Goal: Task Accomplishment & Management: Complete application form

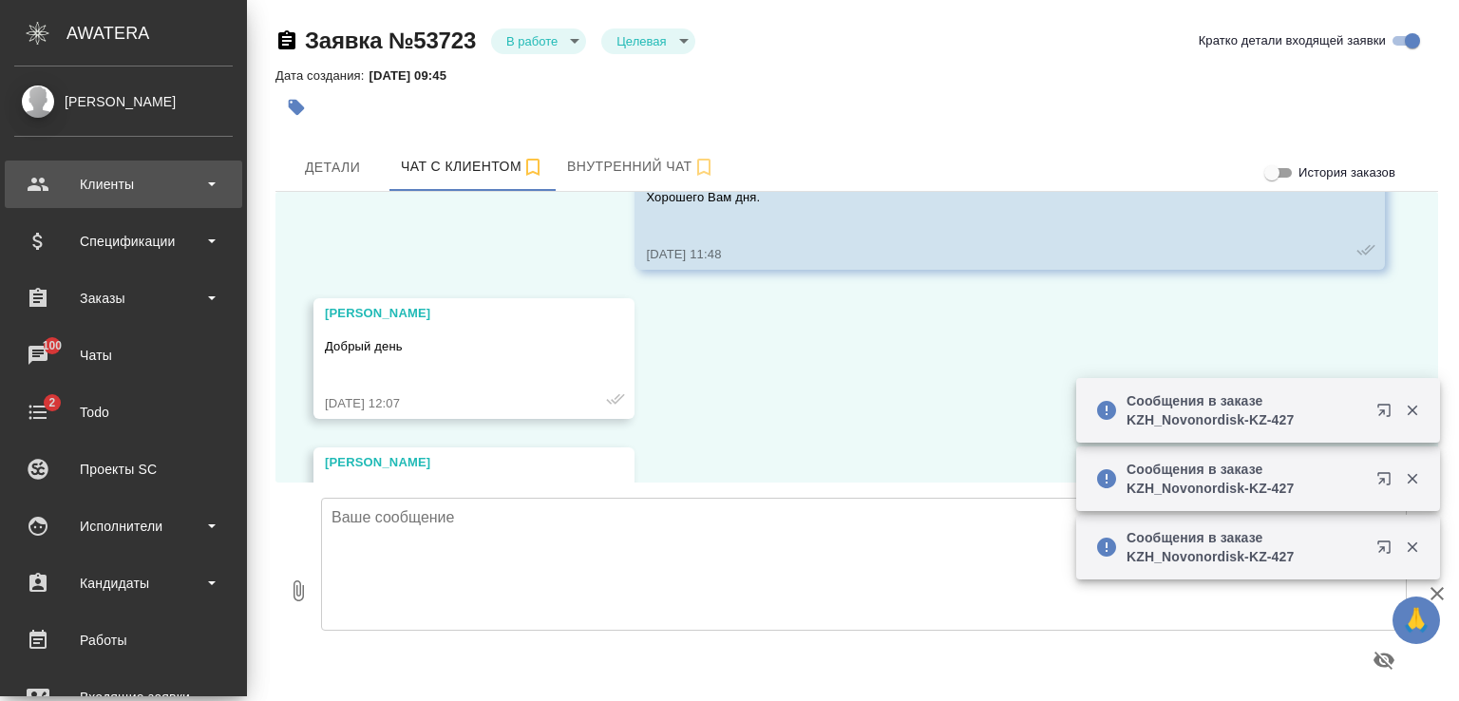
scroll to position [7141, 0]
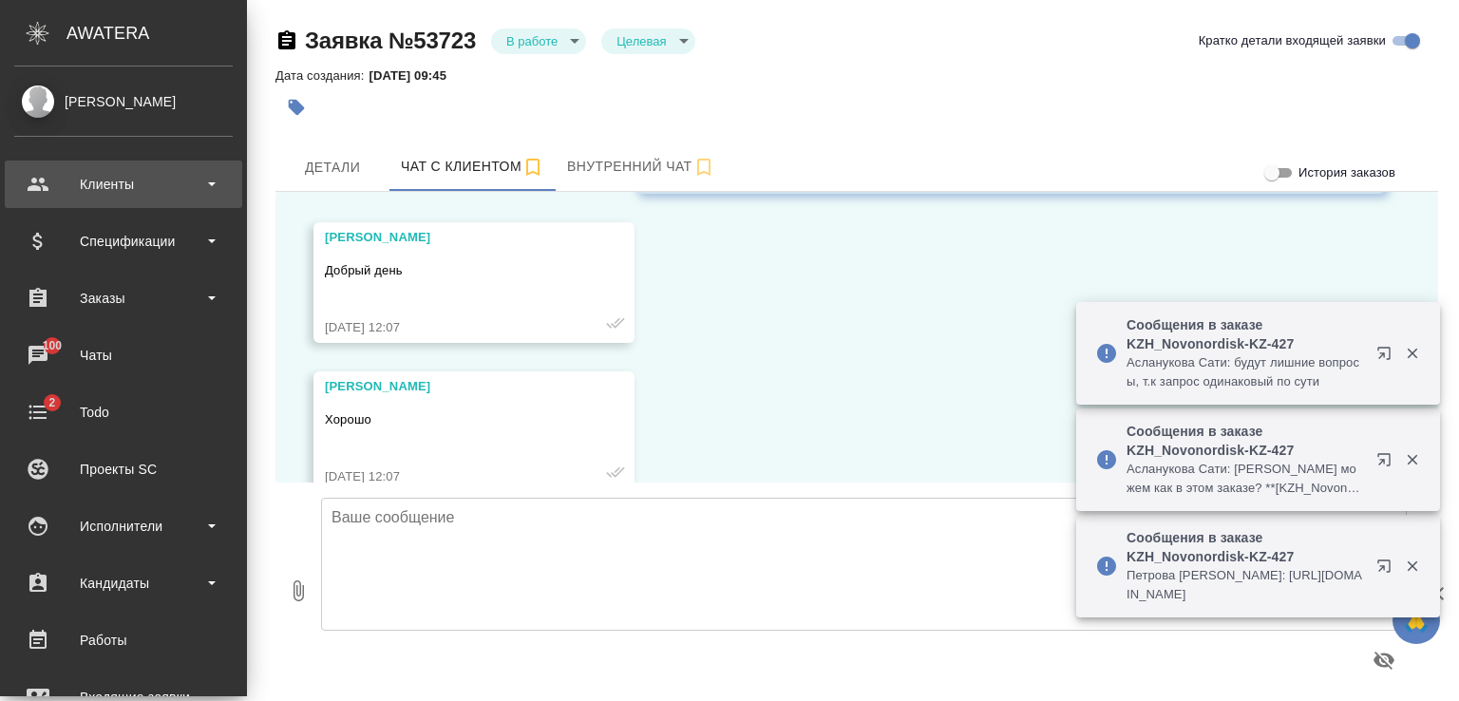
click at [105, 182] on div "Клиенты" at bounding box center [123, 184] width 219 height 29
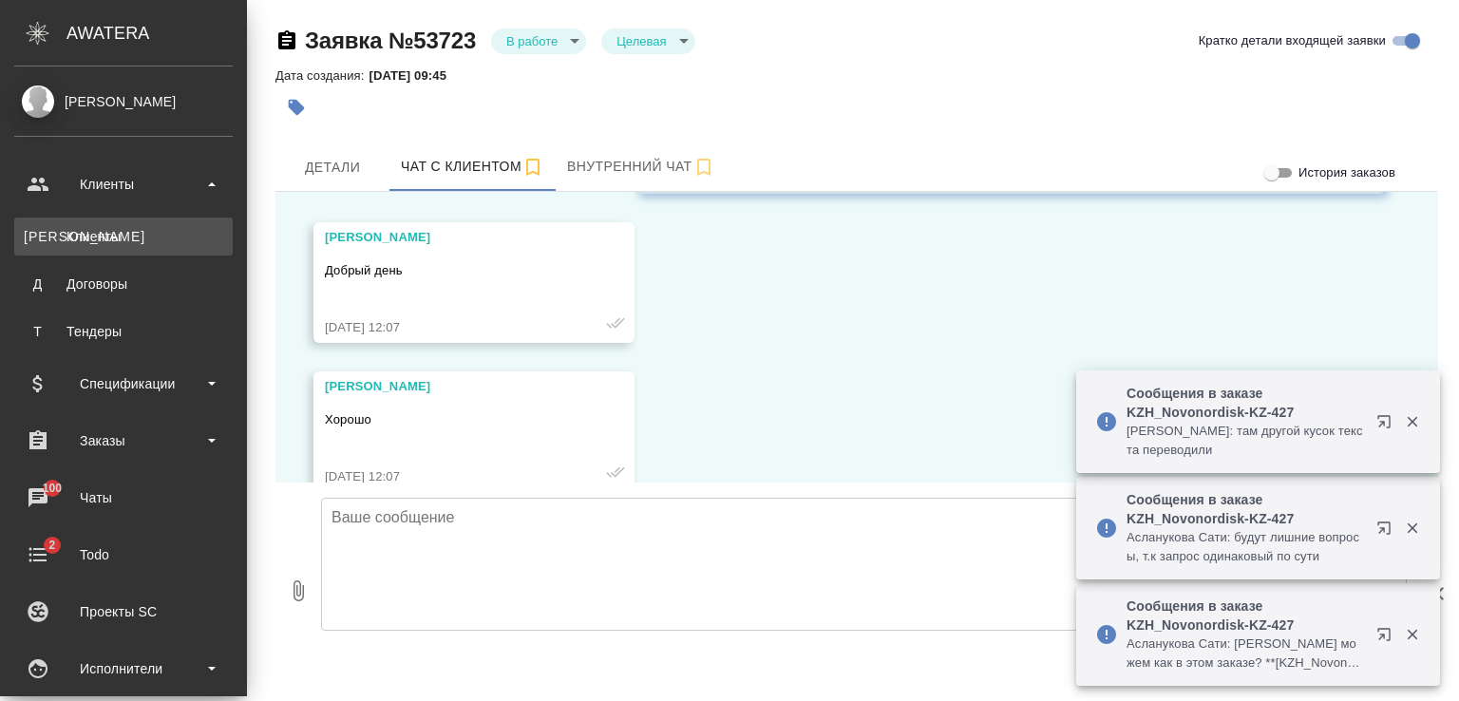
click at [103, 240] on div "Клиенты" at bounding box center [124, 236] width 200 height 19
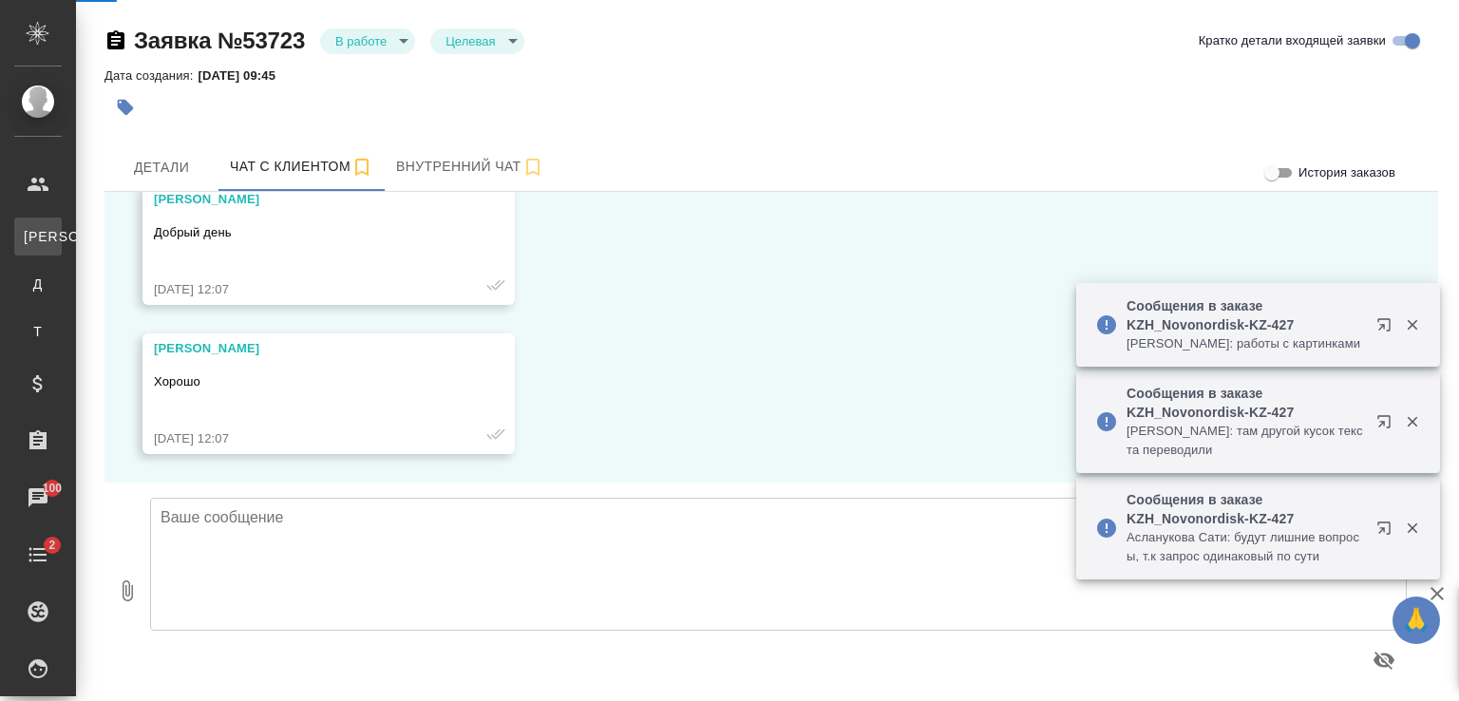
scroll to position [7065, 0]
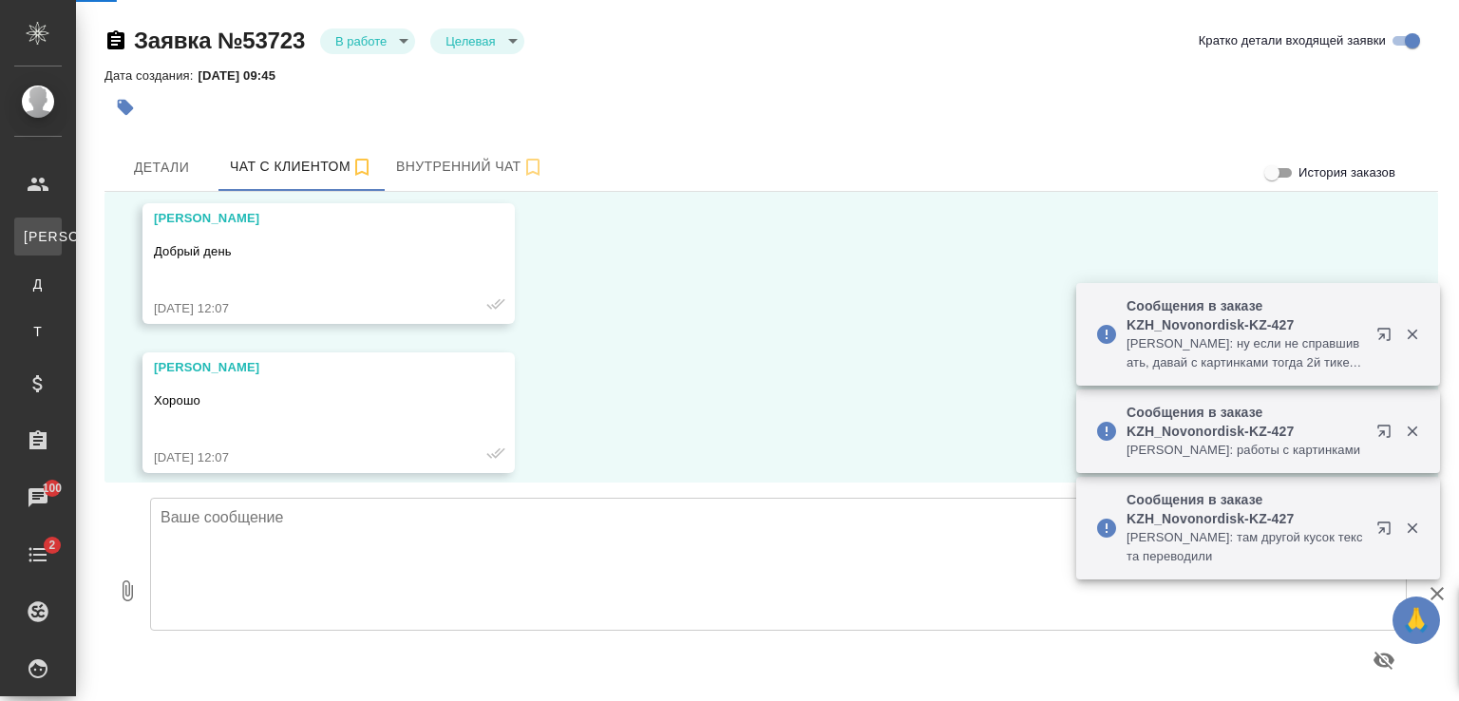
select select "RU"
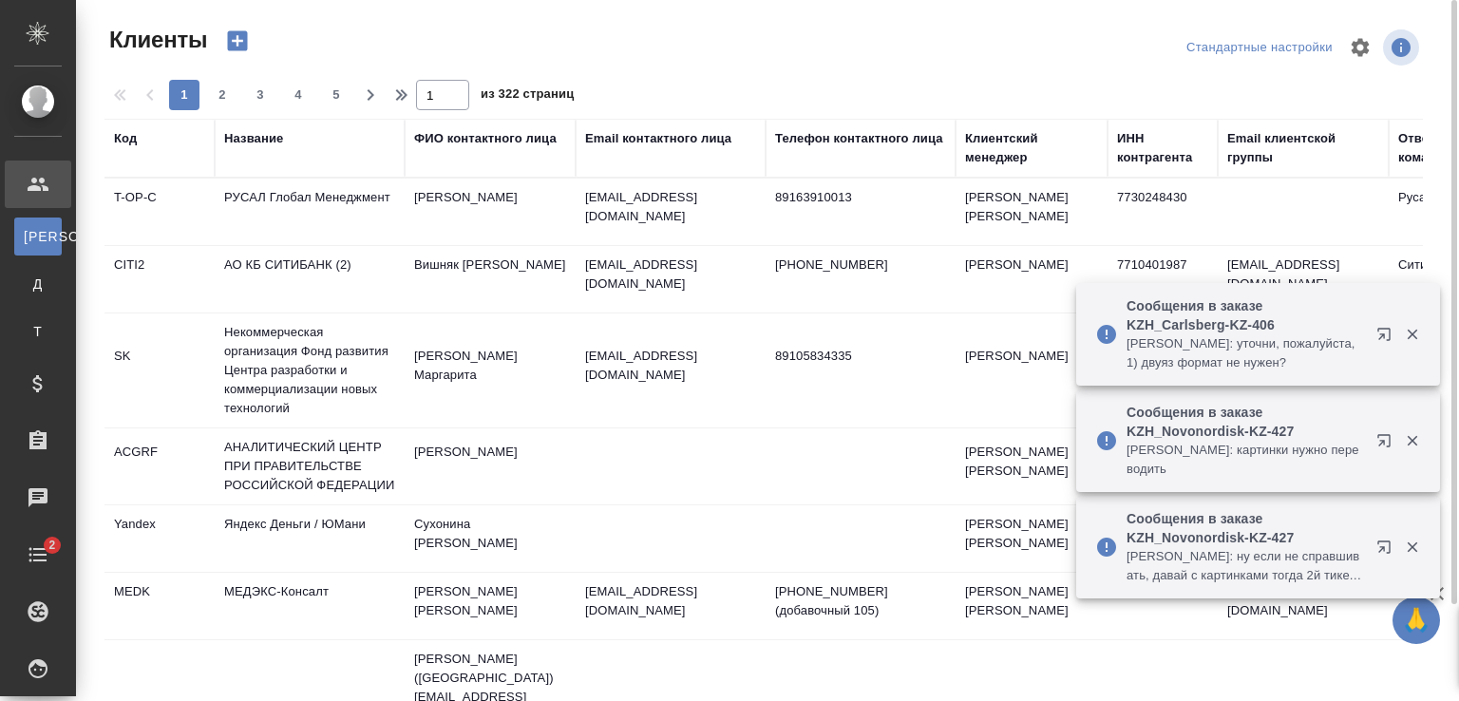
click at [270, 138] on div "Название" at bounding box center [253, 138] width 59 height 19
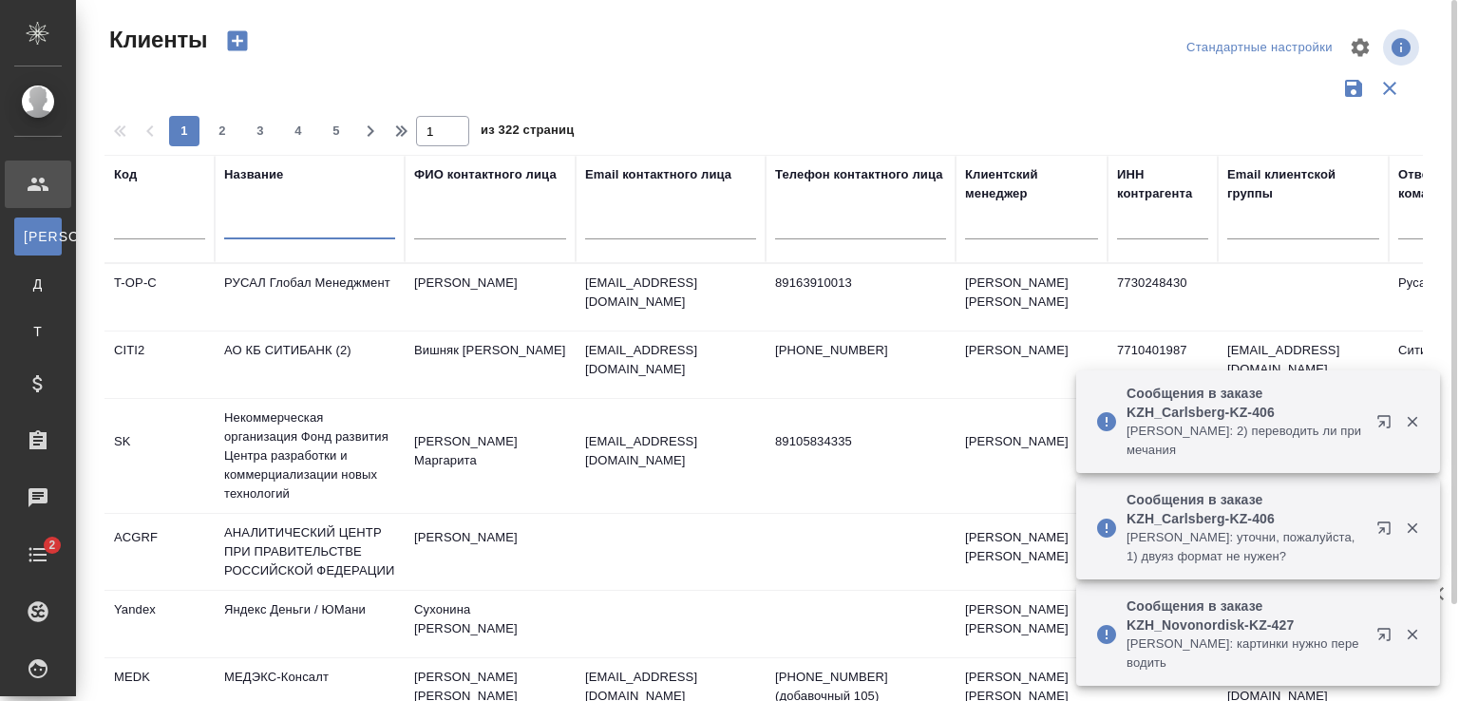
click at [270, 228] on input "text" at bounding box center [309, 228] width 171 height 24
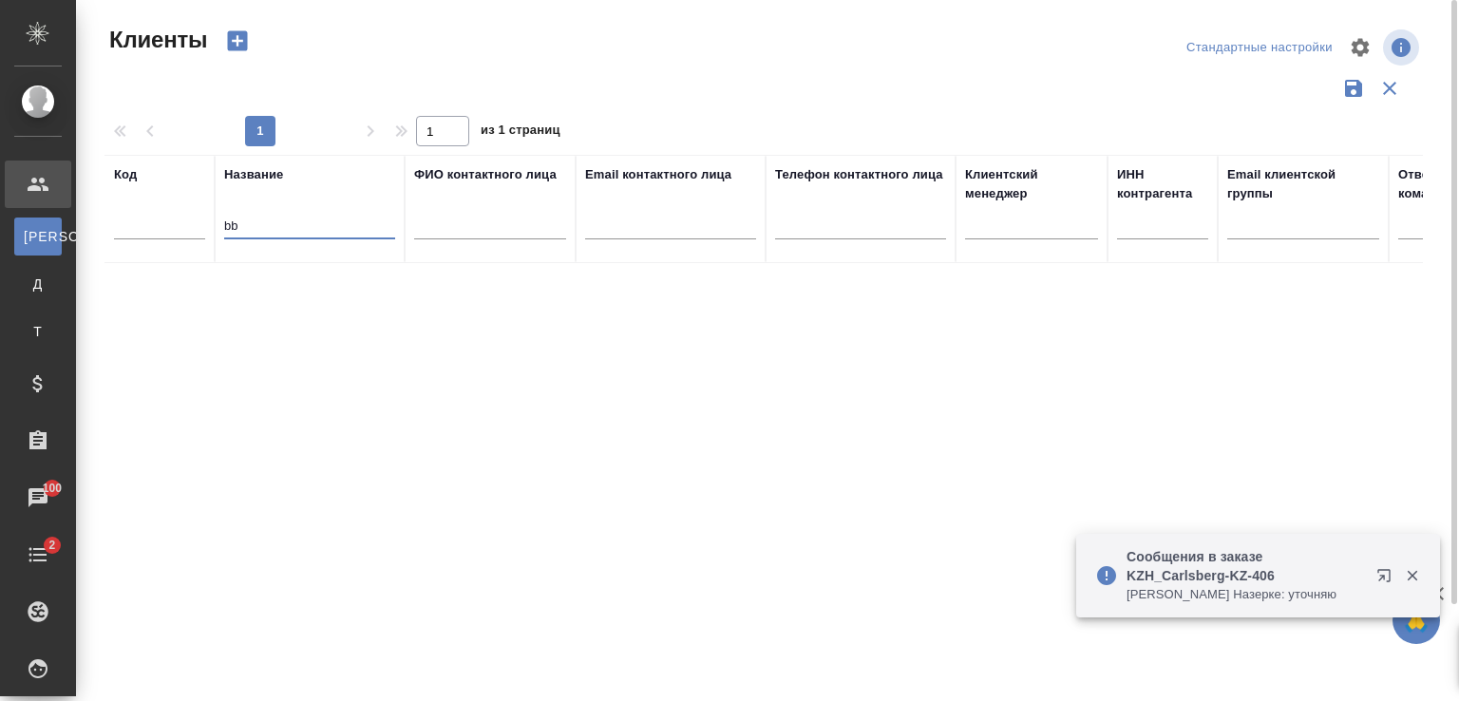
type input "b"
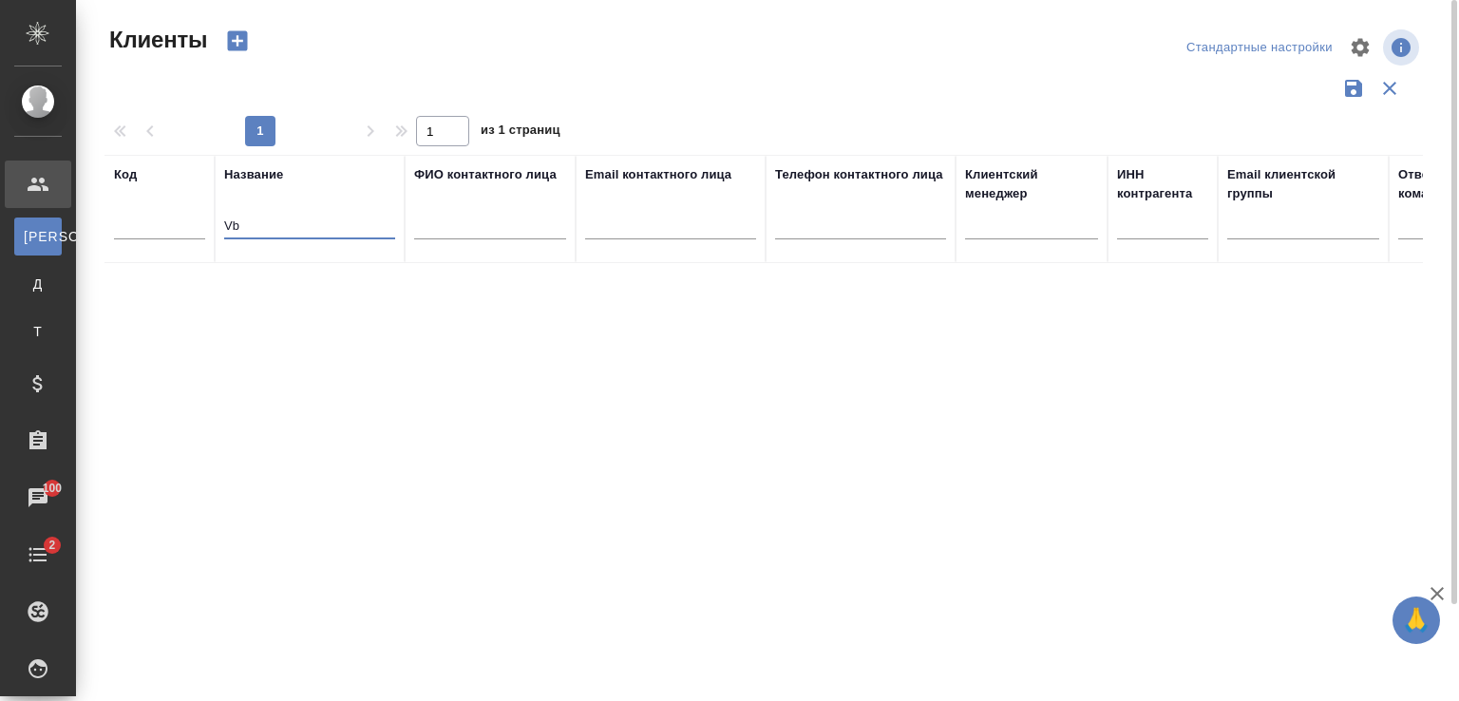
type input "V"
type input "B"
type input "ББраун"
click at [233, 32] on icon "button" at bounding box center [238, 41] width 20 height 20
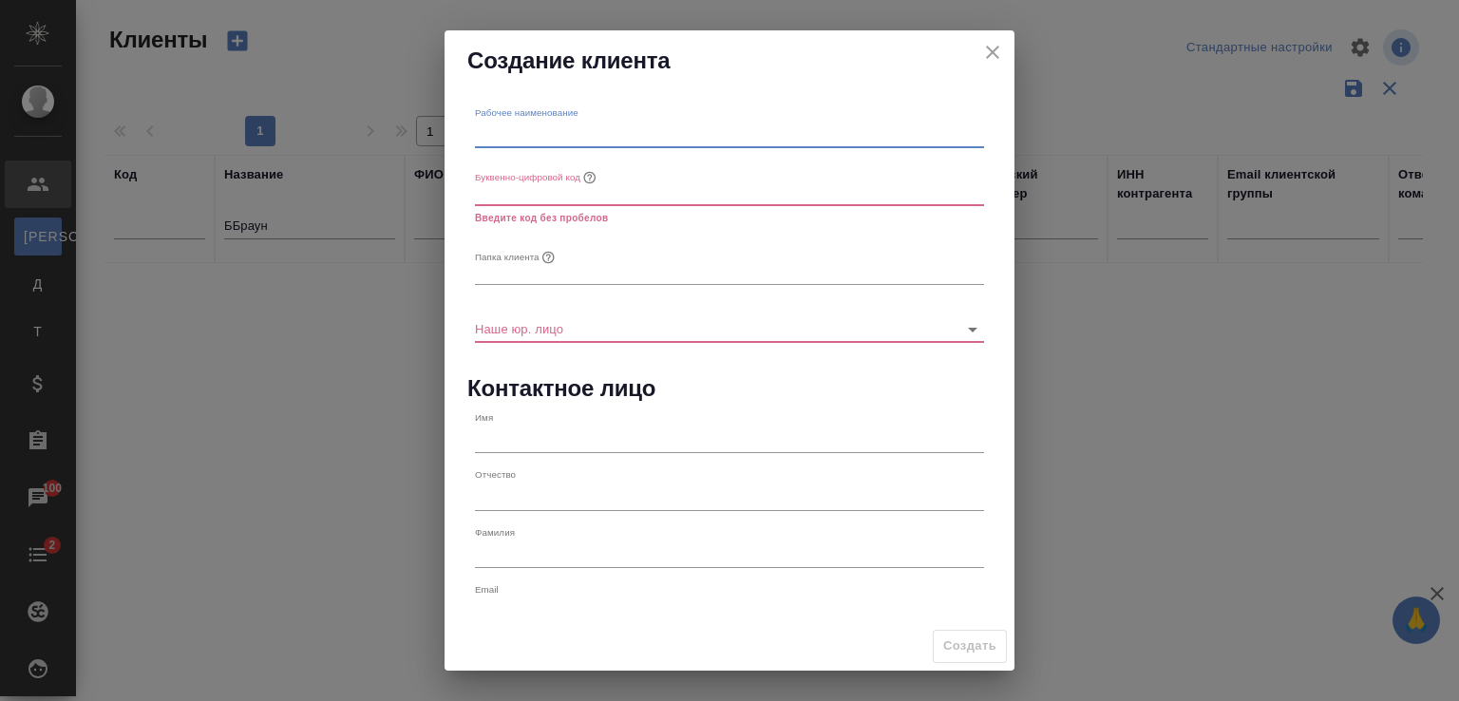
click at [541, 138] on input "text" at bounding box center [729, 135] width 509 height 27
type input "BBraun Kazakhstan"
click at [498, 206] on div "Буквенно-цифровой код Введите код без пробелов" at bounding box center [729, 195] width 509 height 64
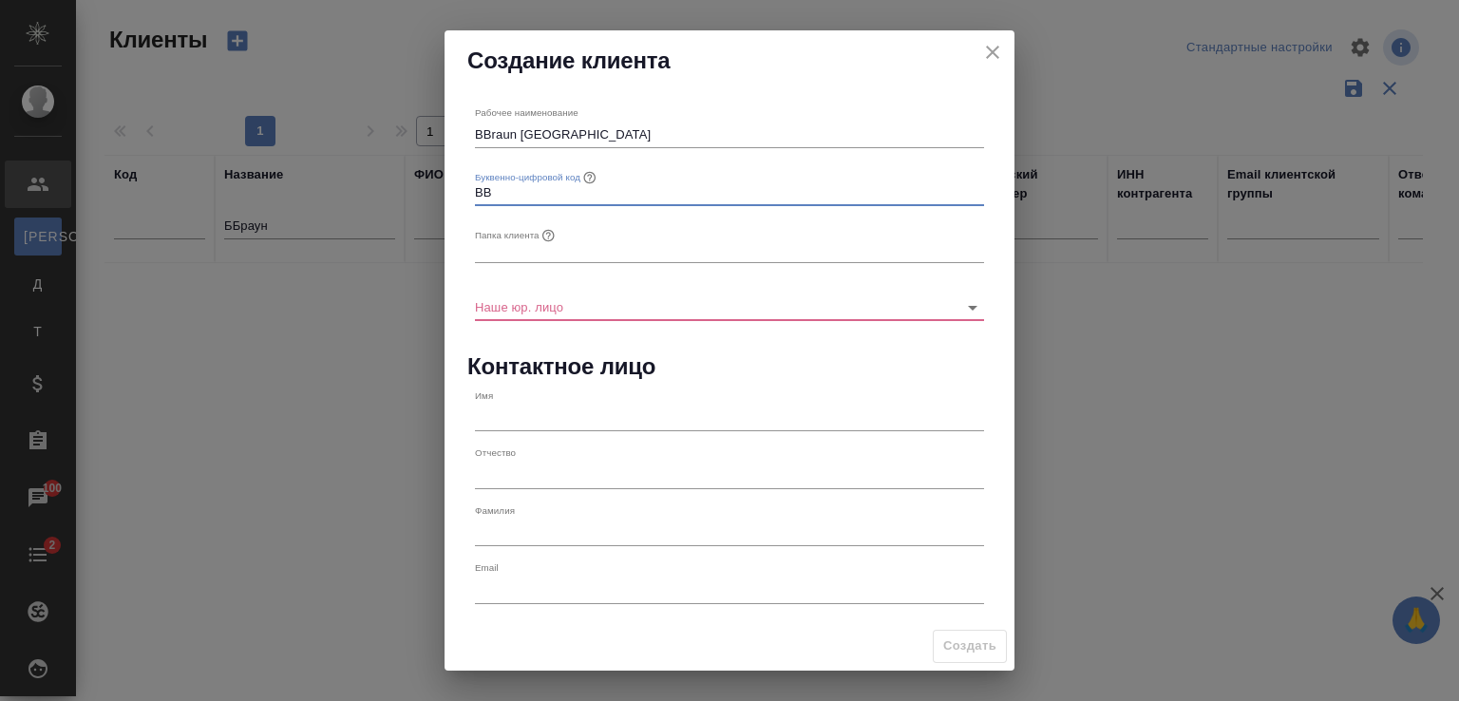
type input "BB"
click at [517, 247] on input "text" at bounding box center [729, 250] width 509 height 27
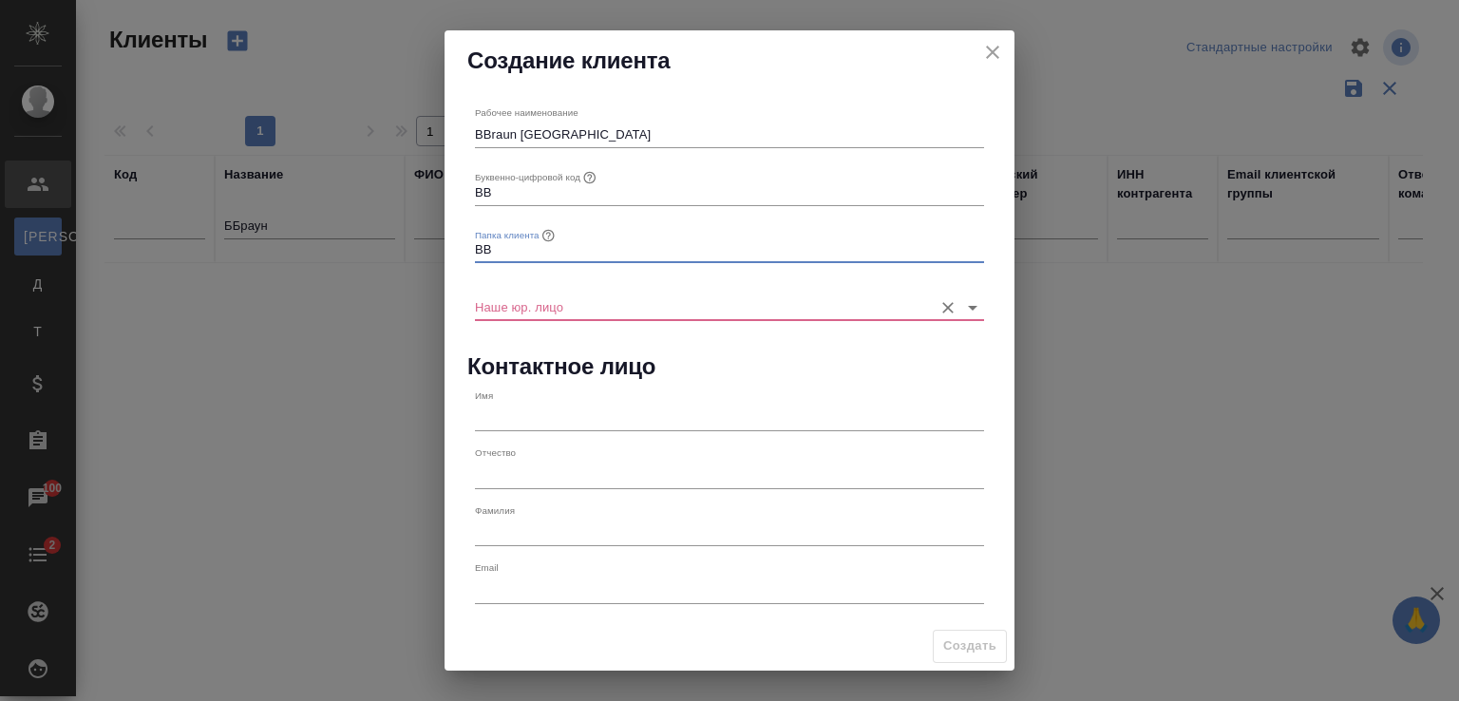
type input "BB"
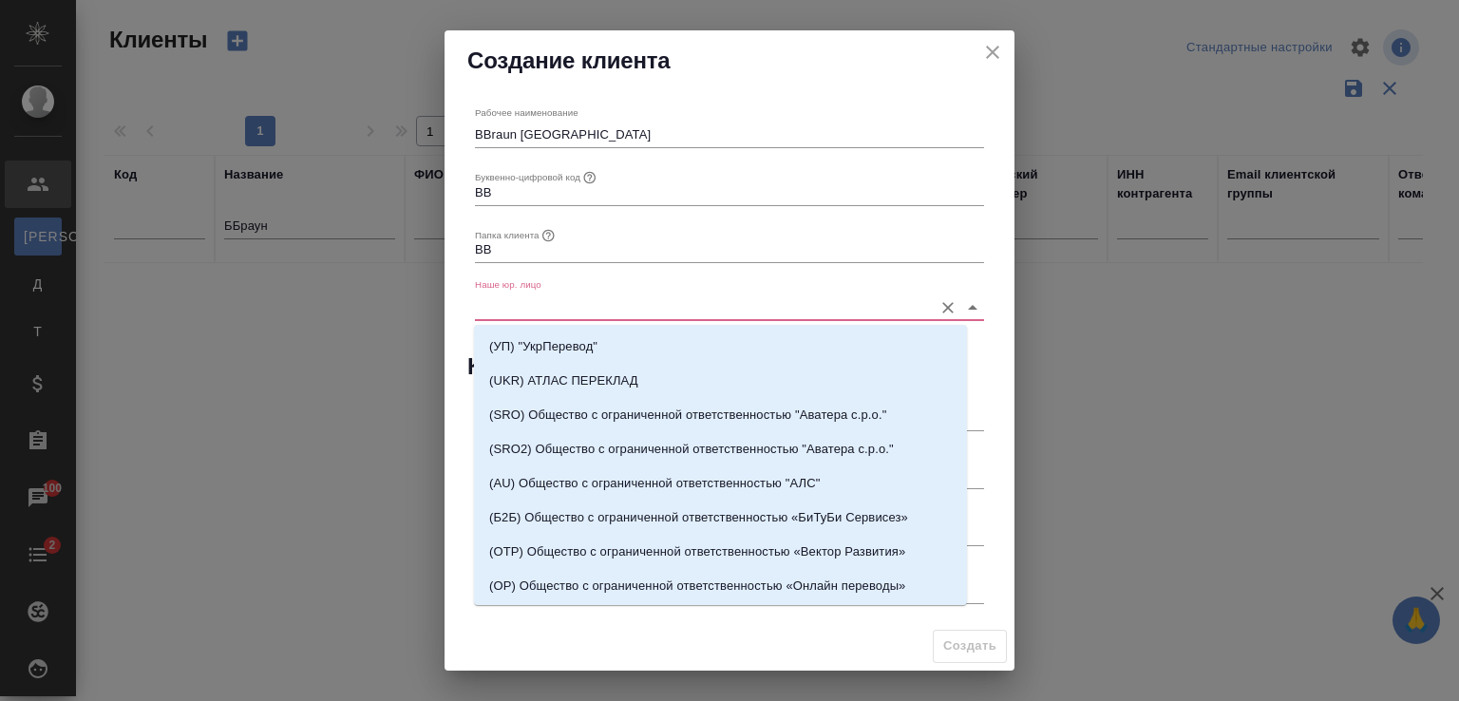
click at [521, 302] on input "Наше юр. лицо" at bounding box center [699, 307] width 448 height 26
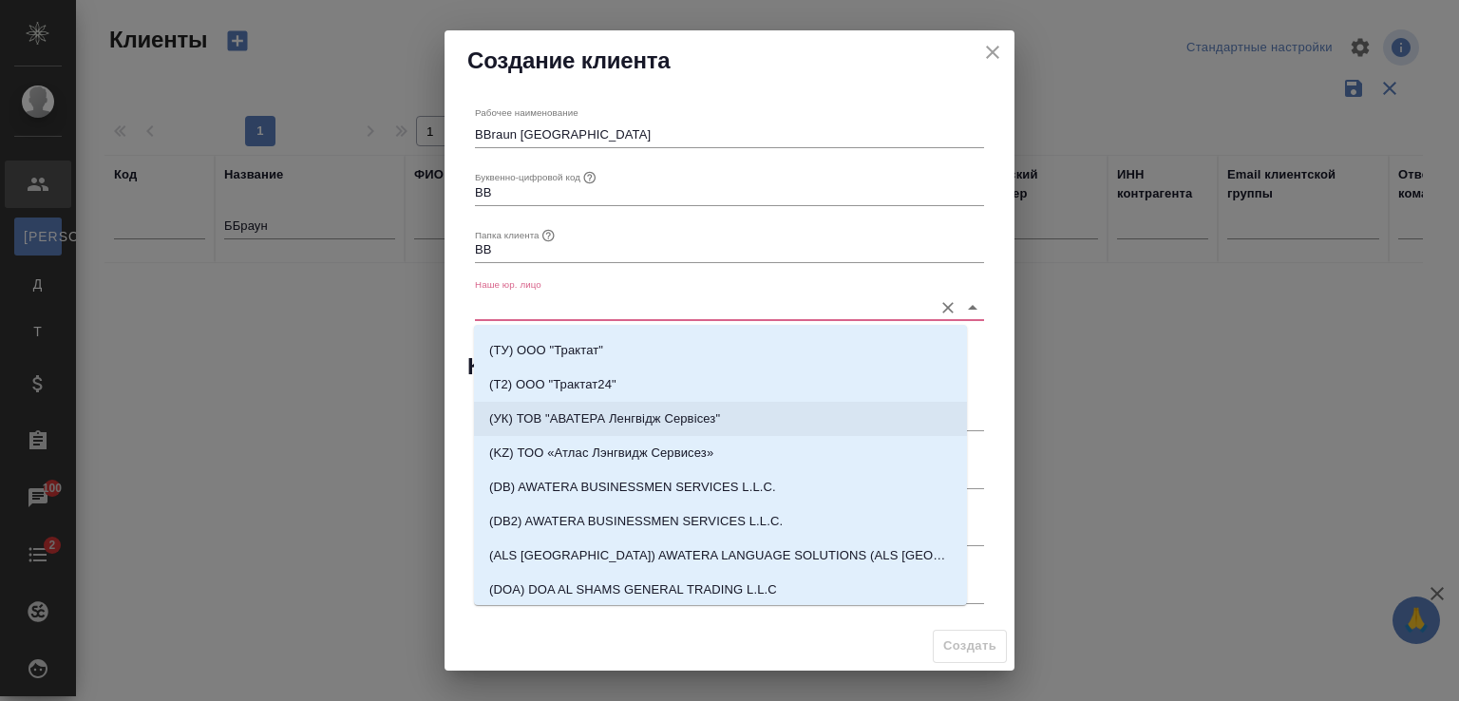
scroll to position [570, 0]
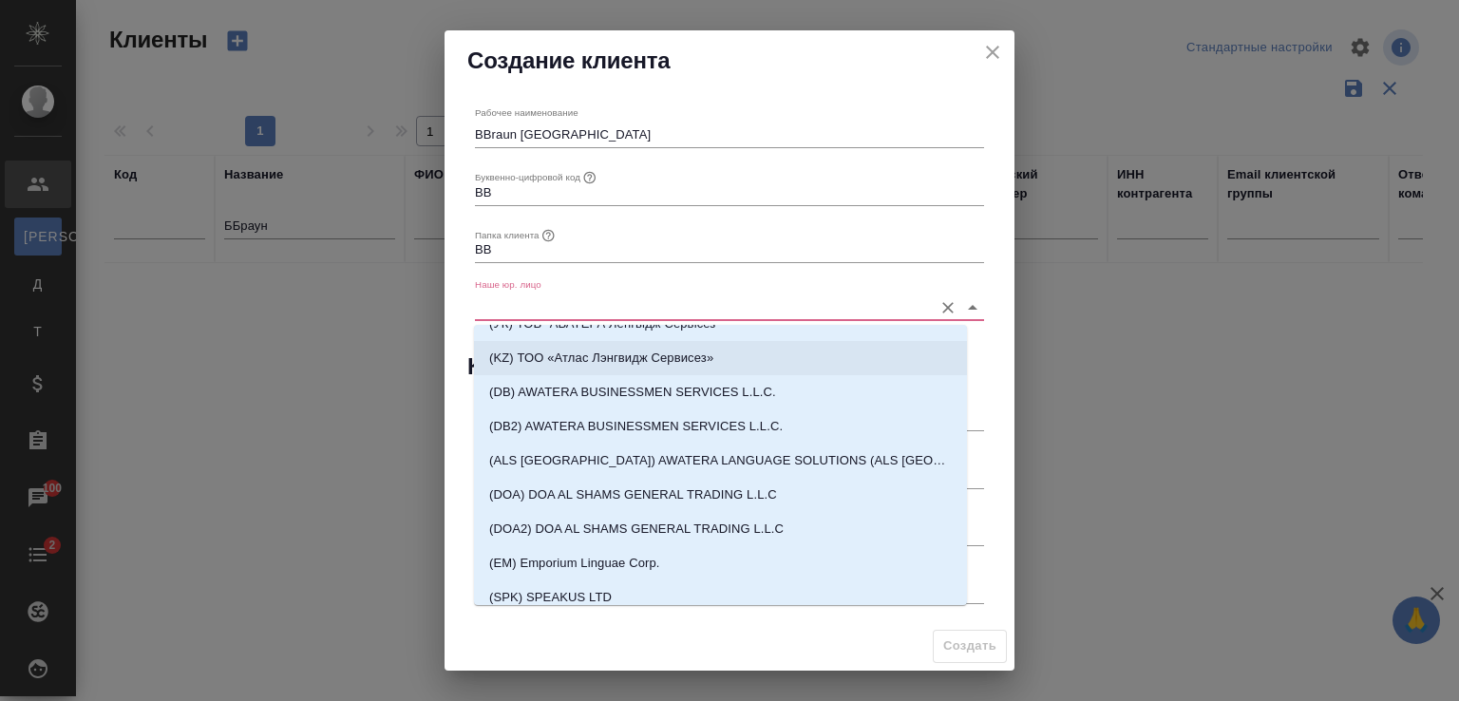
click at [608, 355] on p "(KZ) ТОО «Атлас Лэнгвидж Сервисез»" at bounding box center [601, 358] width 224 height 19
type input "(KZ) ТОО «Атлас Лэнгвидж Сервисез»"
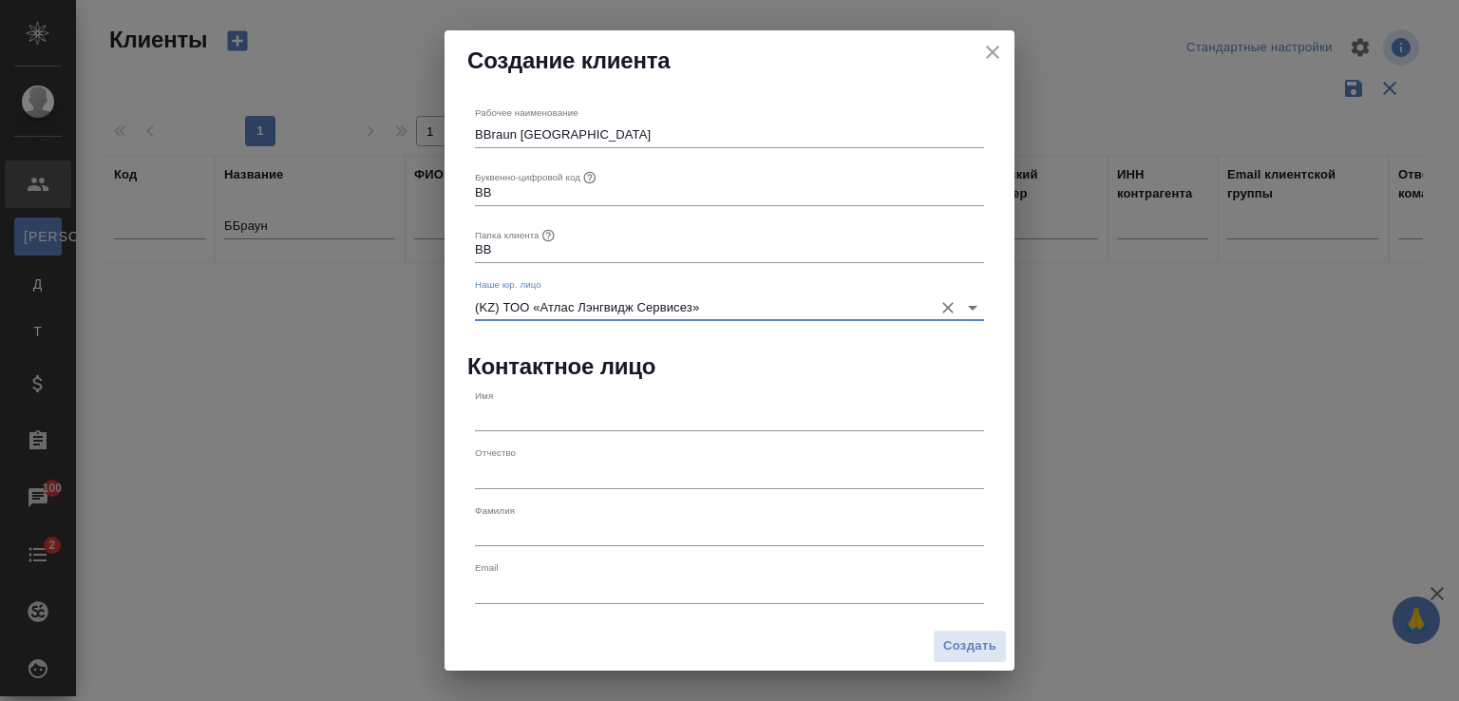
click at [576, 414] on input "text" at bounding box center [729, 418] width 509 height 27
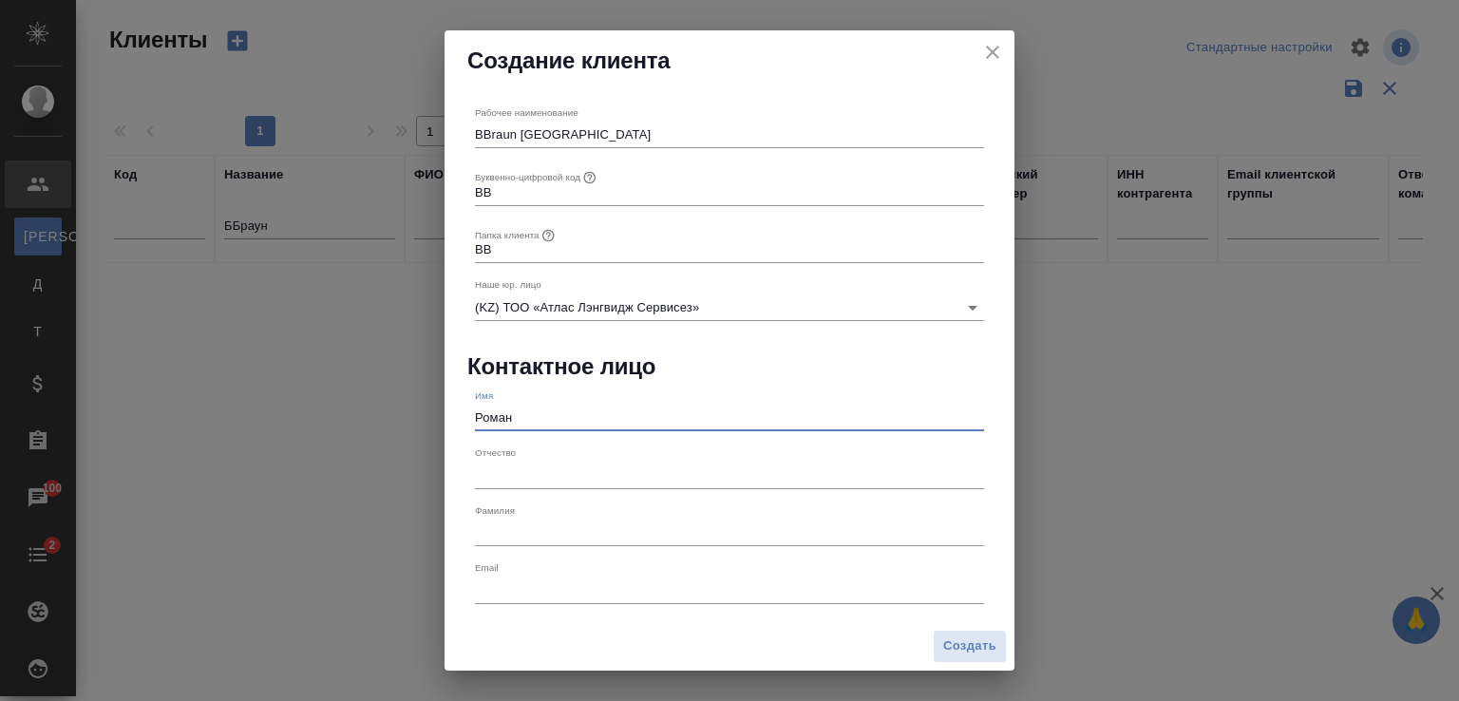
type input "Роман"
click at [995, 58] on icon "close" at bounding box center [992, 52] width 23 height 23
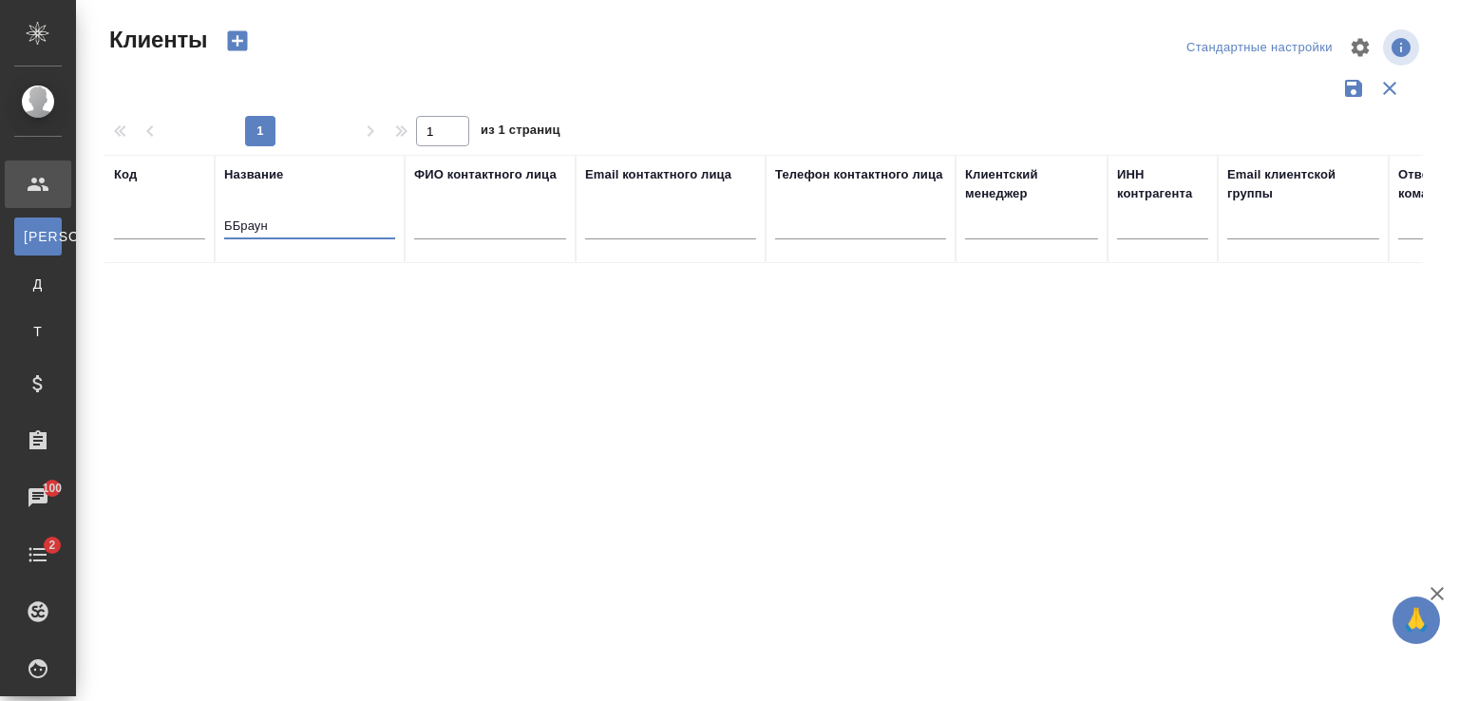
click at [233, 222] on input "ББраун" at bounding box center [309, 228] width 171 height 24
click at [320, 224] on input "Б.Браун" at bounding box center [309, 228] width 171 height 24
type input "Б.Браун Медикал"
drag, startPoint x: 232, startPoint y: 38, endPoint x: 243, endPoint y: 46, distance: 13.7
click at [233, 38] on icon "button" at bounding box center [238, 41] width 20 height 20
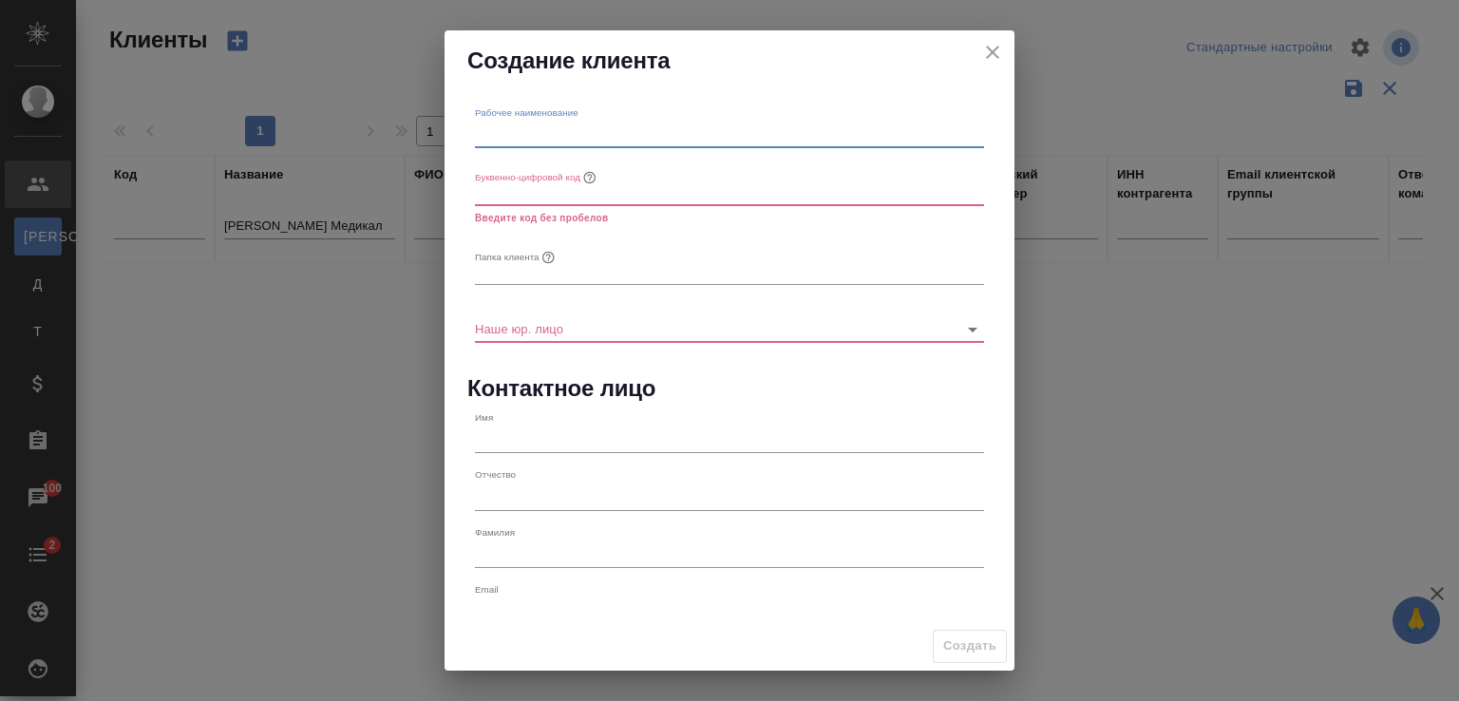
click at [595, 130] on input "text" at bounding box center [729, 135] width 509 height 27
type input "BBraun Kazakhstan"
click at [542, 189] on input "text" at bounding box center [729, 192] width 509 height 27
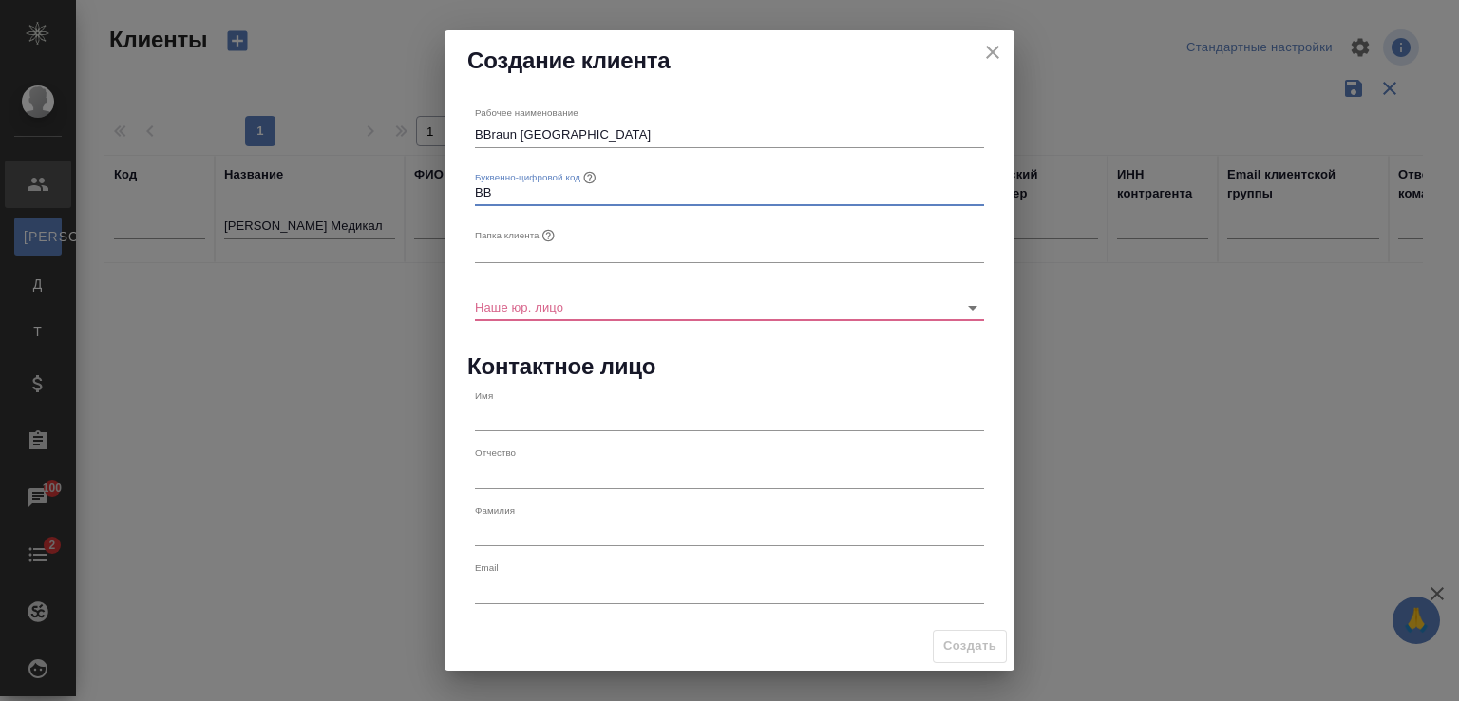
type input "BB"
click at [521, 240] on input "text" at bounding box center [729, 250] width 509 height 27
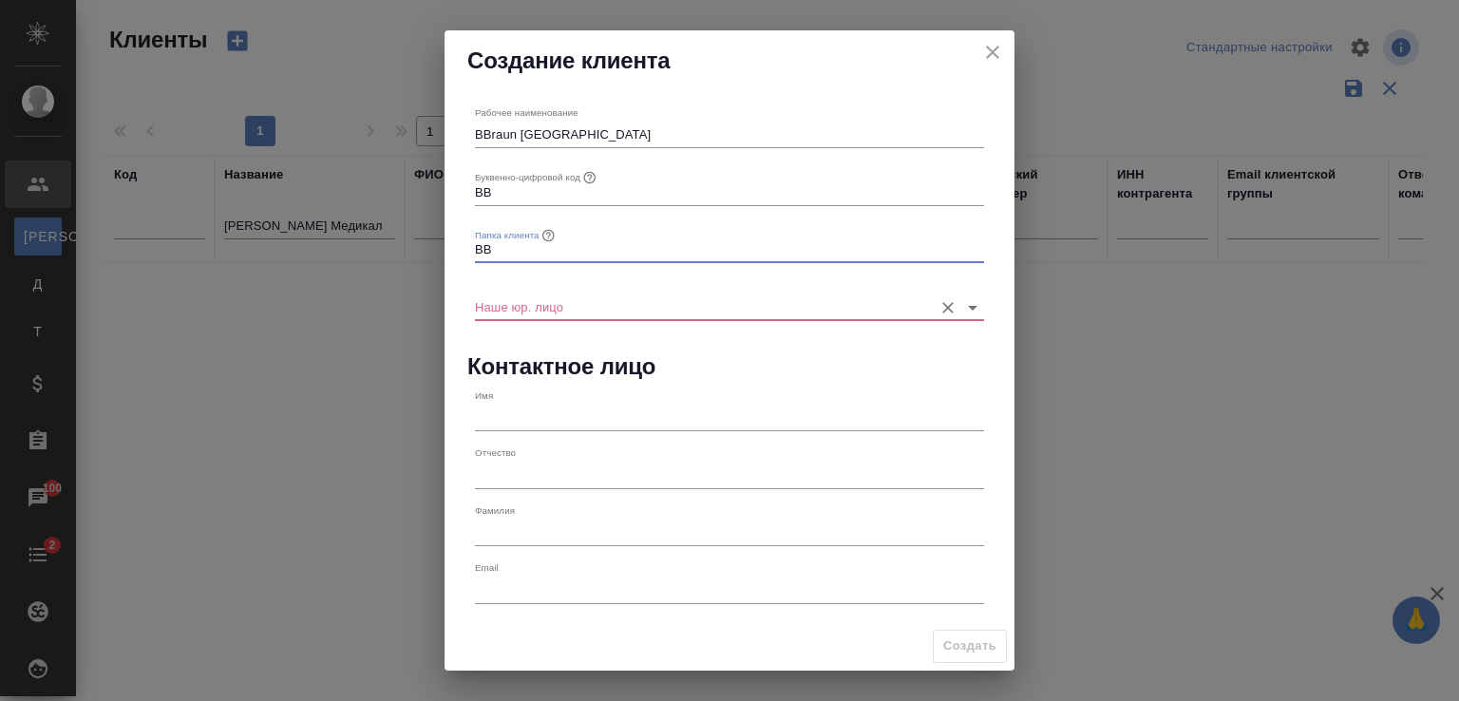
type input "BB"
click at [501, 297] on input "Наше юр. лицо" at bounding box center [699, 307] width 448 height 26
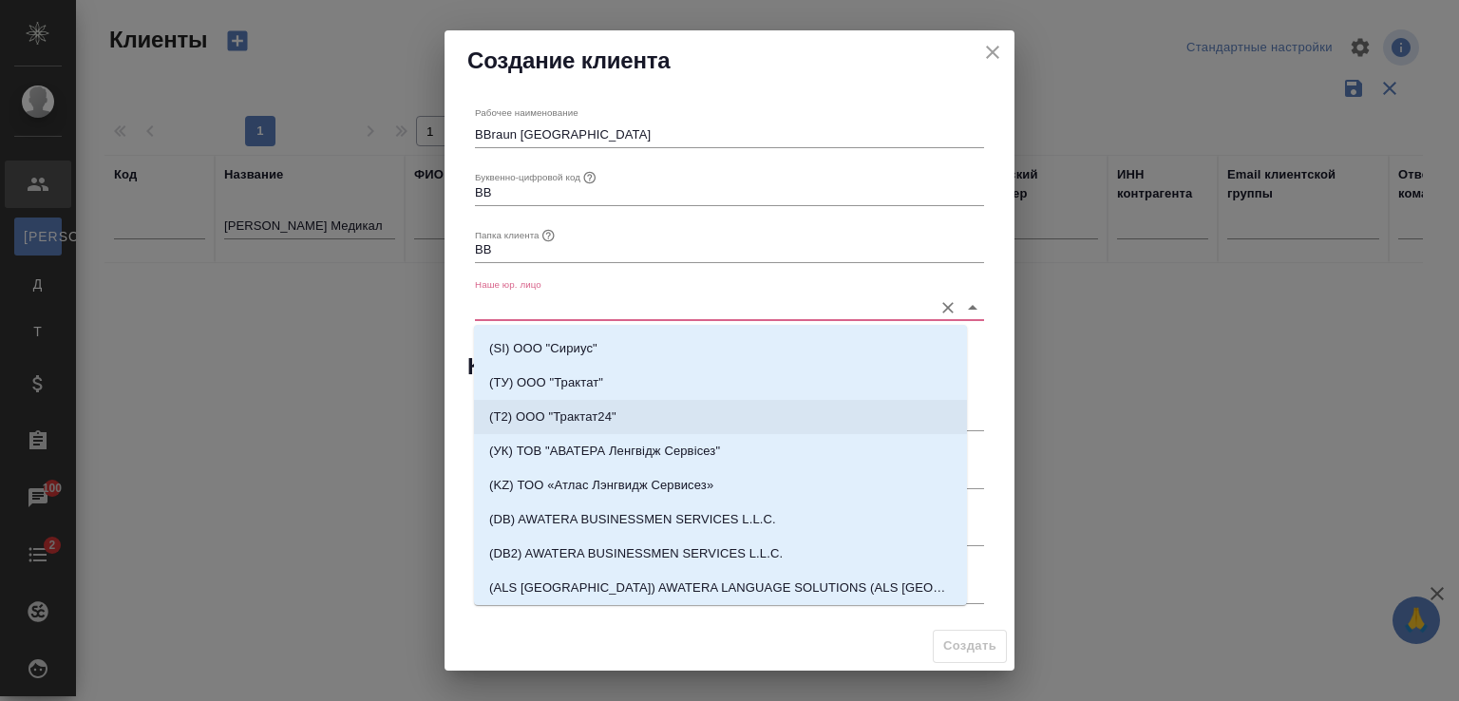
scroll to position [475, 0]
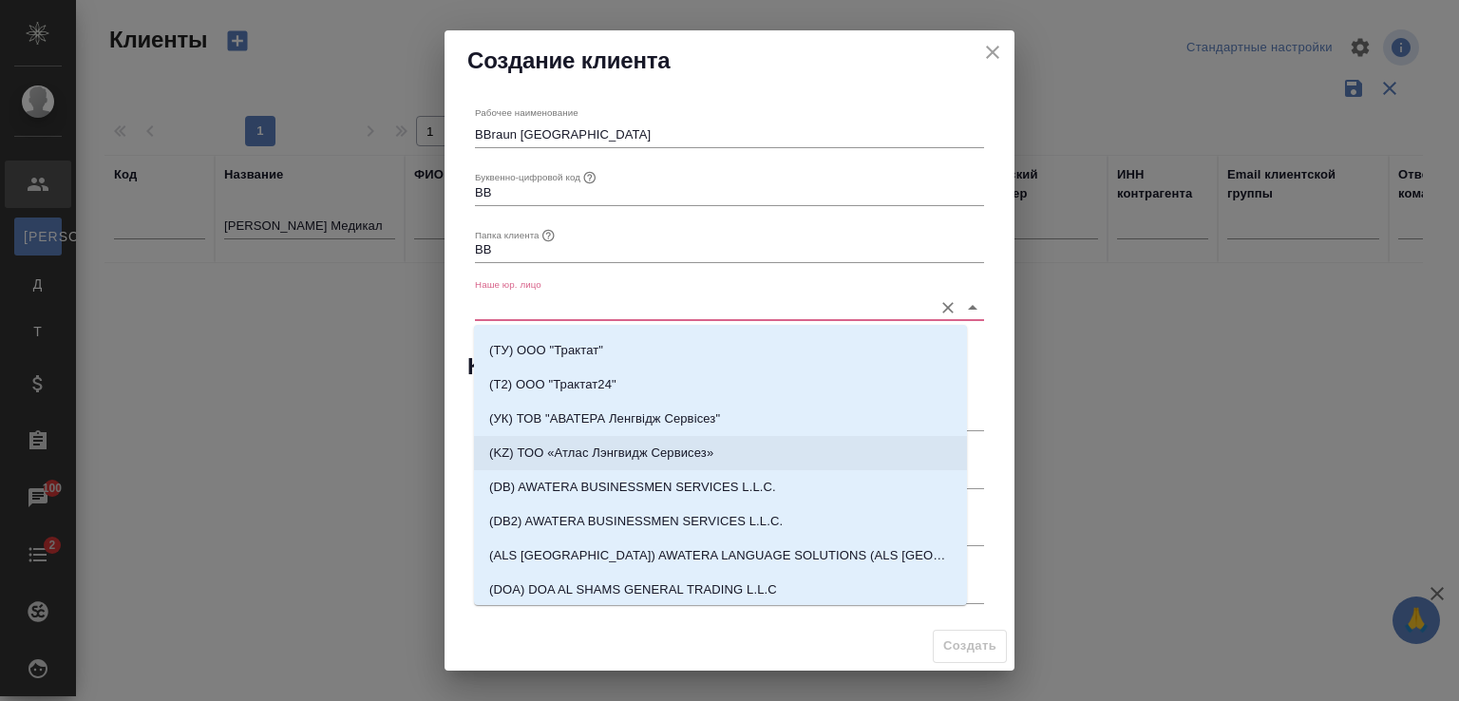
click at [536, 452] on p "(KZ) ТОО «Атлас Лэнгвидж Сервисез»" at bounding box center [601, 453] width 224 height 19
type input "(KZ) ТОО «Атлас Лэнгвидж Сервисез»"
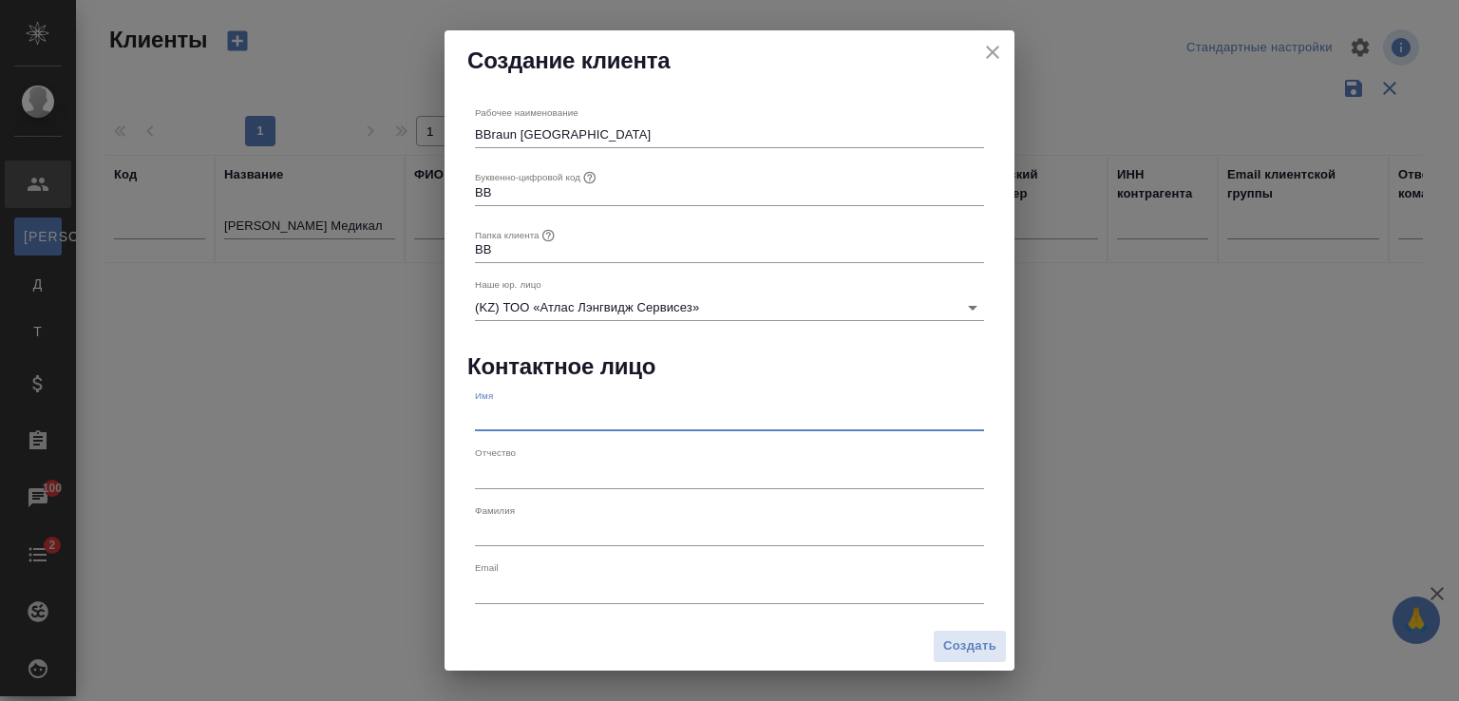
click at [533, 426] on input "text" at bounding box center [729, 418] width 509 height 27
type input "Назира"
click at [486, 550] on div "Фамилия" at bounding box center [729, 525] width 524 height 57
click at [492, 541] on input "text" at bounding box center [729, 533] width 509 height 27
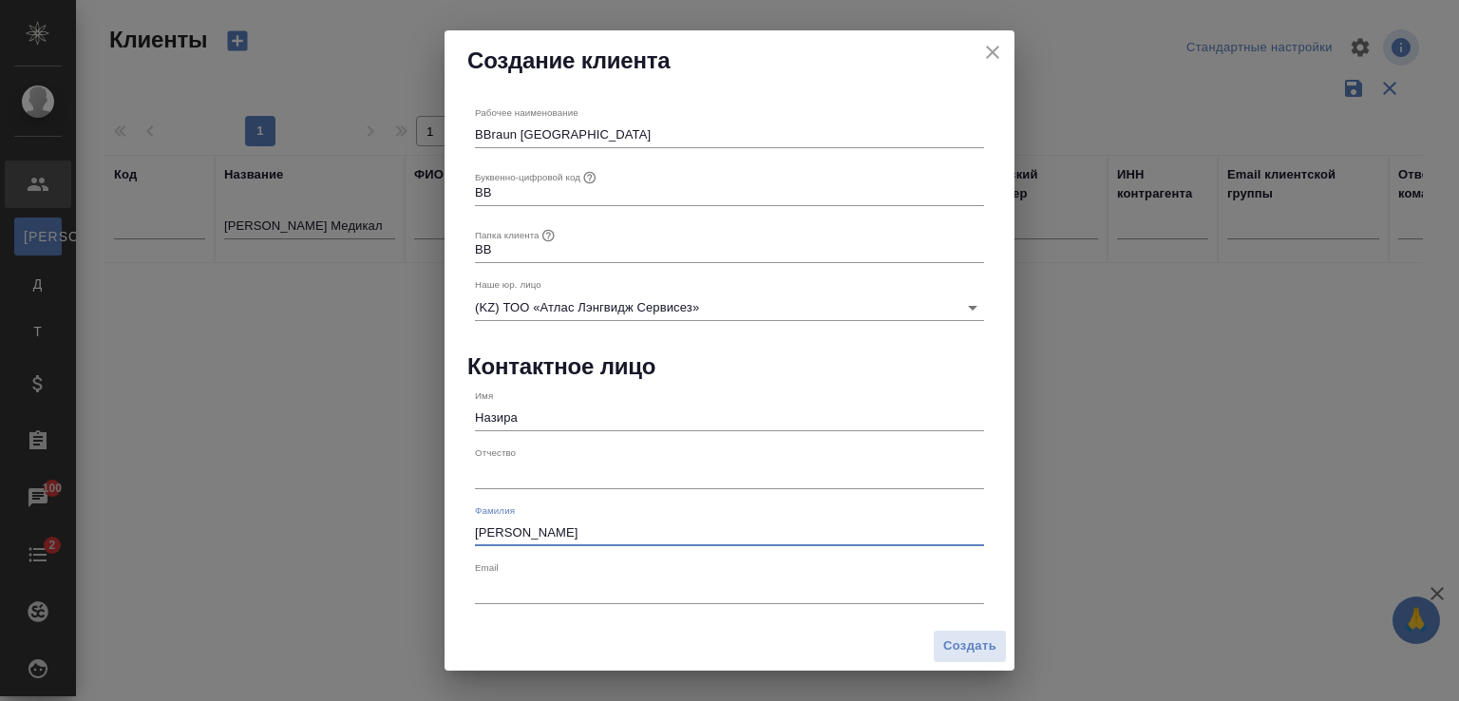
type input "Байдаулетова"
click at [494, 586] on input "text" at bounding box center [729, 590] width 509 height 27
paste input "nazira.baidauletova@bbraun.com"
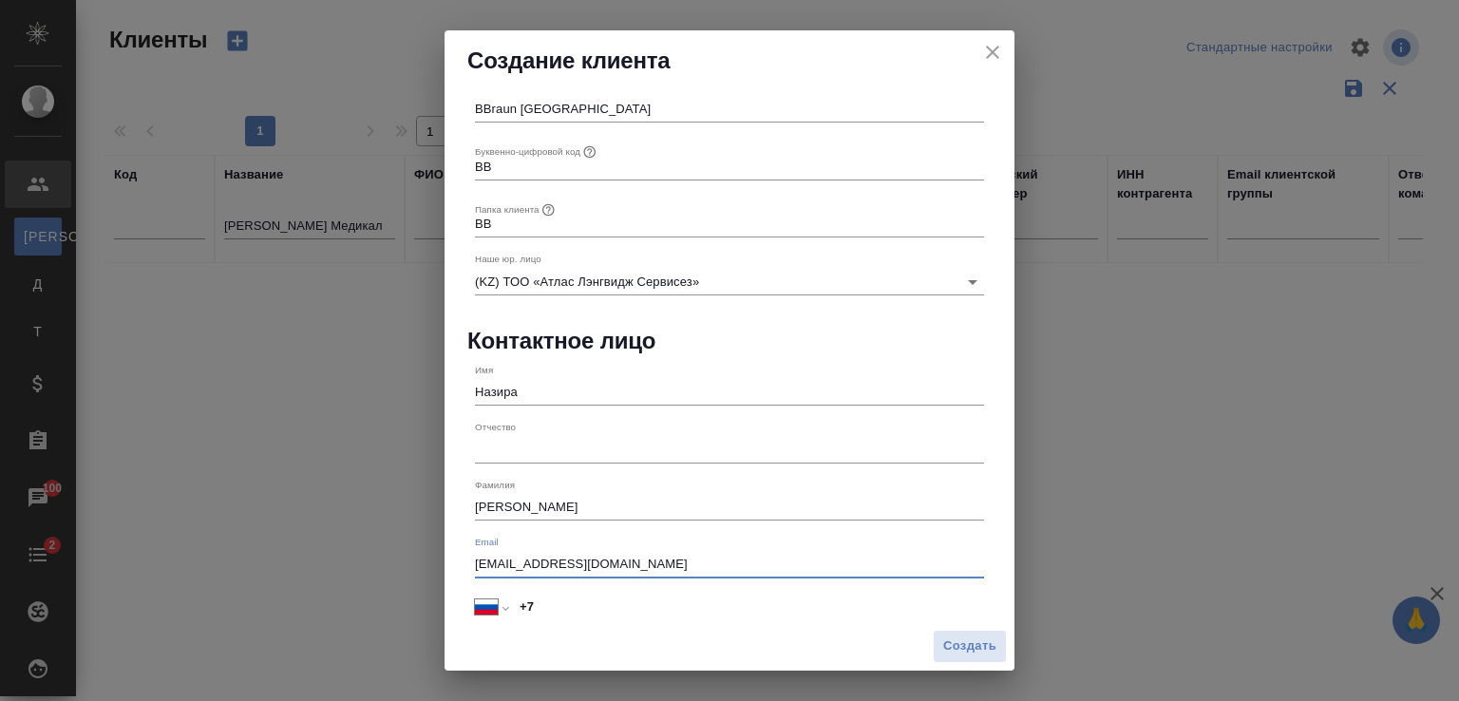
scroll to position [39, 0]
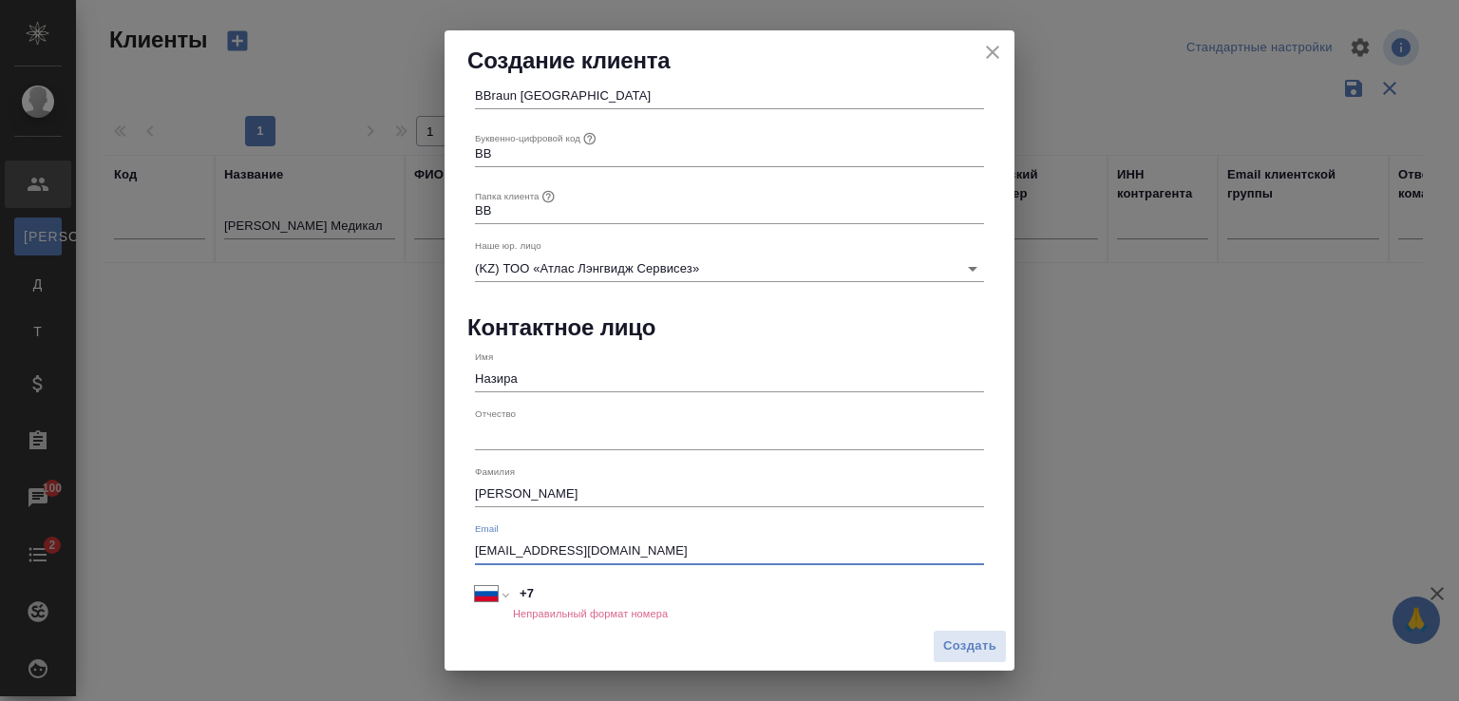
type input "nazira.baidauletova@bbraun.com"
click at [618, 597] on input "+7" at bounding box center [748, 594] width 471 height 28
paste input "77015248479"
select select "KZ"
click at [540, 588] on input "+7 77015248479" at bounding box center [748, 595] width 469 height 28
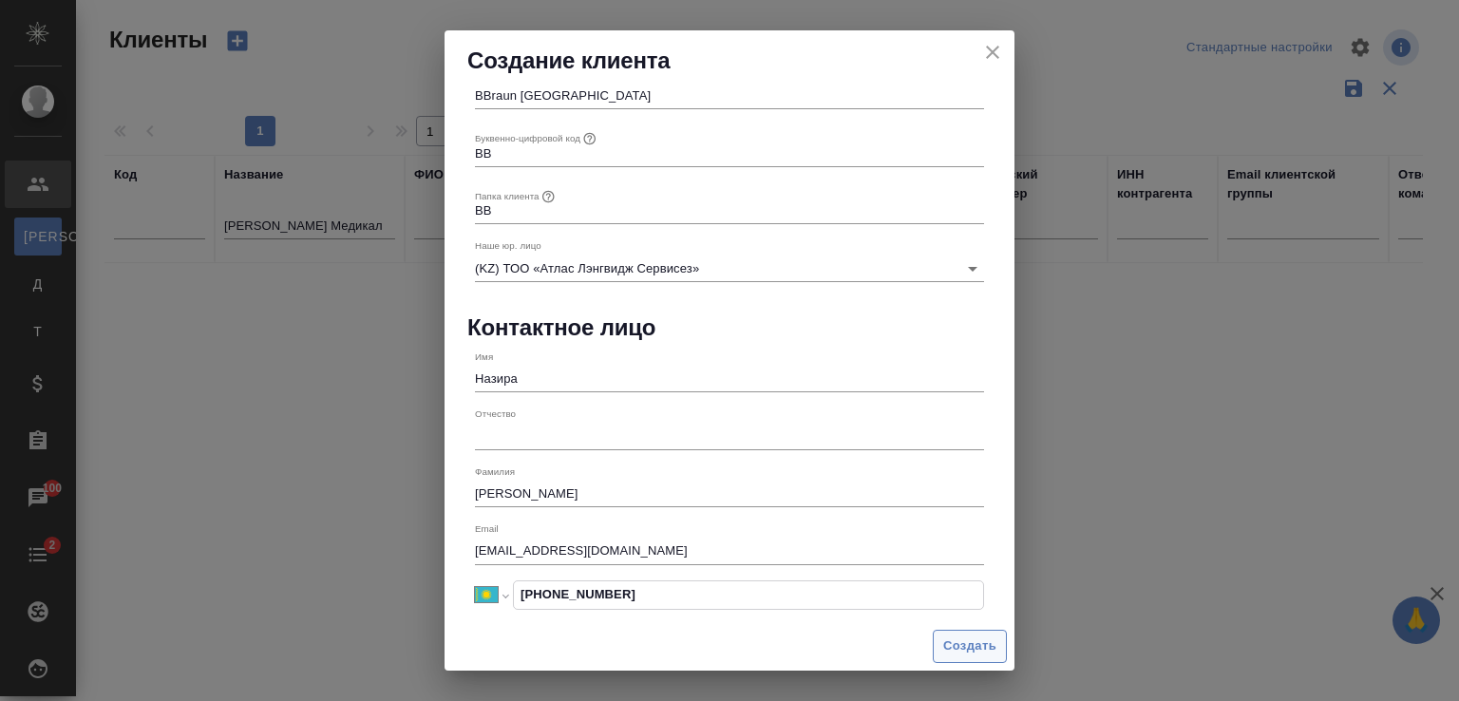
type input "+7 701 524 8479"
click at [959, 643] on span "Создать" at bounding box center [969, 647] width 53 height 22
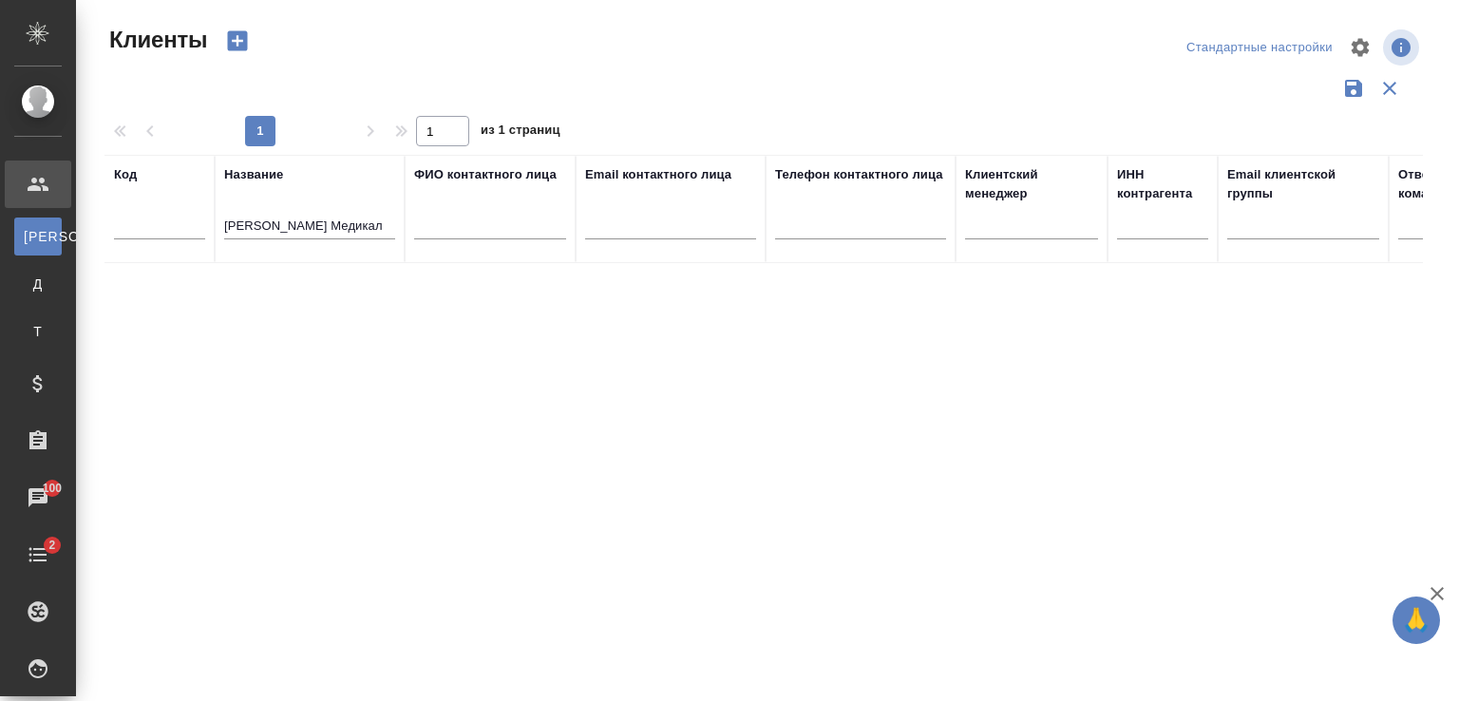
select select "RU"
type input "+7"
drag, startPoint x: 354, startPoint y: 225, endPoint x: 225, endPoint y: 221, distance: 129.3
click at [226, 221] on input "Б.Браун Медикал" at bounding box center [309, 228] width 171 height 24
click at [359, 286] on div "Код Название International travel plus ФИО контактного лица Email контактного л…" at bounding box center [764, 497] width 1319 height 684
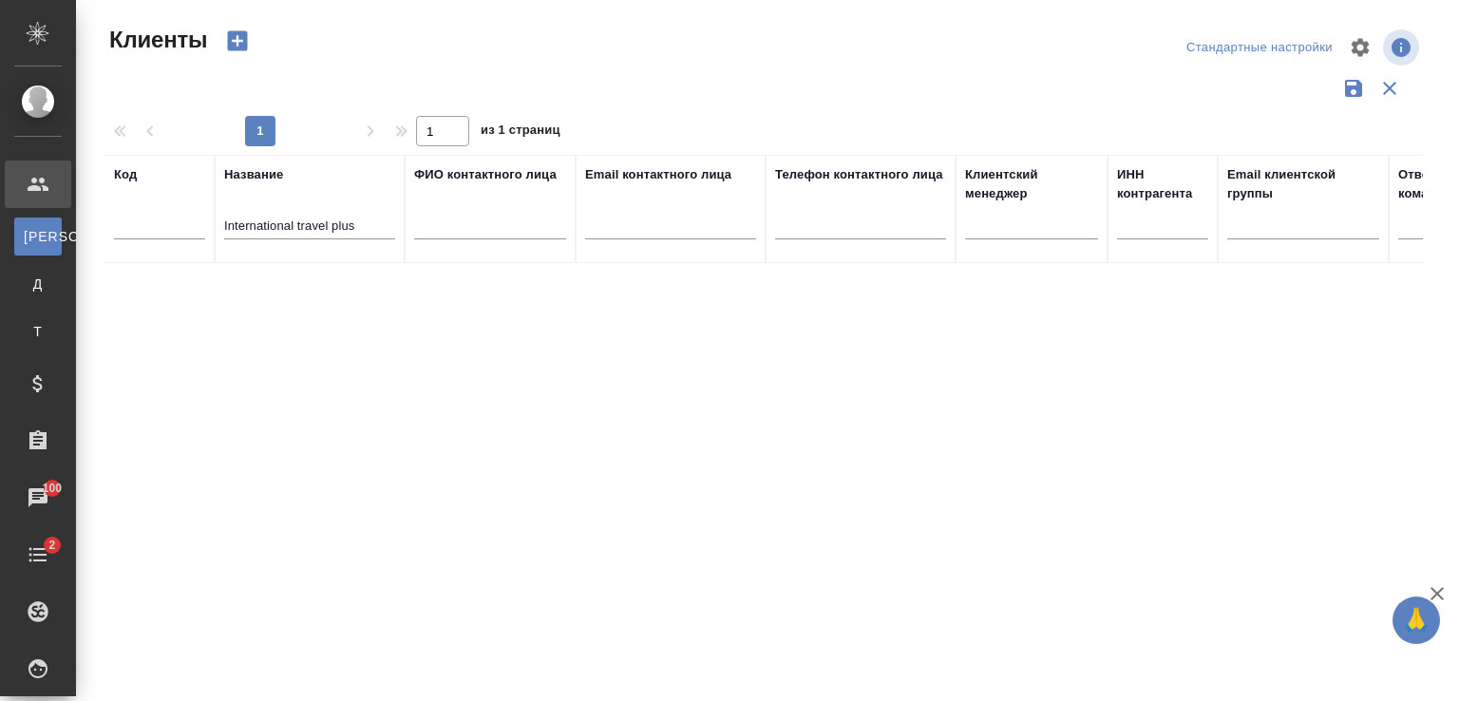
click at [337, 325] on div "Код Название International travel plus ФИО контактного лица Email контактного л…" at bounding box center [764, 497] width 1319 height 684
drag, startPoint x: 371, startPoint y: 224, endPoint x: 216, endPoint y: 211, distance: 155.4
click at [217, 211] on th "Название International travel plus" at bounding box center [310, 209] width 190 height 108
type input "B"
type input "Интернэшнл трэвел"
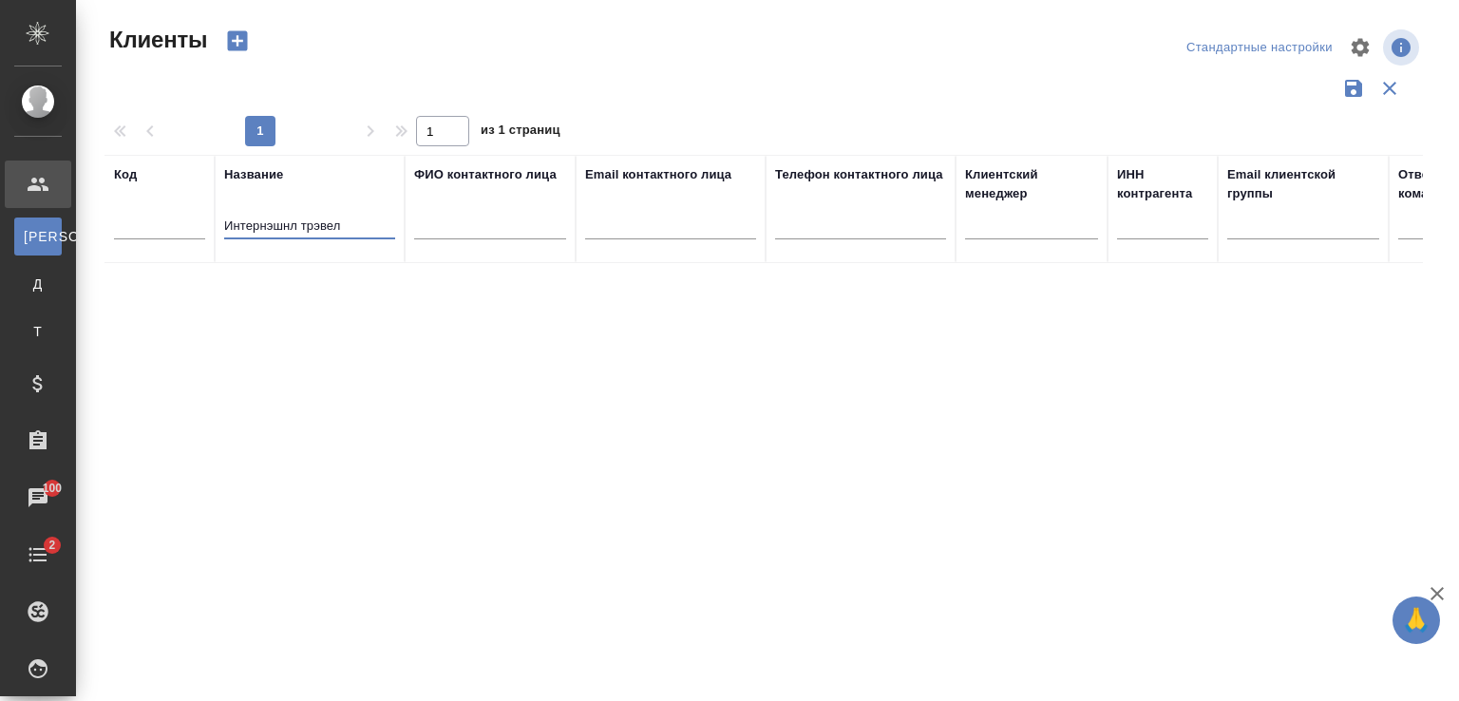
click at [238, 34] on icon "button" at bounding box center [238, 41] width 20 height 20
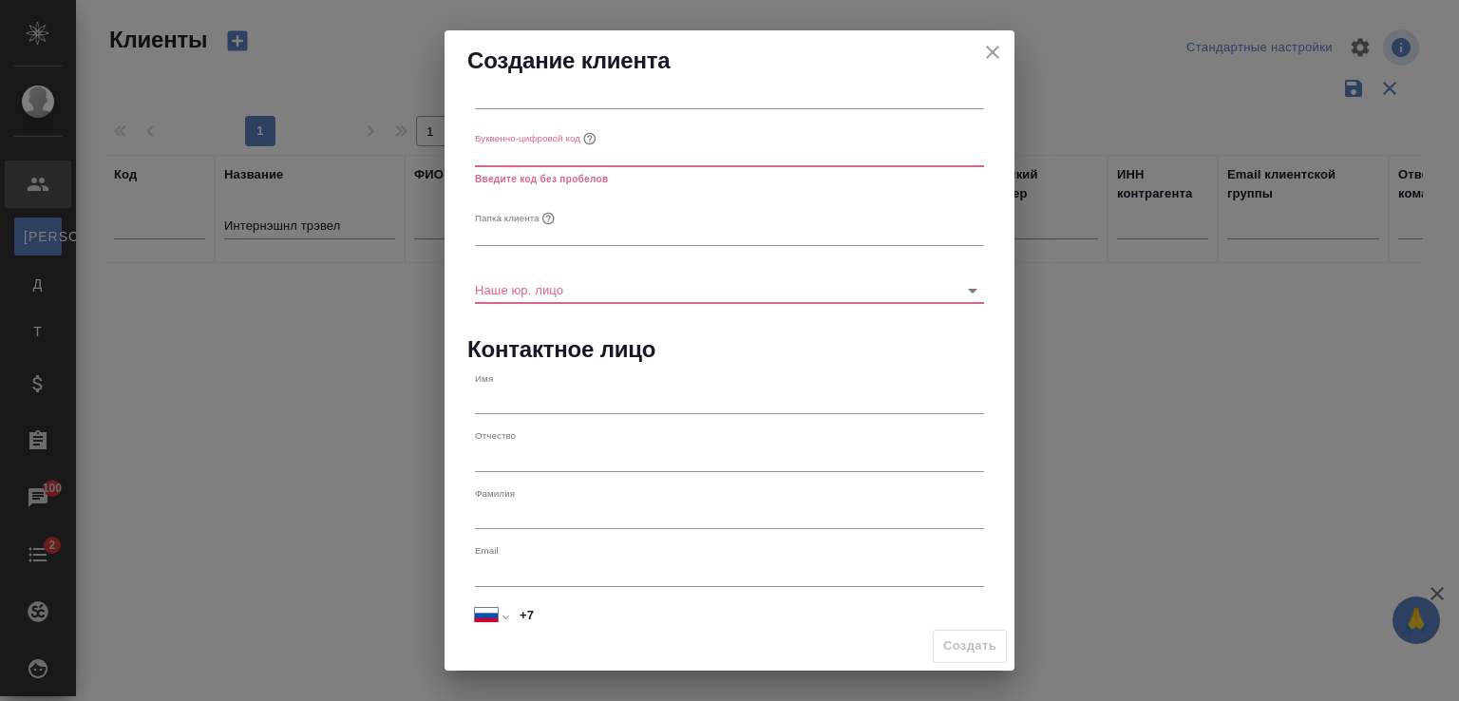
click at [581, 89] on div "Создание клиента" at bounding box center [730, 60] width 570 height 61
click at [575, 97] on input "text" at bounding box center [729, 97] width 509 height 27
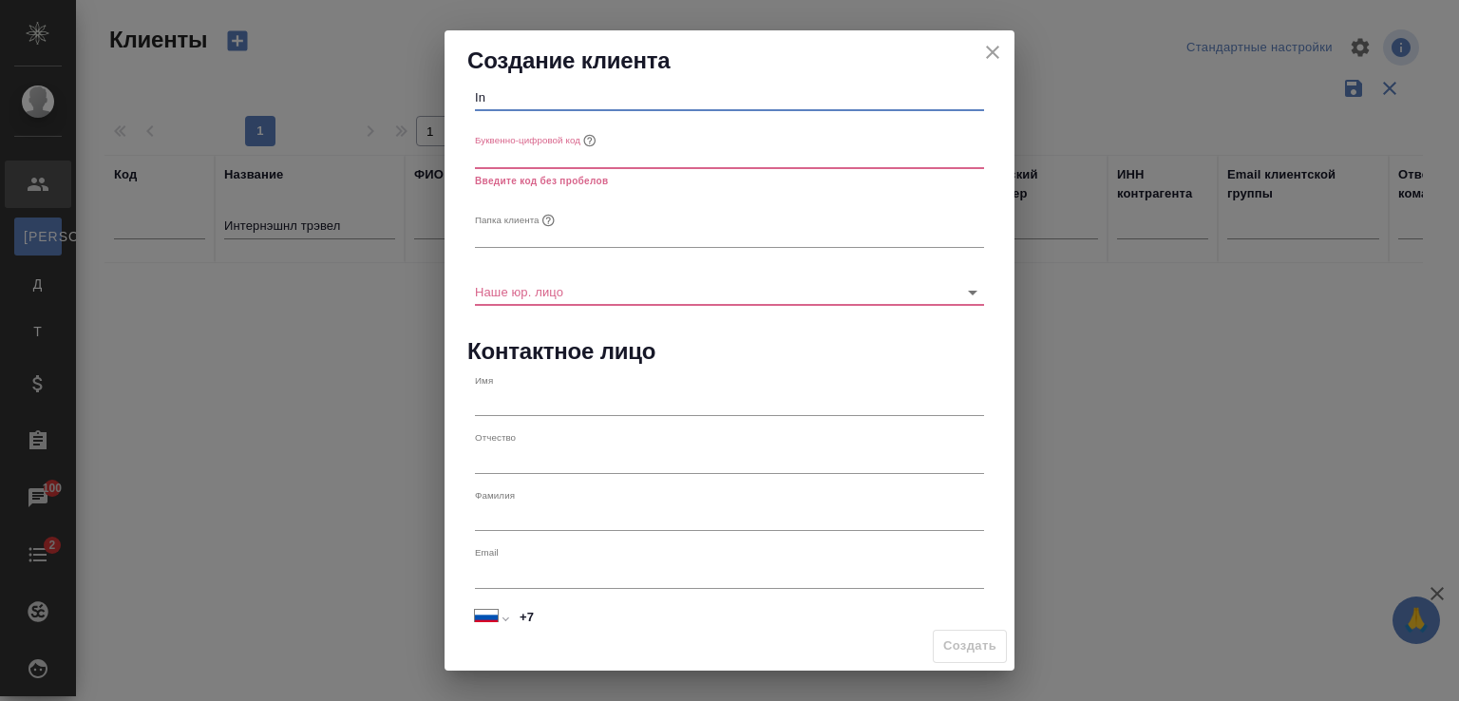
scroll to position [37, 0]
type input "I"
paste input "International Travel plus"
type input "International Travel plus"
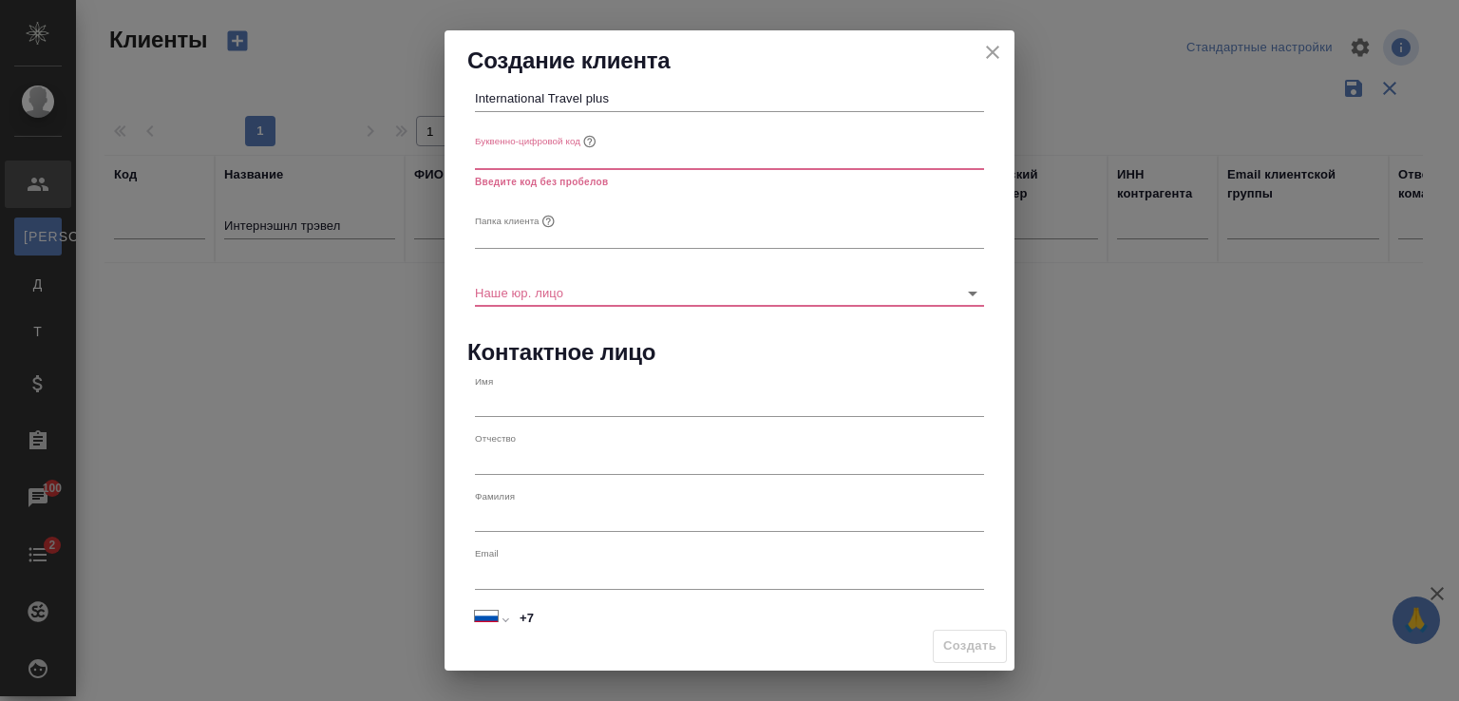
click at [505, 153] on input "text" at bounding box center [729, 156] width 509 height 27
type input "Ш"
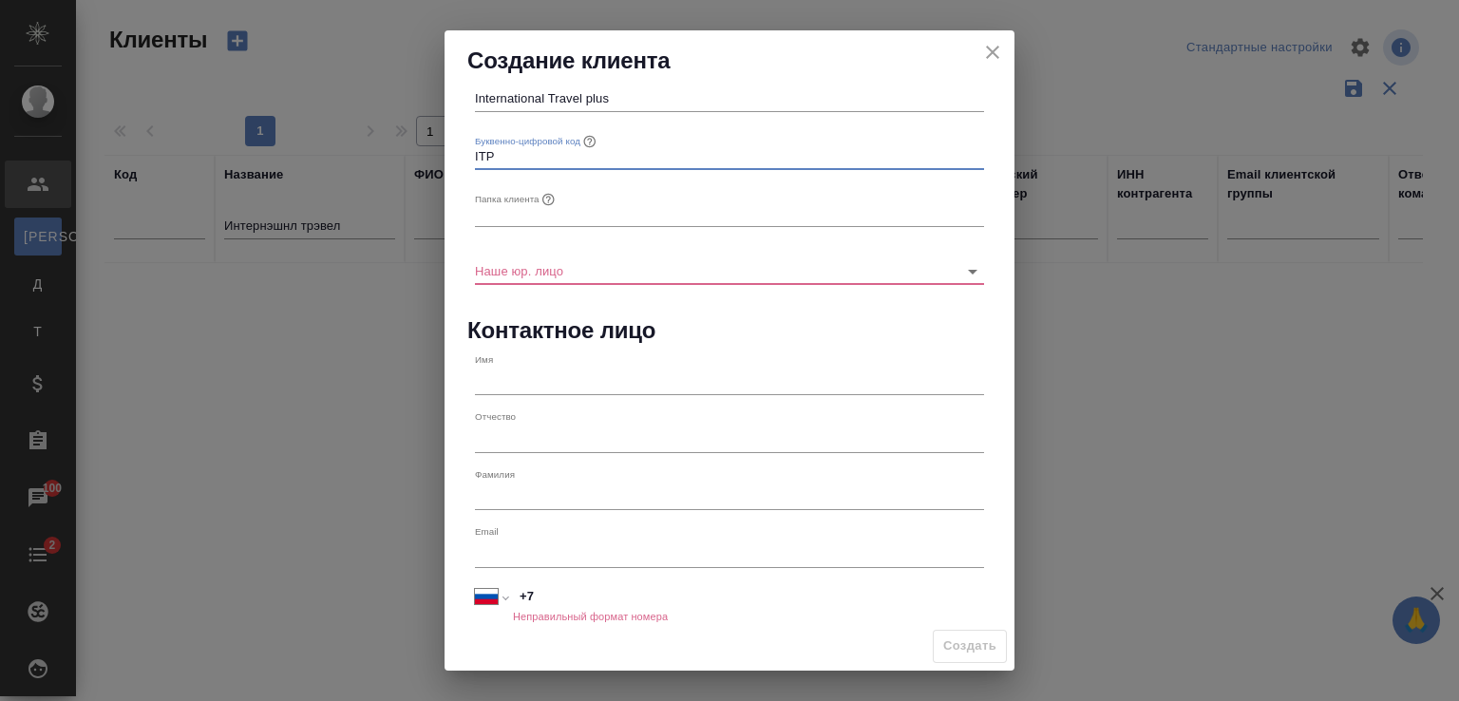
type input "ITP"
click at [509, 206] on input "text" at bounding box center [729, 213] width 509 height 27
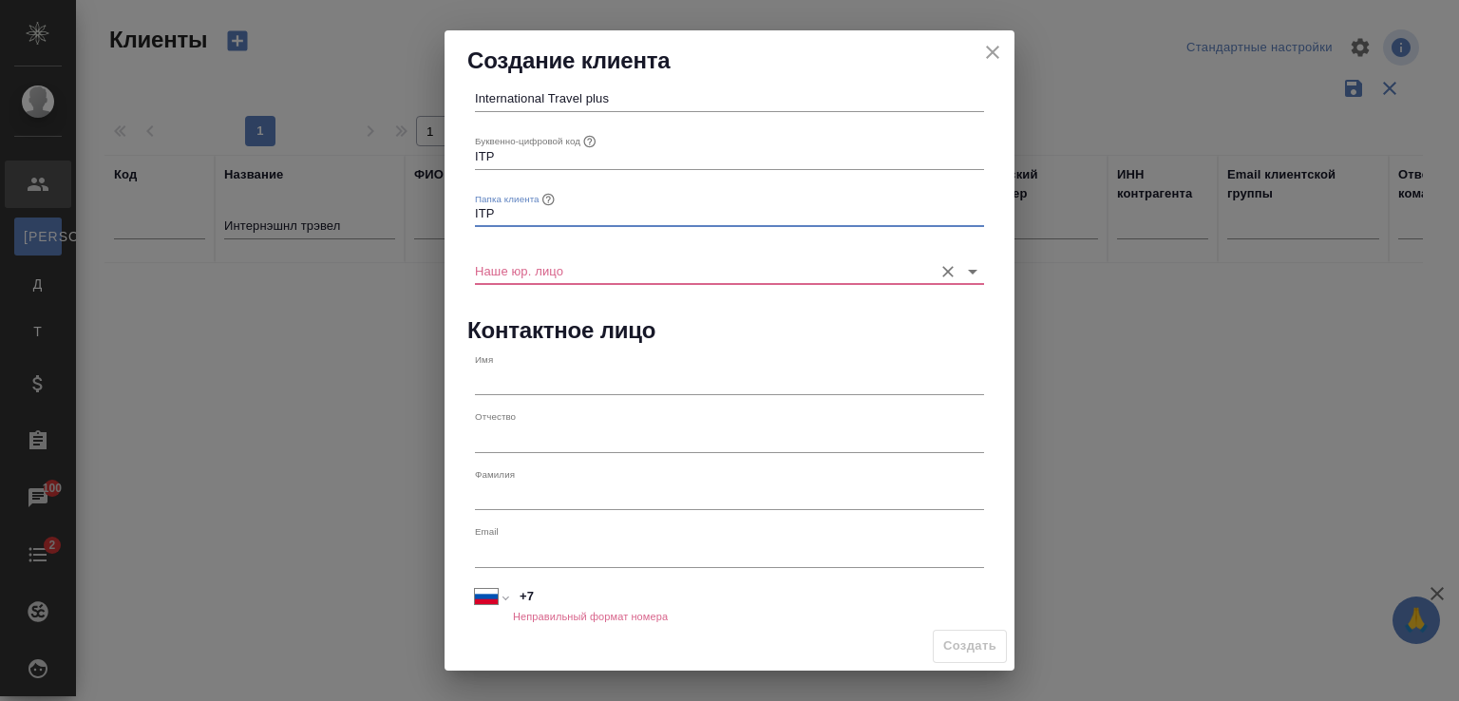
type input "ITP"
click at [534, 266] on input "Наше юр. лицо" at bounding box center [699, 270] width 448 height 26
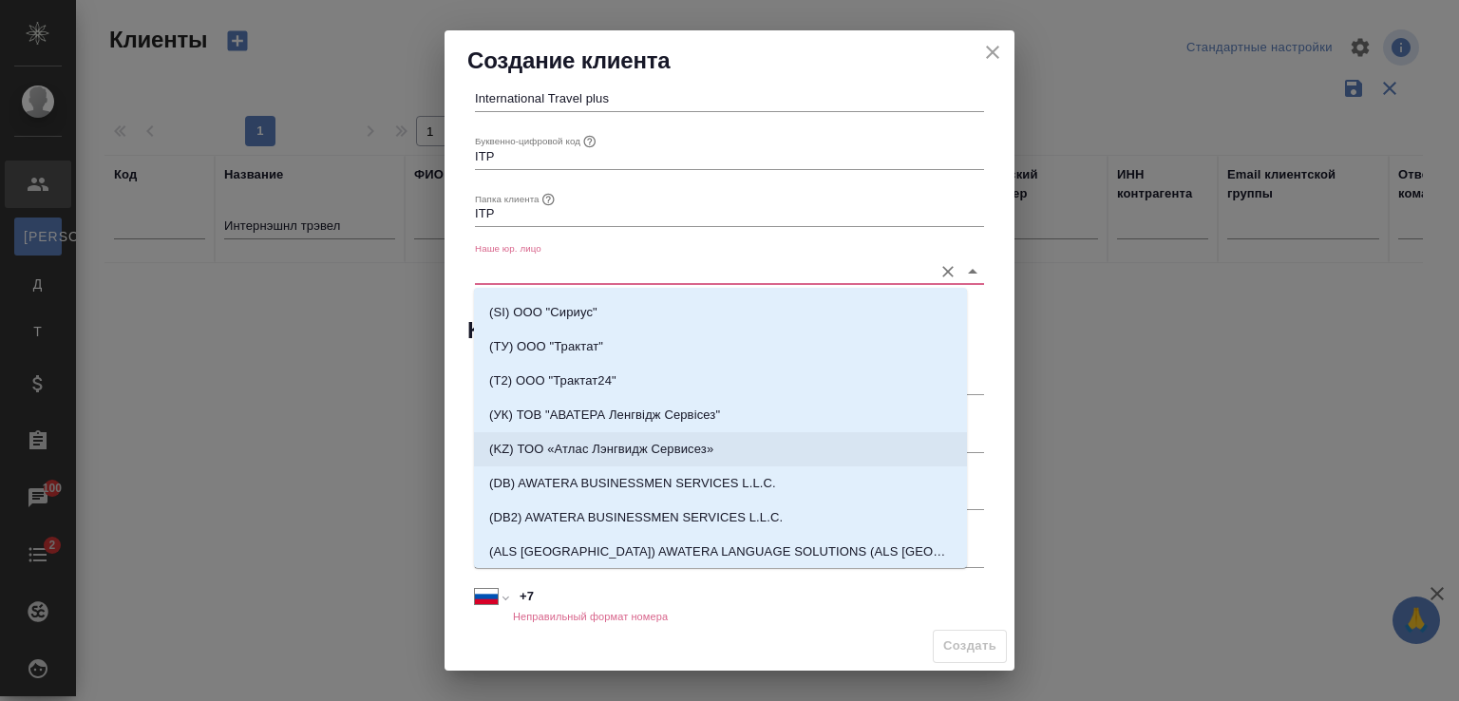
scroll to position [475, 0]
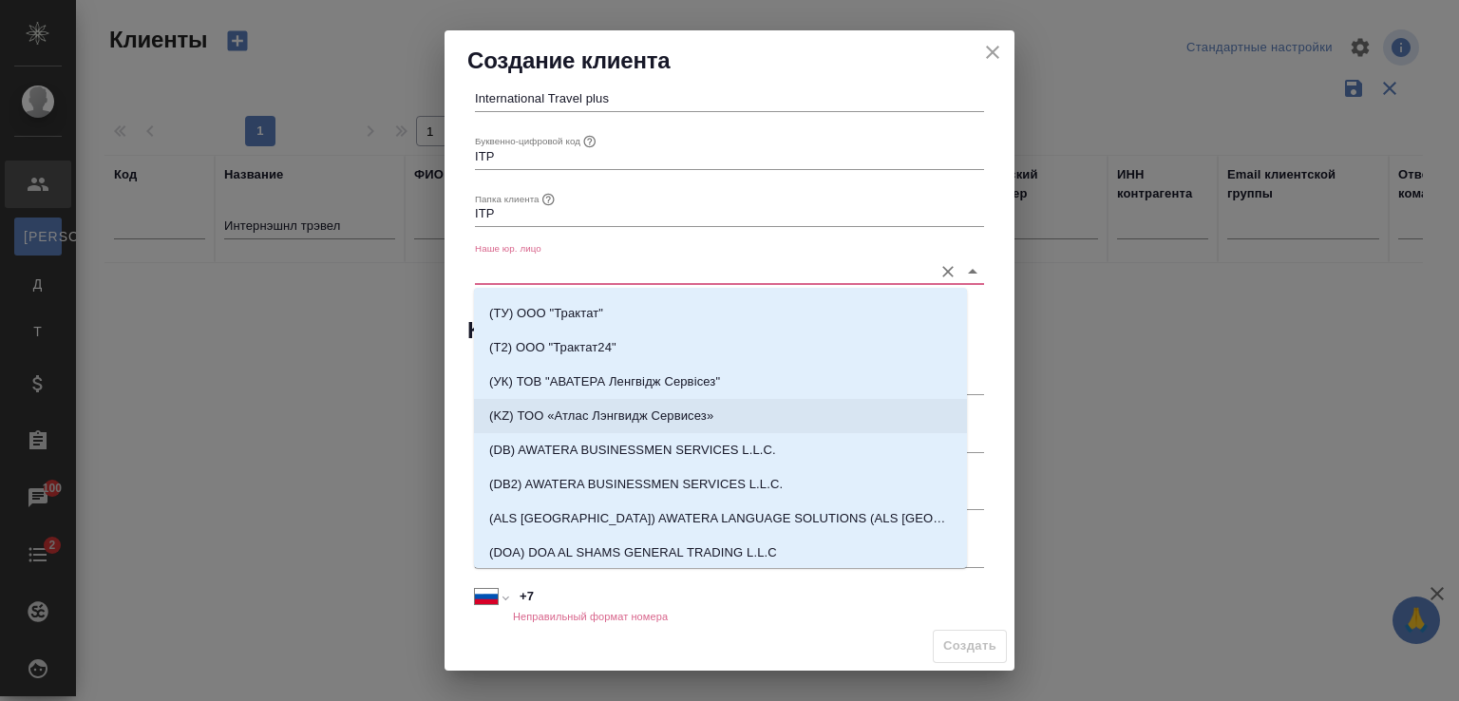
click at [540, 409] on p "(KZ) ТОО «Атлас Лэнгвидж Сервисез»" at bounding box center [601, 416] width 224 height 19
type input "(KZ) ТОО «Атлас Лэнгвидж Сервисез»"
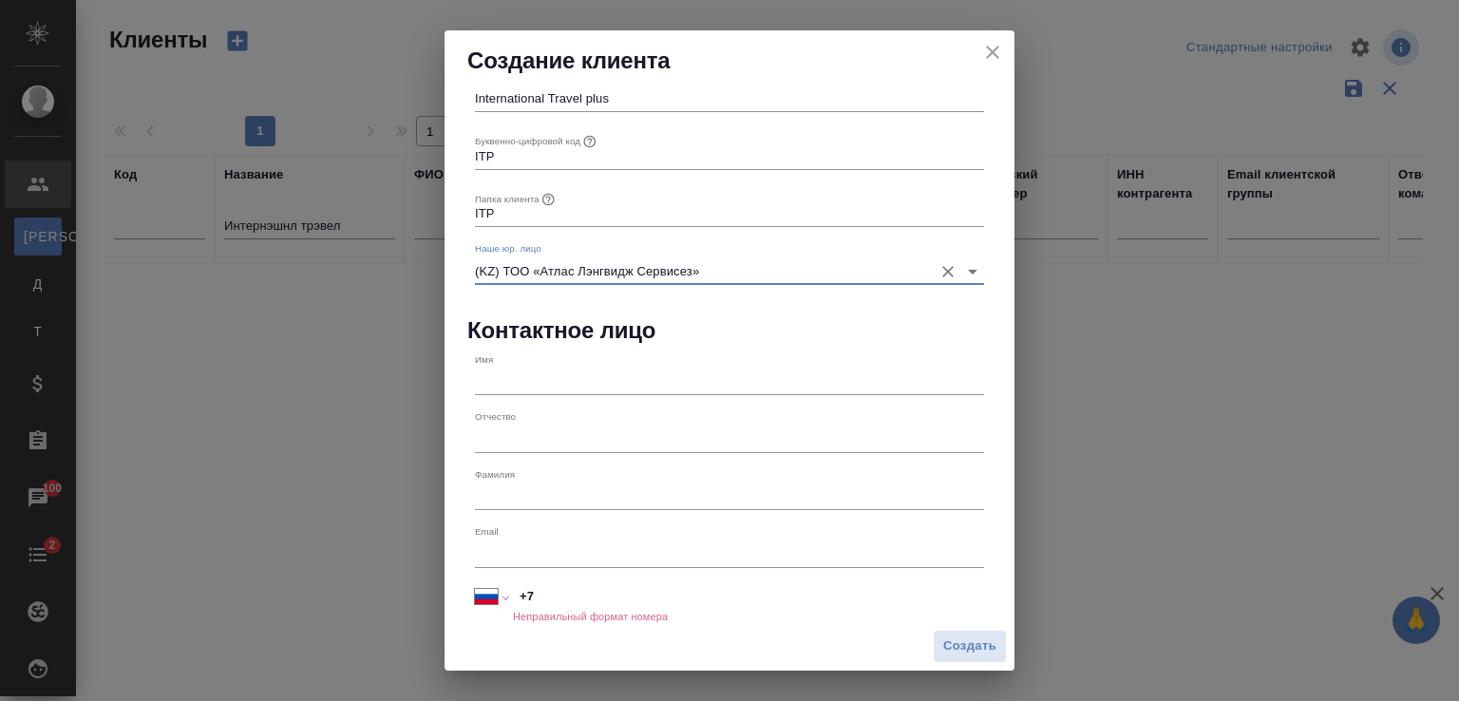
click at [529, 380] on input "text" at bounding box center [729, 382] width 509 height 27
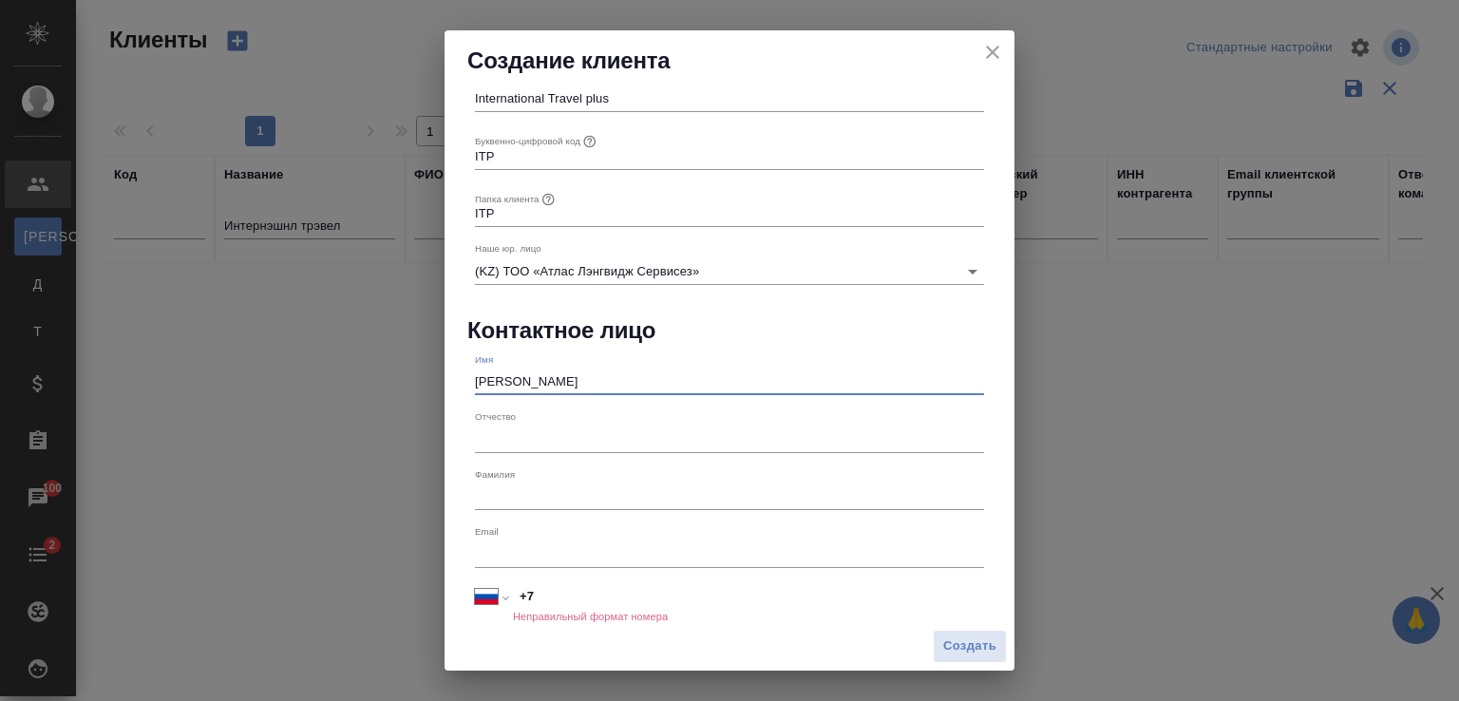
type input "Рустам"
click at [510, 505] on input "text" at bounding box center [729, 497] width 509 height 27
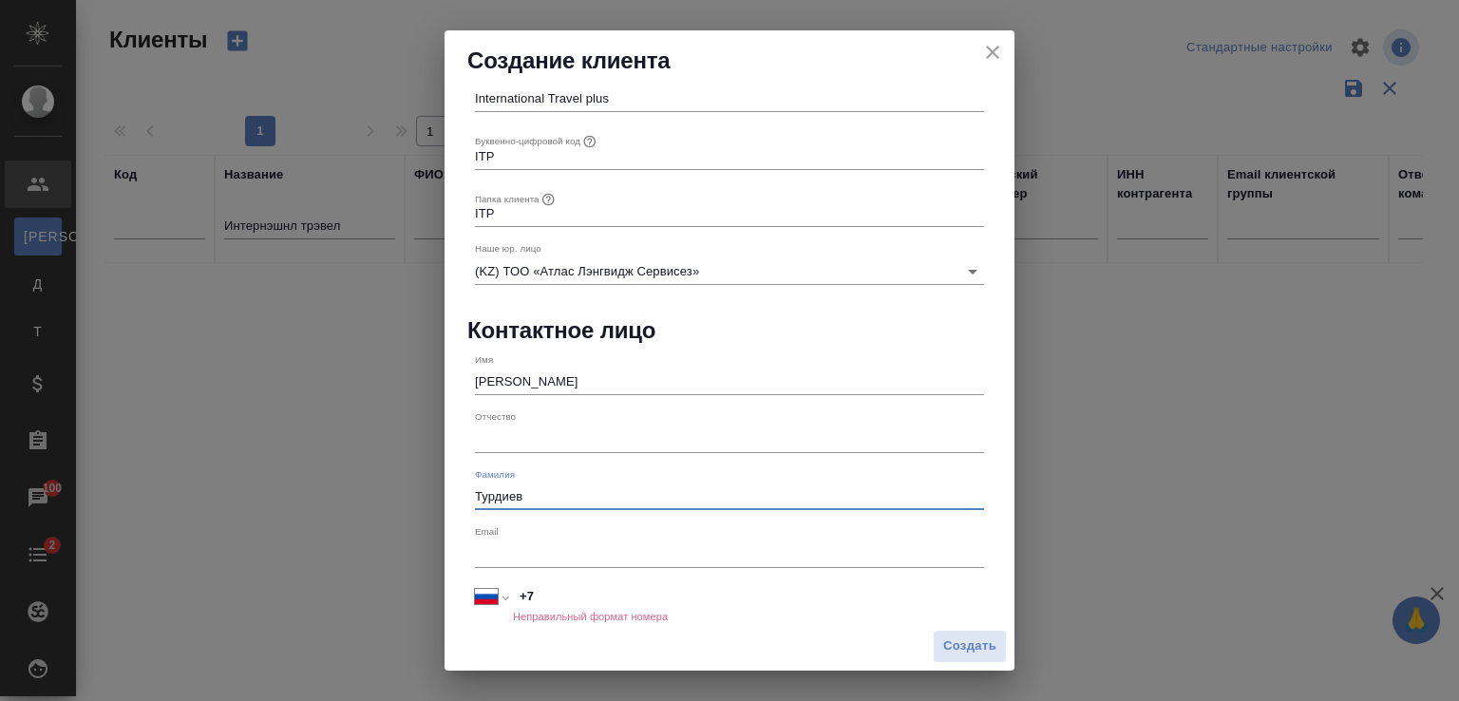
type input "Турдиев"
click at [542, 595] on input "+7" at bounding box center [748, 597] width 471 height 28
paste input "77478670377"
select select "KZ"
drag, startPoint x: 538, startPoint y: 597, endPoint x: 543, endPoint y: 605, distance: 10.3
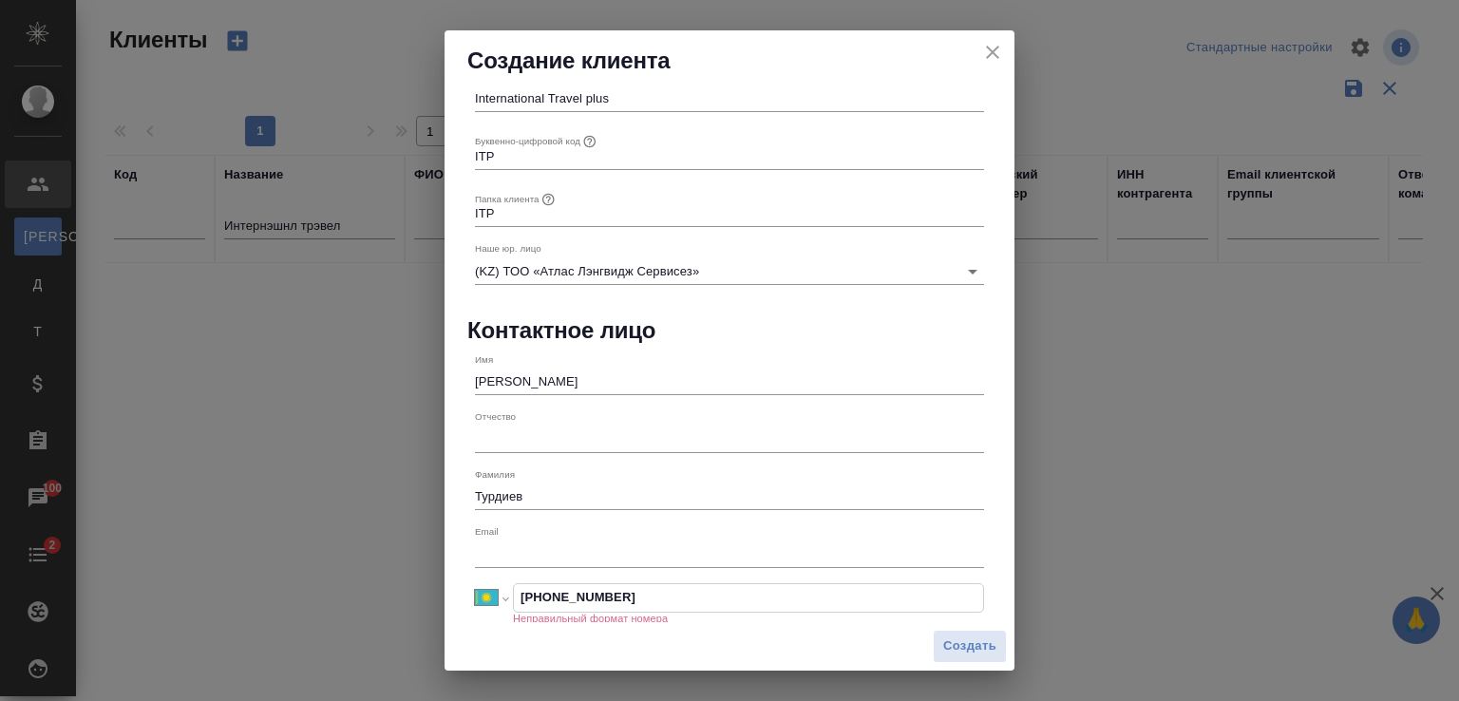
click at [538, 597] on input "+7 77478670377" at bounding box center [748, 598] width 469 height 28
type input "+7 747 867 0377"
click at [610, 547] on input "text" at bounding box center [729, 554] width 509 height 27
paste input "Event1@itplus.kz"
type input "Event1@itplus.kz"
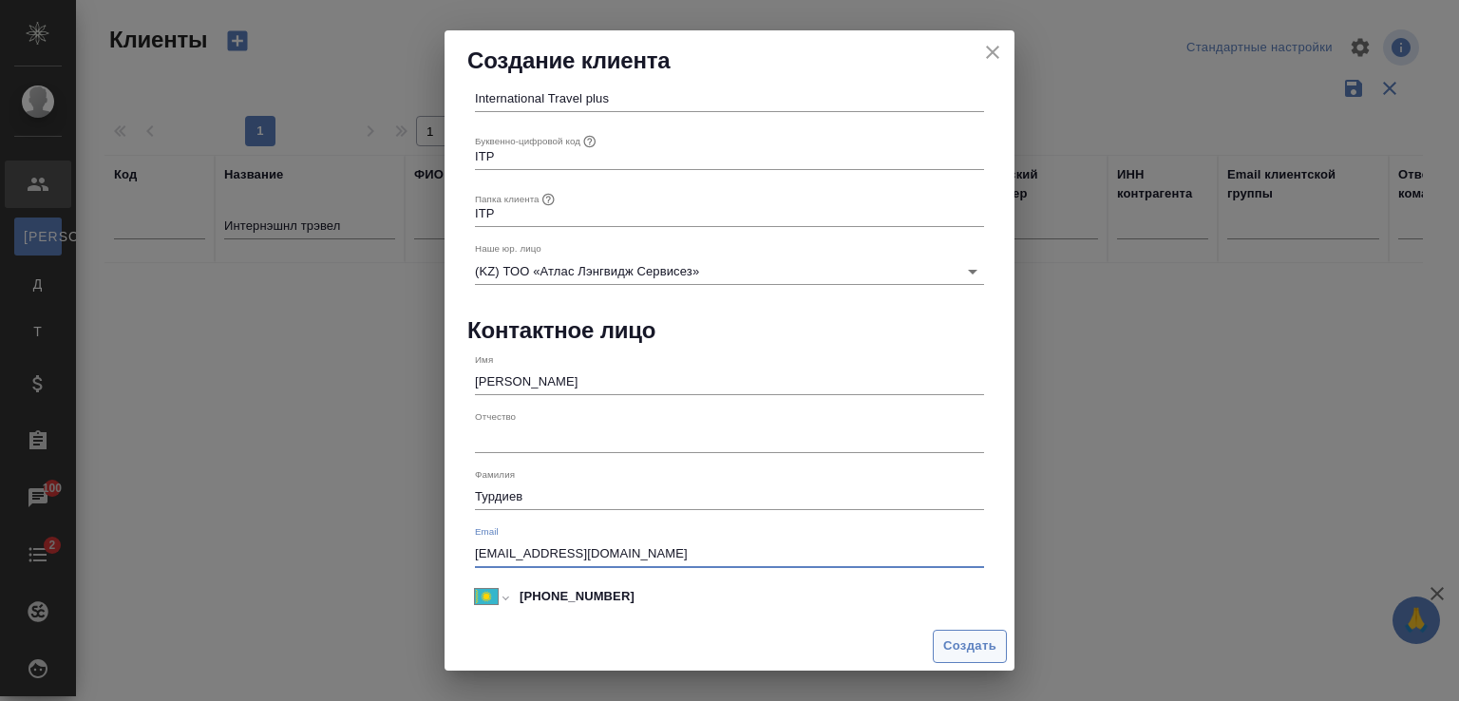
click at [960, 637] on span "Создать" at bounding box center [969, 647] width 53 height 22
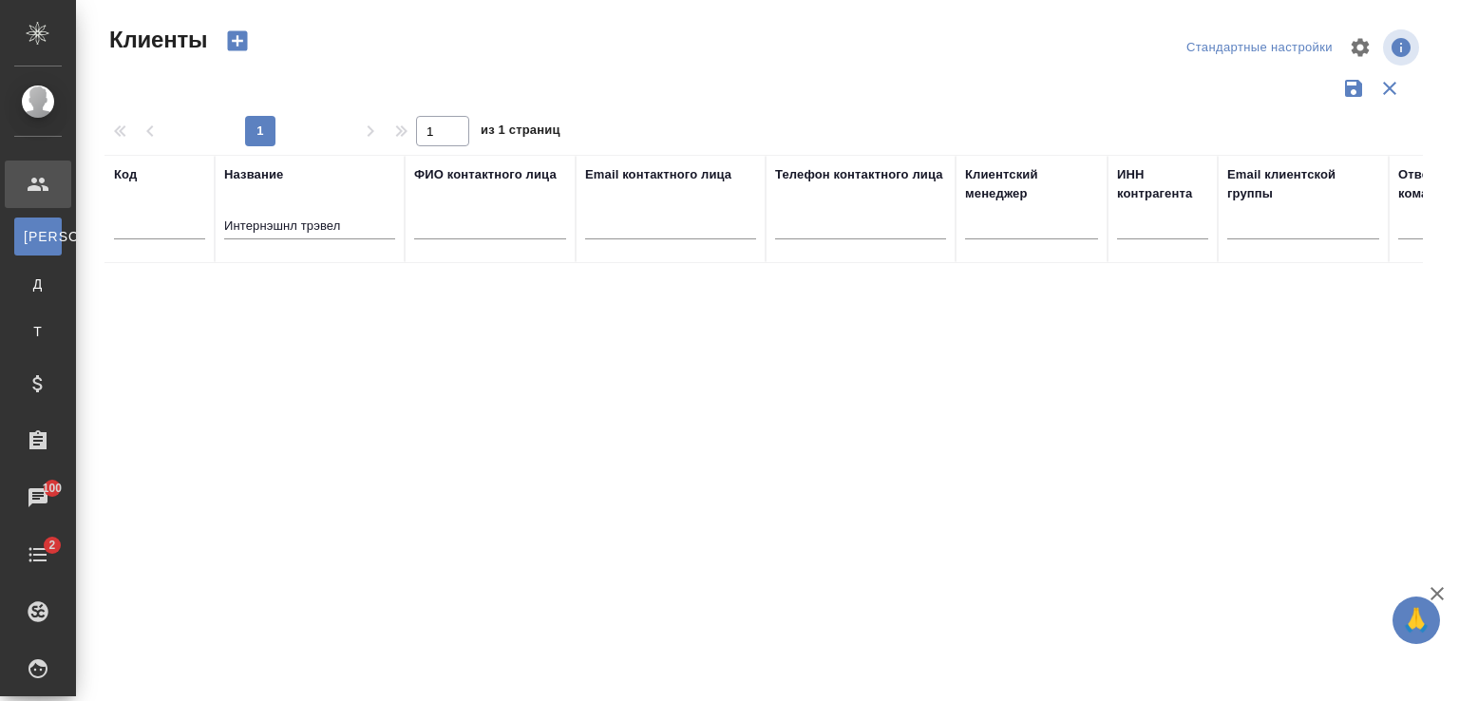
select select "RU"
type input "+7"
drag, startPoint x: 346, startPoint y: 223, endPoint x: 127, endPoint y: 210, distance: 218.9
click at [127, 210] on tr "Код Название Интернэшнл трэвел ФИО контактного лица Email контактного лица Теле…" at bounding box center [823, 209] width 1436 height 108
click at [289, 218] on input "Internationaltravel" at bounding box center [309, 228] width 171 height 24
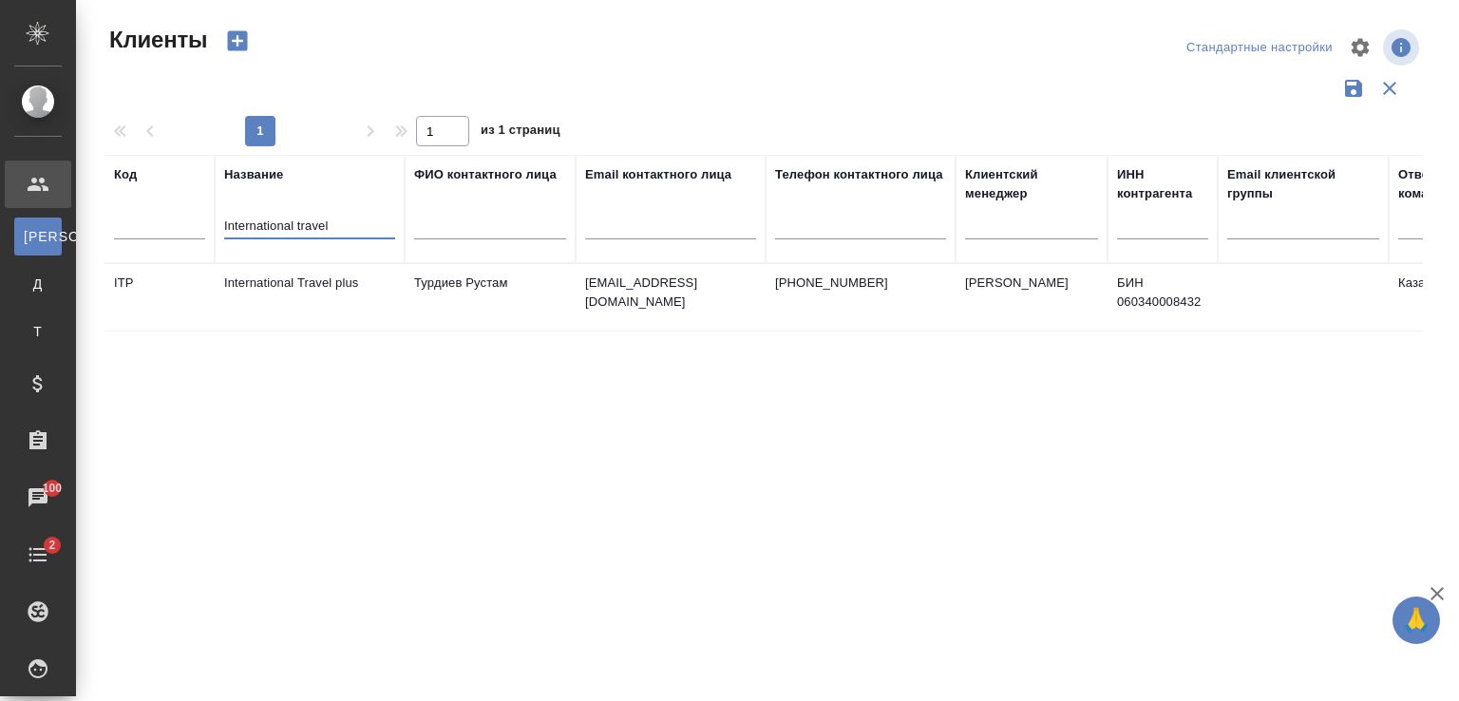
type input "International travel"
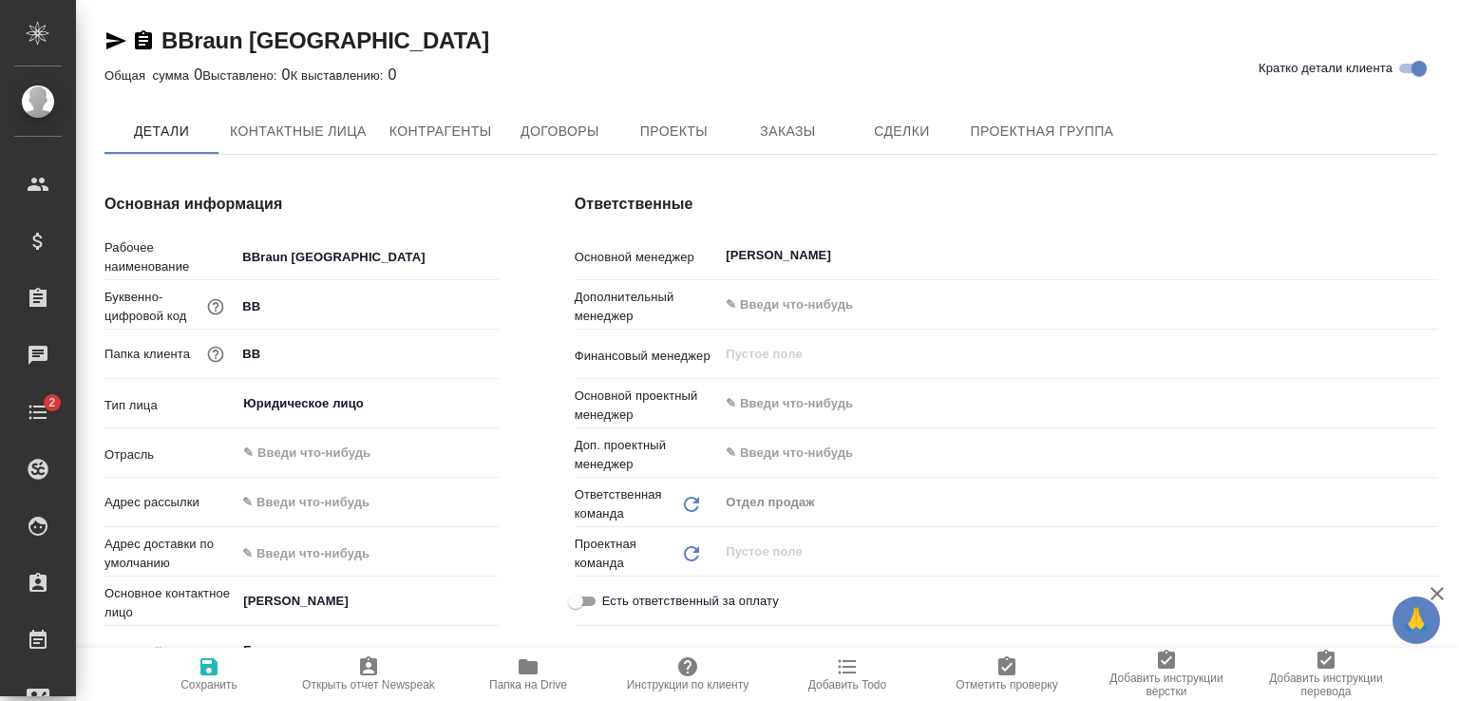
type textarea "x"
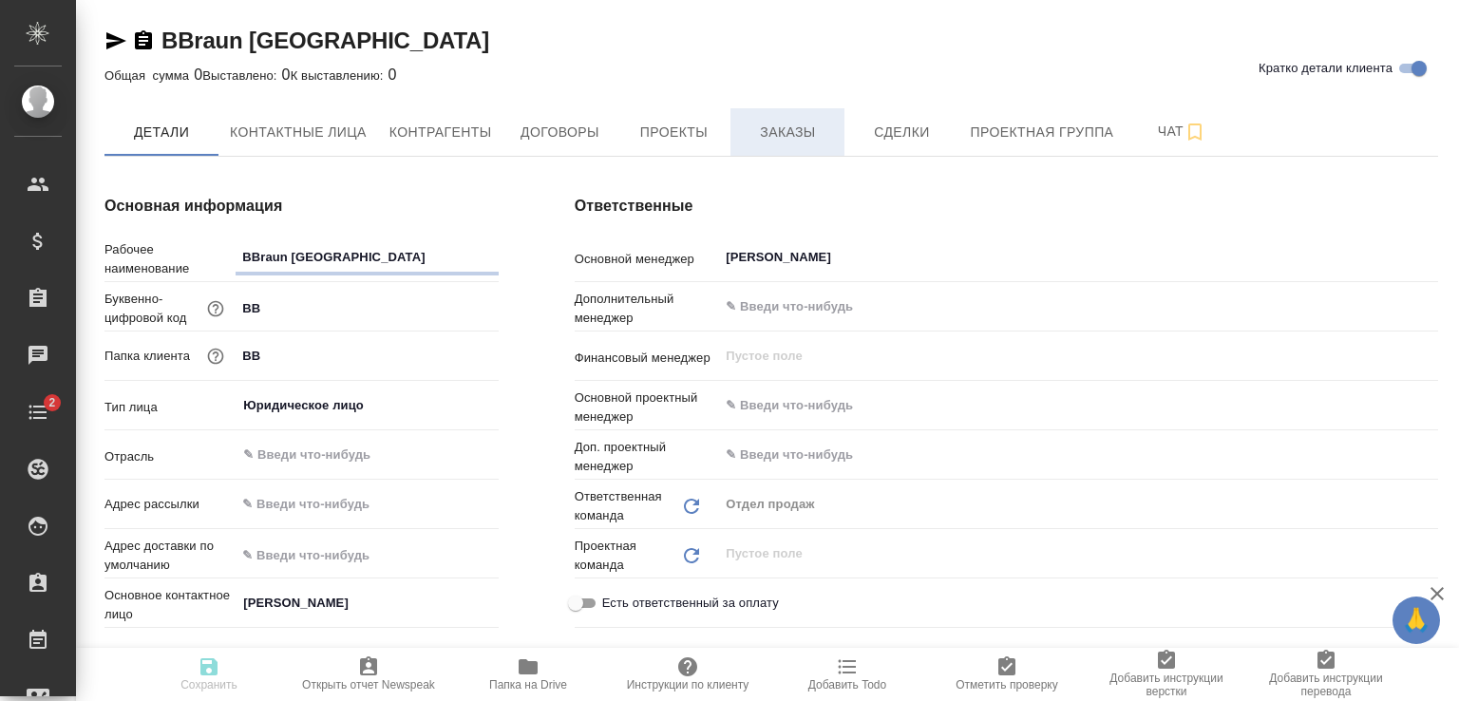
type textarea "x"
click at [576, 131] on span "Договоры" at bounding box center [559, 133] width 91 height 24
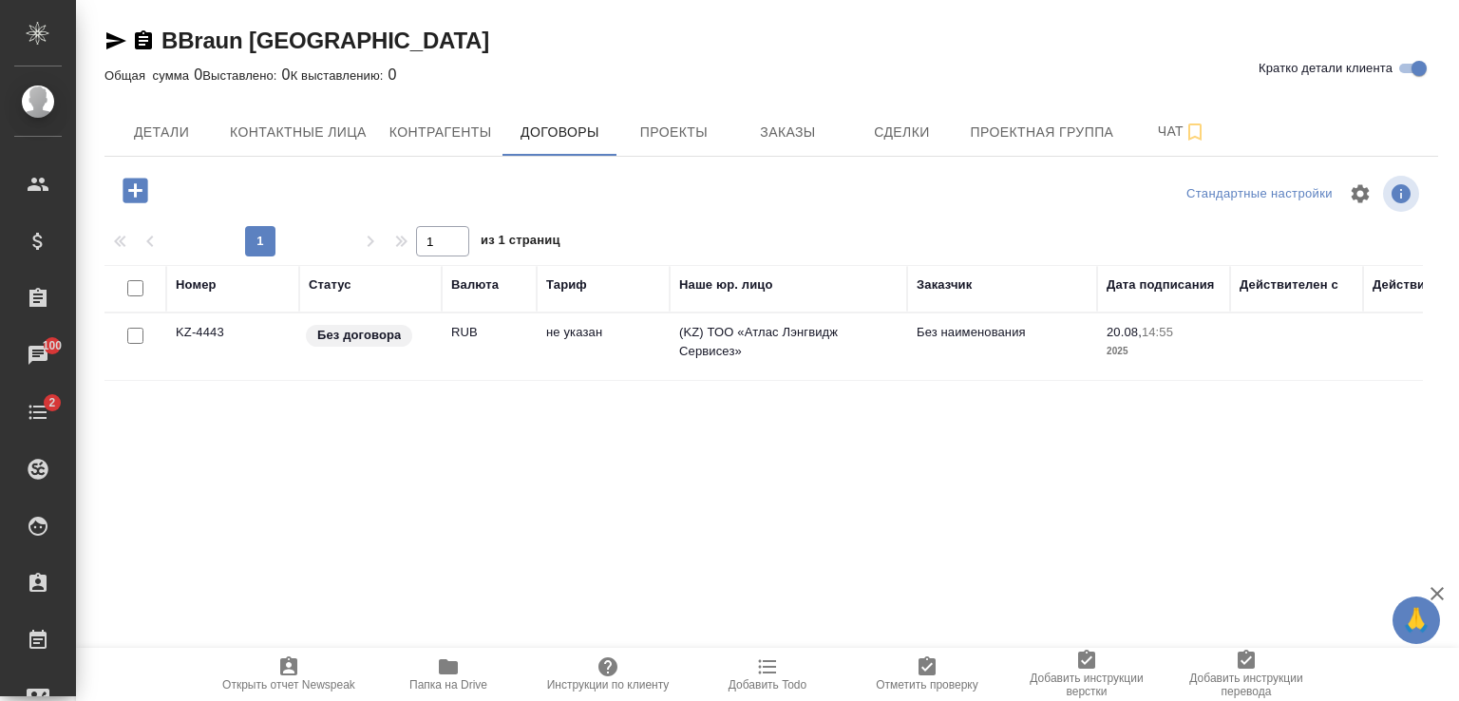
click at [483, 334] on td "RUB" at bounding box center [489, 347] width 95 height 67
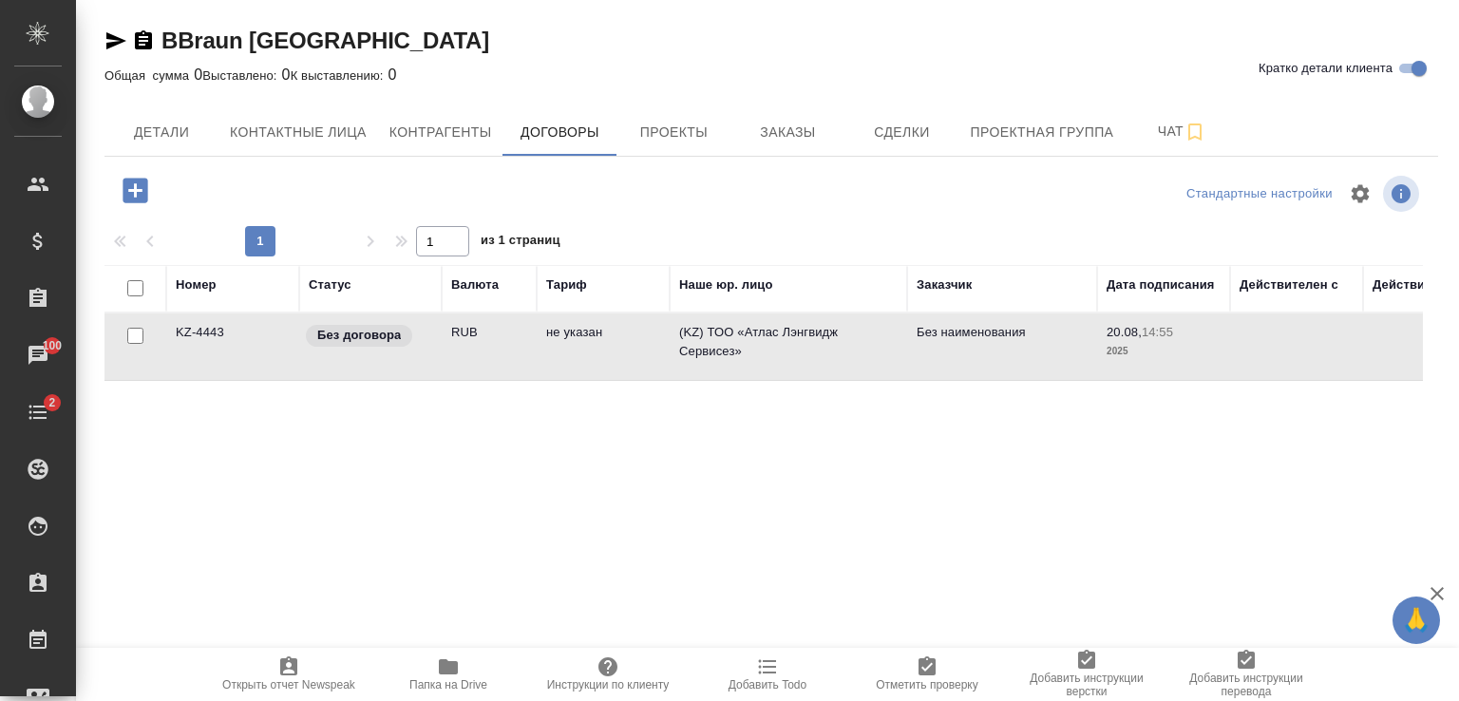
click at [483, 334] on td "RUB" at bounding box center [489, 347] width 95 height 67
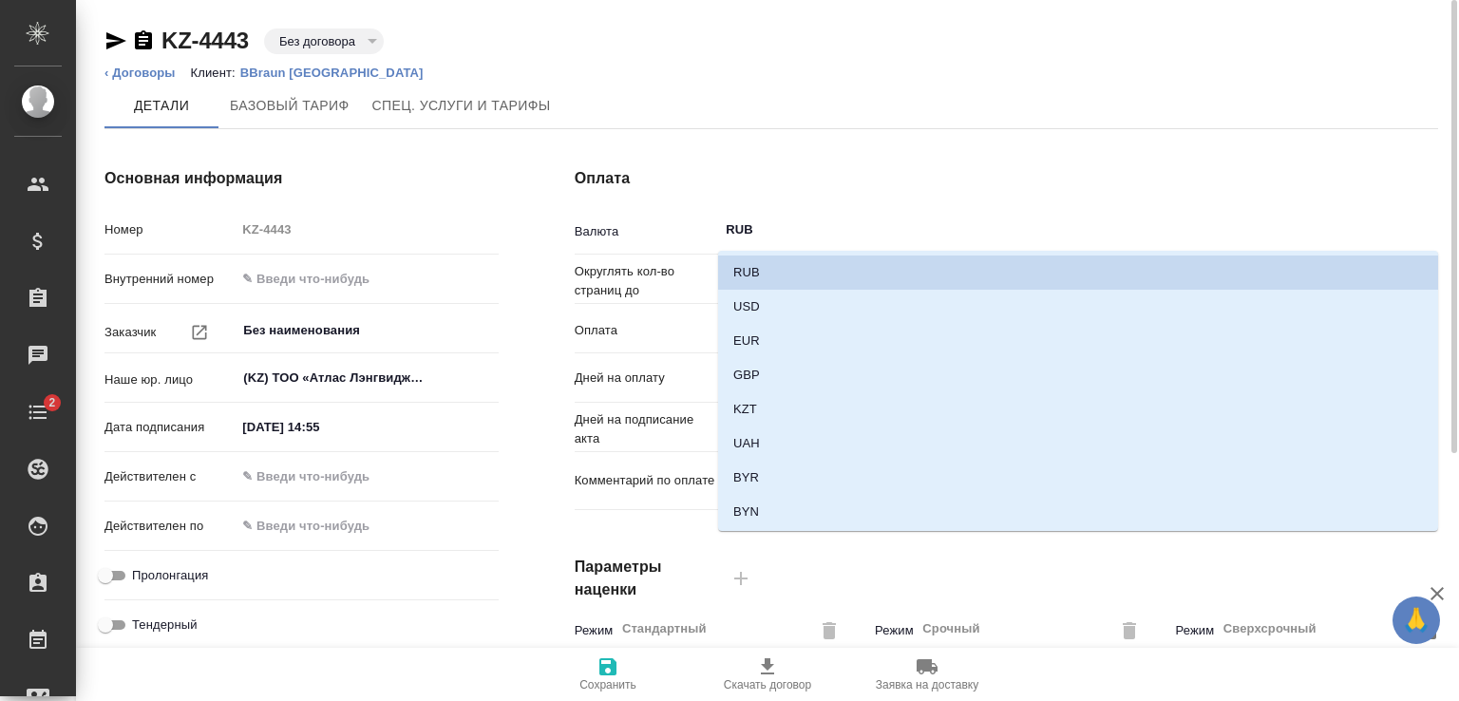
click at [787, 239] on input "RUB" at bounding box center [1059, 230] width 670 height 23
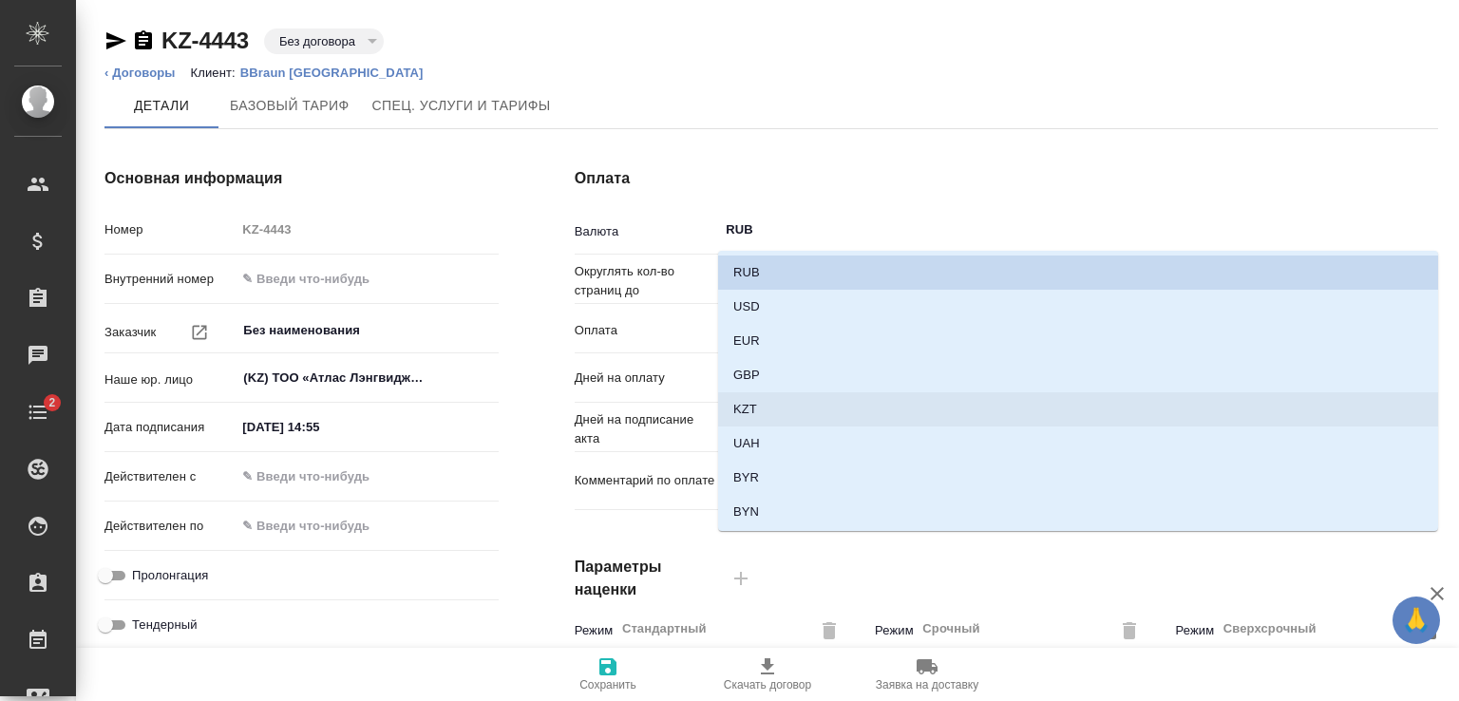
click at [766, 395] on li "KZT" at bounding box center [1078, 409] width 720 height 34
type input "KZT"
type textarea "x"
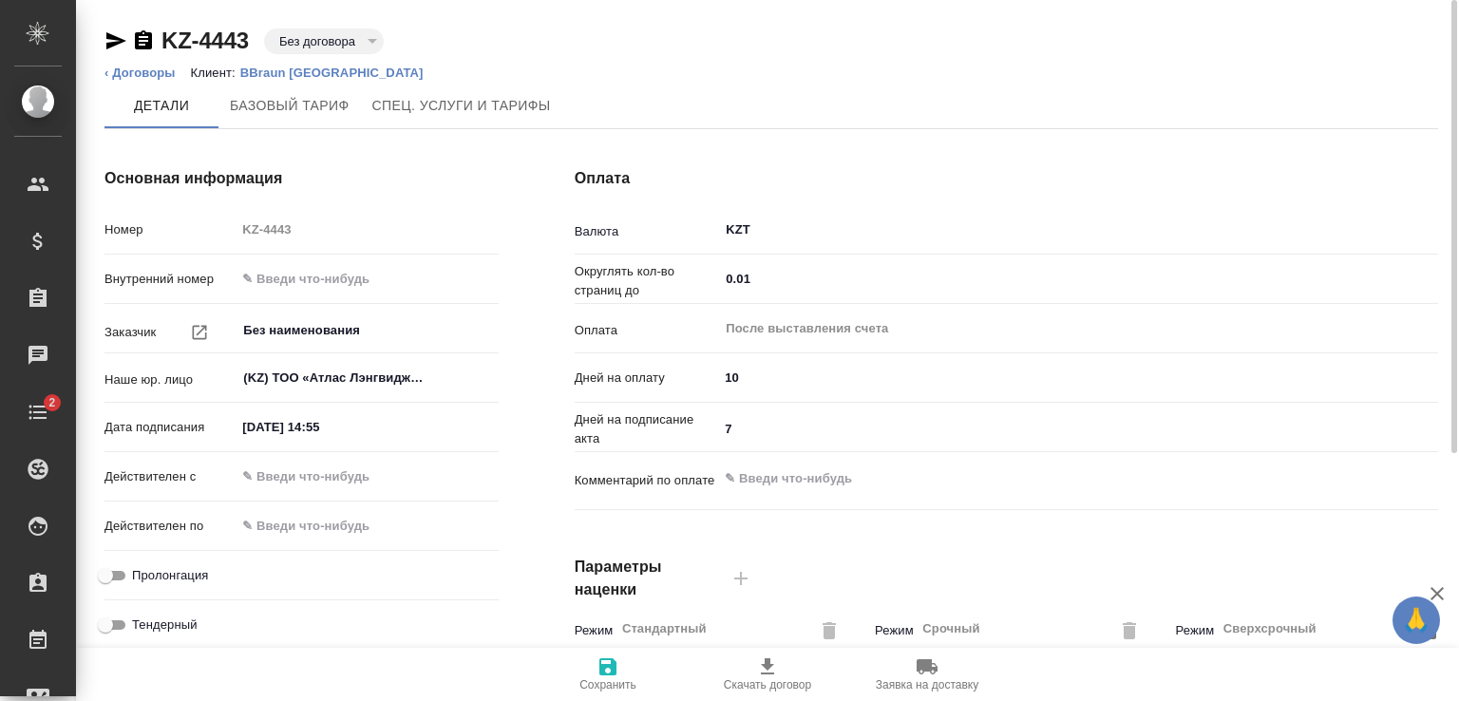
scroll to position [380, 0]
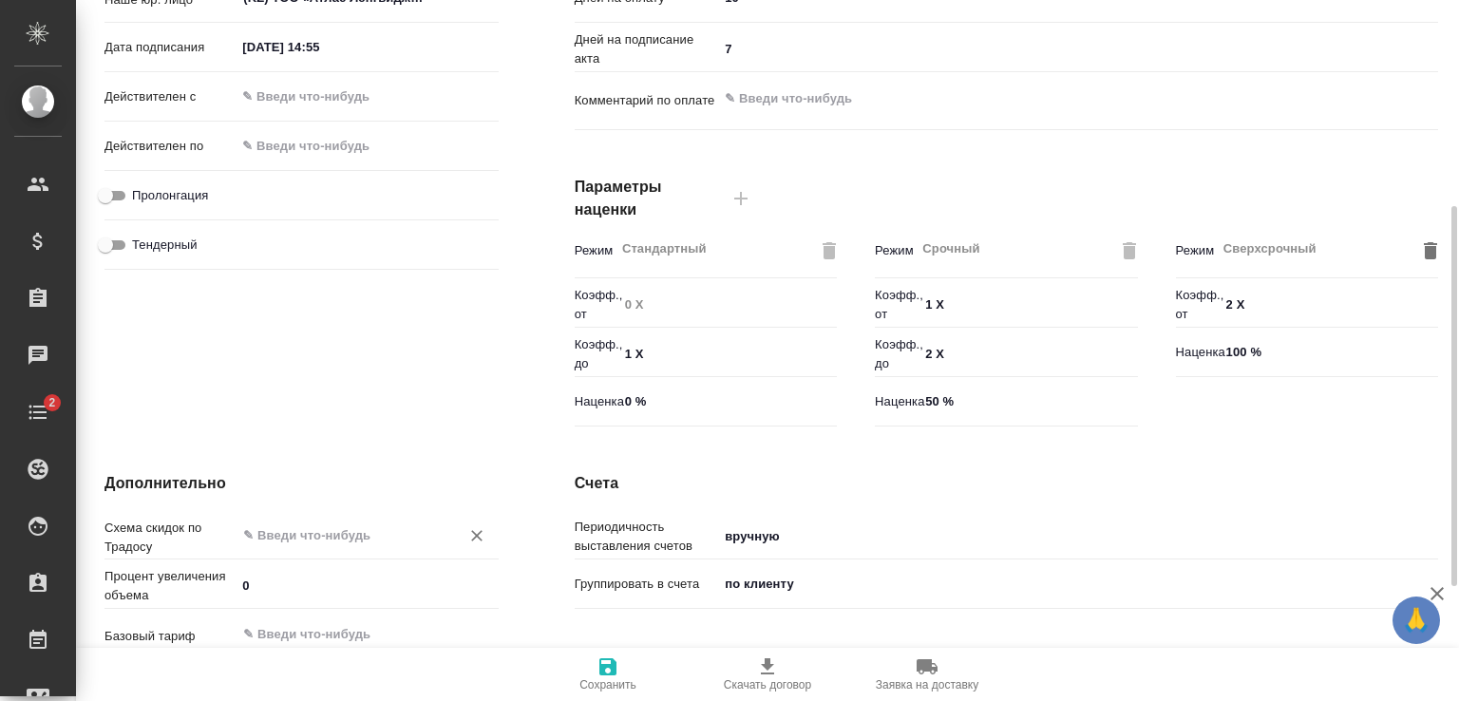
click at [301, 533] on input "text" at bounding box center [334, 534] width 187 height 23
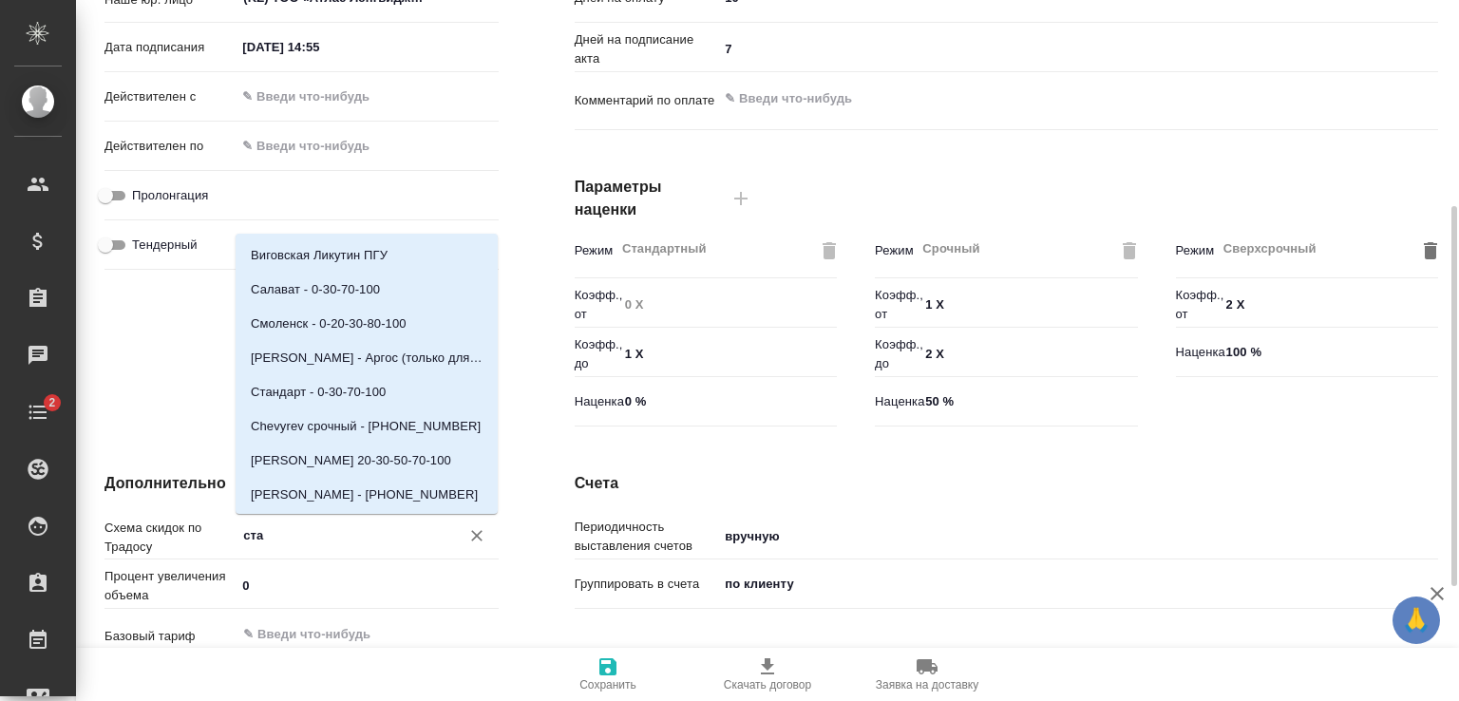
type input "стан"
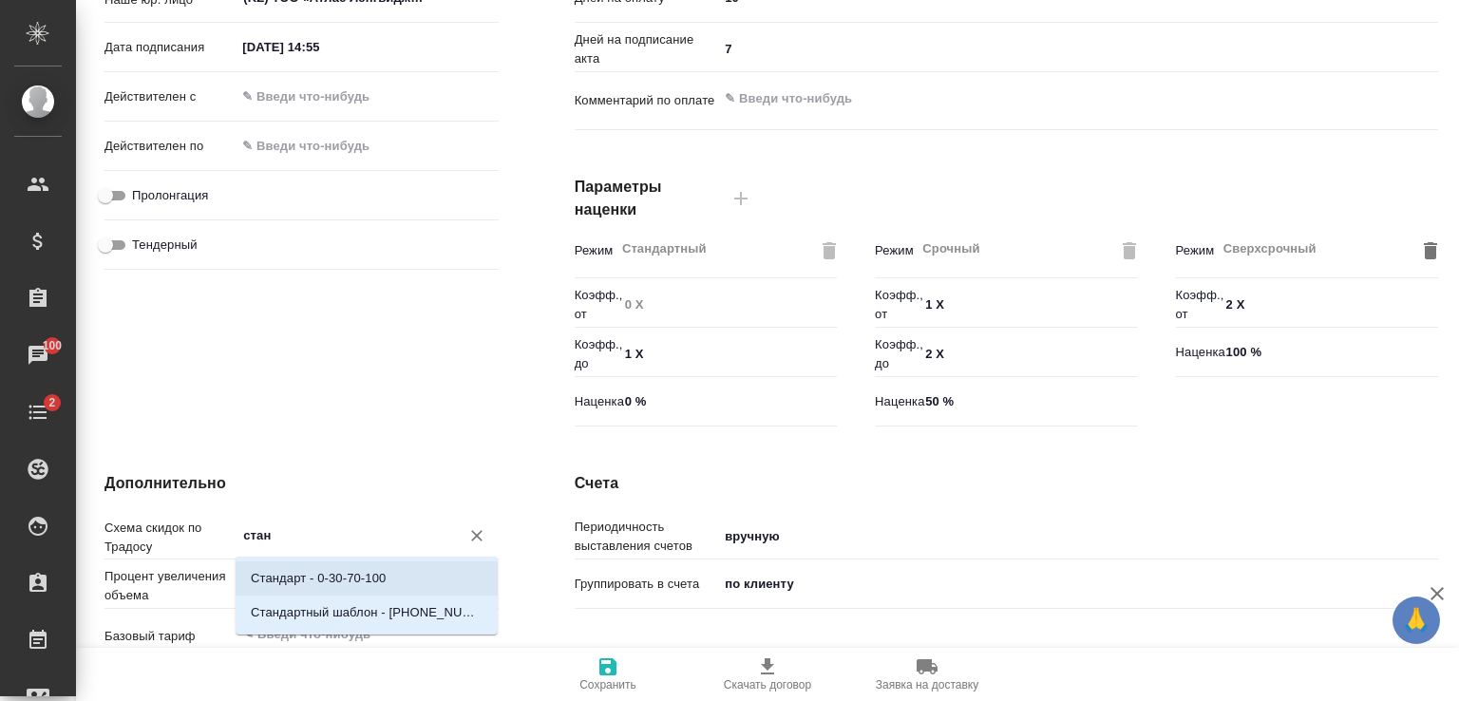
click at [313, 579] on p "Стандарт - 0-30-70-100" at bounding box center [318, 578] width 135 height 19
type textarea "x"
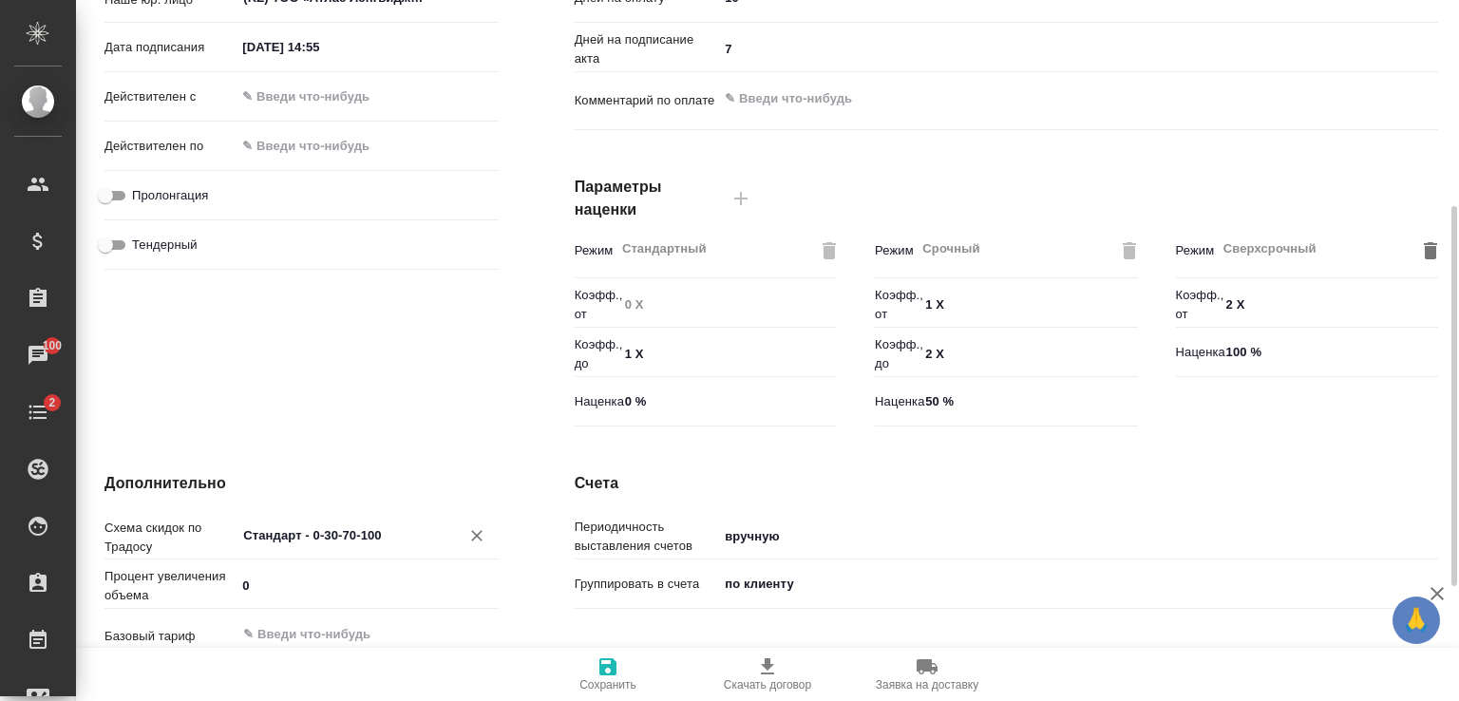
scroll to position [592, 0]
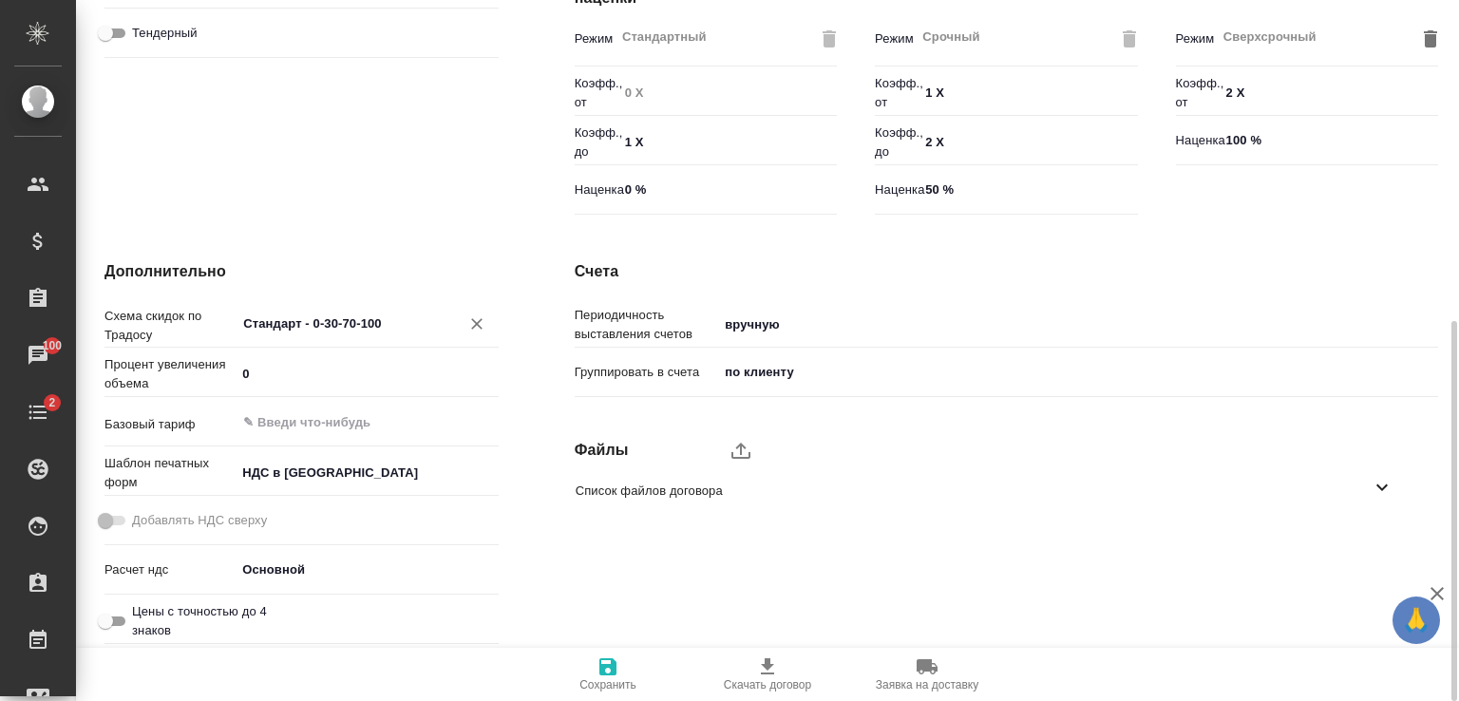
type input "Стандарт - 0-30-70-100"
click at [611, 666] on icon "button" at bounding box center [607, 666] width 17 height 17
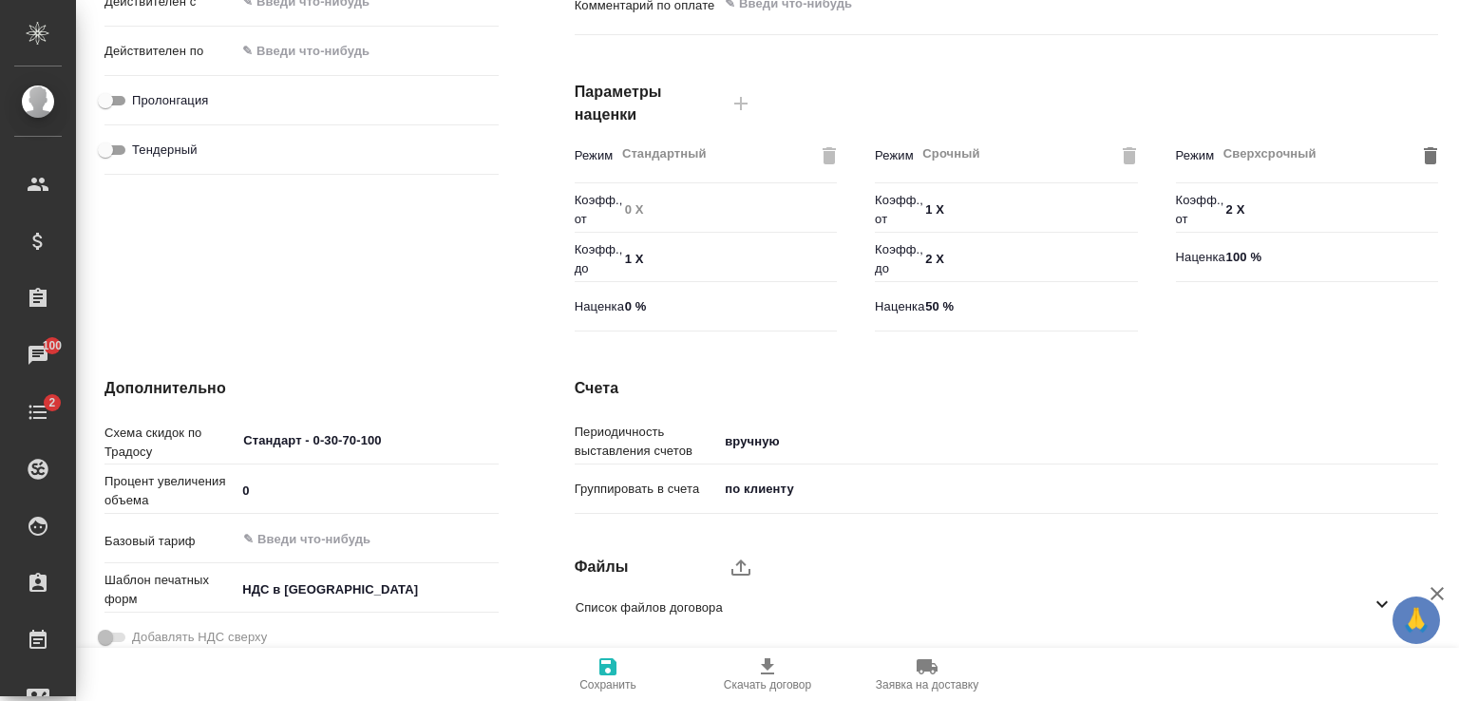
scroll to position [0, 0]
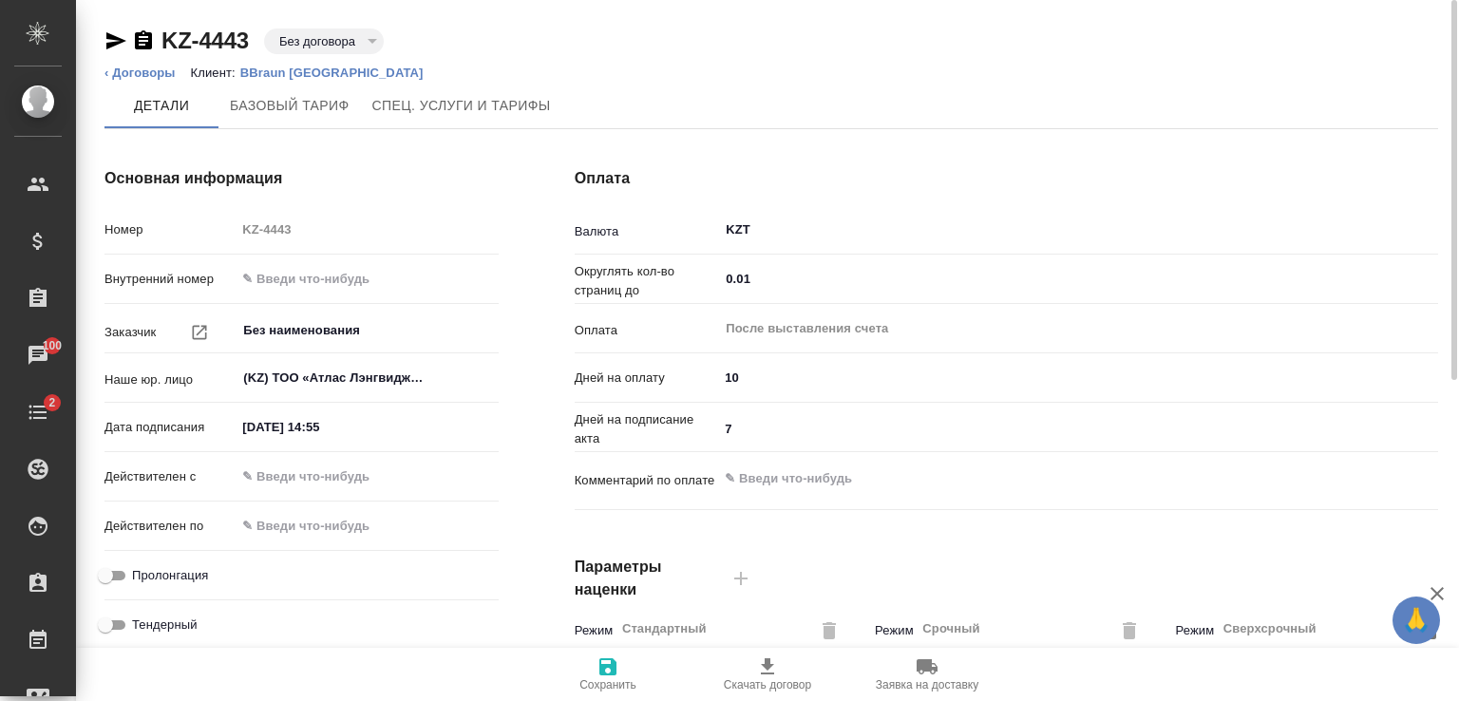
click at [280, 67] on p "BBraun [GEOGRAPHIC_DATA]" at bounding box center [339, 73] width 198 height 14
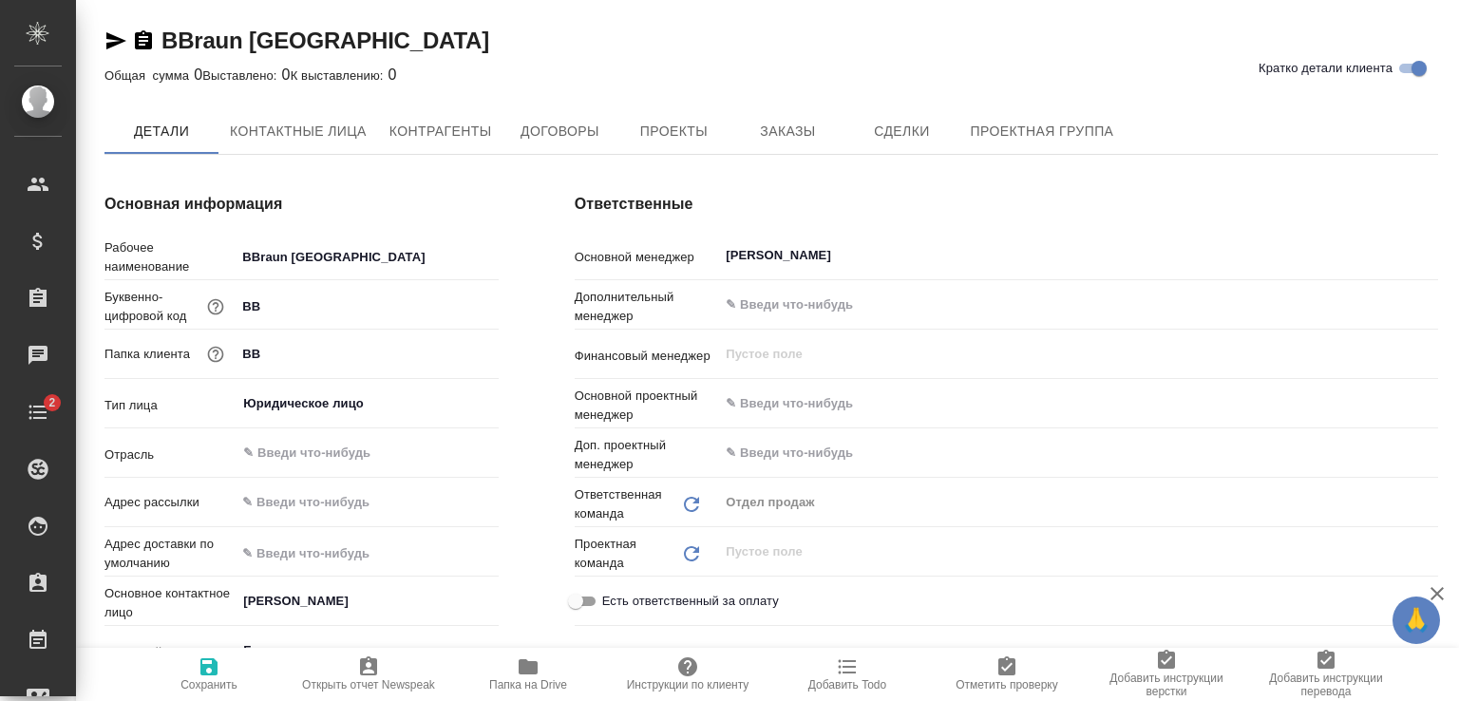
type textarea "x"
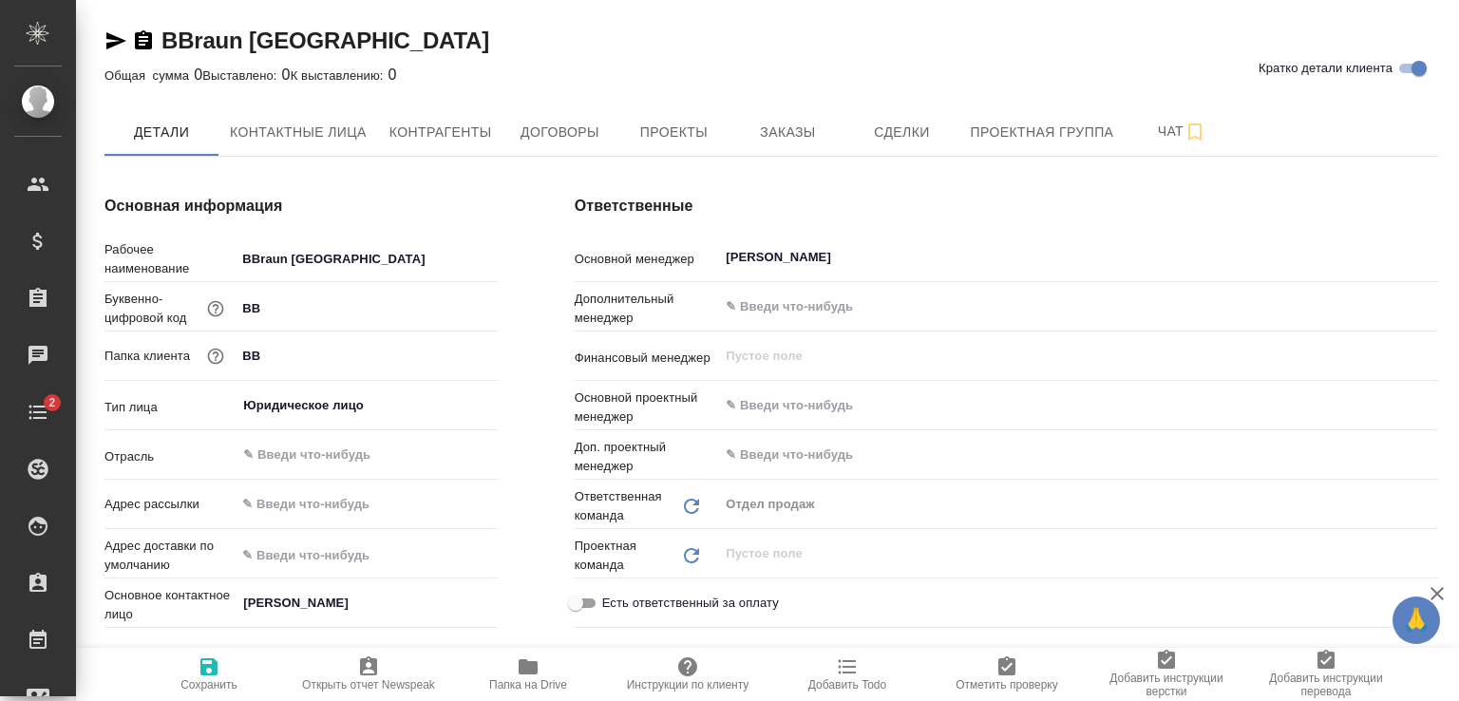
type textarea "x"
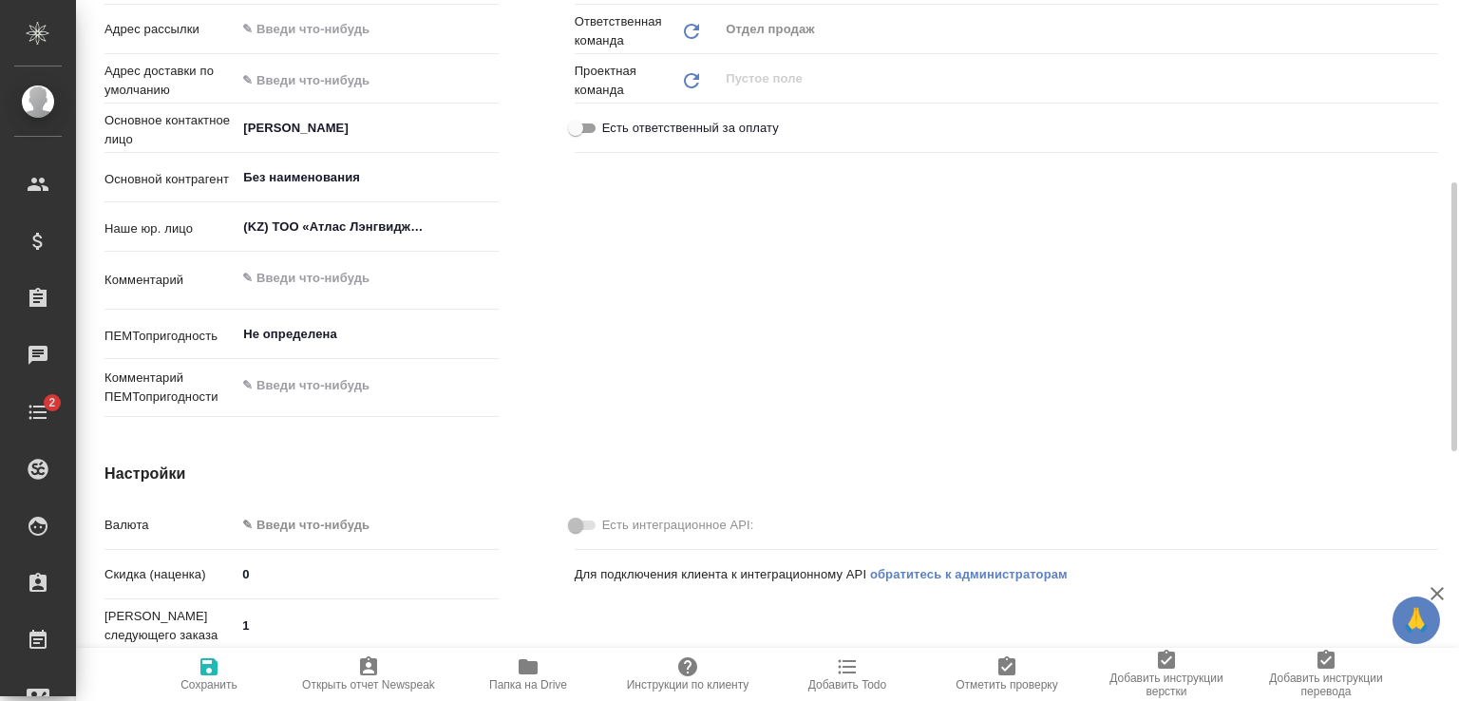
type textarea "x"
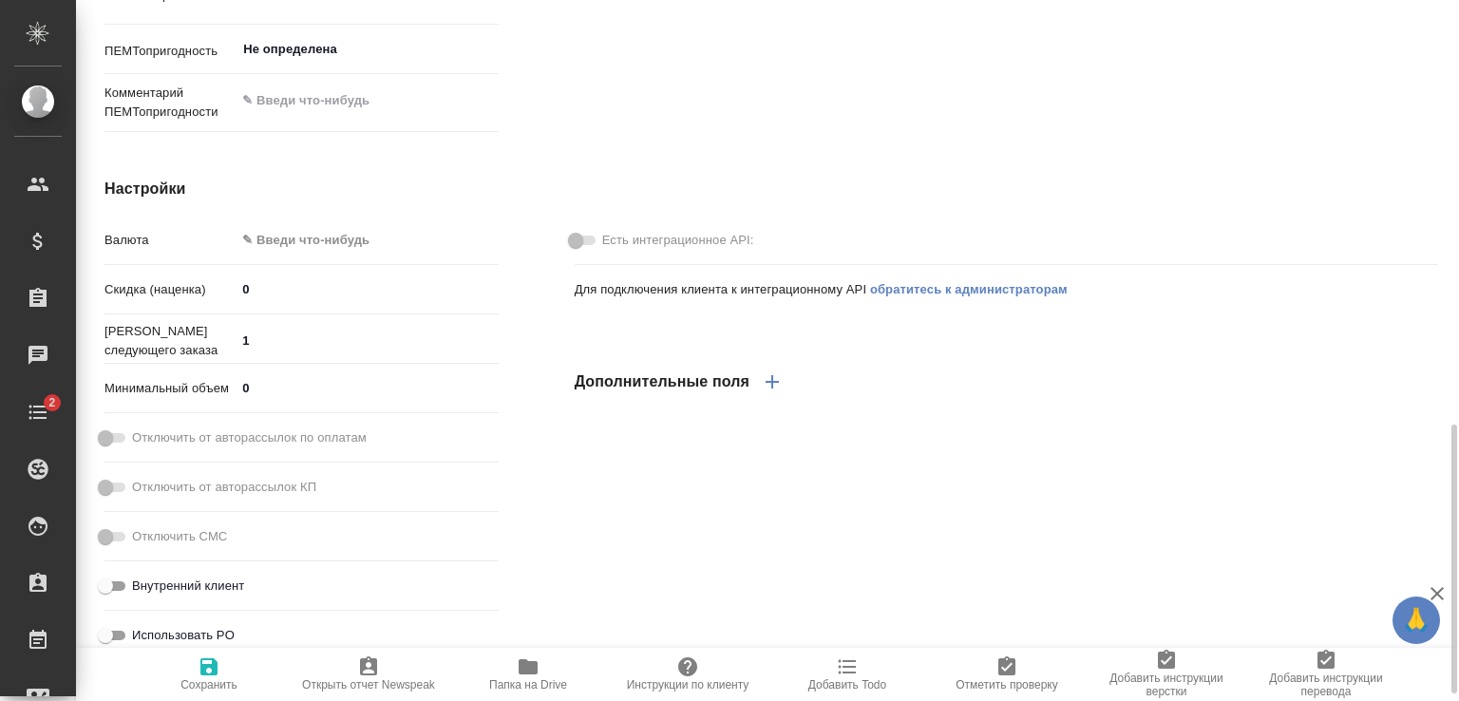
scroll to position [855, 0]
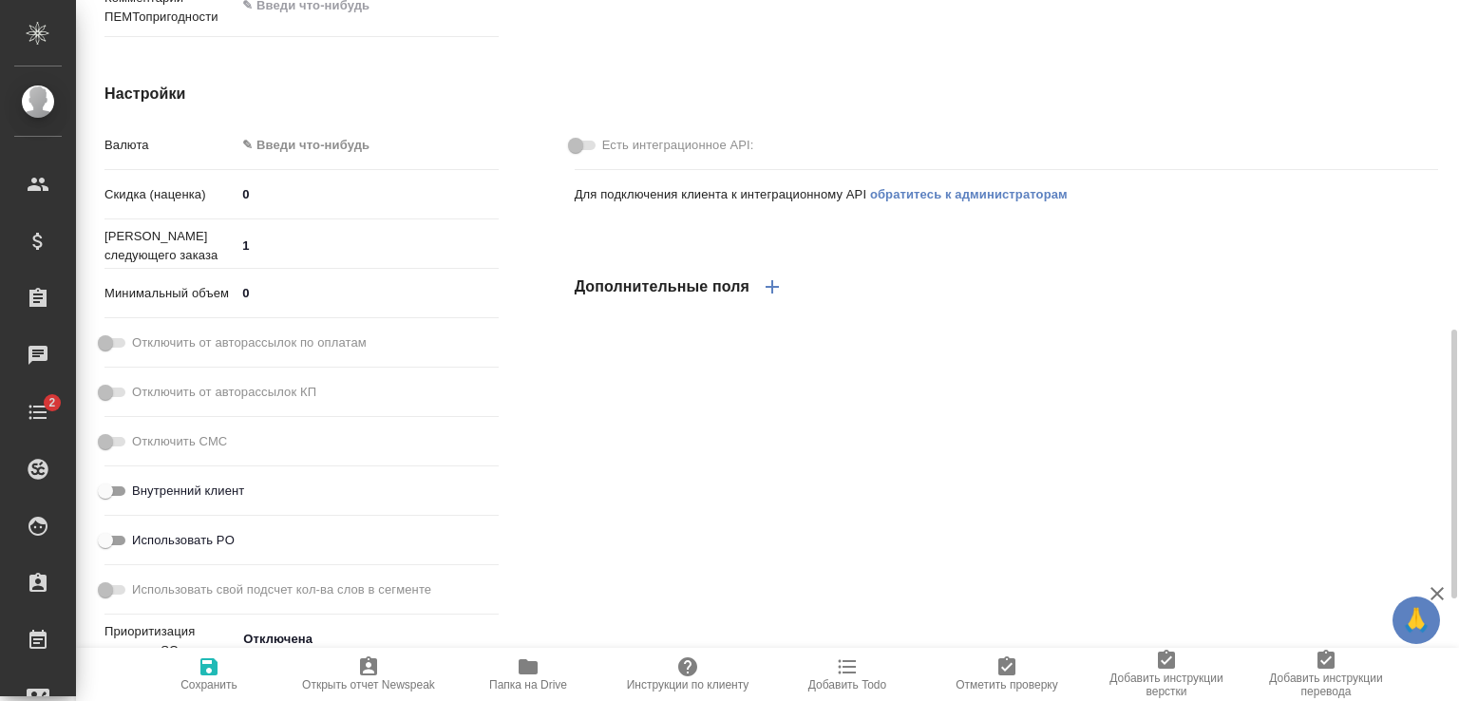
click at [290, 154] on body "🙏 .cls-1 fill:#fff; AWATERA Zhuravlev Denis Клиенты Спецификации Заказы Чаты 2 …" at bounding box center [729, 350] width 1459 height 701
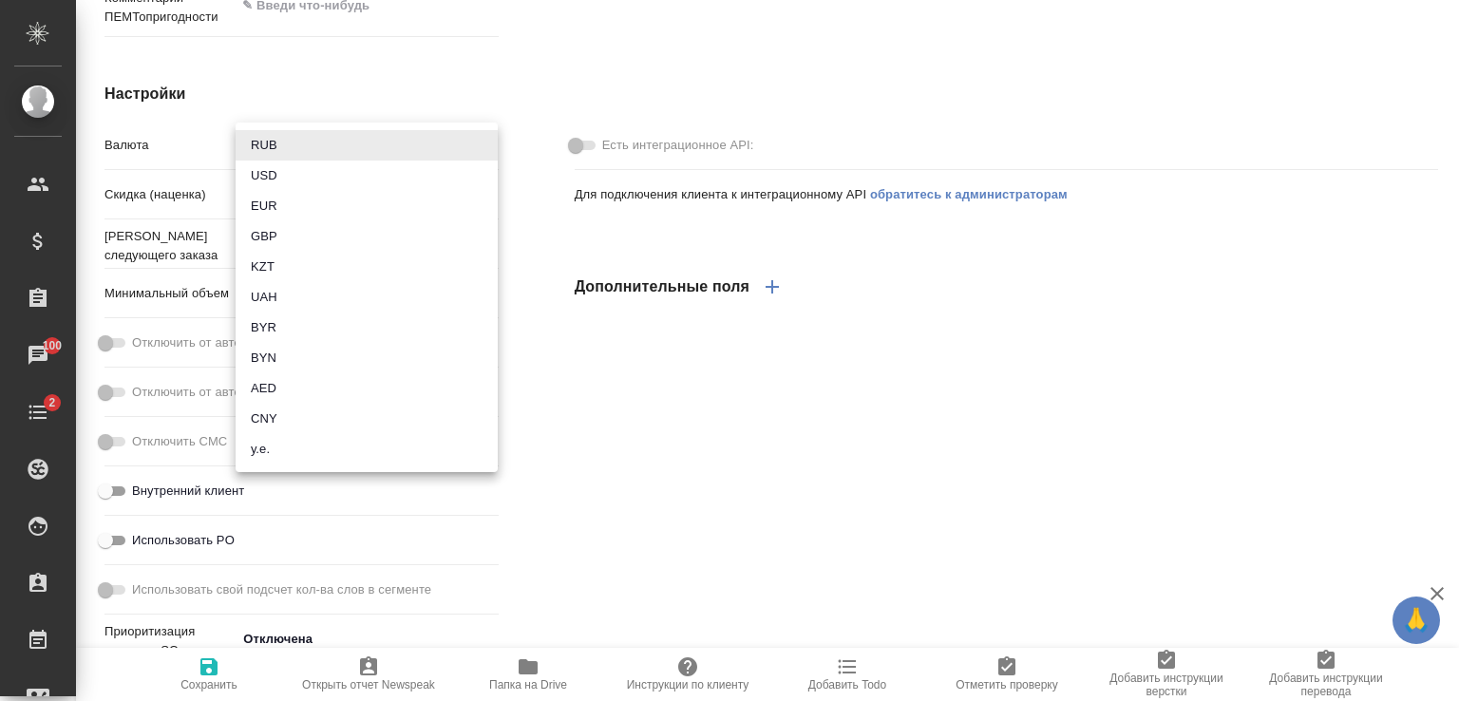
click at [281, 272] on li "KZT" at bounding box center [367, 267] width 262 height 30
type textarea "x"
type input "KZT"
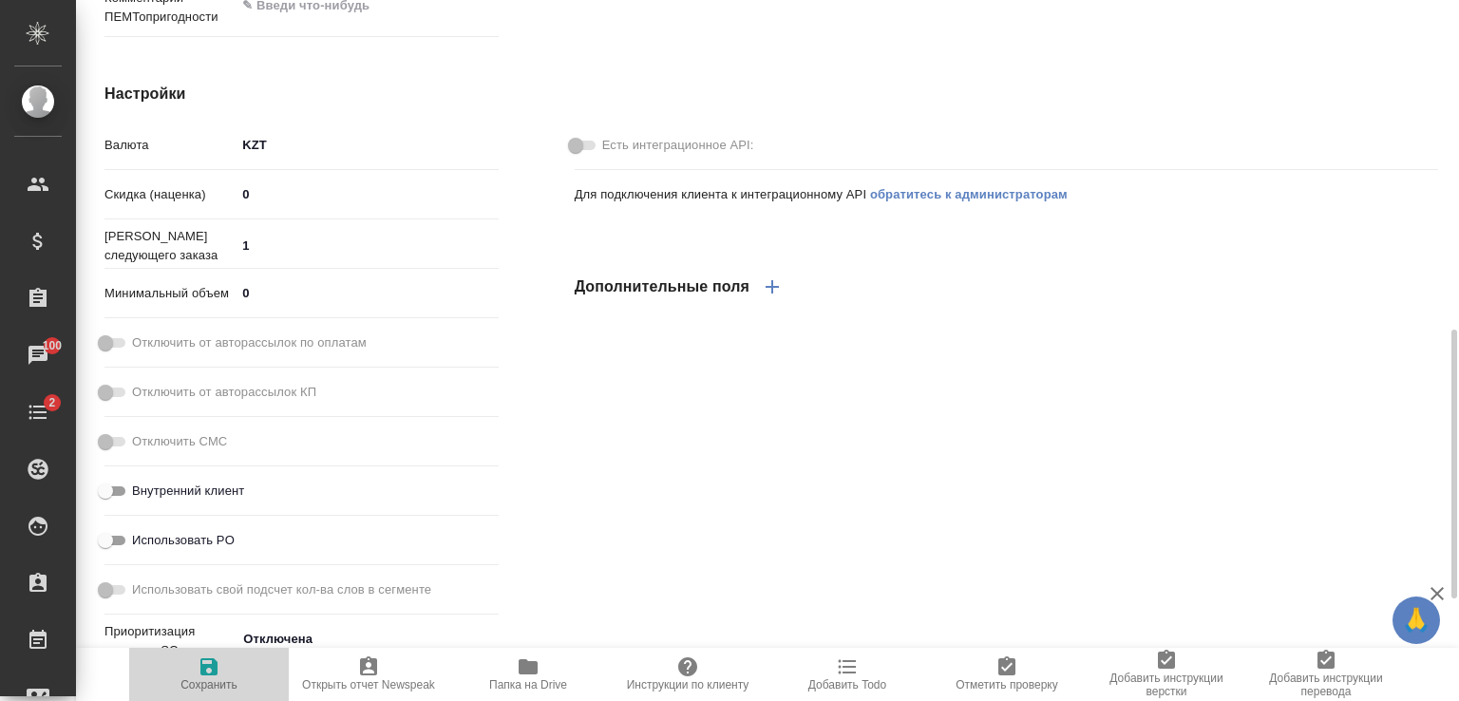
click at [213, 678] on span "Сохранить" at bounding box center [209, 684] width 57 height 13
type textarea "x"
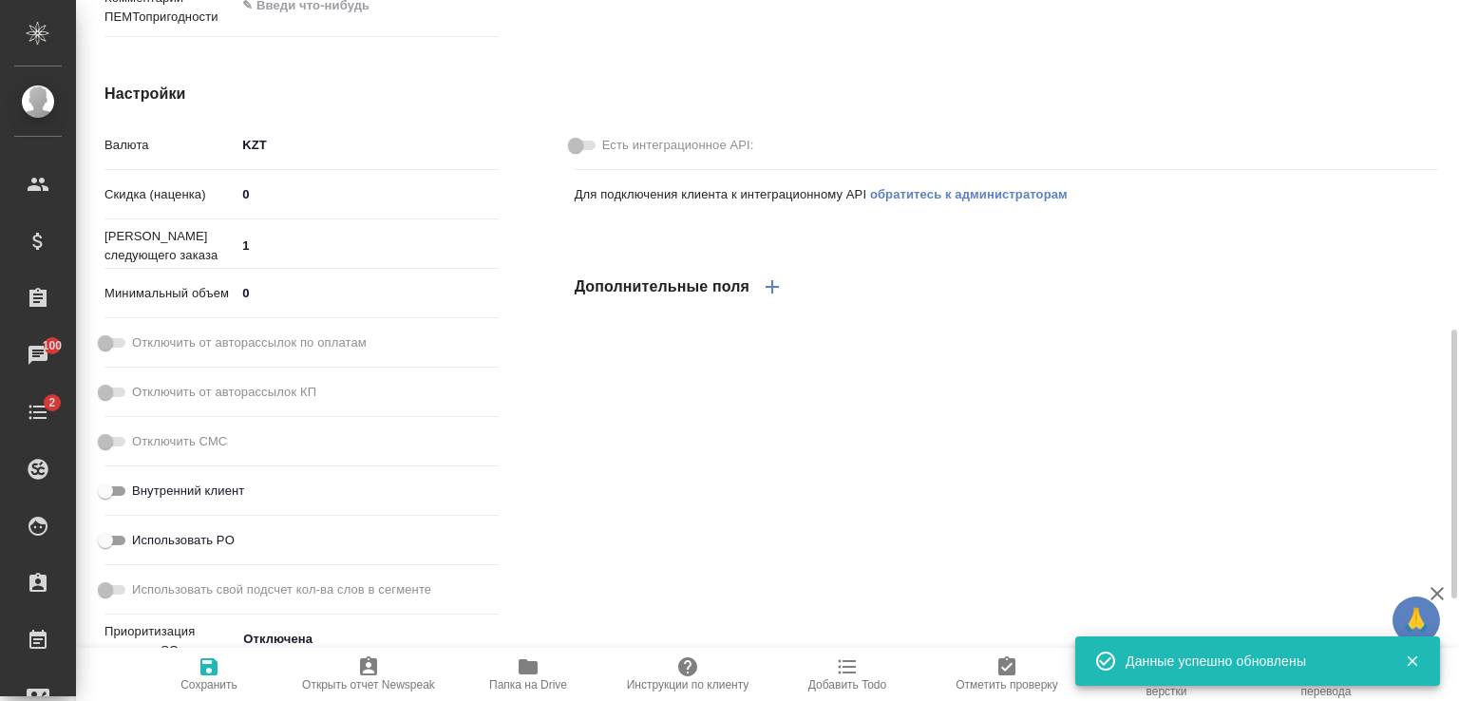
type textarea "x"
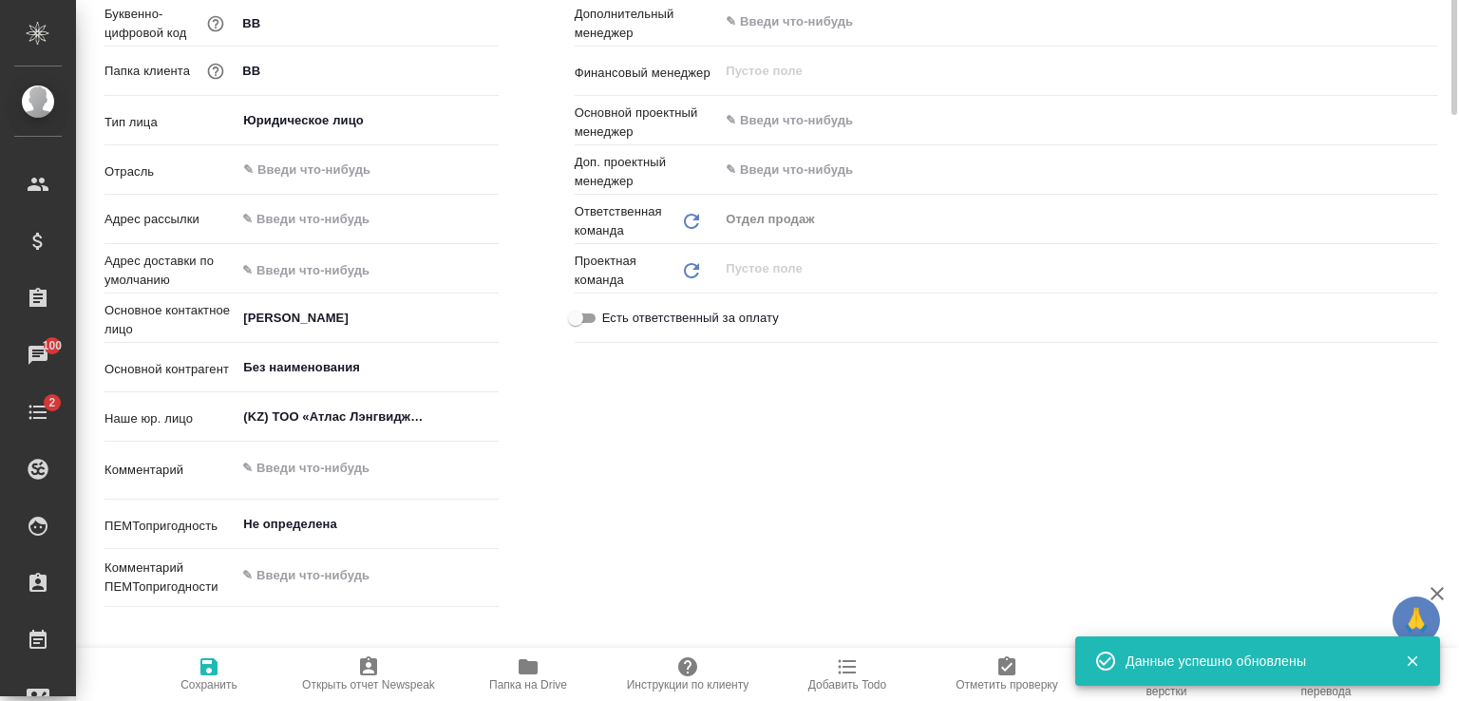
scroll to position [0, 0]
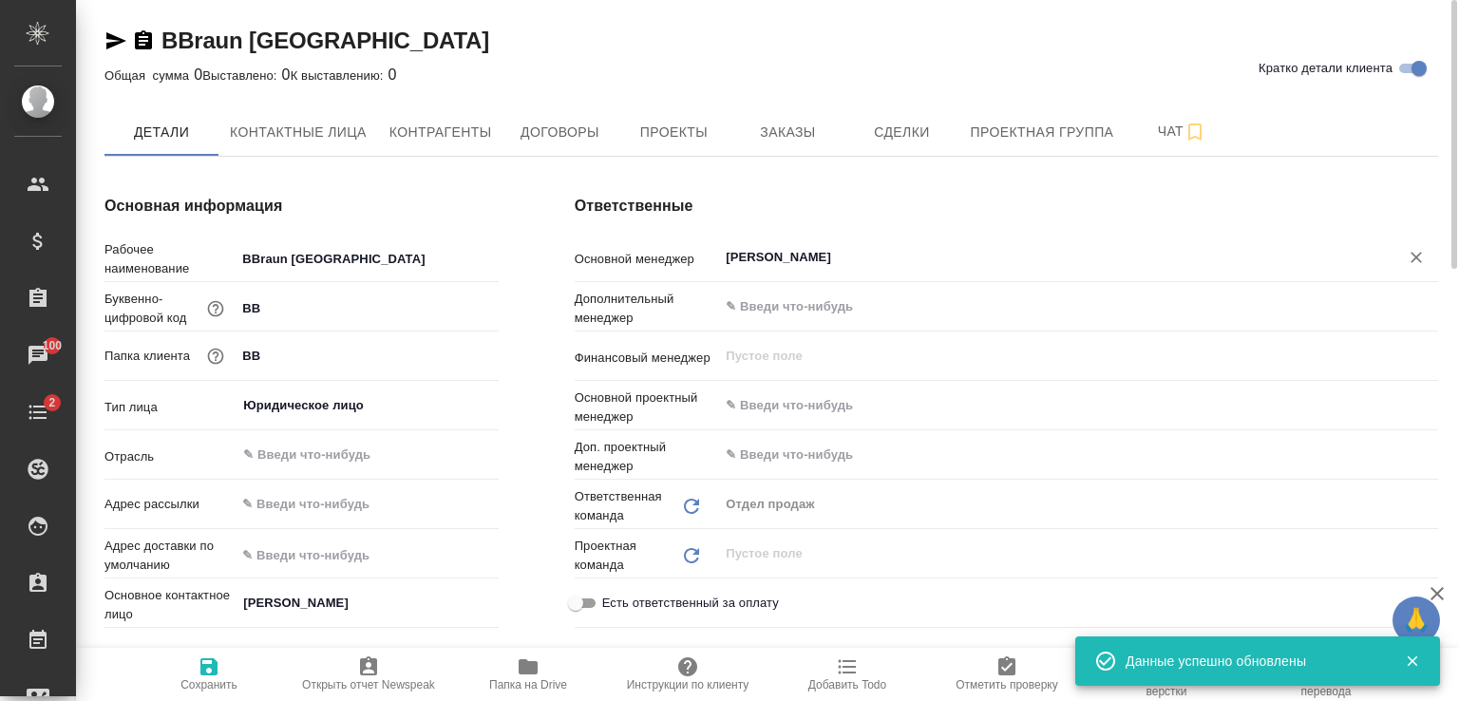
click at [866, 248] on input "[PERSON_NAME]" at bounding box center [1046, 257] width 645 height 23
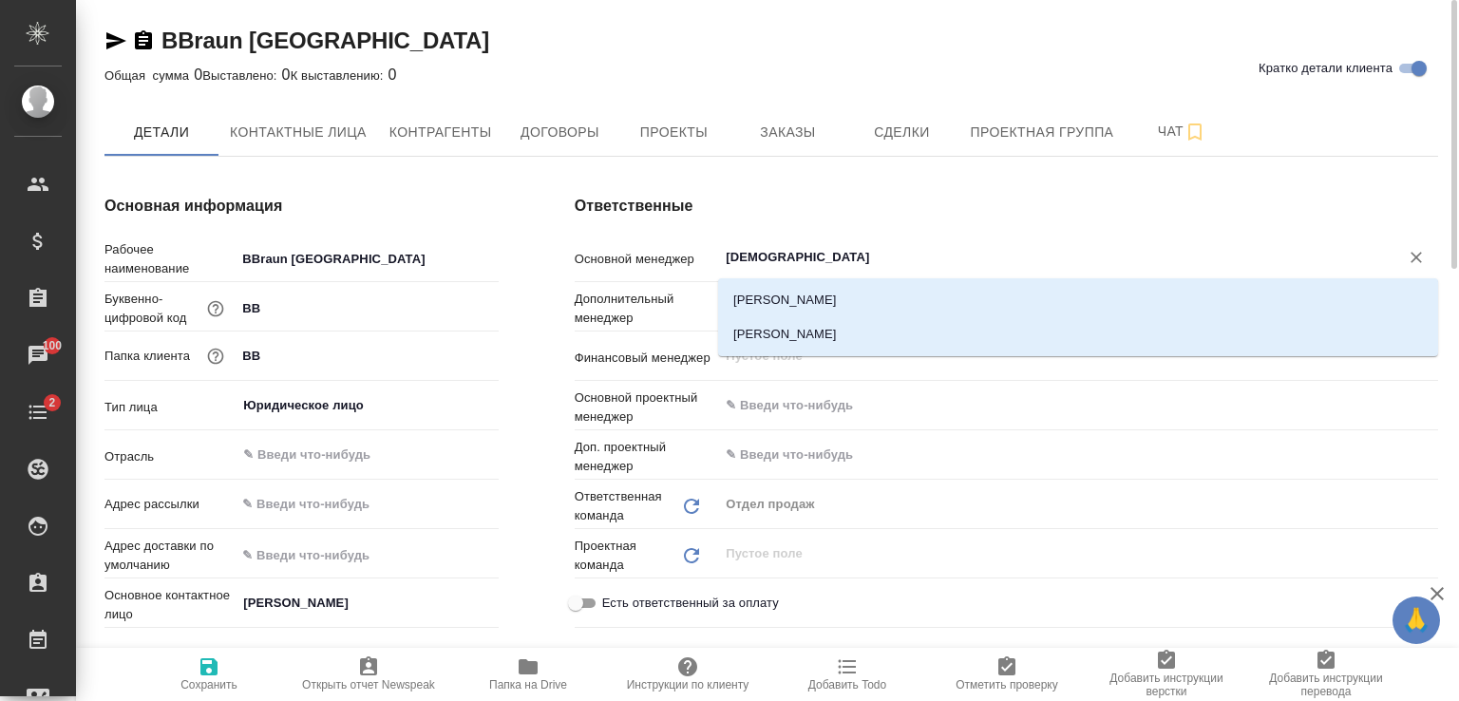
type input "Аслан"
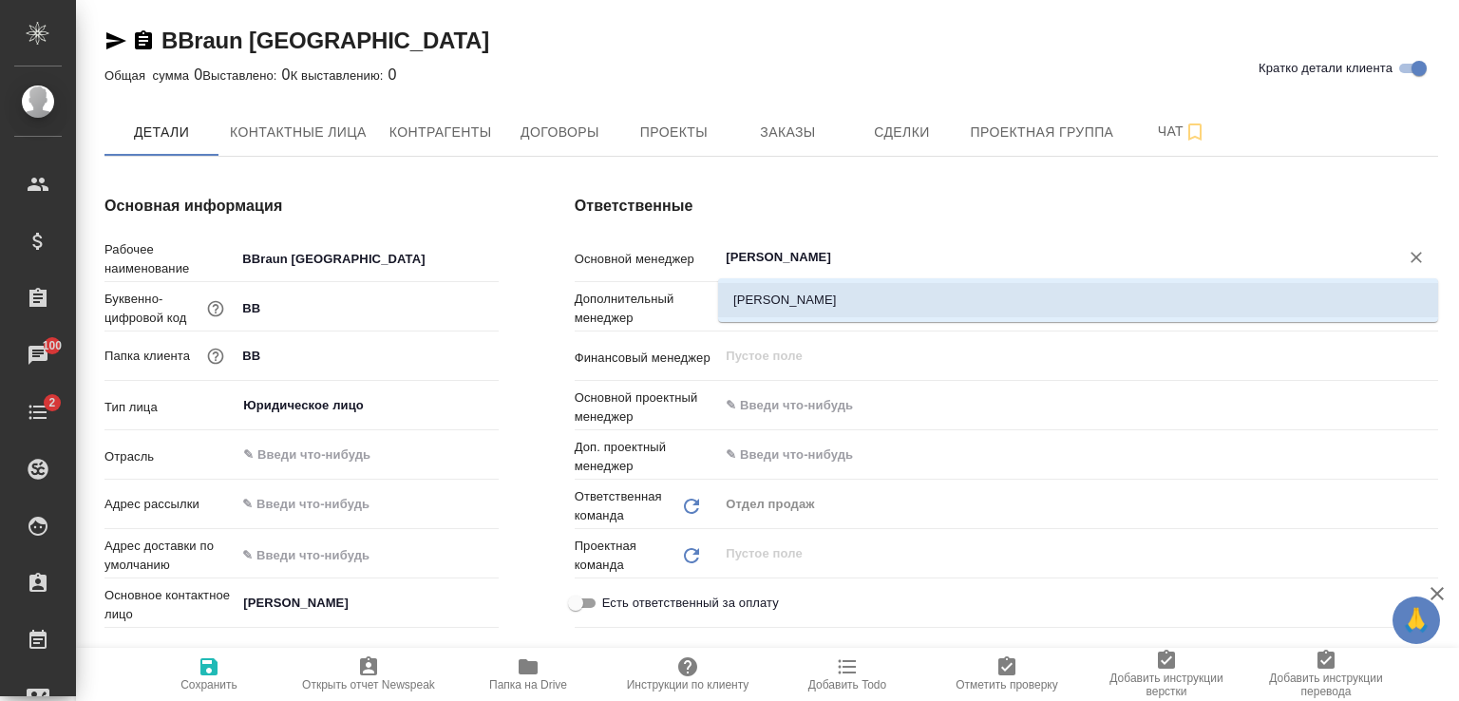
click at [828, 317] on ul "Асланукова Сати" at bounding box center [1078, 315] width 720 height 34
click at [769, 303] on li "Асланукова Сати" at bounding box center [1078, 300] width 720 height 34
type textarea "x"
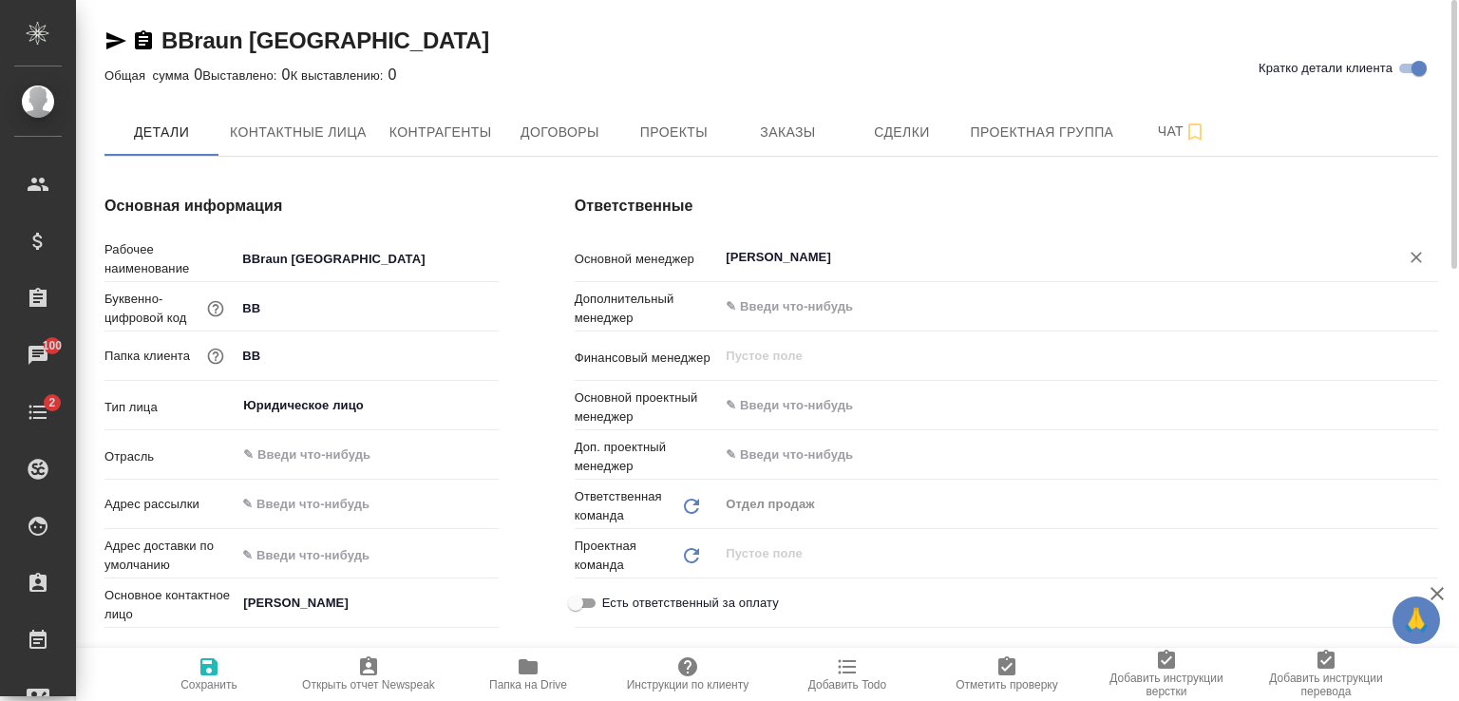
type input "Асланукова Сати"
click at [213, 672] on icon "button" at bounding box center [208, 666] width 17 height 17
type textarea "x"
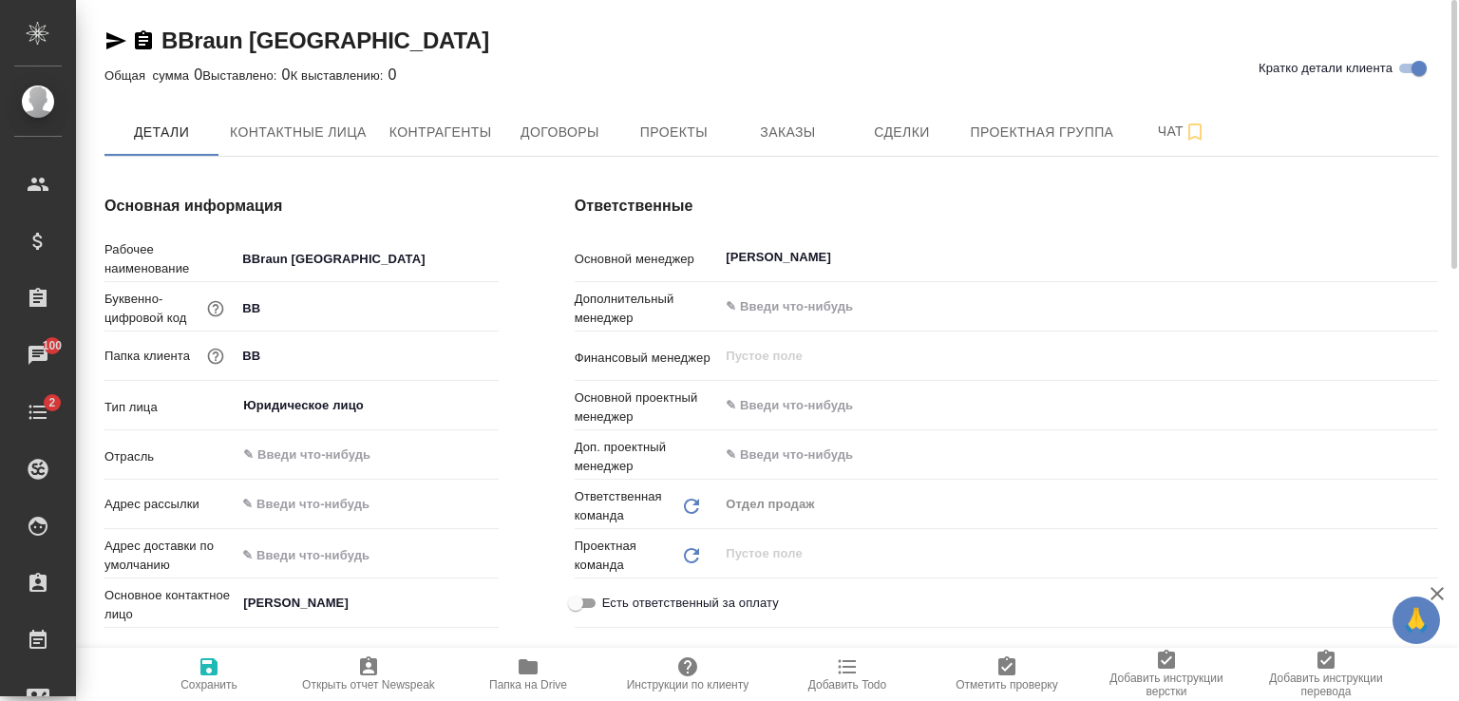
type textarea "x"
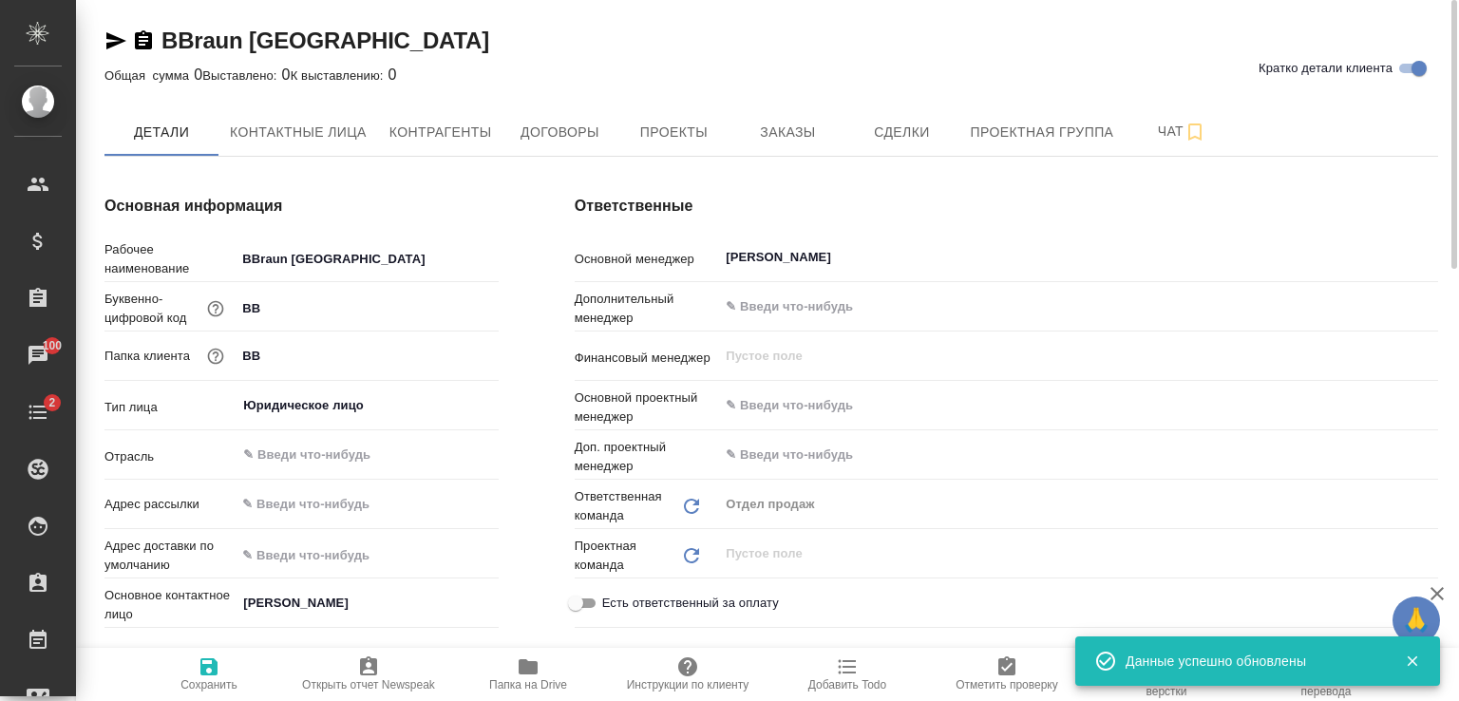
type textarea "x"
type input "Нючева Светлана"
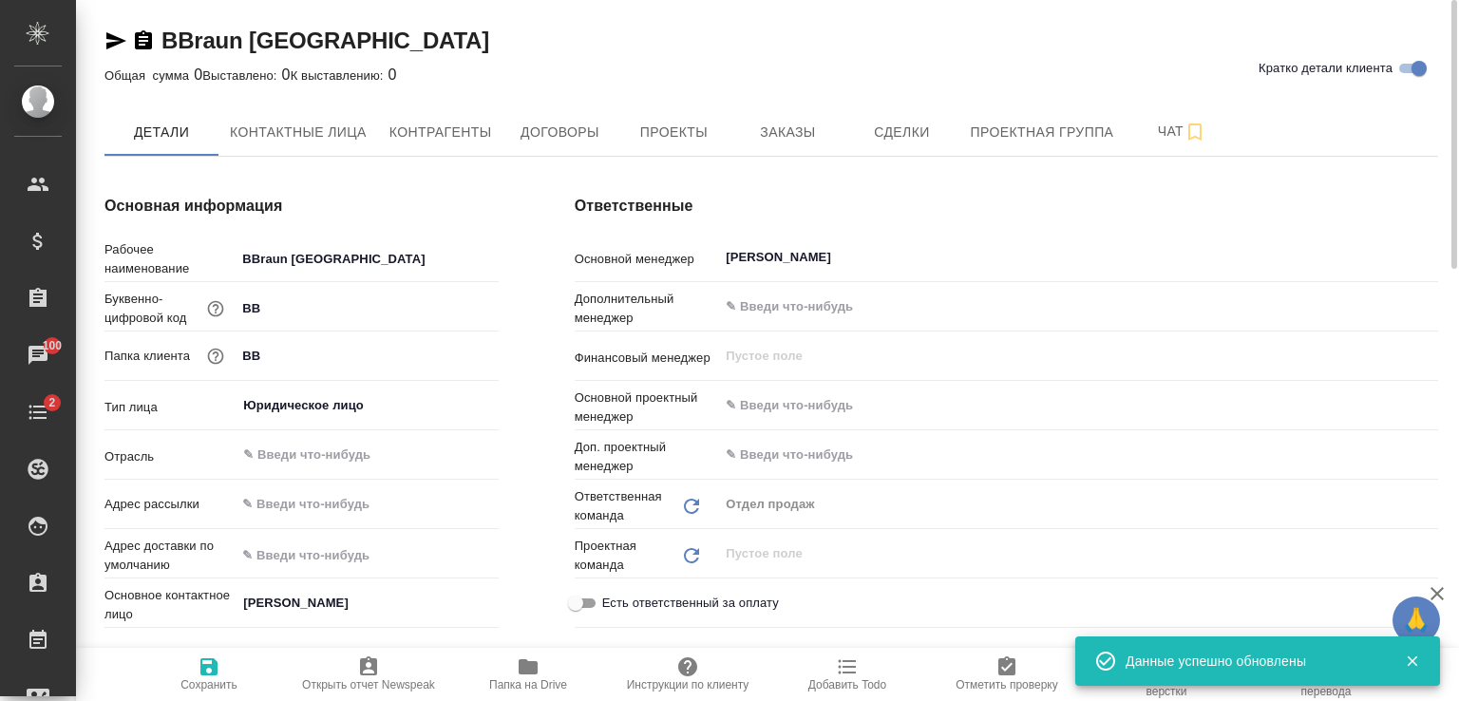
type input "Казахстан"
click at [213, 670] on icon "button" at bounding box center [208, 666] width 17 height 17
type textarea "x"
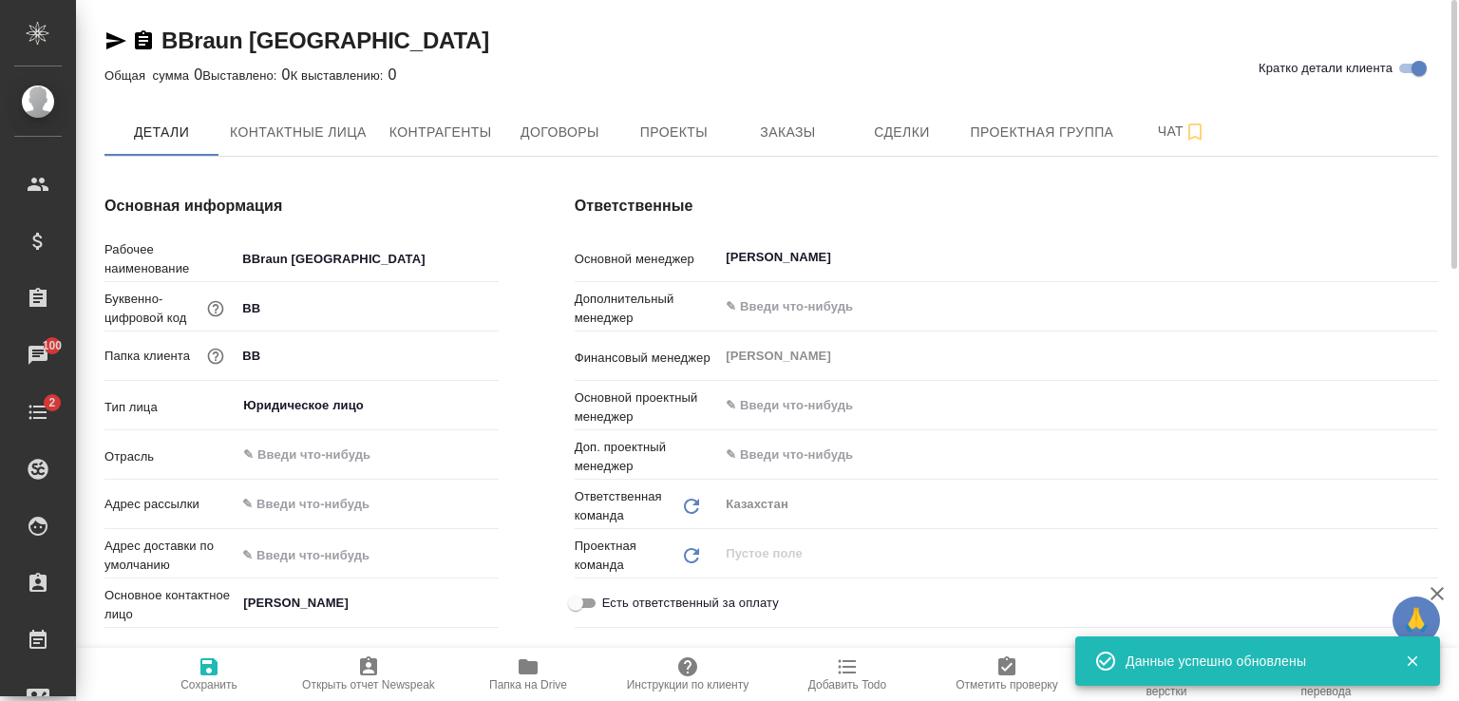
type textarea "x"
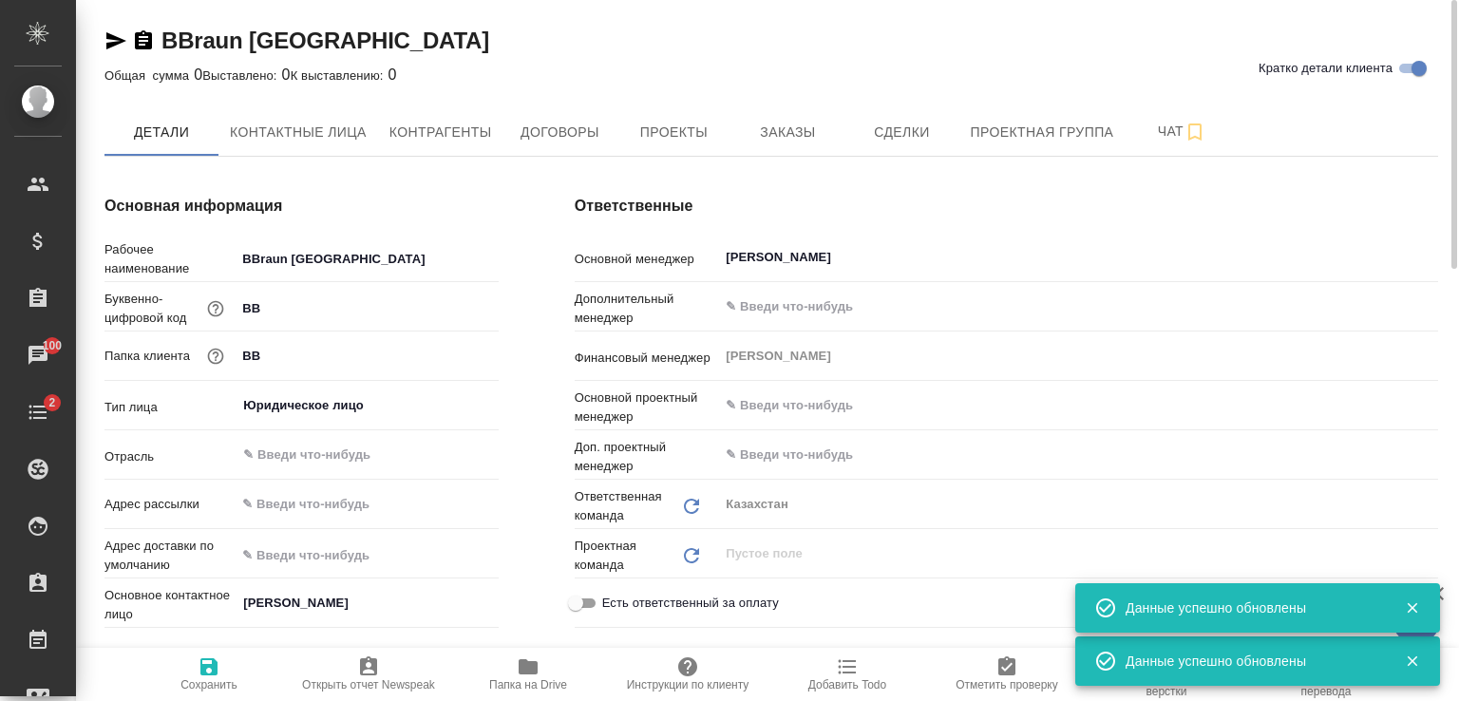
type textarea "x"
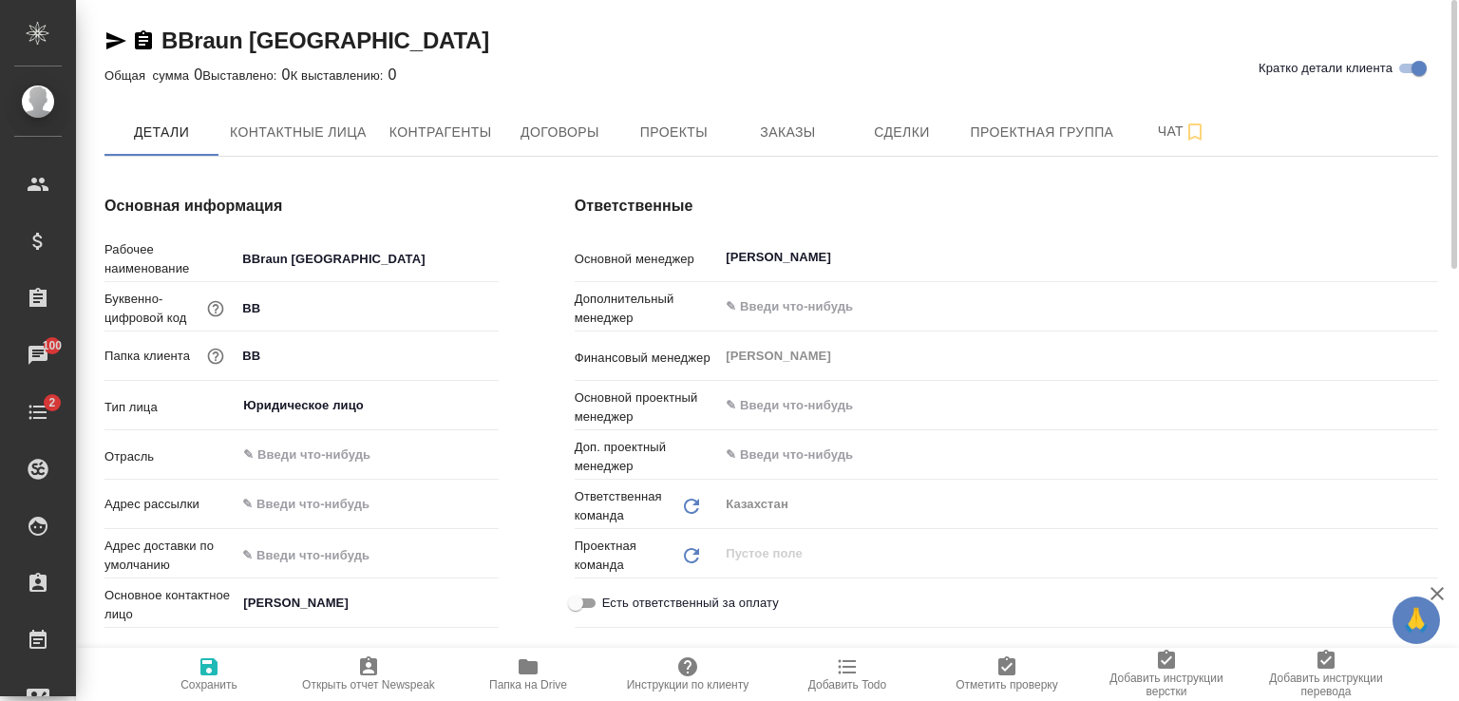
click at [112, 43] on icon "button" at bounding box center [116, 40] width 20 height 17
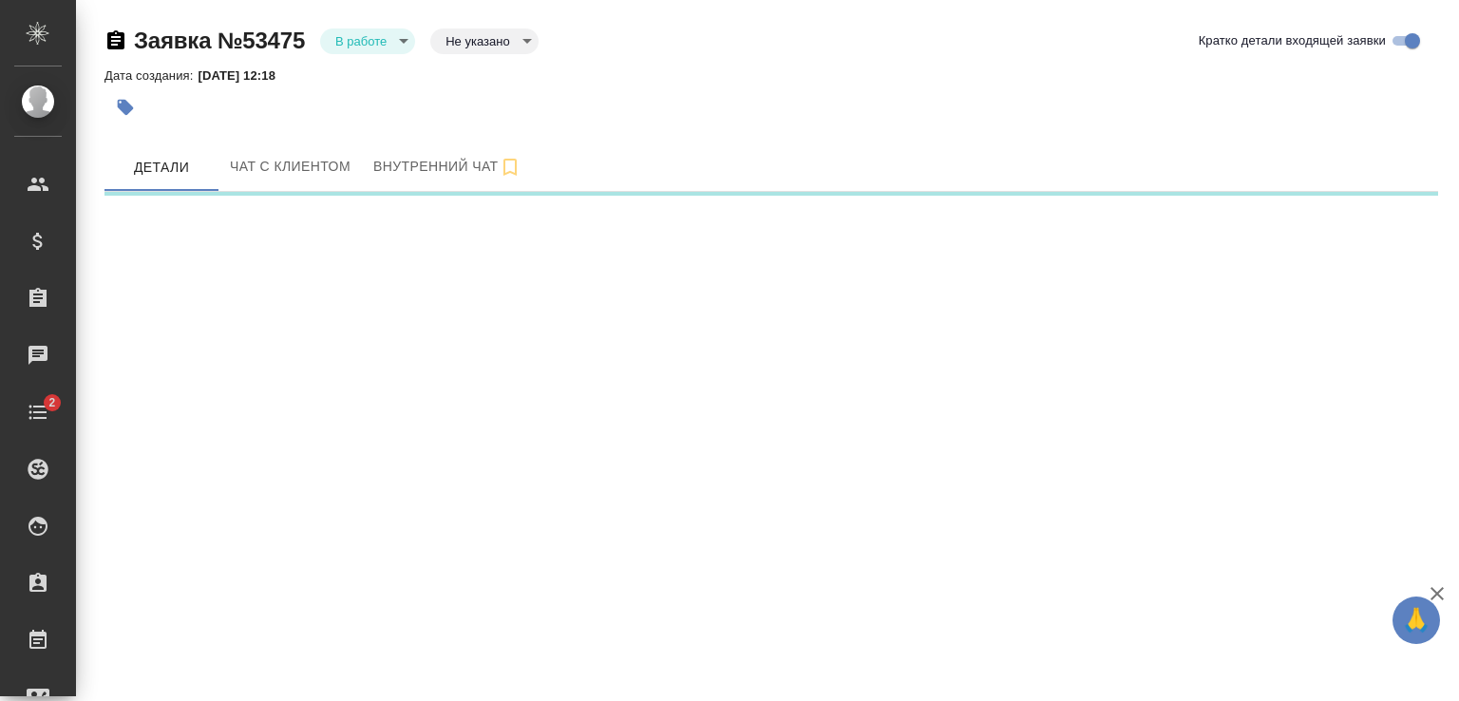
select select "RU"
select select "KZ"
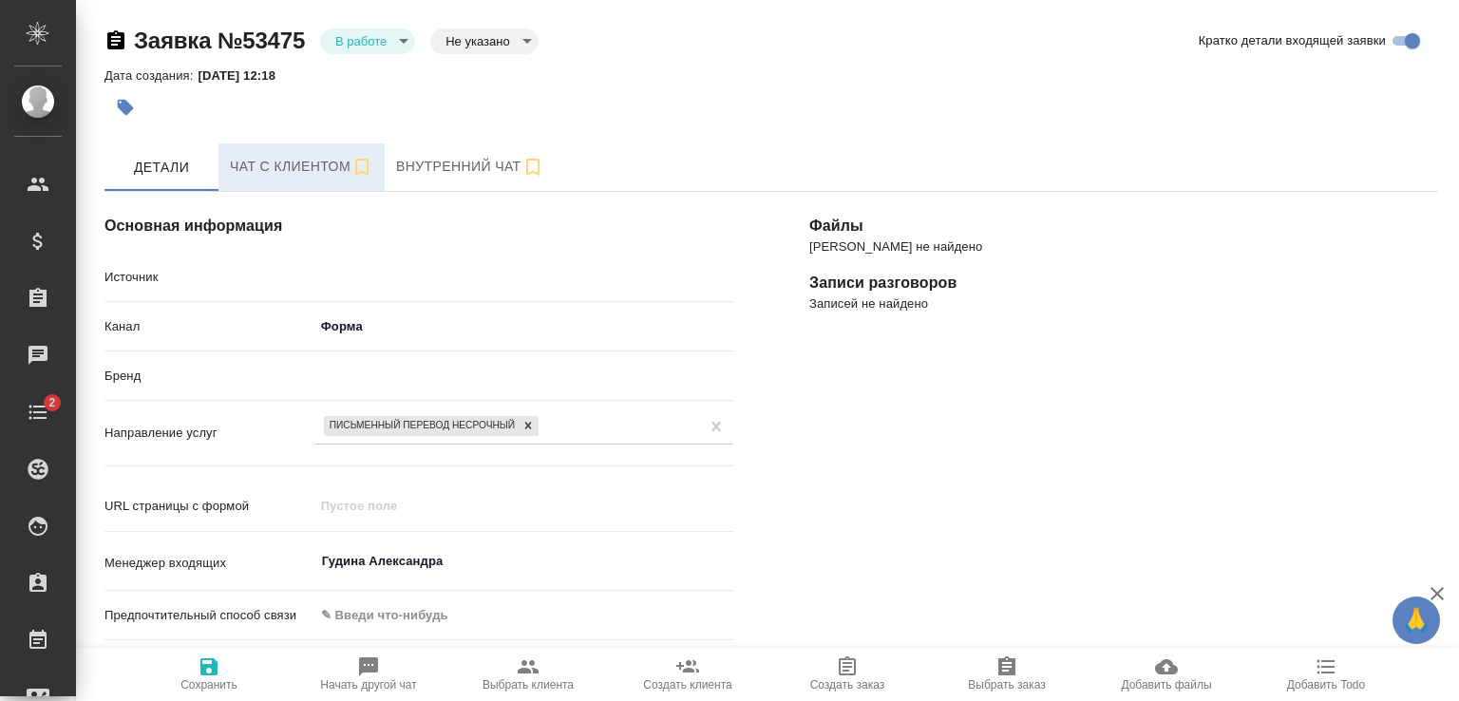
type textarea "x"
click at [314, 167] on span "Чат с клиентом" at bounding box center [301, 167] width 143 height 24
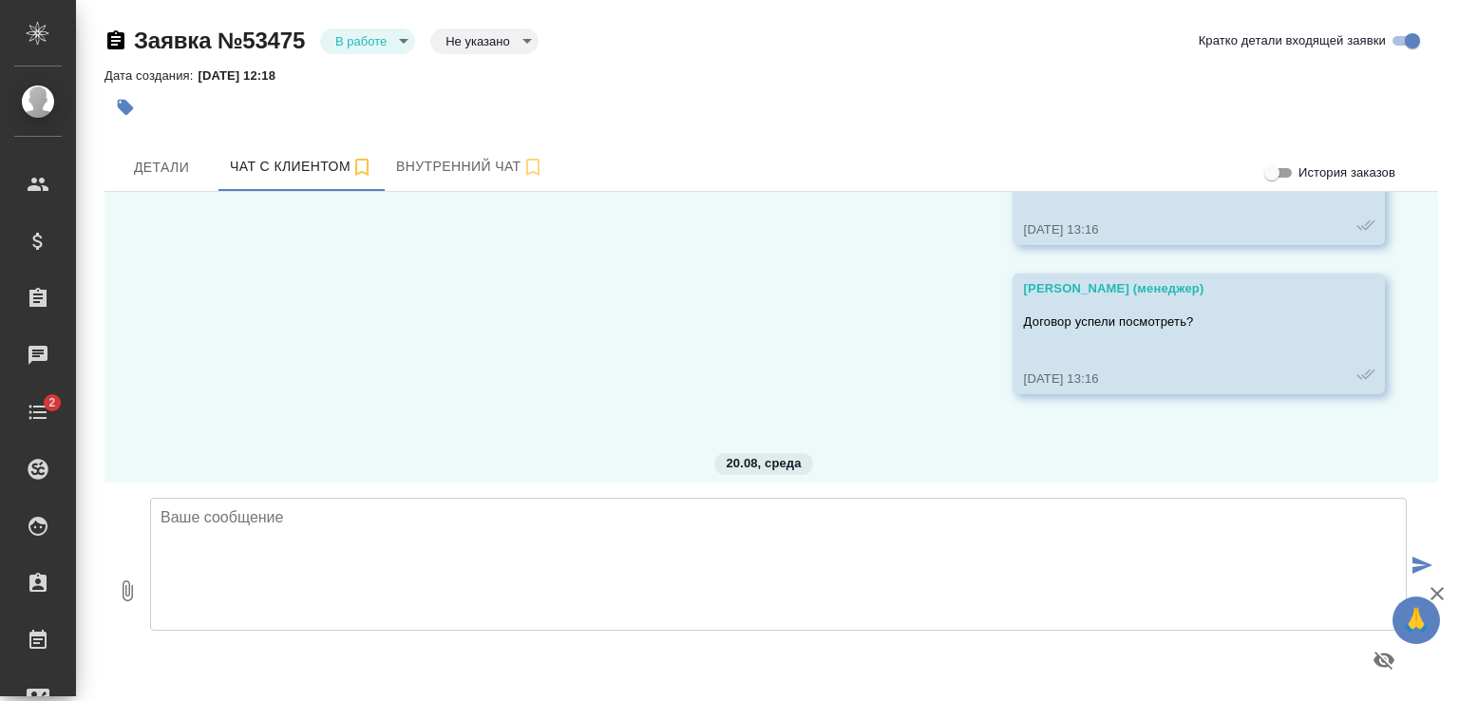
scroll to position [12958, 0]
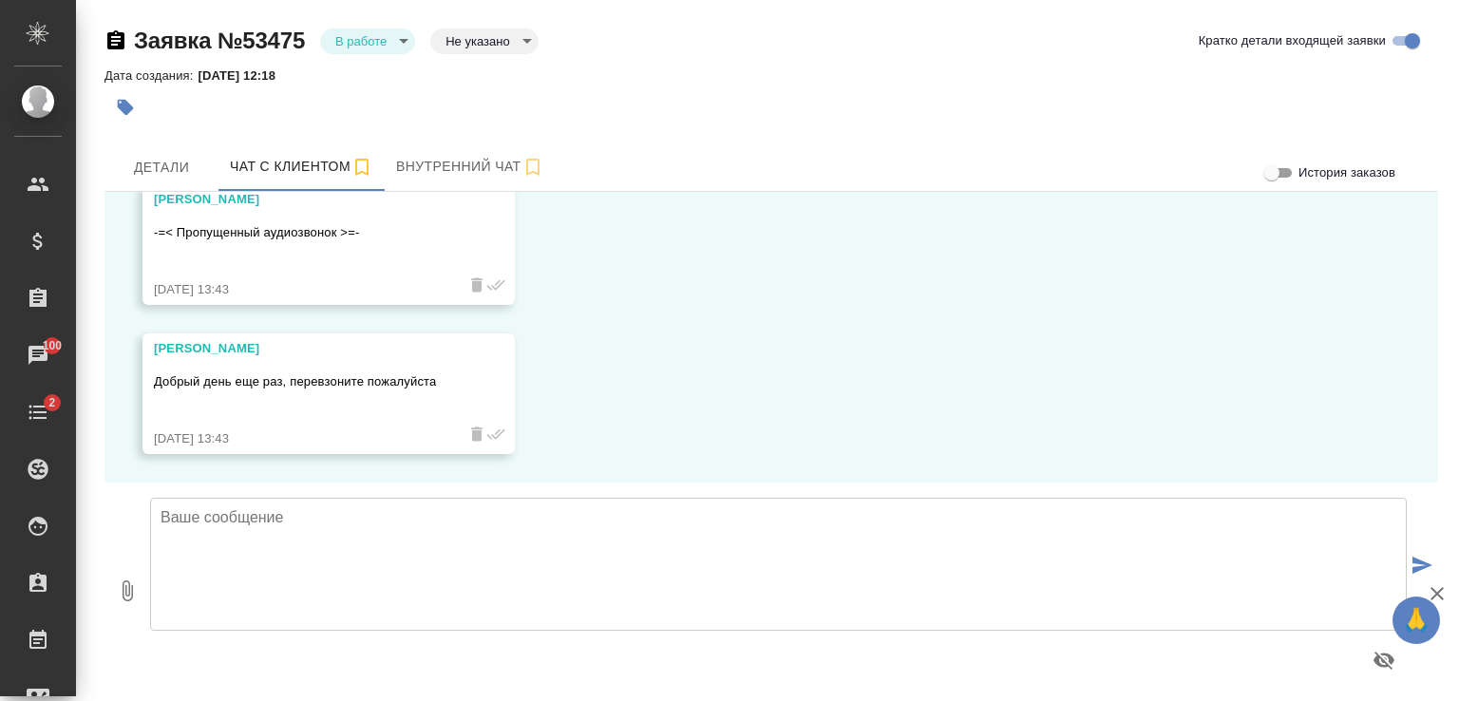
click at [456, 544] on textarea at bounding box center [778, 564] width 1257 height 133
paste textarea "[EMAIL_ADDRESS][DOMAIN_NAME]"
type textarea "[EMAIL_ADDRESS][DOMAIN_NAME]"
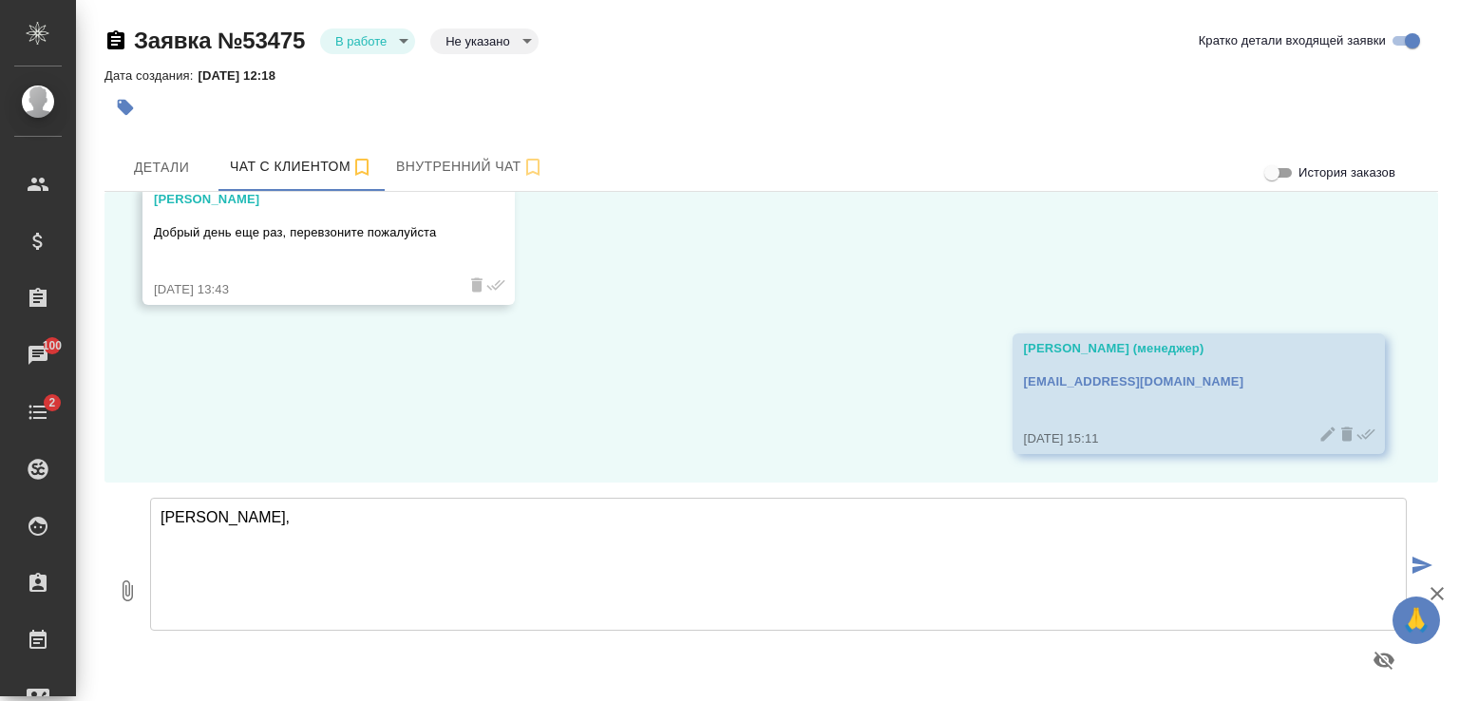
scroll to position [13107, 0]
type textarea "[PERSON_NAME], ждем"
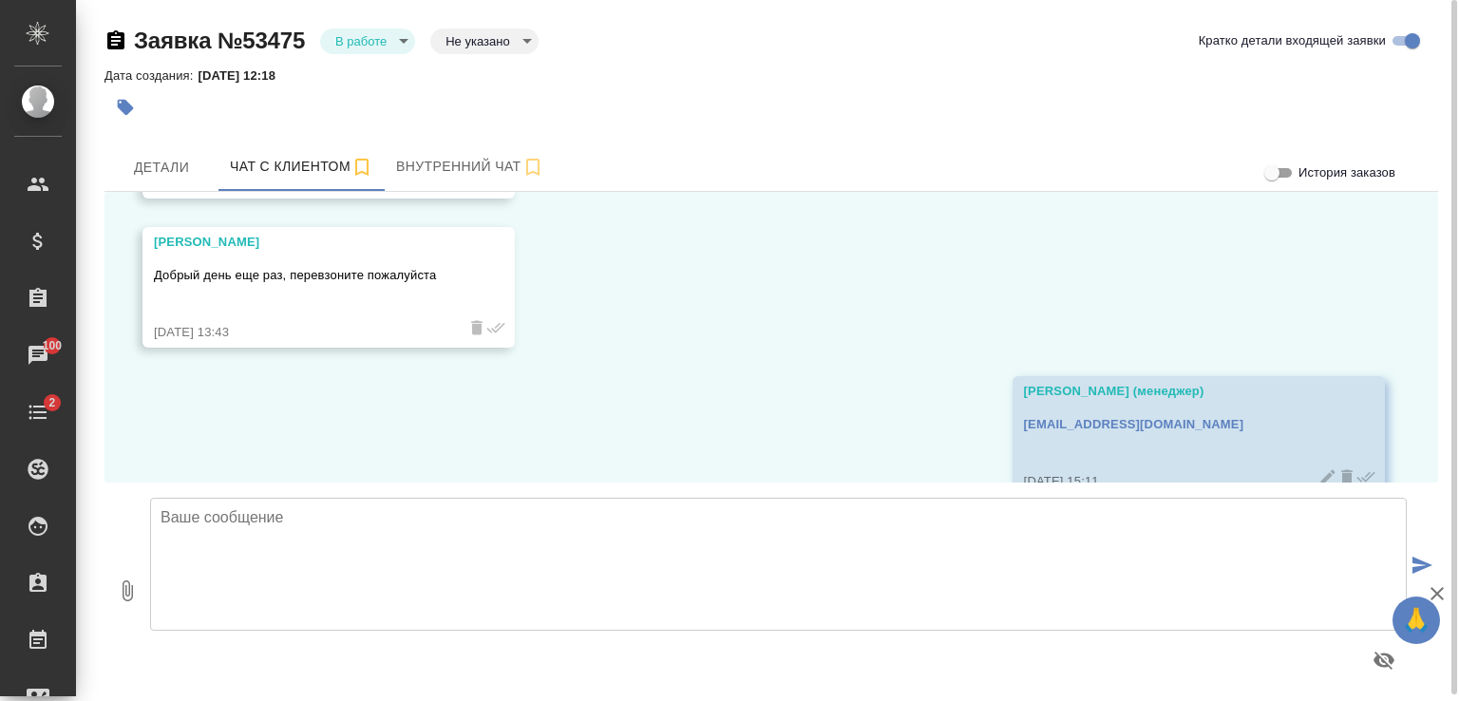
scroll to position [13406, 0]
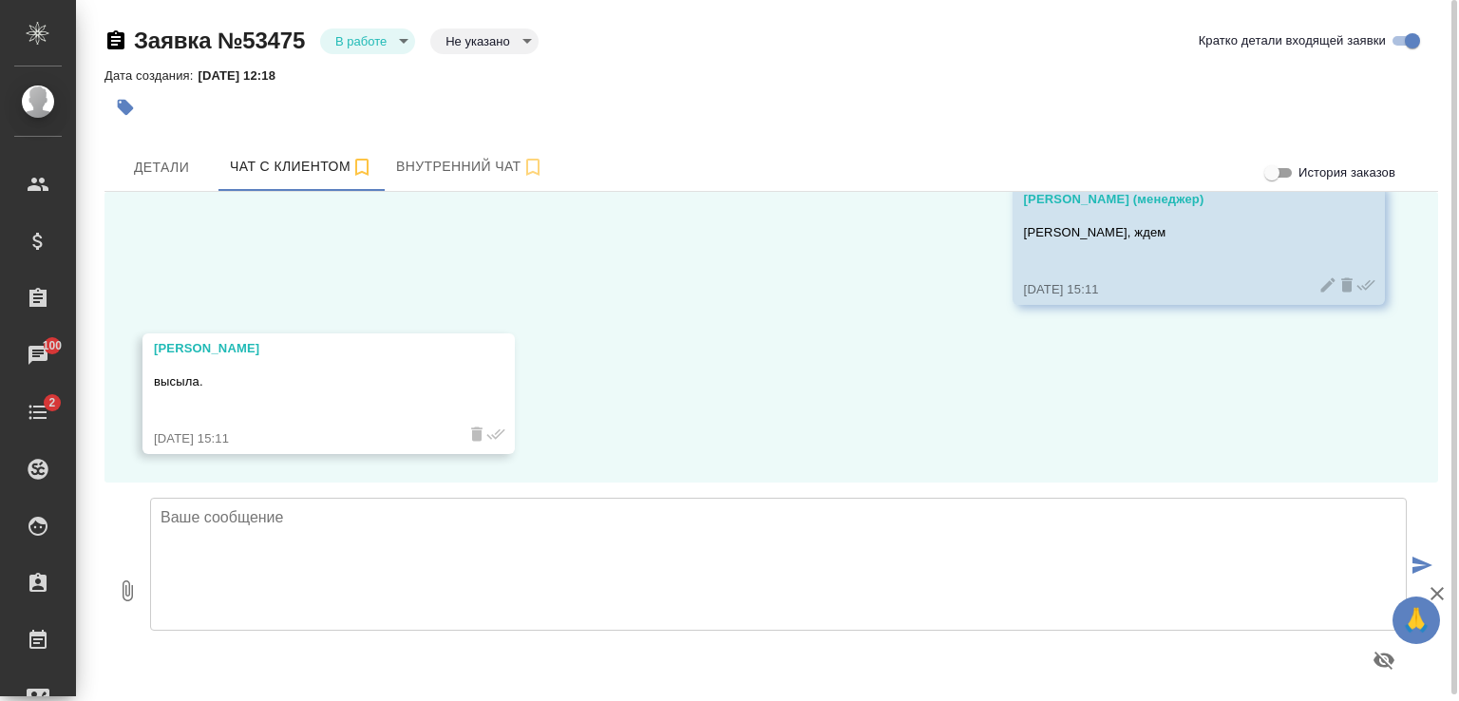
click at [484, 536] on textarea at bounding box center [778, 564] width 1257 height 133
type textarea "[PERSON_NAME],"
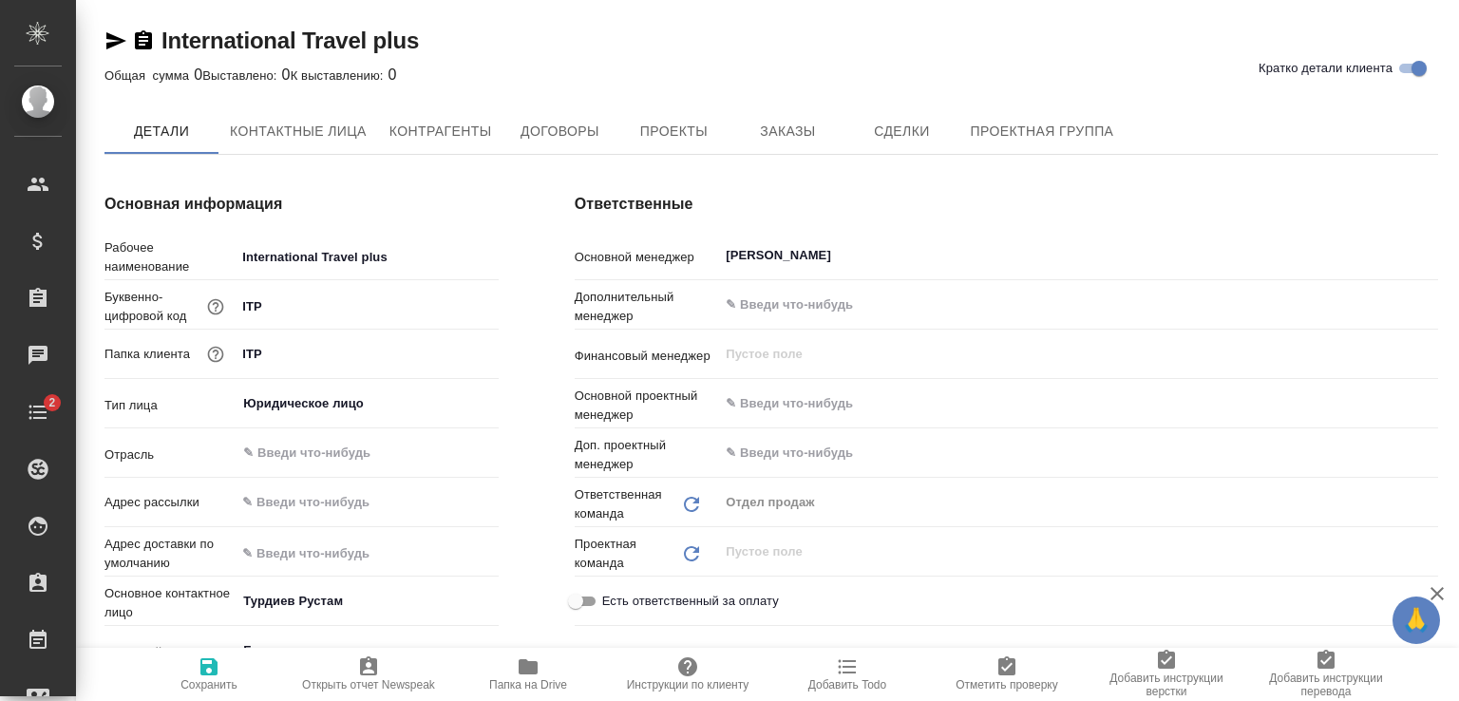
type textarea "x"
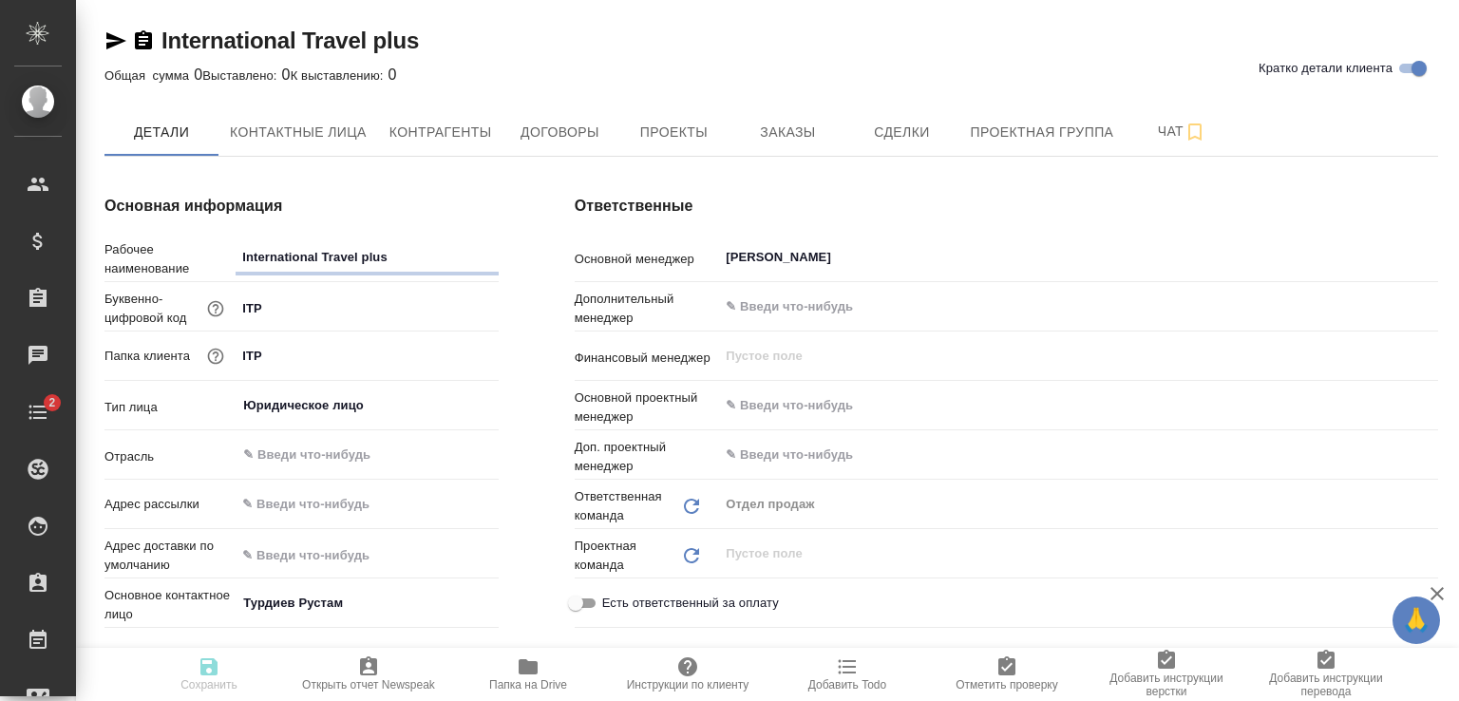
type textarea "x"
click at [586, 130] on span "Договоры" at bounding box center [559, 133] width 91 height 24
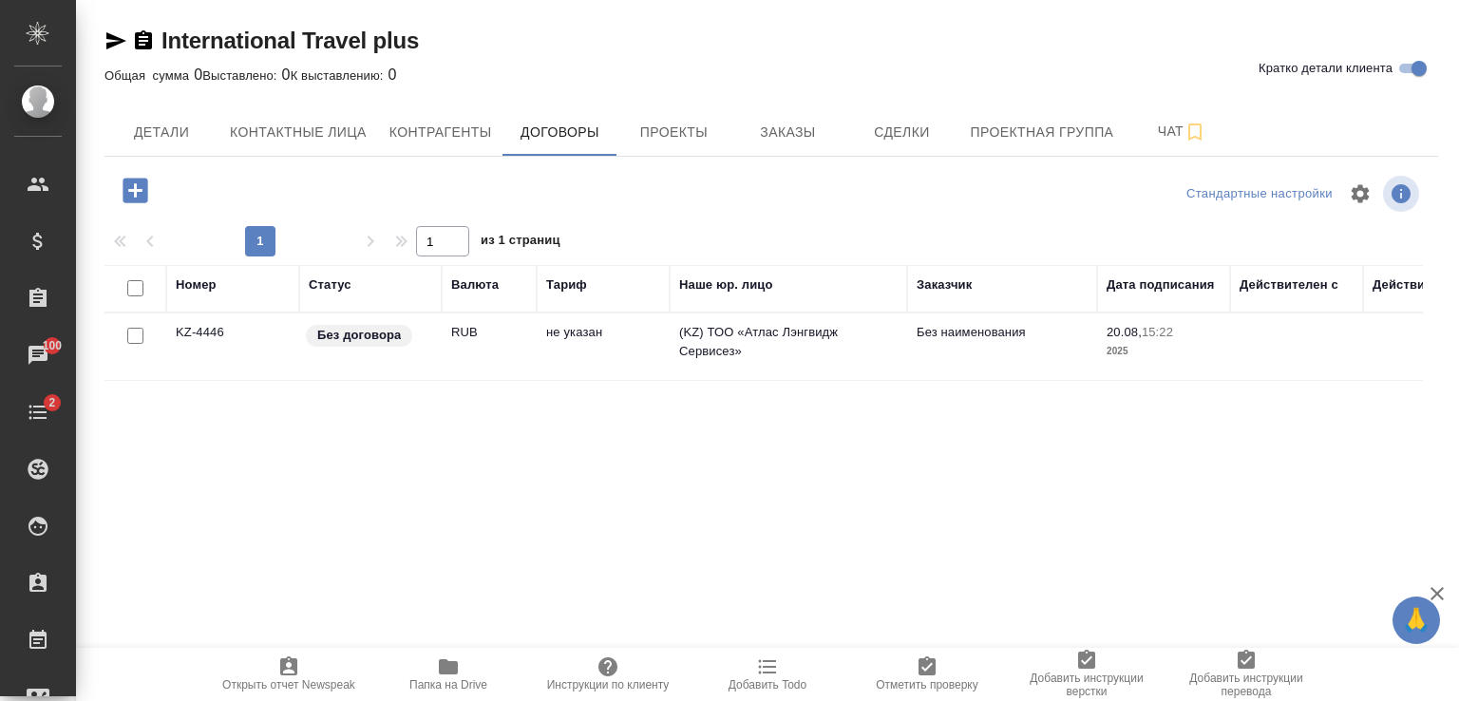
click at [504, 342] on td "RUB" at bounding box center [489, 347] width 95 height 67
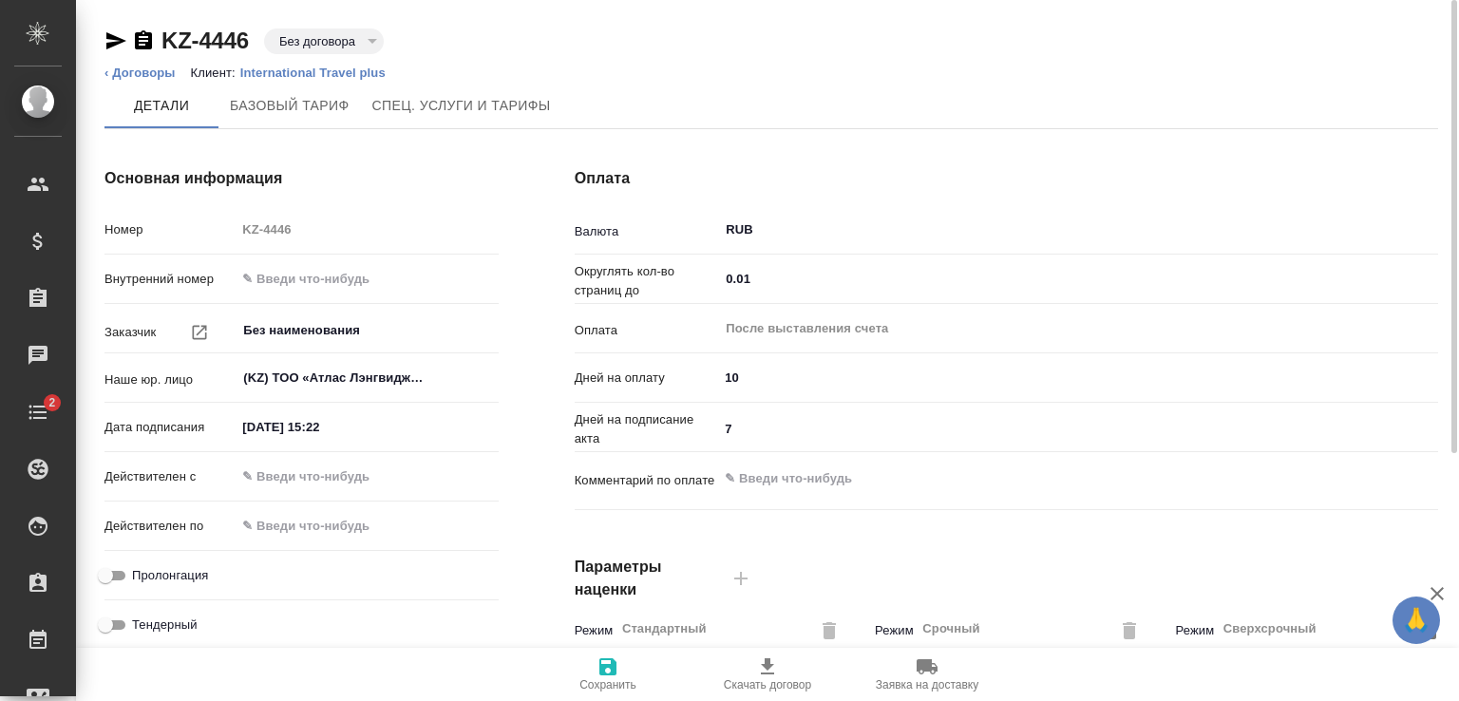
click at [827, 219] on input "RUB" at bounding box center [1059, 230] width 670 height 23
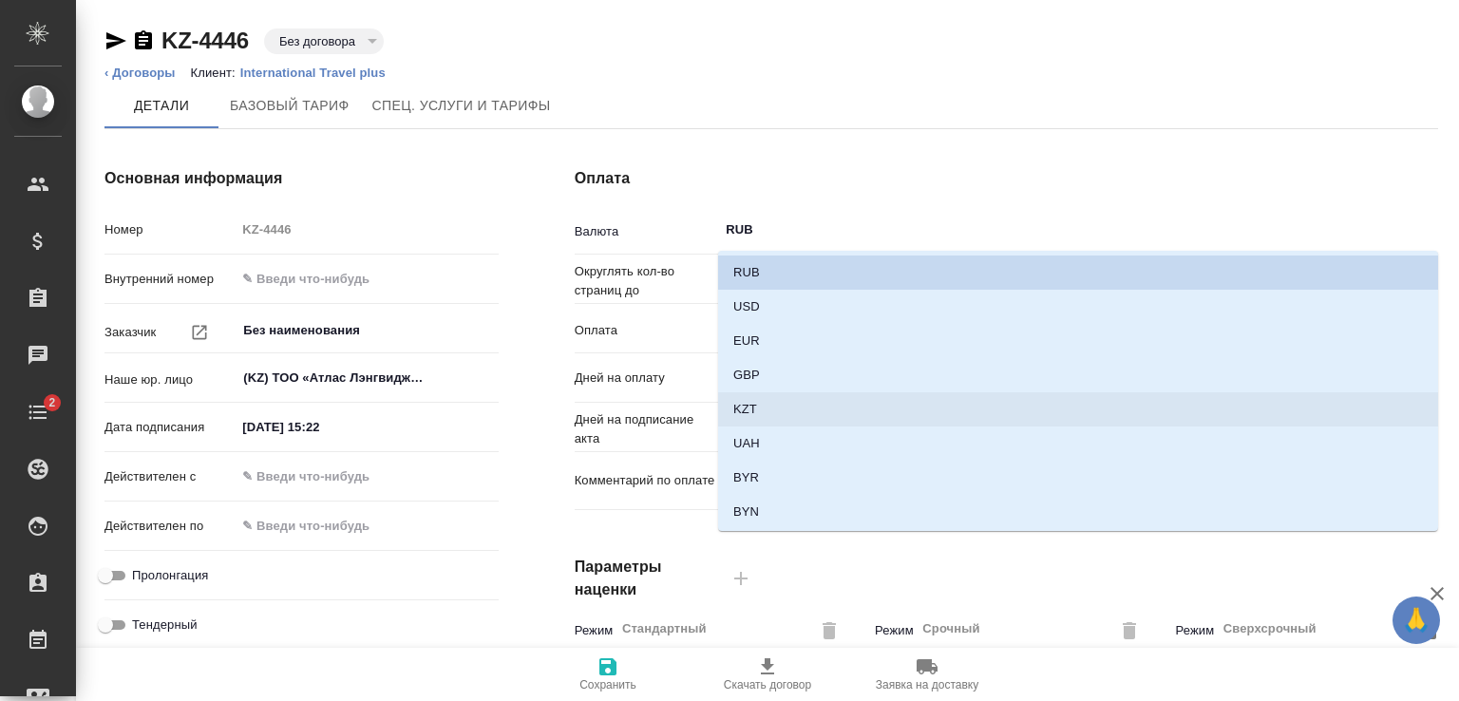
click at [755, 405] on p "KZT" at bounding box center [745, 409] width 24 height 19
type input "KZT"
type textarea "x"
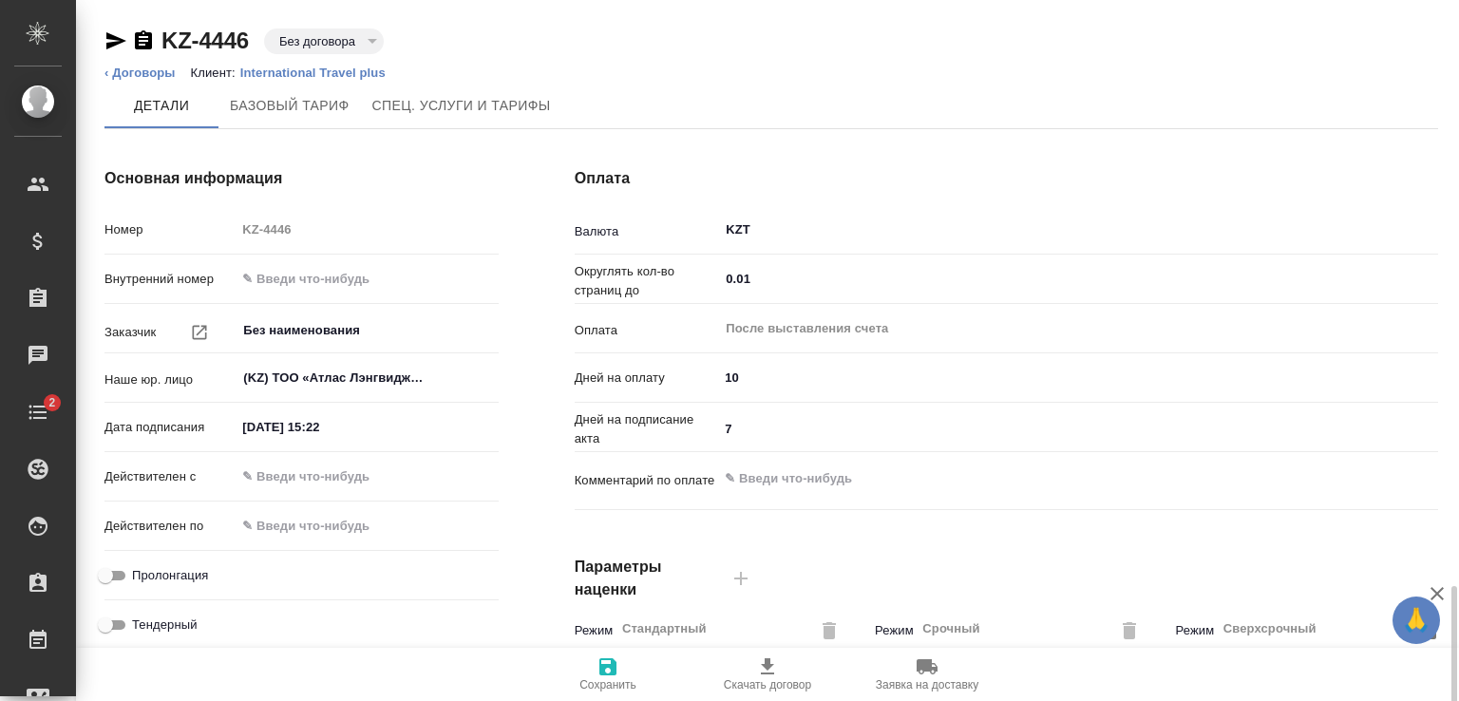
scroll to position [380, 0]
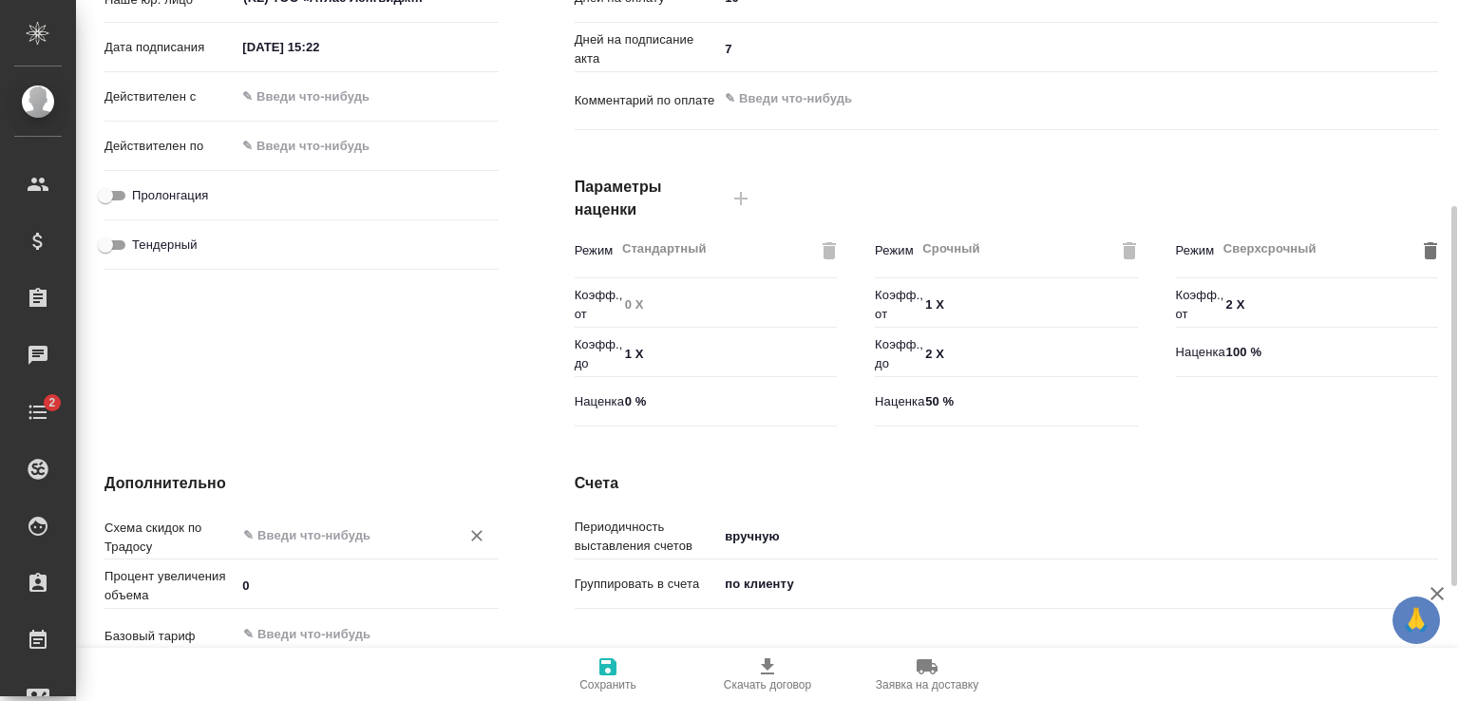
click at [289, 533] on input "text" at bounding box center [334, 534] width 187 height 23
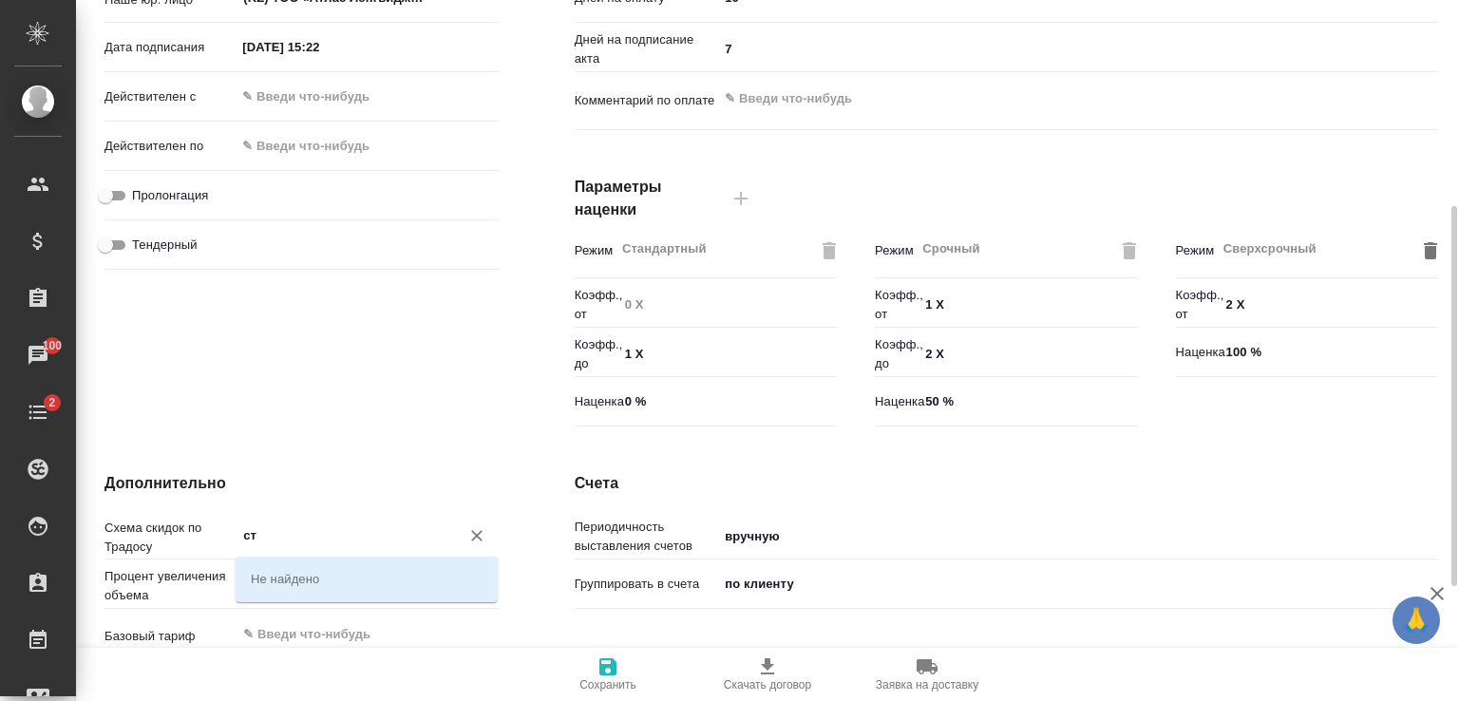
type input "ста"
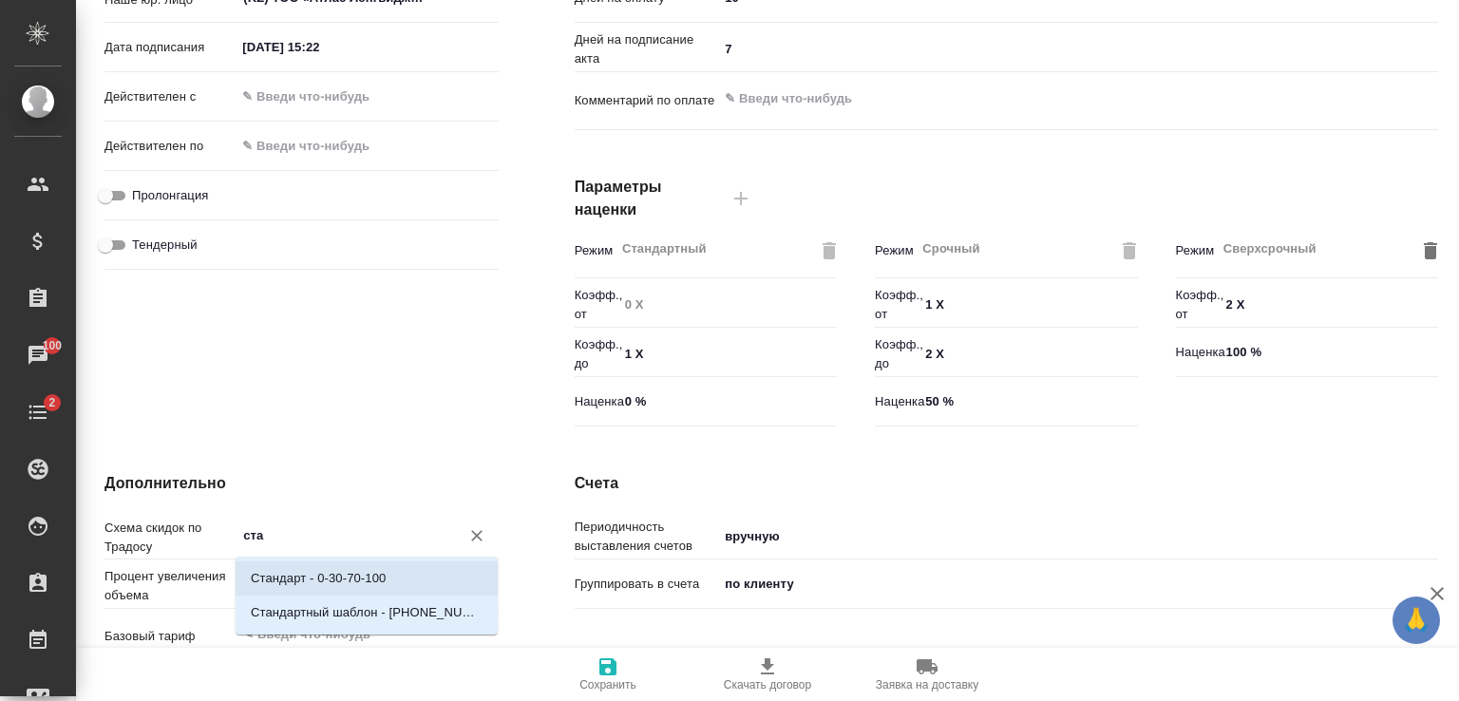
click at [332, 575] on p "Стандарт - 0-30-70-100" at bounding box center [318, 578] width 135 height 19
type textarea "x"
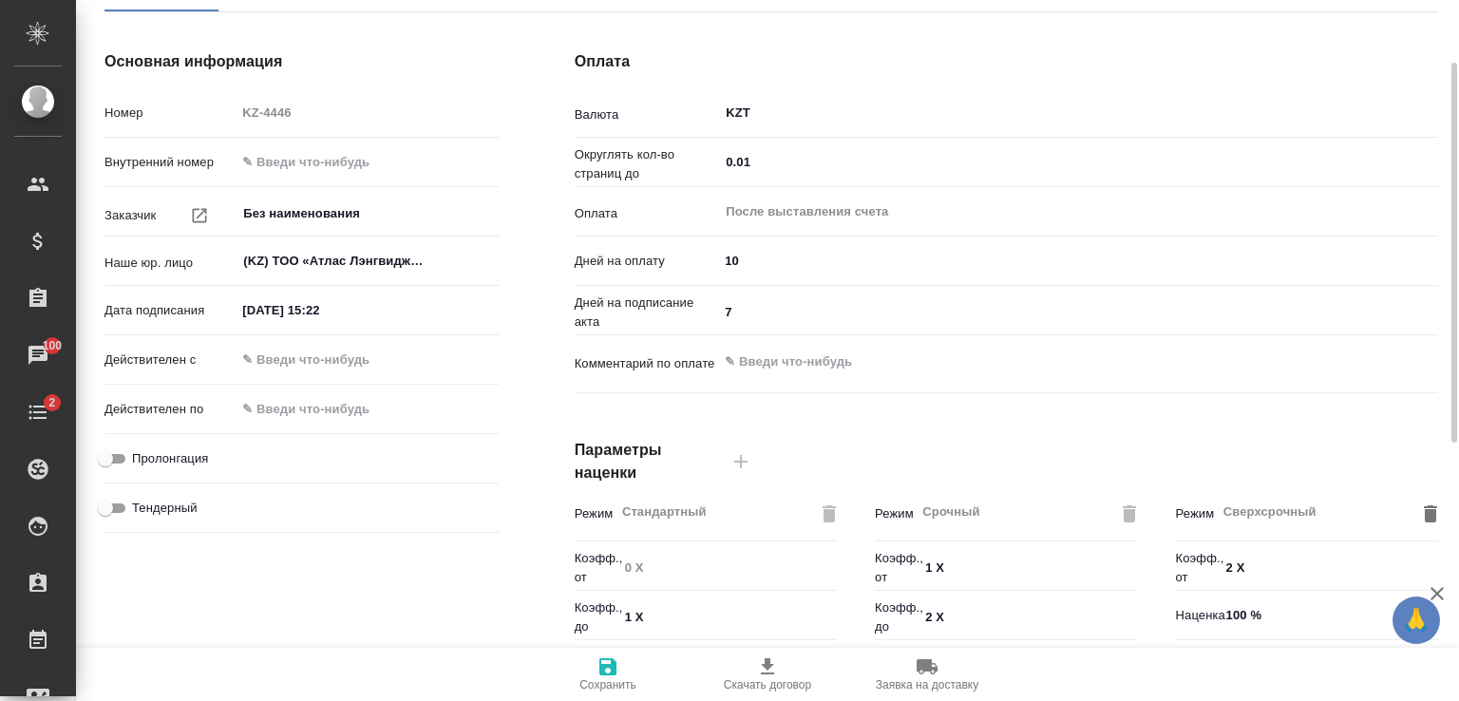
scroll to position [592, 0]
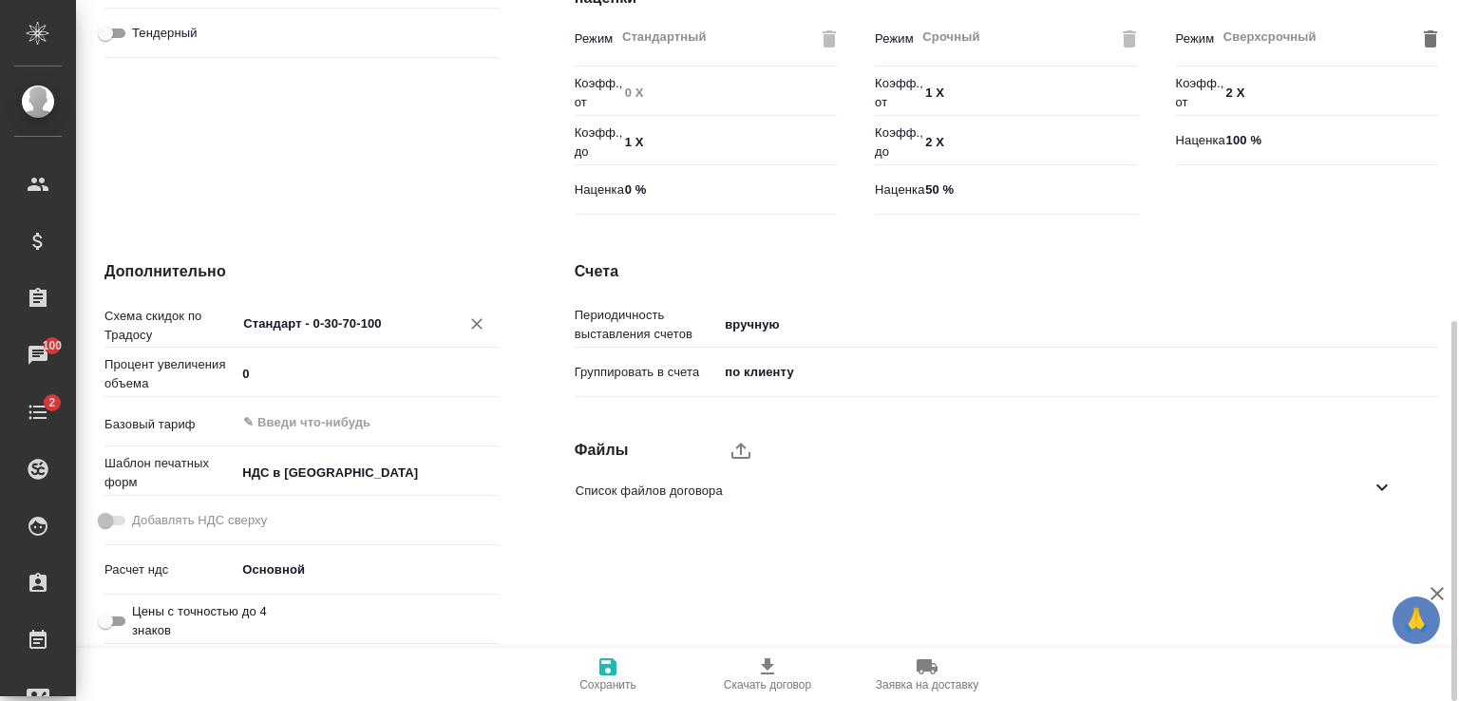
type input "Стандарт - 0-30-70-100"
click at [630, 693] on button "Сохранить" at bounding box center [608, 674] width 160 height 53
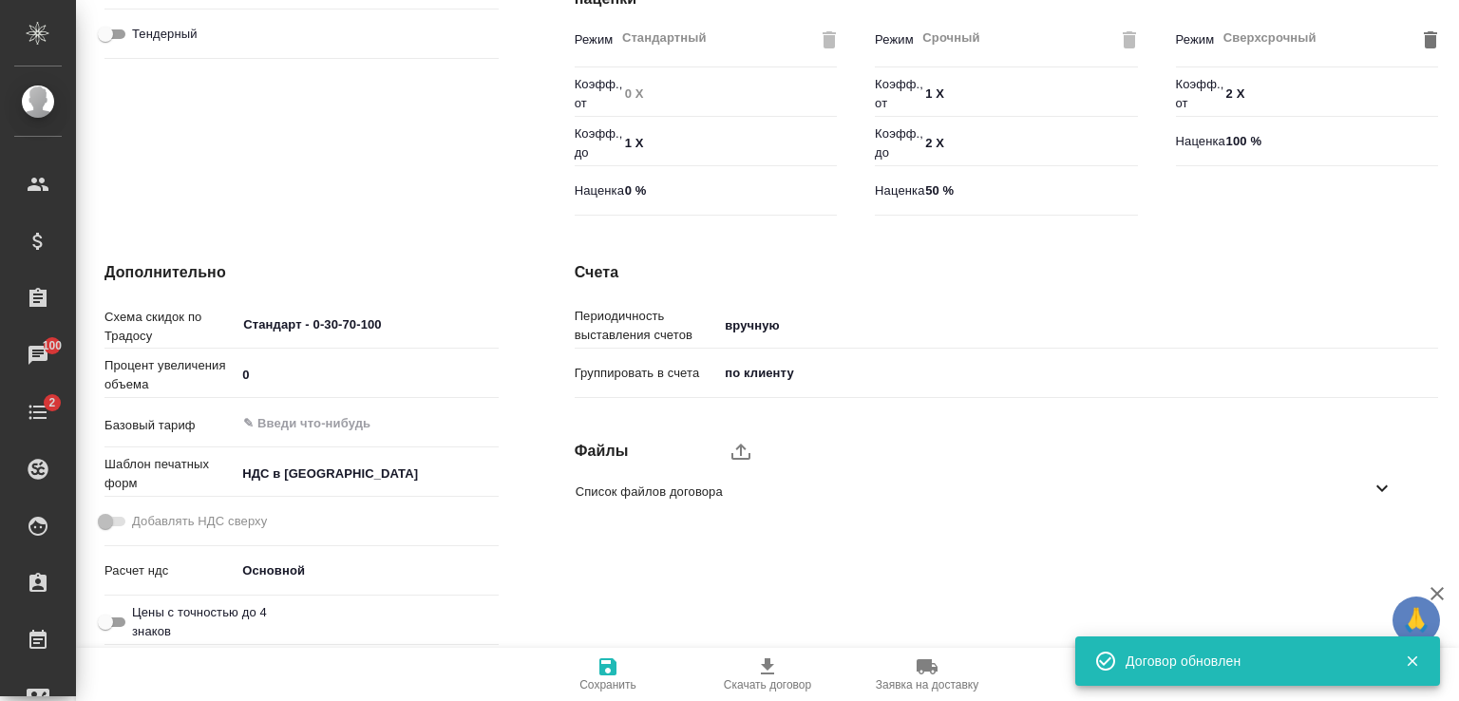
scroll to position [0, 0]
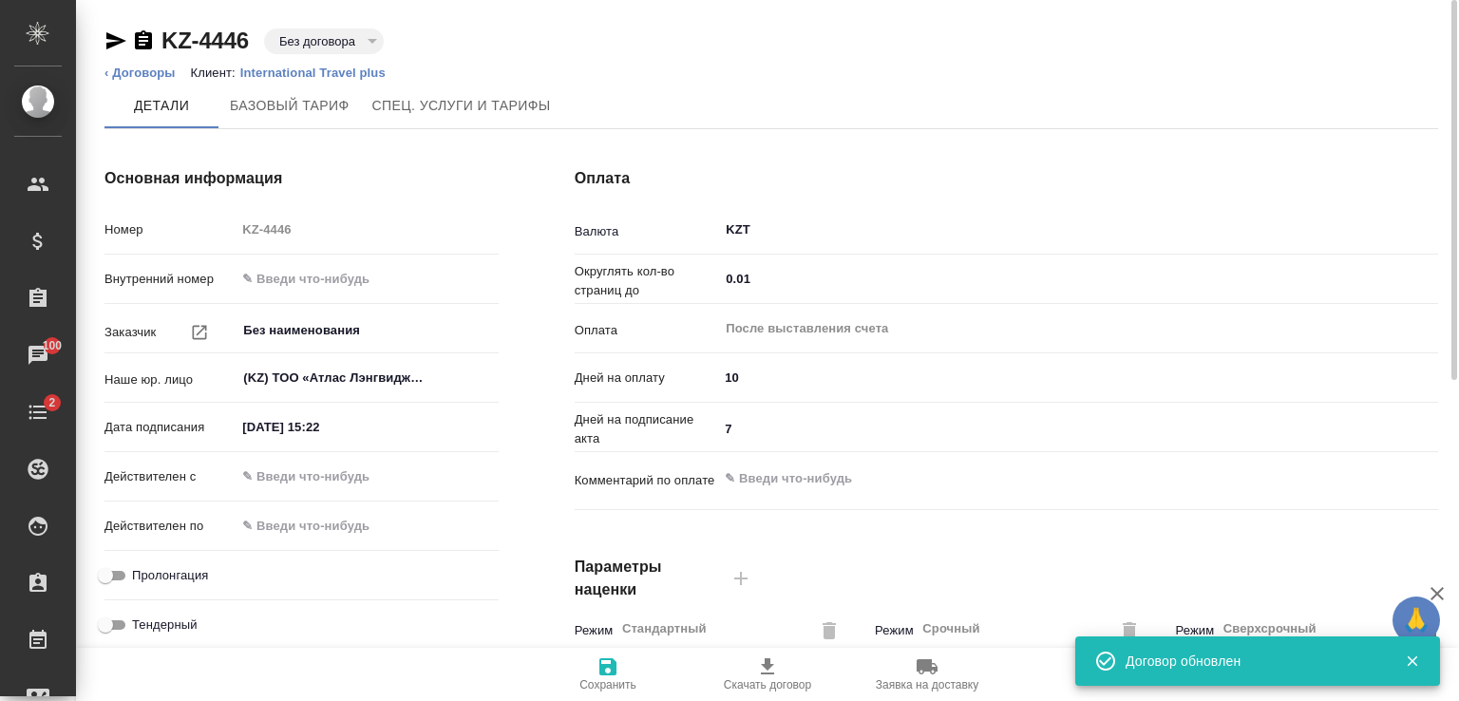
click at [276, 78] on p "International Travel plus" at bounding box center [320, 73] width 160 height 14
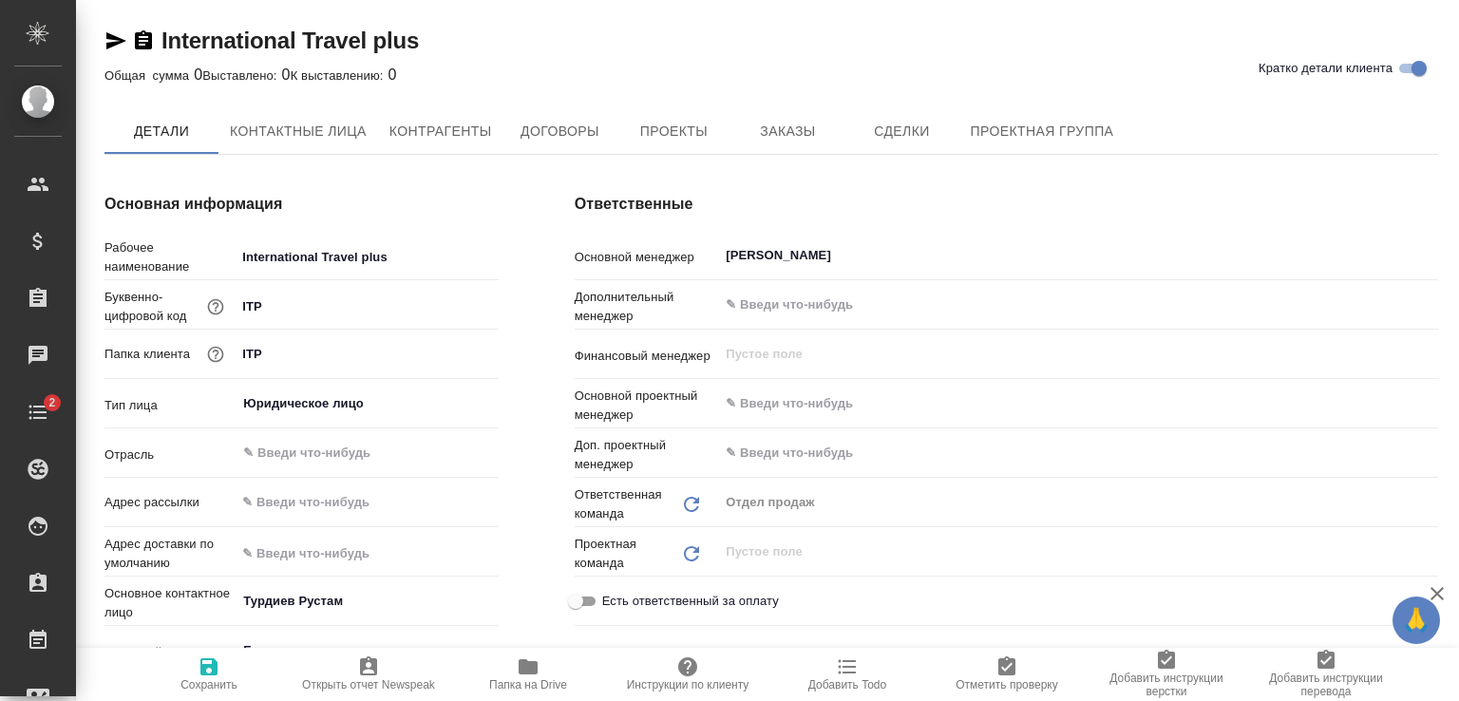
type textarea "x"
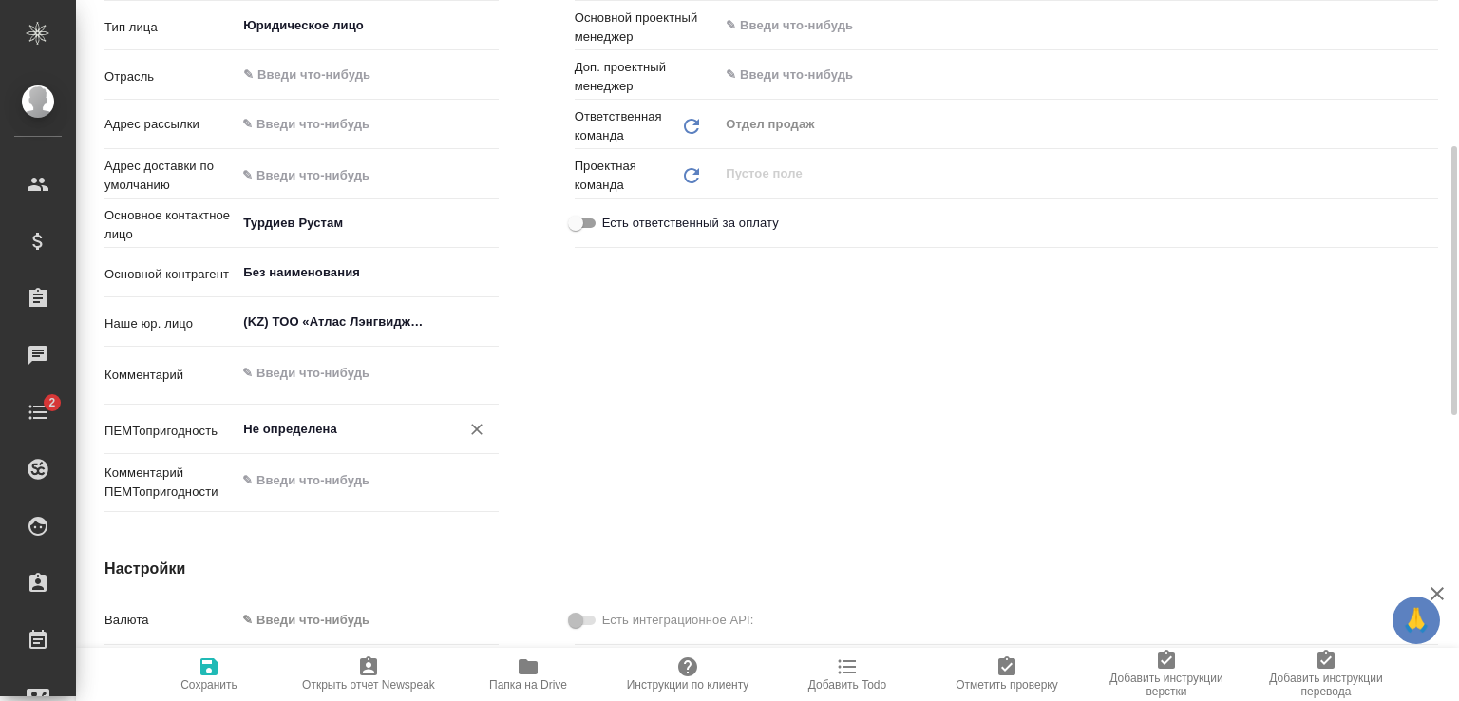
type textarea "x"
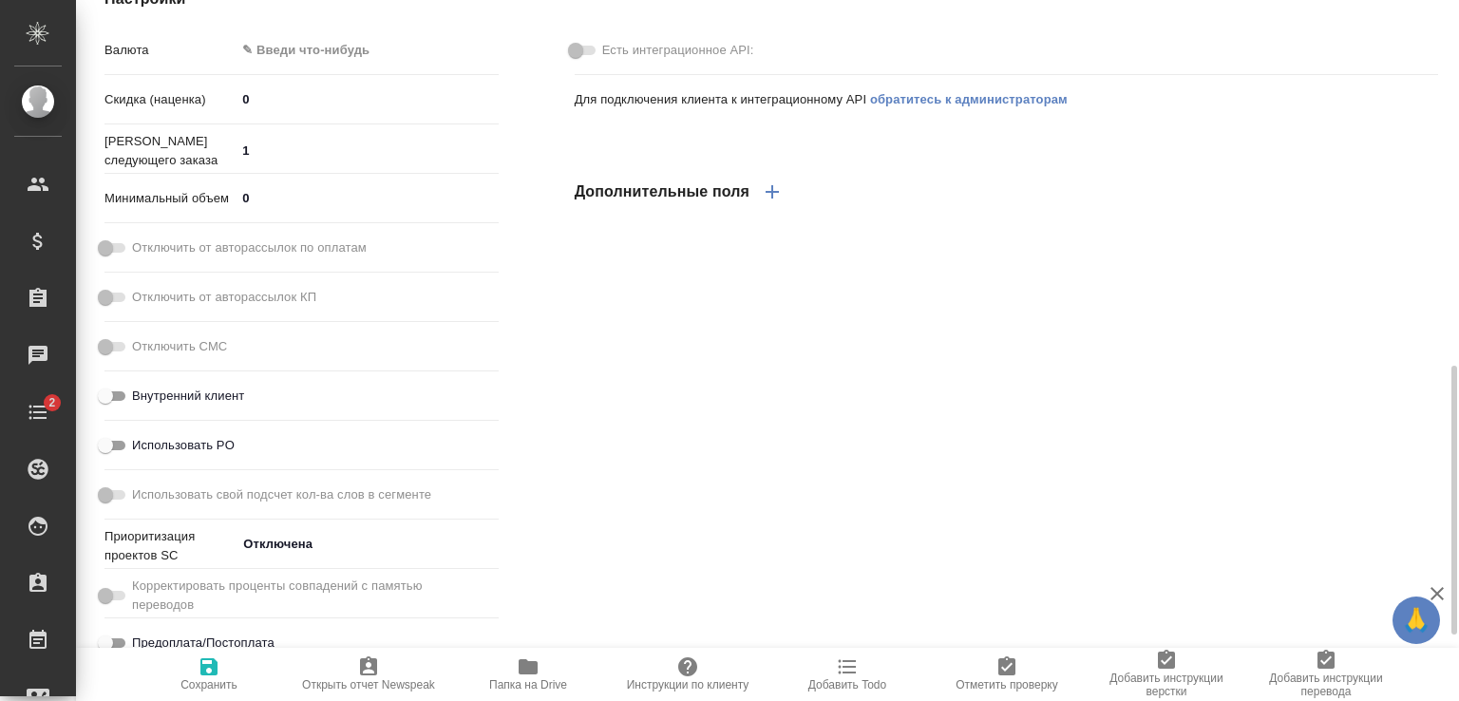
type textarea "x"
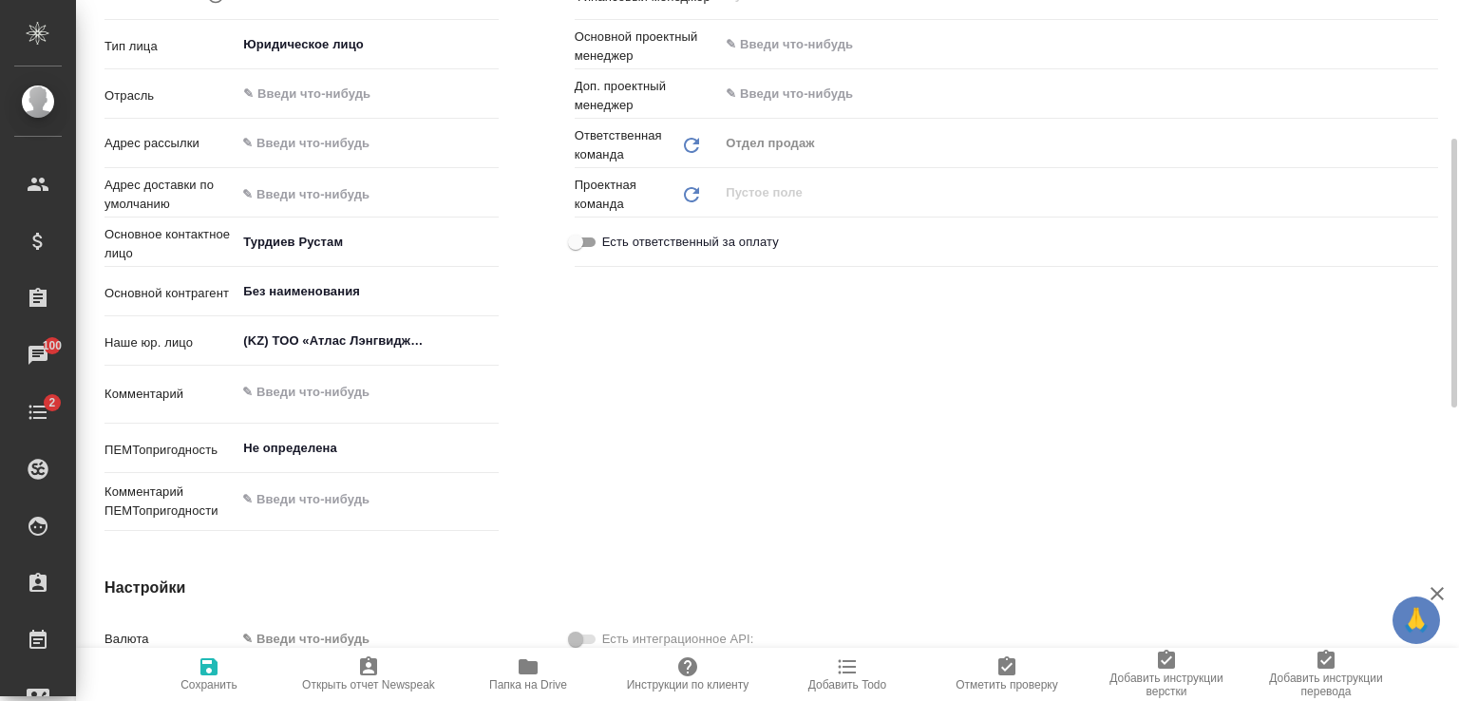
scroll to position [646, 0]
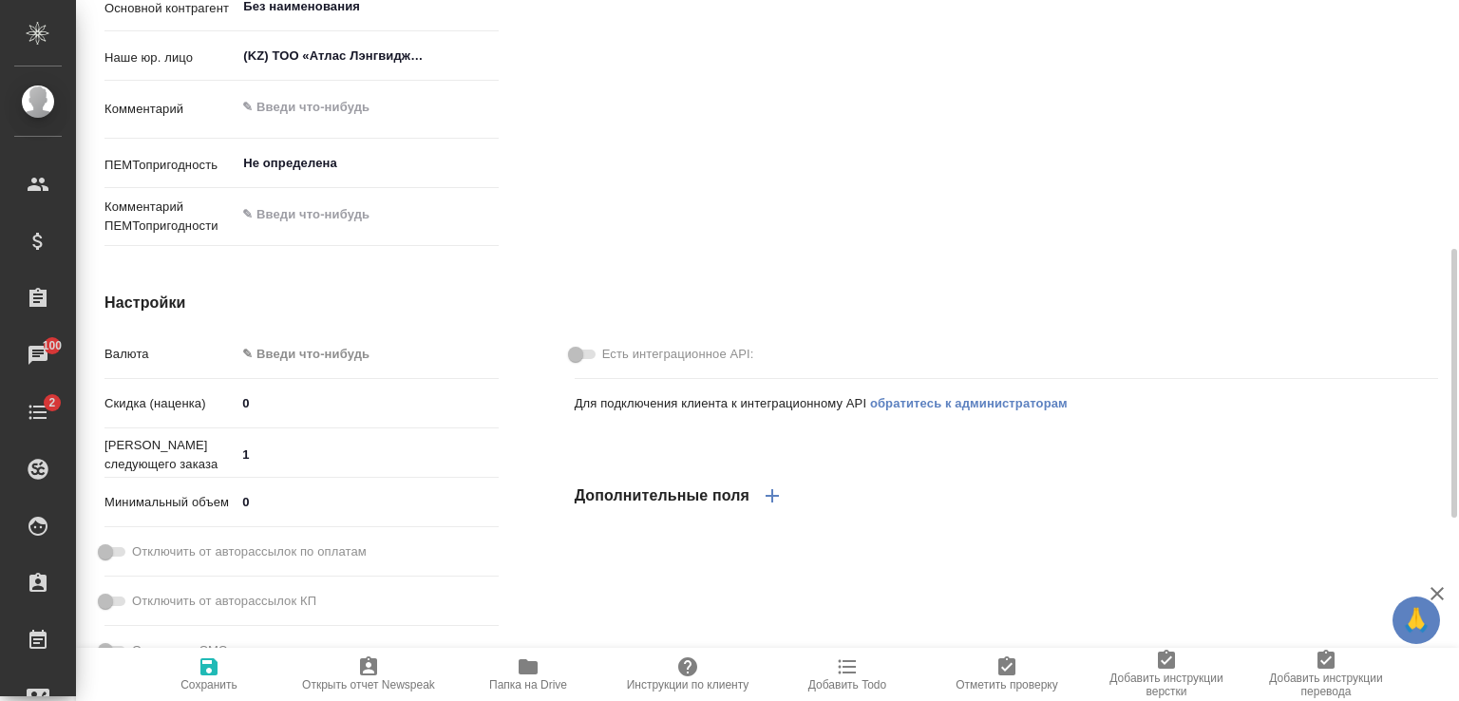
click at [319, 348] on body "🙏 .cls-1 fill:#fff; AWATERA [PERSON_NAME] Спецификации Заказы 100 Чаты 2 Todo П…" at bounding box center [729, 350] width 1459 height 701
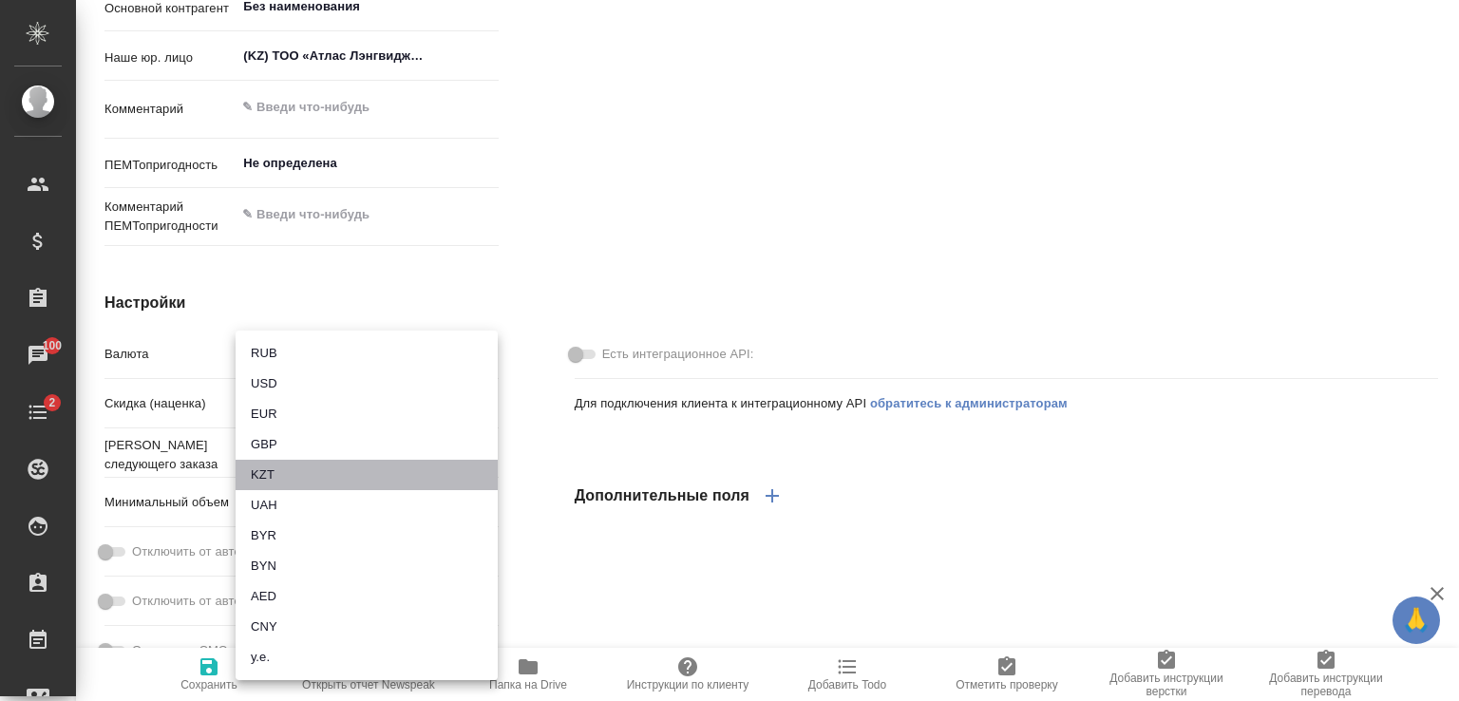
click at [287, 480] on li "KZT" at bounding box center [367, 475] width 262 height 30
type textarea "x"
type input "KZT"
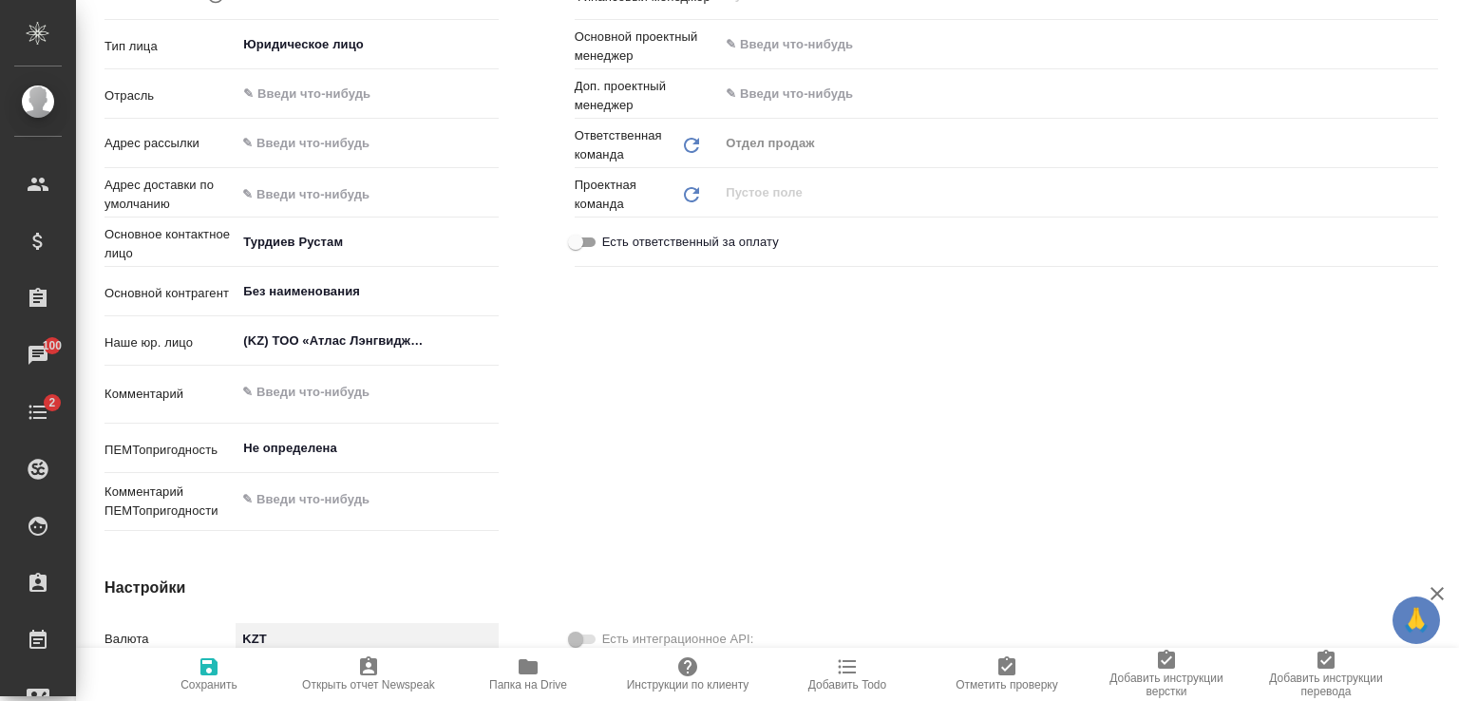
scroll to position [0, 0]
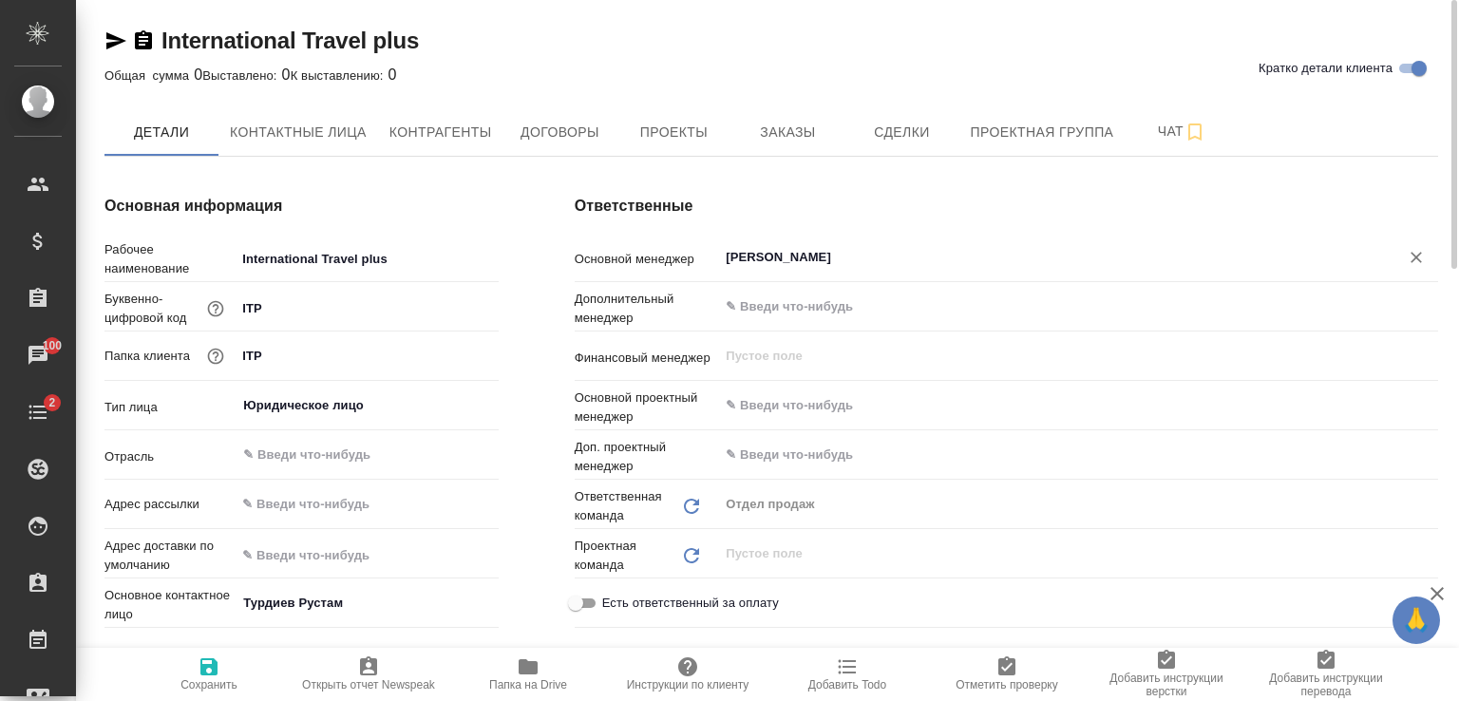
click at [854, 261] on input "[PERSON_NAME]" at bounding box center [1046, 257] width 645 height 23
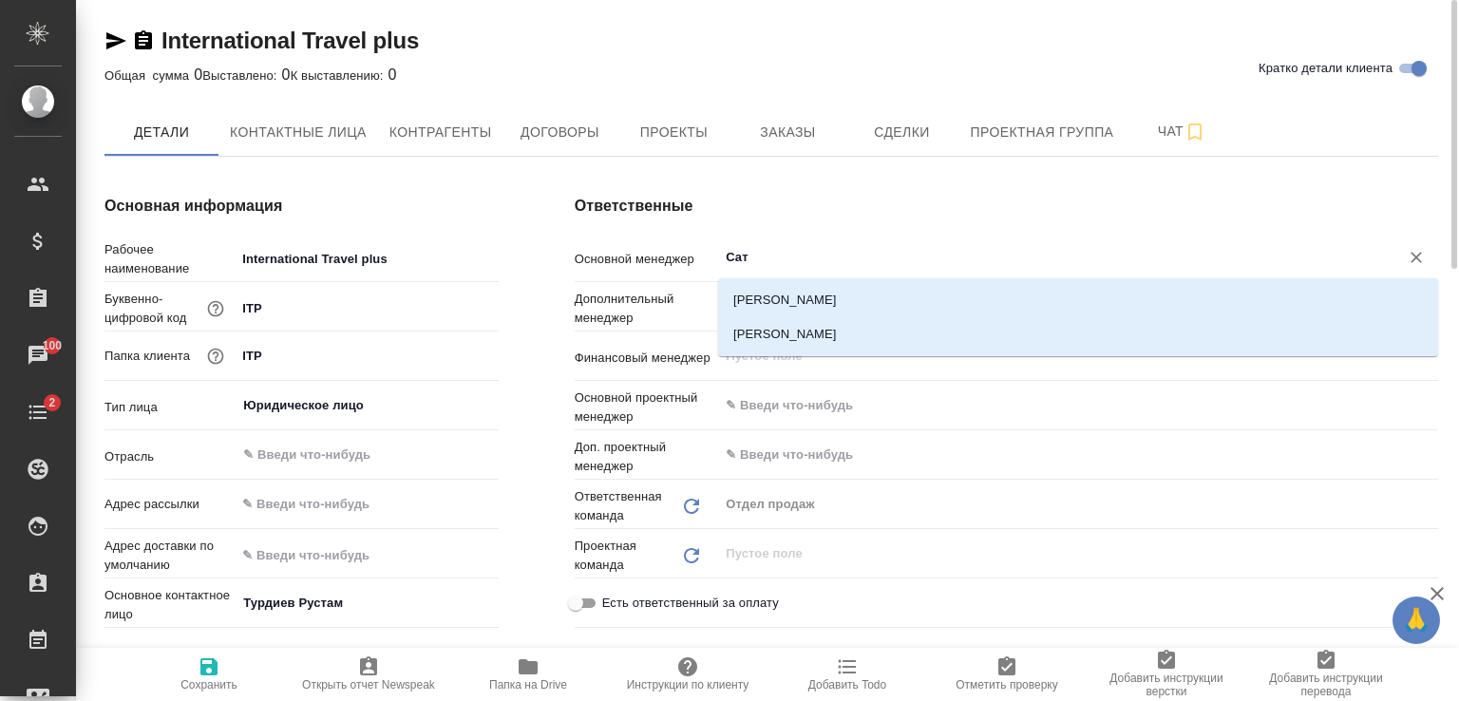
type input "Сати"
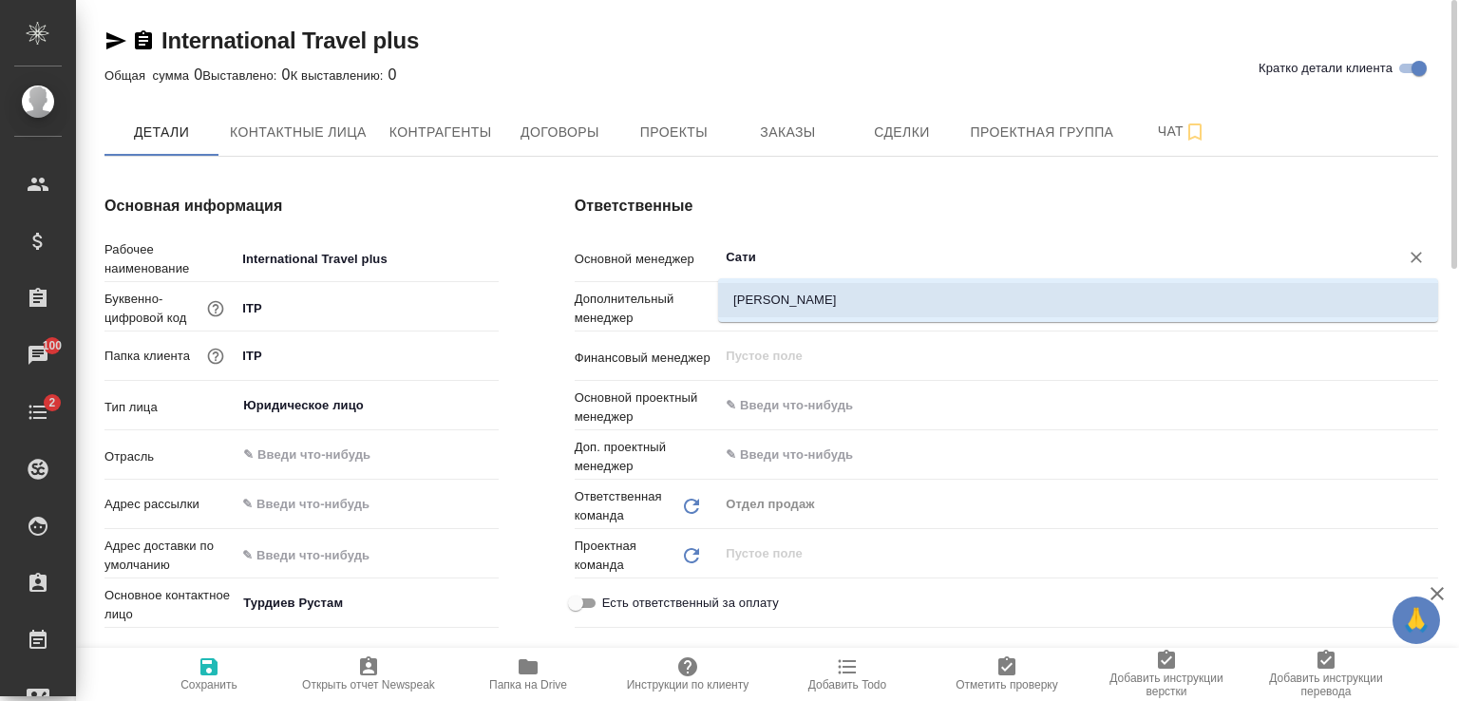
click at [839, 295] on li "Асланукова Сати" at bounding box center [1078, 300] width 720 height 34
type textarea "x"
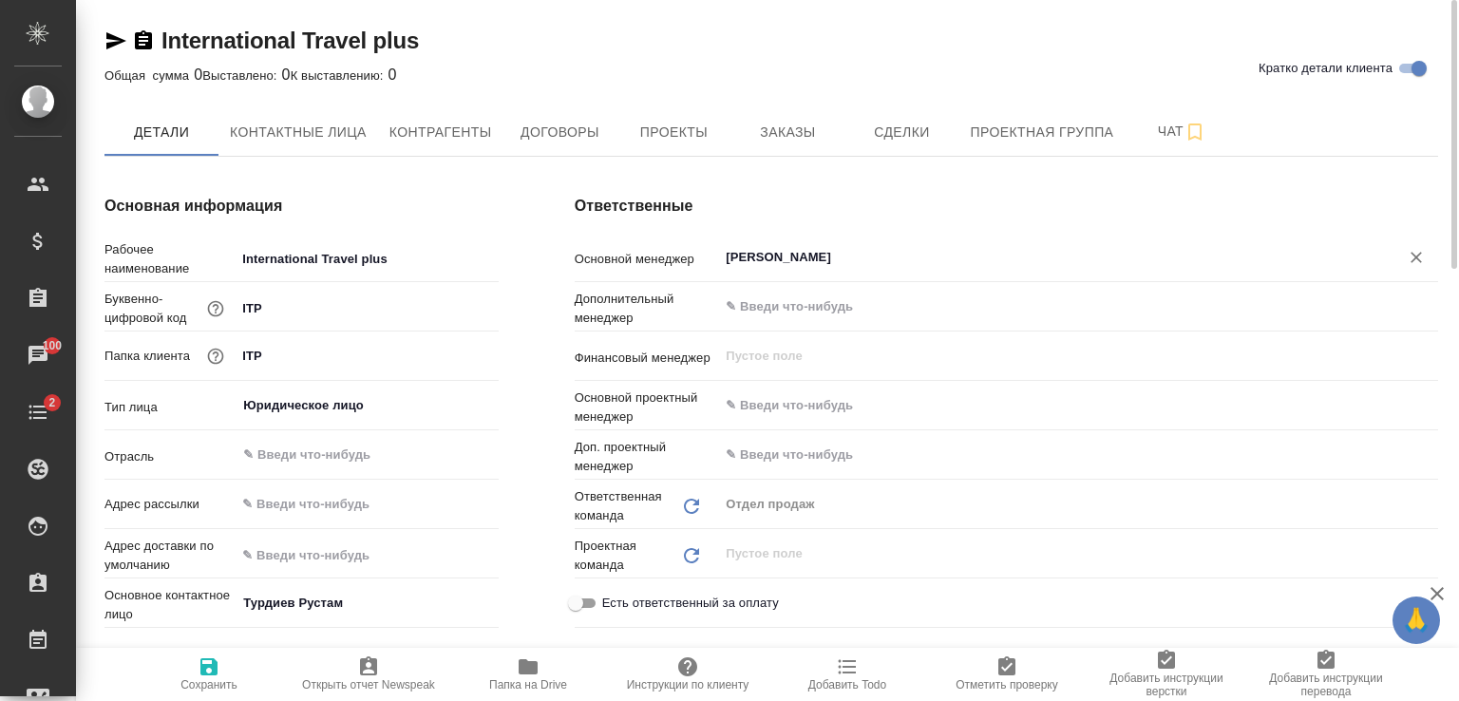
type input "Асланукова Сати"
click at [215, 665] on icon "button" at bounding box center [208, 666] width 17 height 17
type textarea "x"
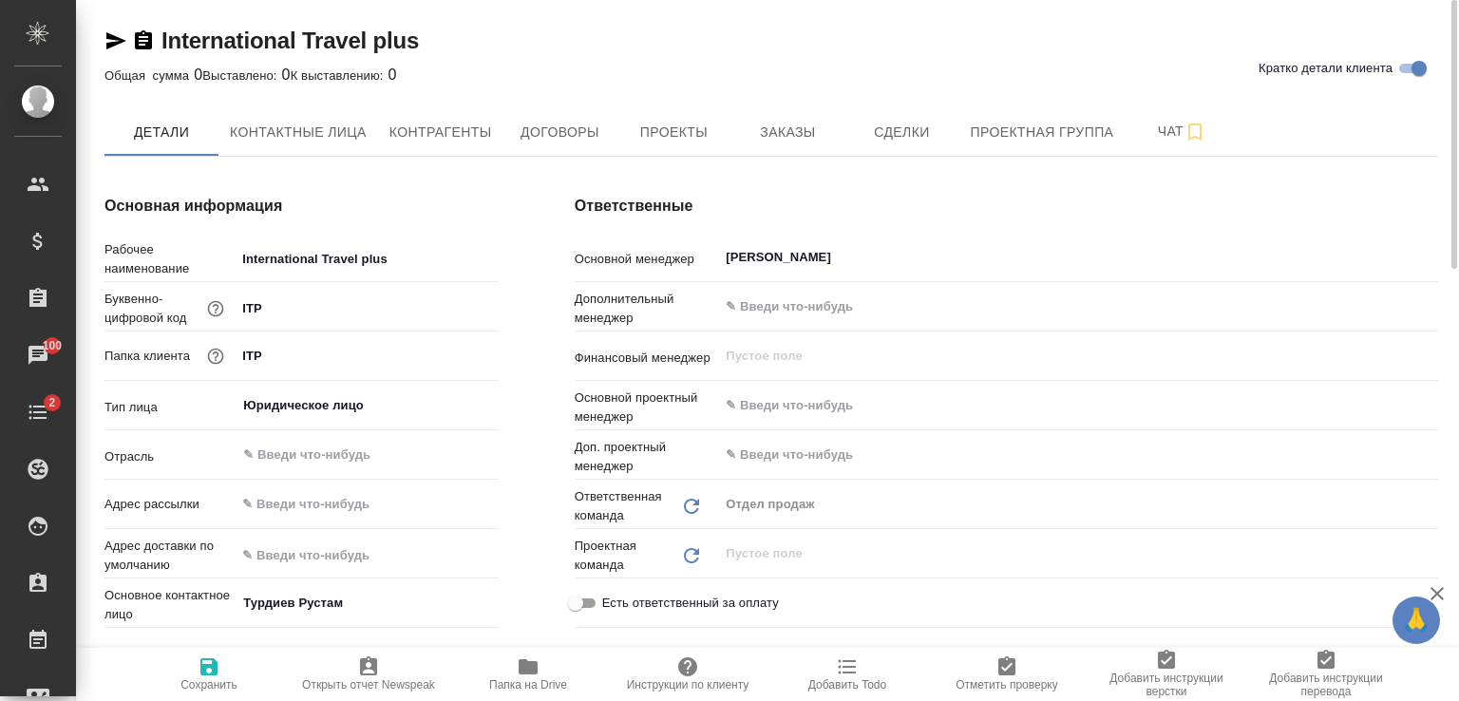
type textarea "x"
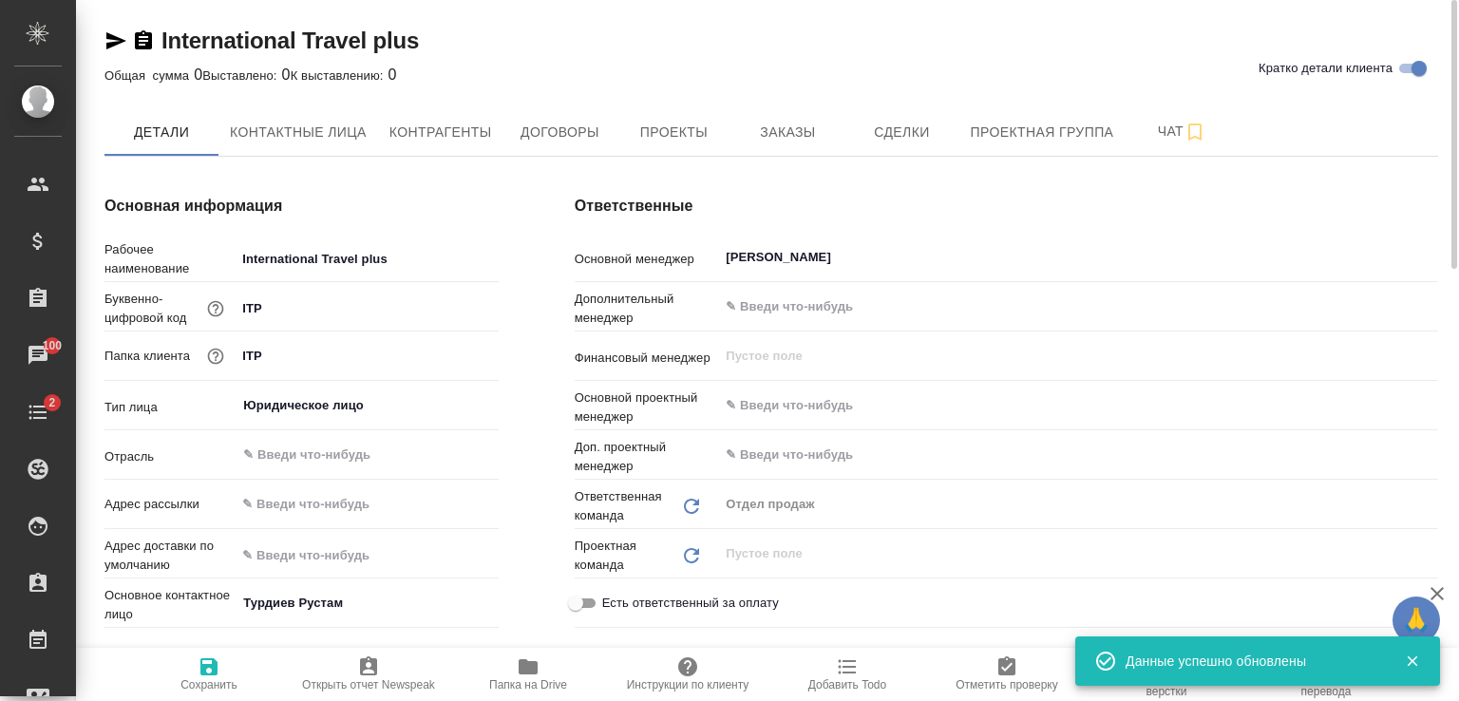
type textarea "x"
type input "International Travel plus"
type textarea "x"
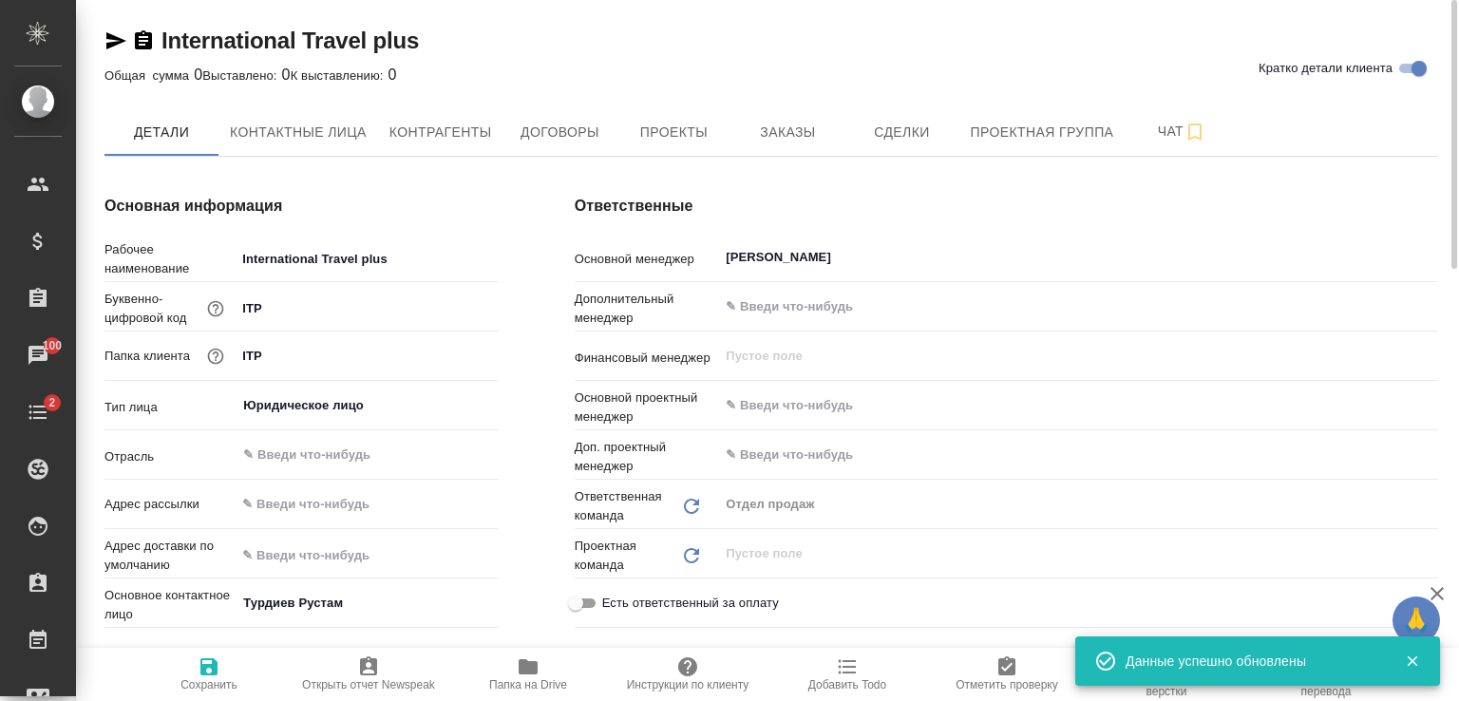
type input "[PERSON_NAME]"
type input "Казахстан"
type textarea "x"
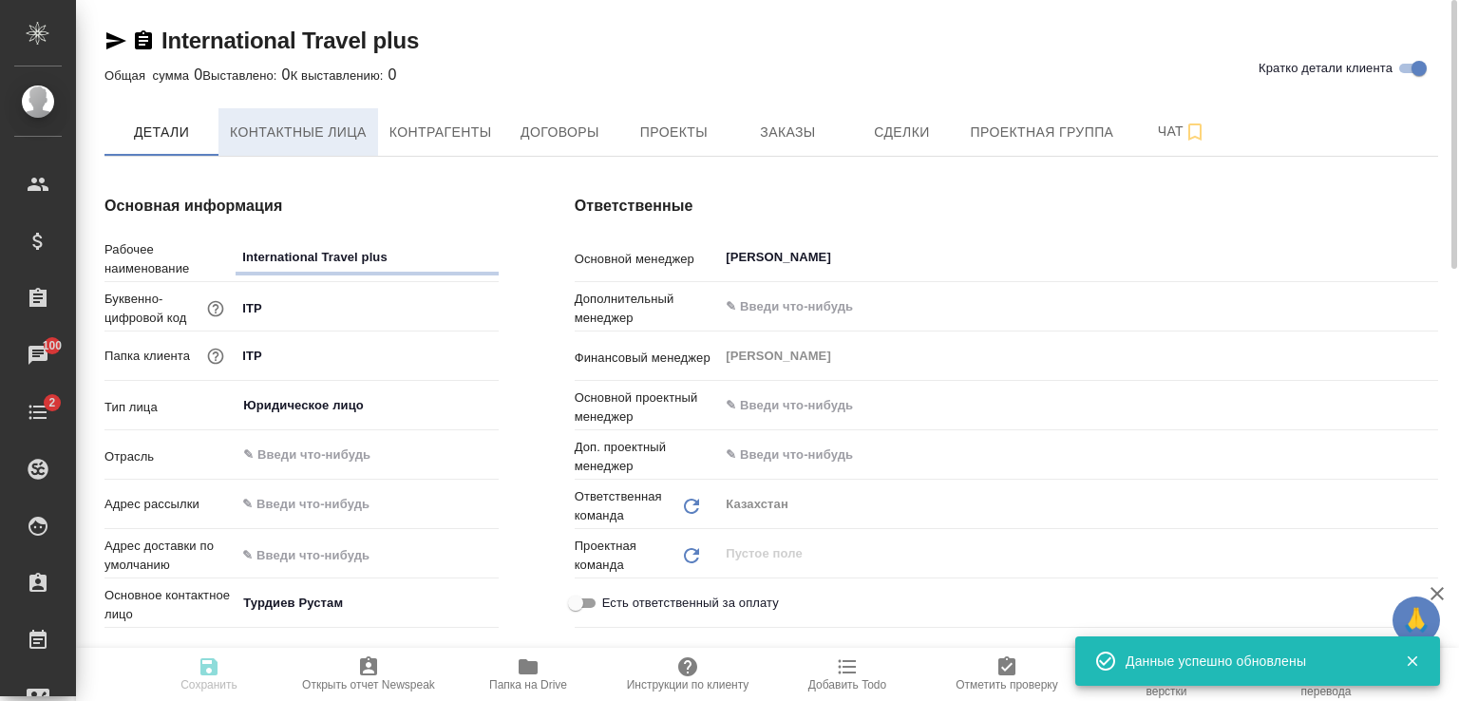
type textarea "x"
click at [336, 136] on span "Контактные лица" at bounding box center [298, 133] width 137 height 24
select select "RU"
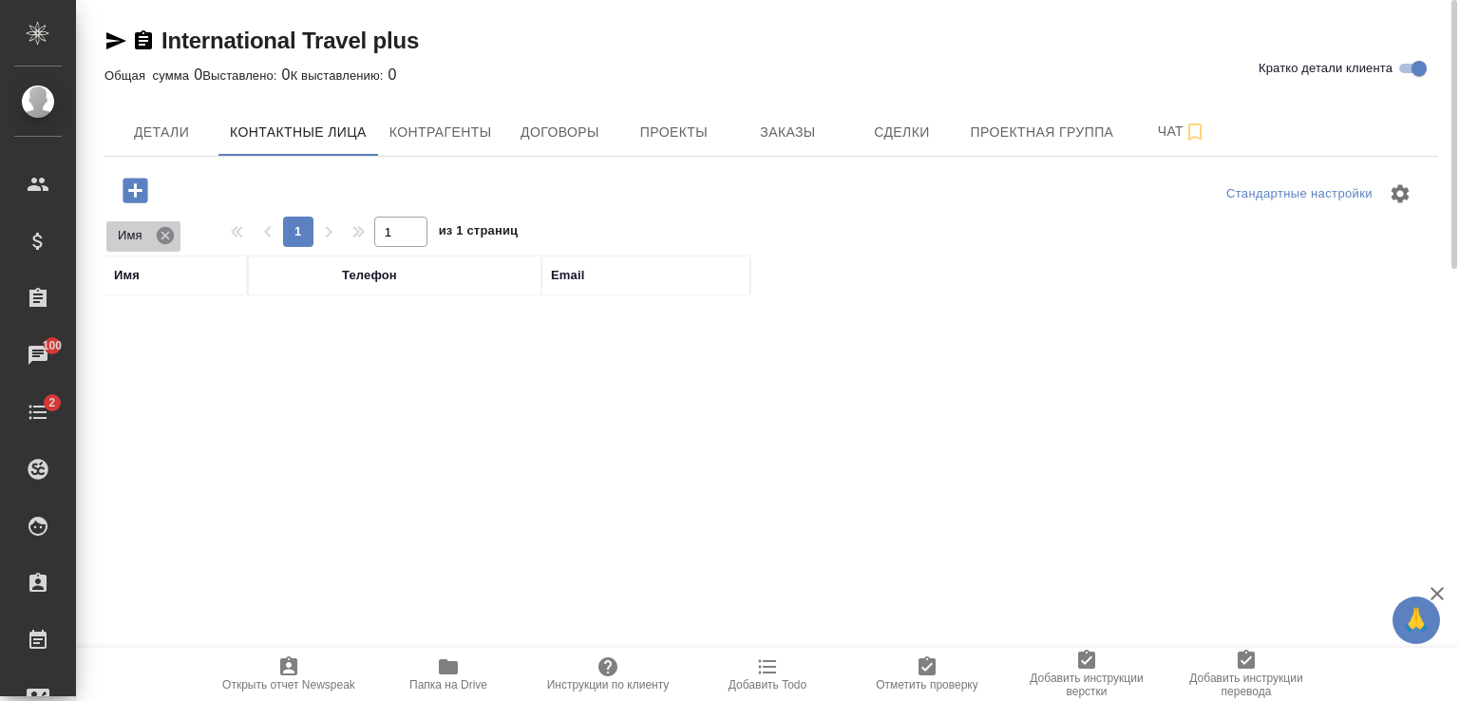
click at [167, 233] on icon at bounding box center [165, 235] width 21 height 21
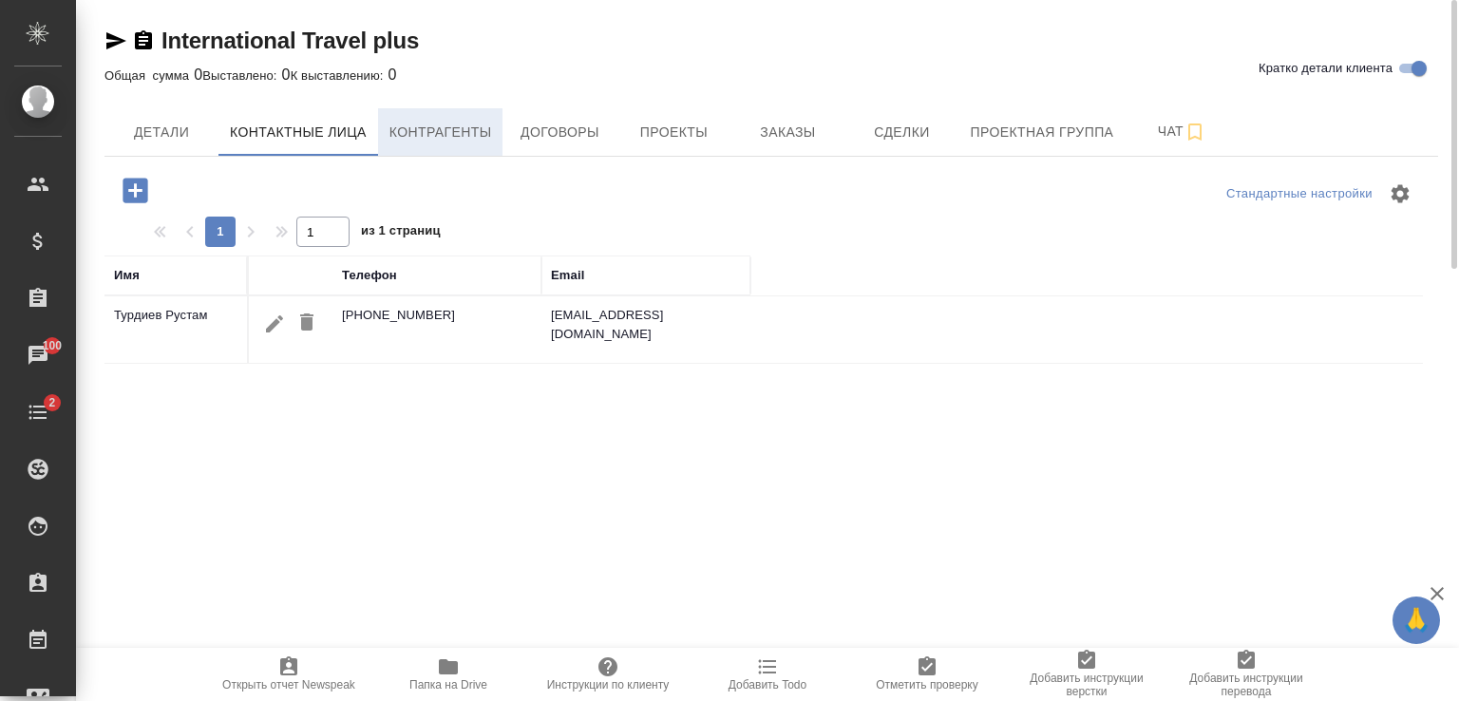
click at [445, 143] on span "Контрагенты" at bounding box center [441, 133] width 103 height 24
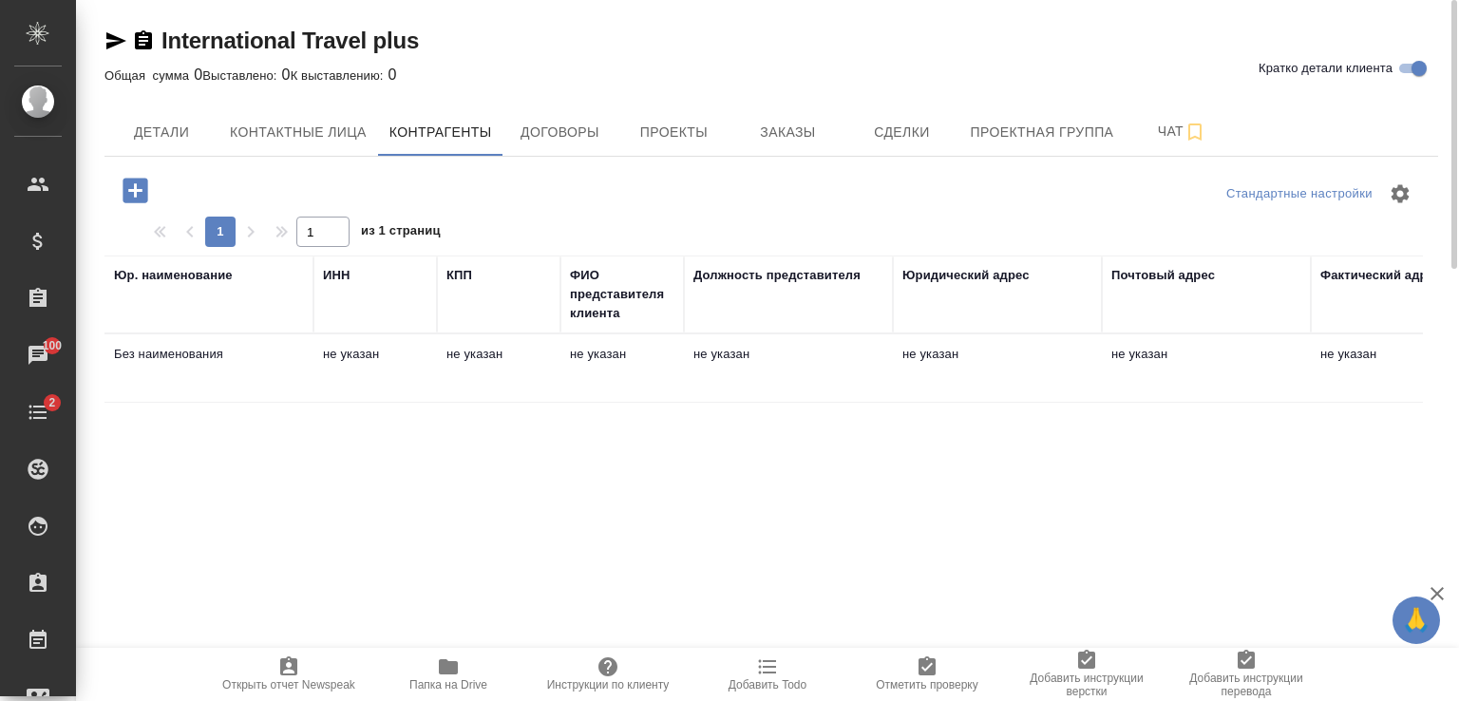
click at [227, 303] on div "Юр. наименование" at bounding box center [209, 294] width 190 height 57
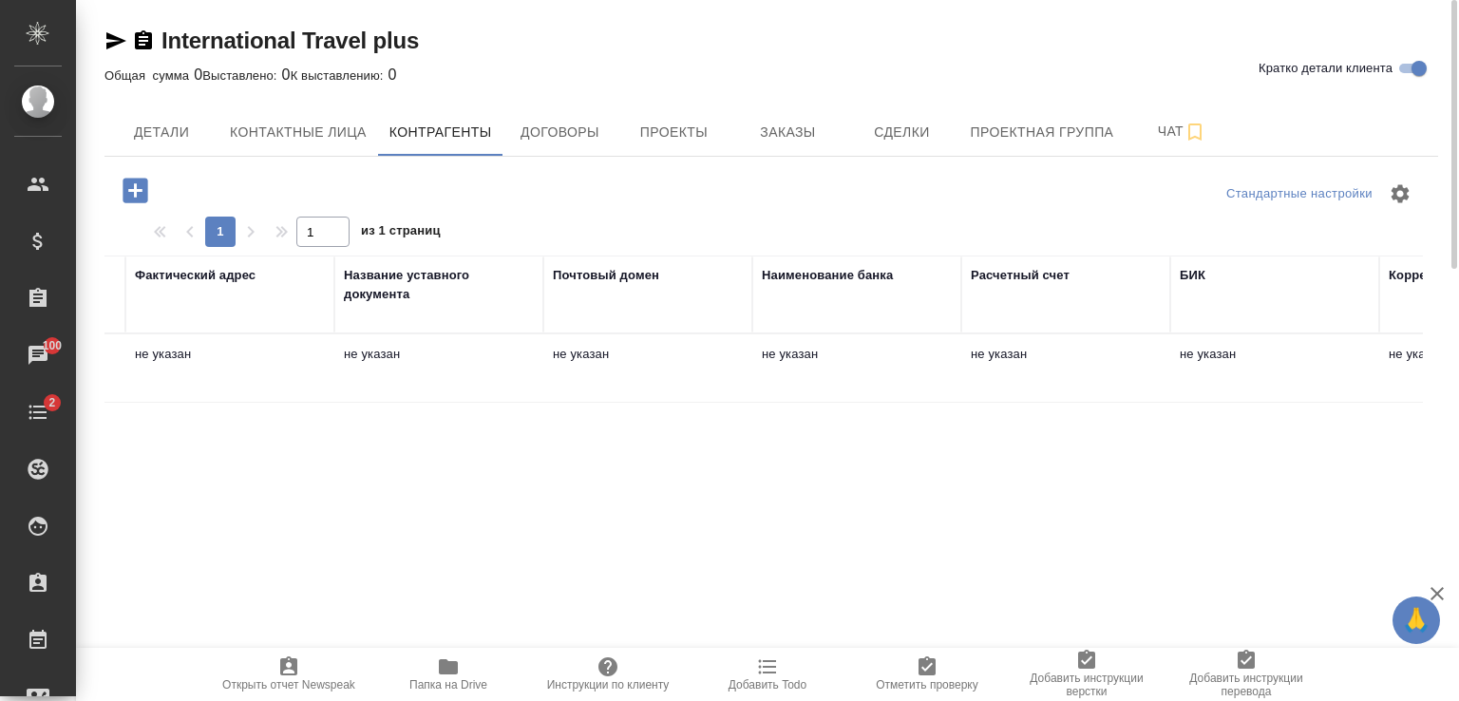
scroll to position [0, 1434]
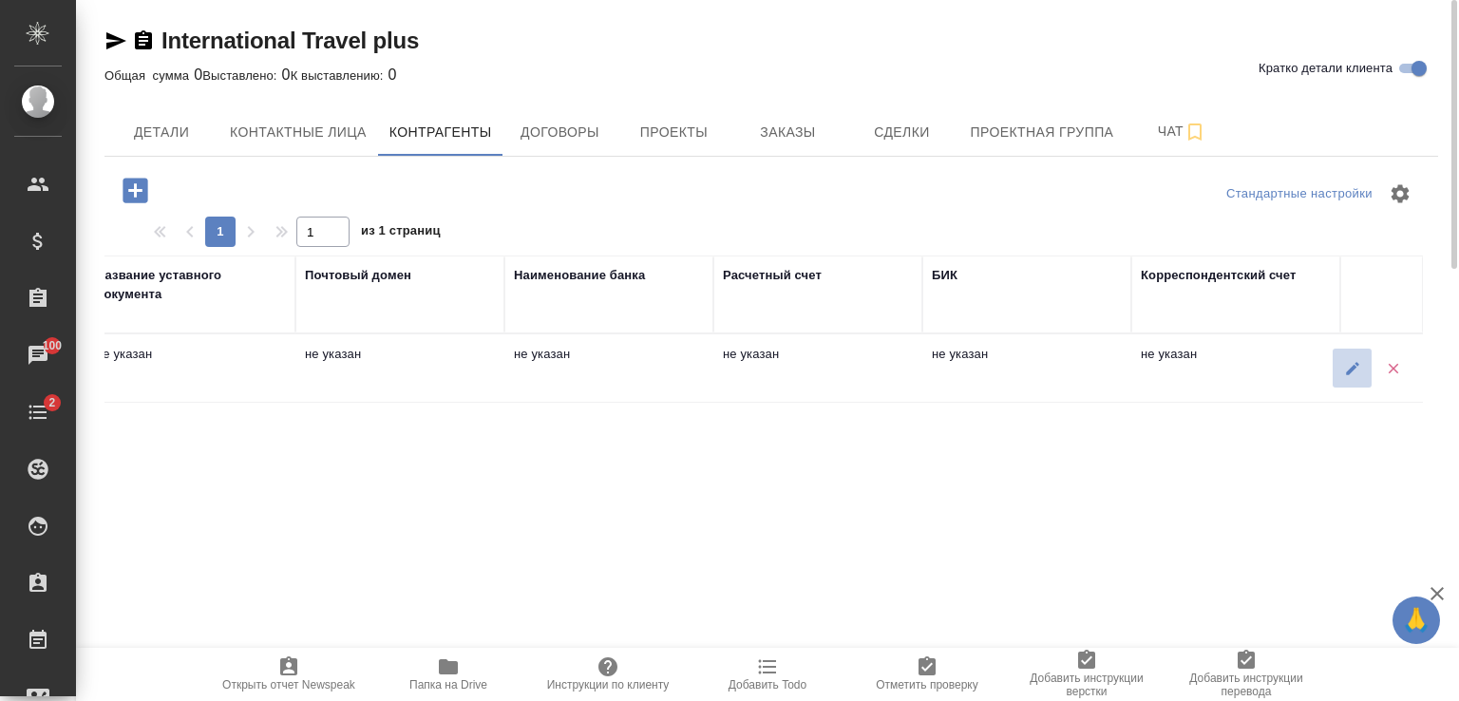
click at [1352, 366] on icon "button" at bounding box center [1352, 368] width 13 height 13
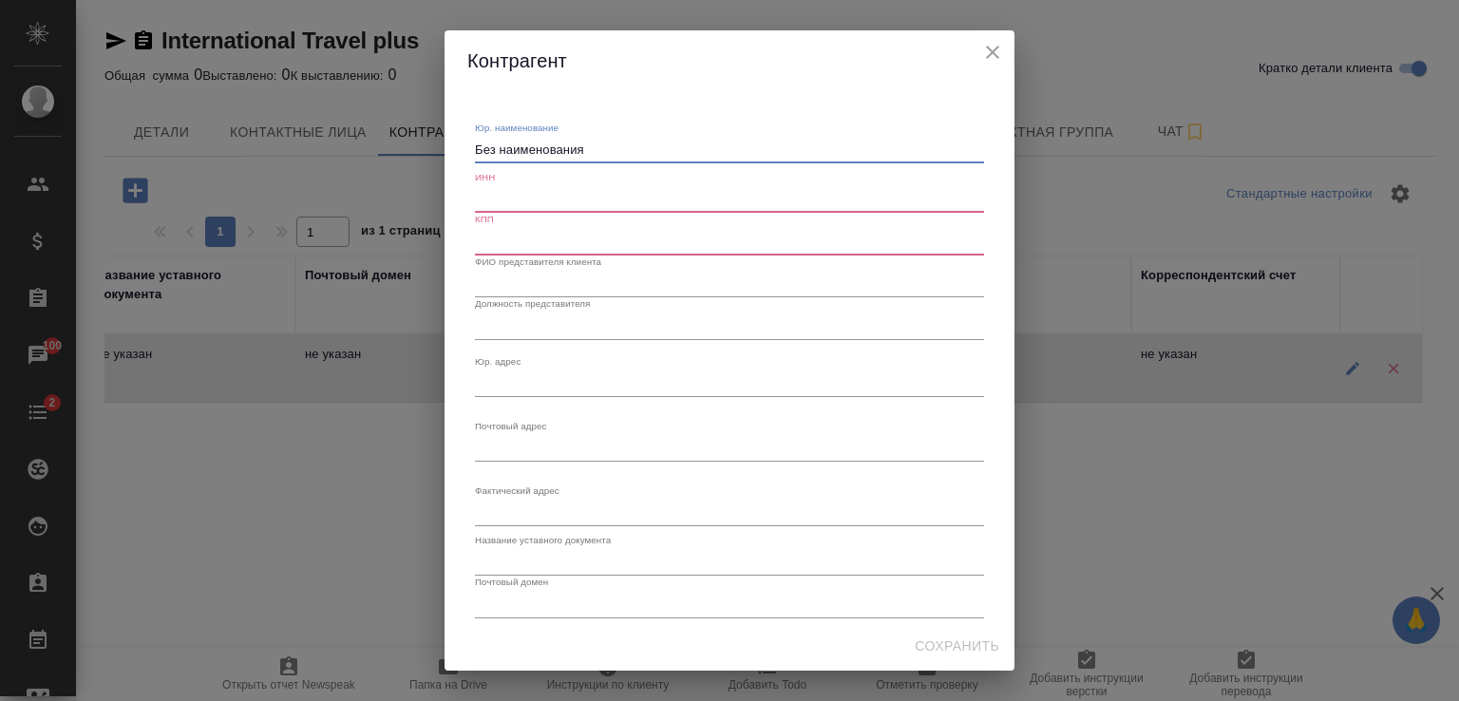
drag, startPoint x: 606, startPoint y: 153, endPoint x: 401, endPoint y: 149, distance: 205.2
click at [407, 149] on div "Контрагент Юр. наименование Без наименования x ИНН КПП ФИО представителя клиент…" at bounding box center [729, 350] width 1459 height 701
paste textarea "ОО «Интэрнэшнл Трэвэл плюс»"
type textarea "ТОО «Интэрнэшнл Трэвэл плюс»"
click at [518, 157] on textarea "Юр. наименование" at bounding box center [729, 150] width 509 height 14
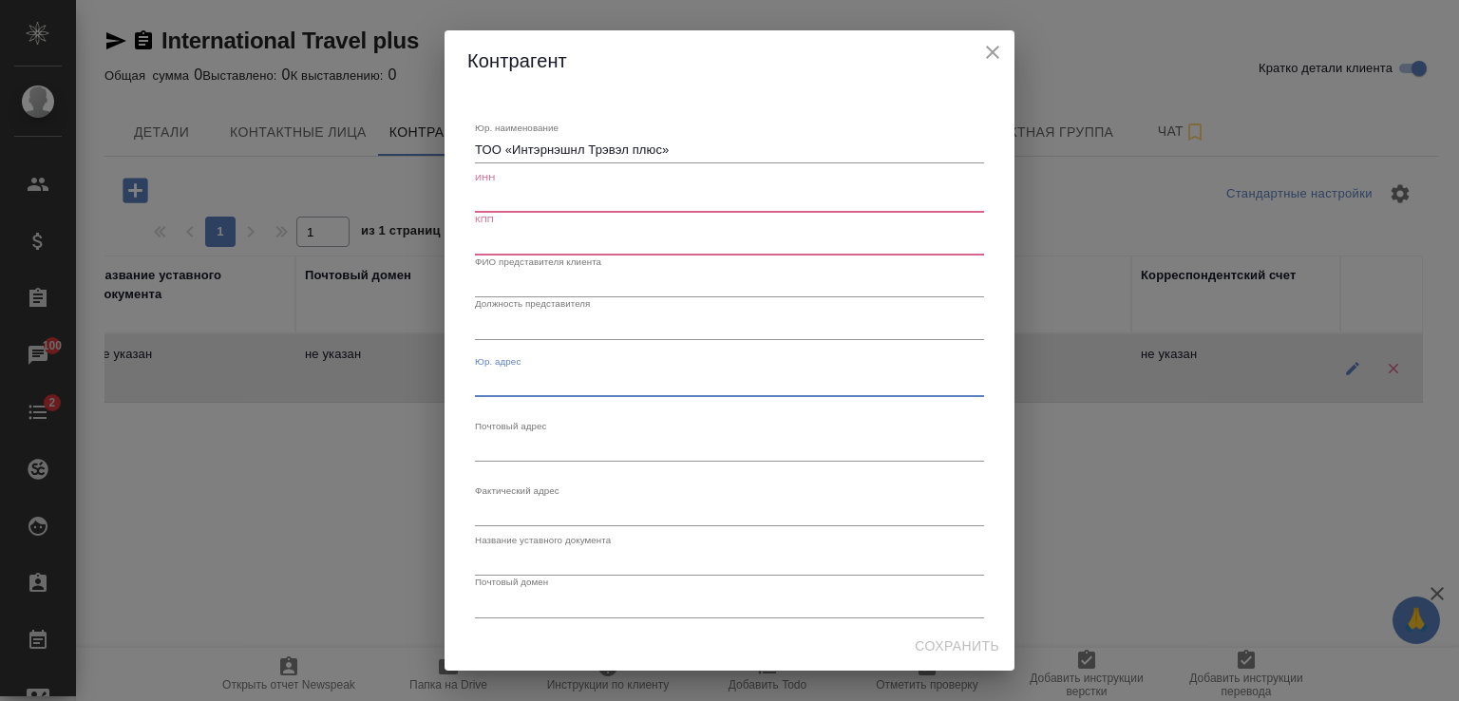
paste textarea "РК, 050029, г. [GEOGRAPHIC_DATA], пр. [PERSON_NAME][STREET_ADDRESS] 7."
type textarea "РК, 050029, г. [GEOGRAPHIC_DATA], пр. [PERSON_NAME][STREET_ADDRESS] 7."
click at [506, 202] on input "text" at bounding box center [729, 199] width 509 height 27
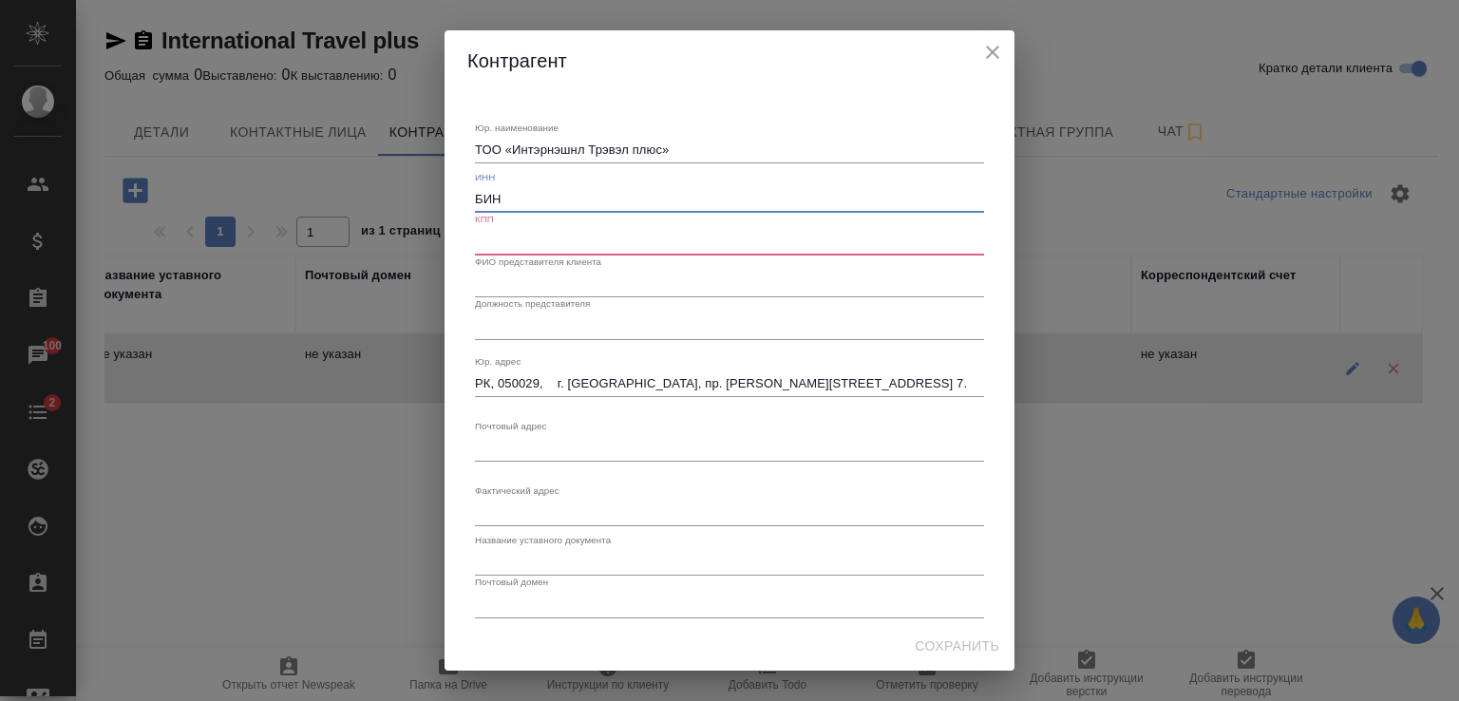
paste input "060340008432"
type input "БИН 060340008432"
click at [483, 235] on input "text" at bounding box center [729, 241] width 509 height 27
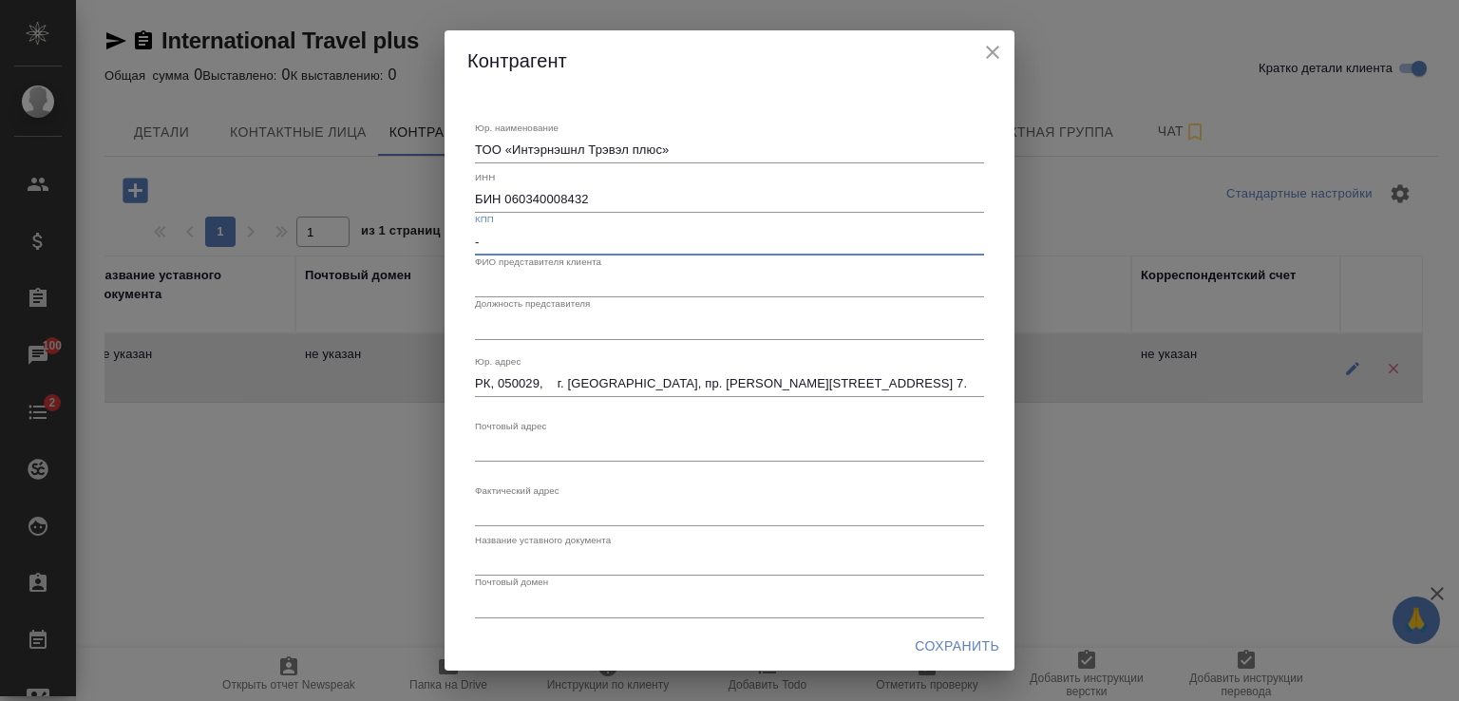
type input "-"
click at [494, 278] on input "text" at bounding box center [729, 284] width 509 height 27
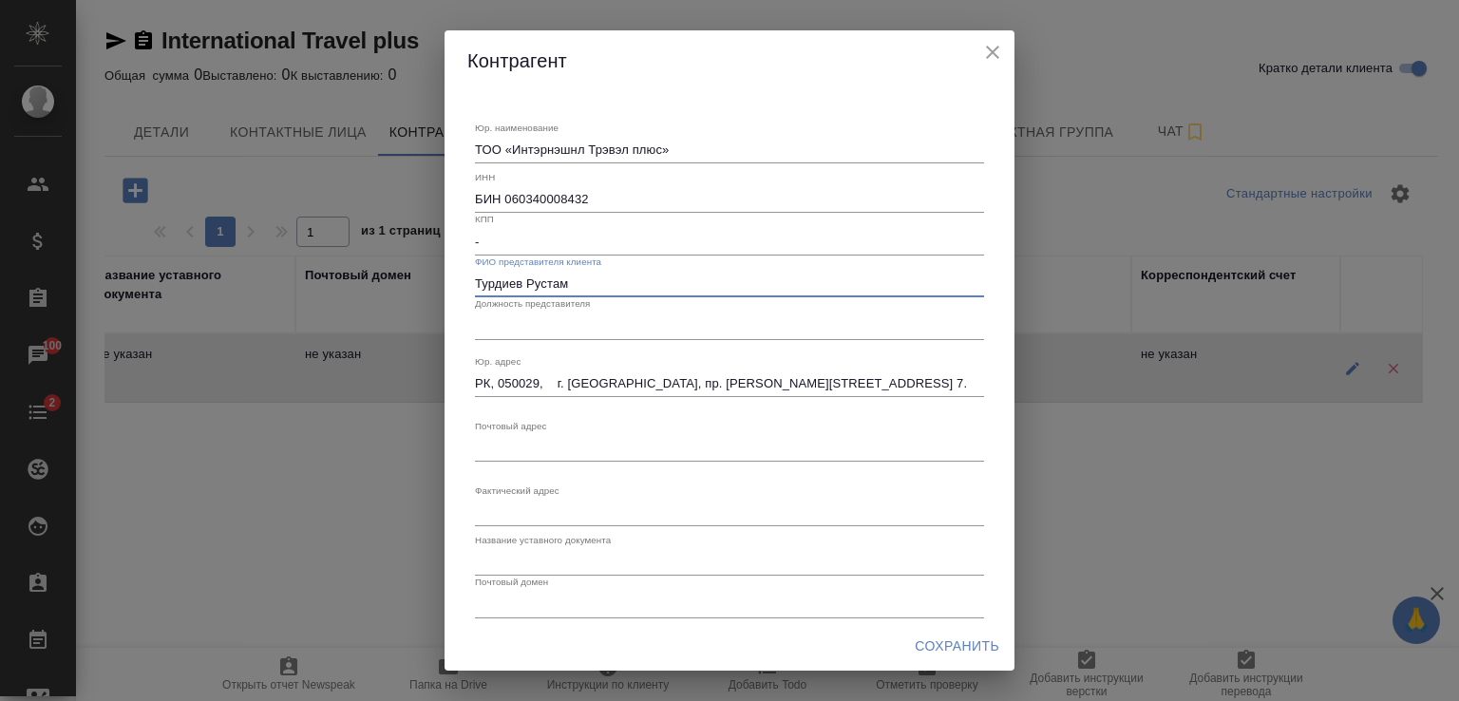
type input "Турдиев Рустам"
click at [538, 332] on input "text" at bounding box center [729, 326] width 509 height 27
paste input "Специалист MICE проектов"
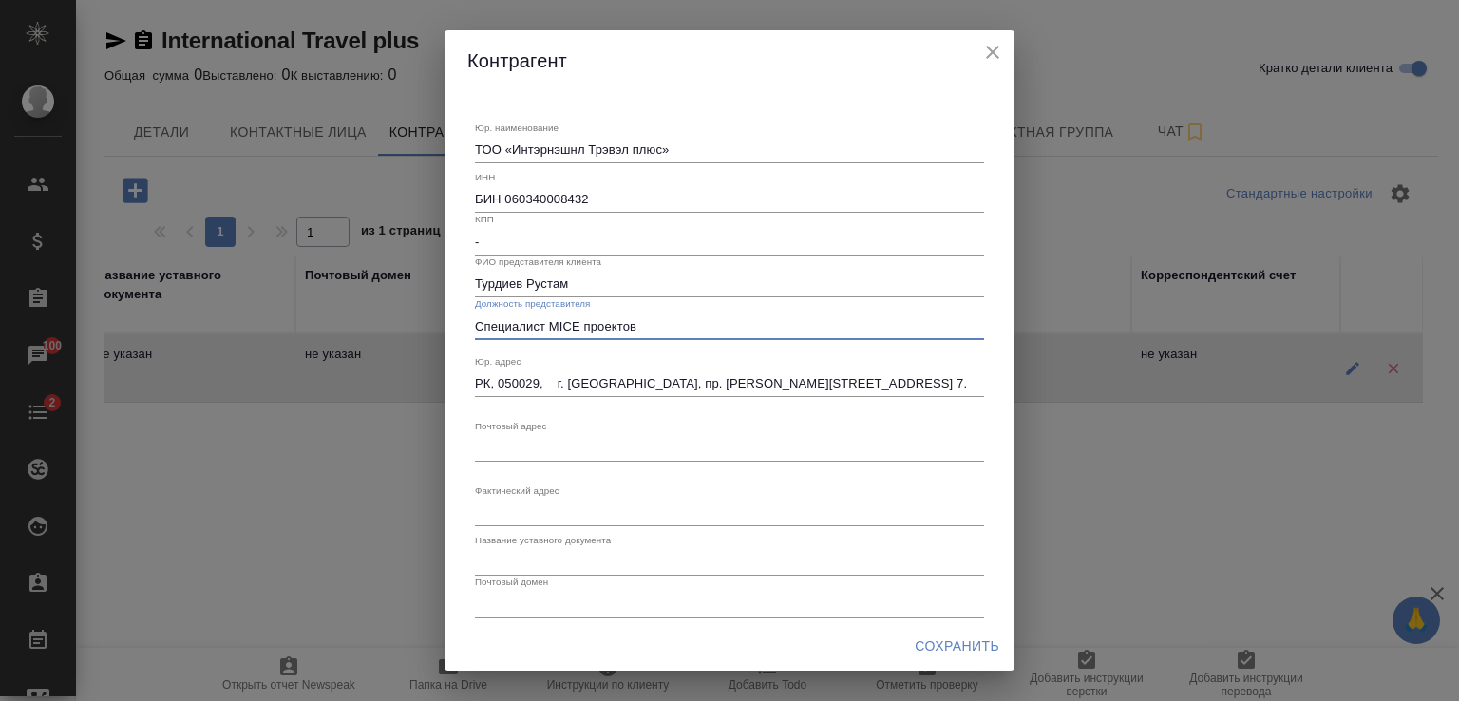
type input "Специалист MICE проектов"
click at [541, 457] on div "x" at bounding box center [729, 448] width 509 height 27
paste textarea "г. Алматы, пр. Сейфуллина, 498, п. 7."
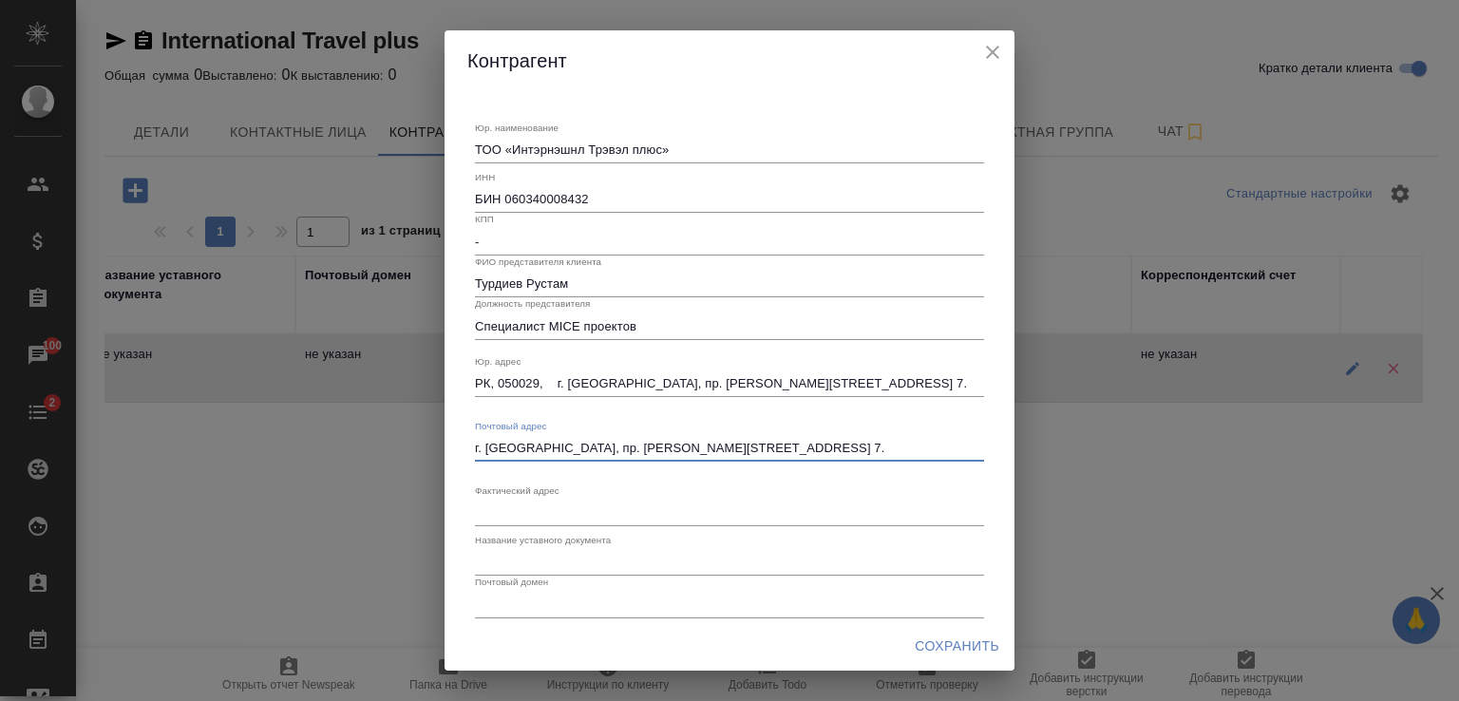
type textarea "г. Алматы, пр. Сейфуллина, 498, п. 7."
click at [504, 157] on textarea "Юр. наименование" at bounding box center [729, 150] width 509 height 14
paste textarea "г. Алматы, пр. Сейфуллина, 498, п. 7."
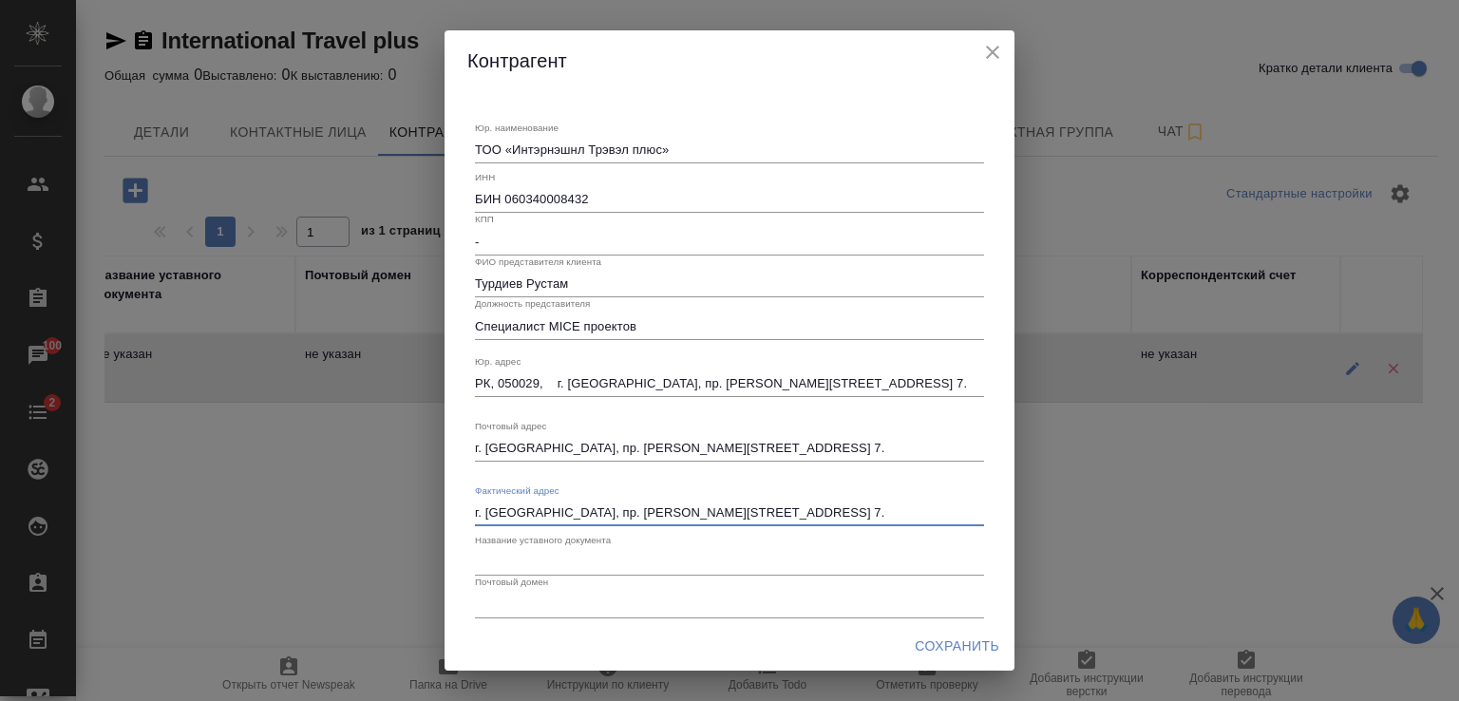
type textarea "г. Алматы, пр. Сейфуллина, 498, п. 7."
click at [532, 565] on input "text" at bounding box center [729, 562] width 509 height 27
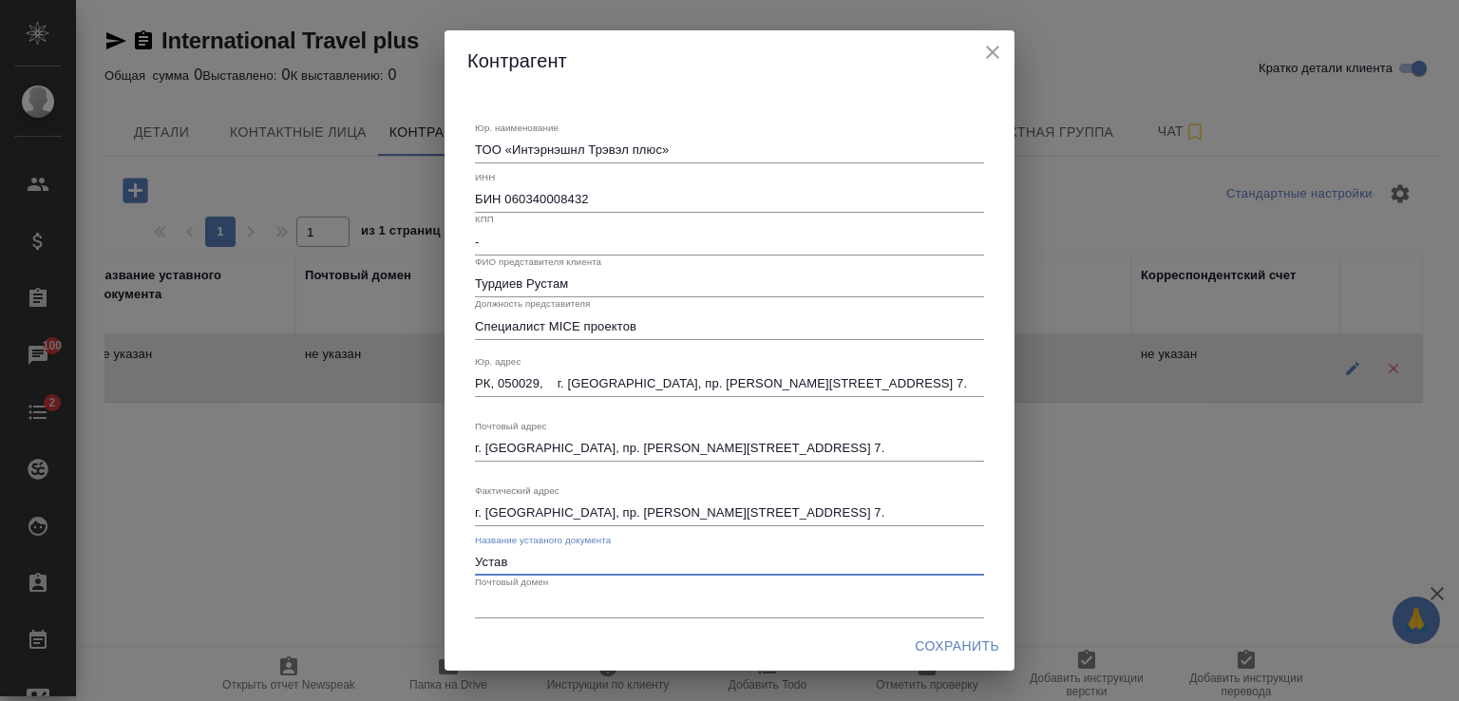
type input "Устав"
click at [522, 604] on input "text" at bounding box center [729, 604] width 509 height 27
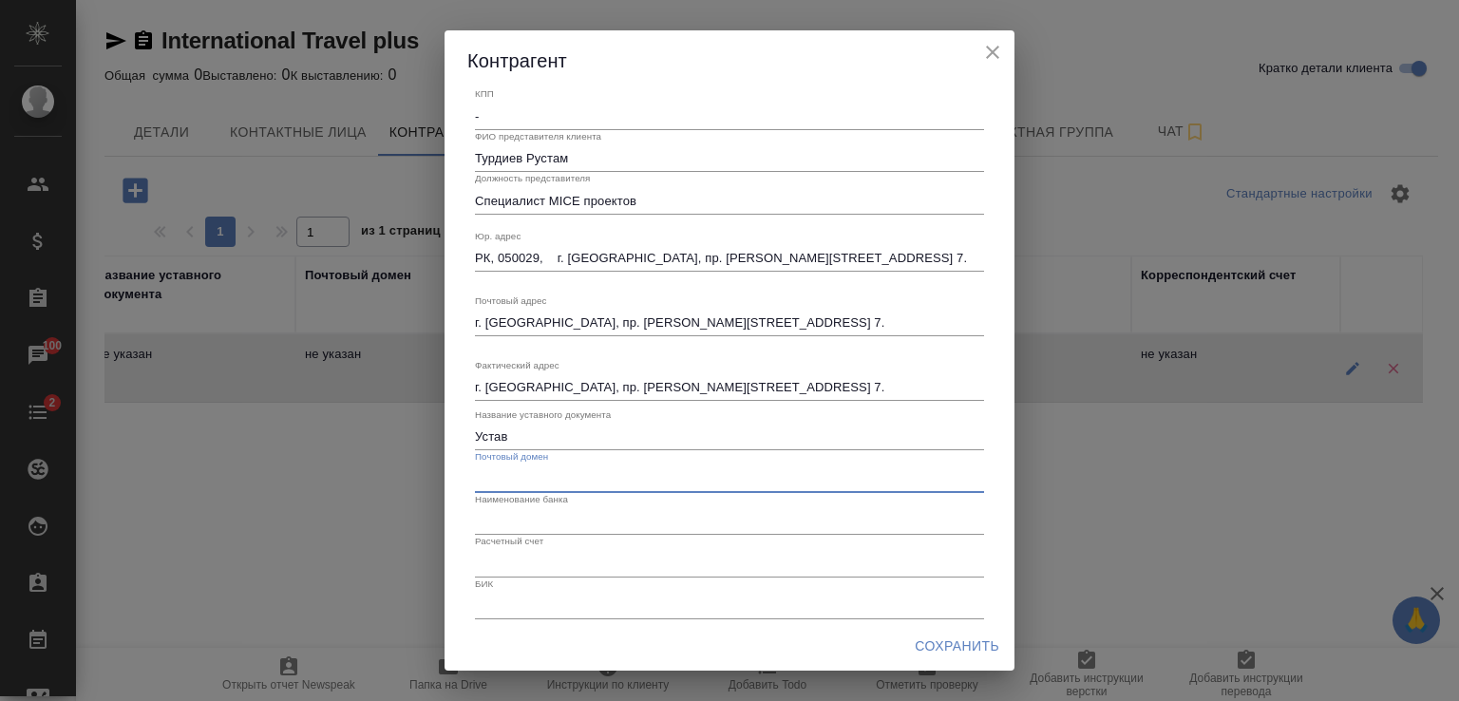
scroll to position [181, 0]
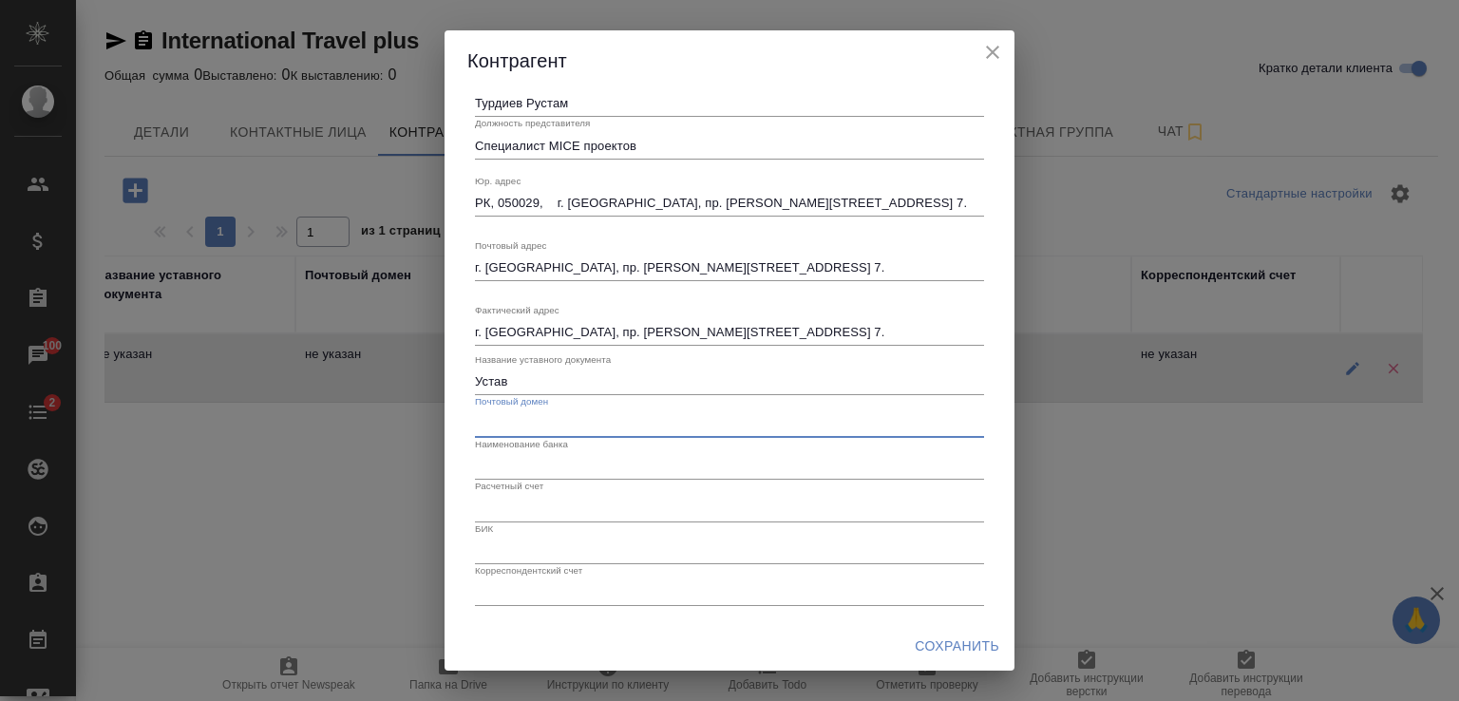
click at [495, 461] on input "text" at bounding box center [729, 466] width 509 height 27
paste input "АО «Евразийский банк»"
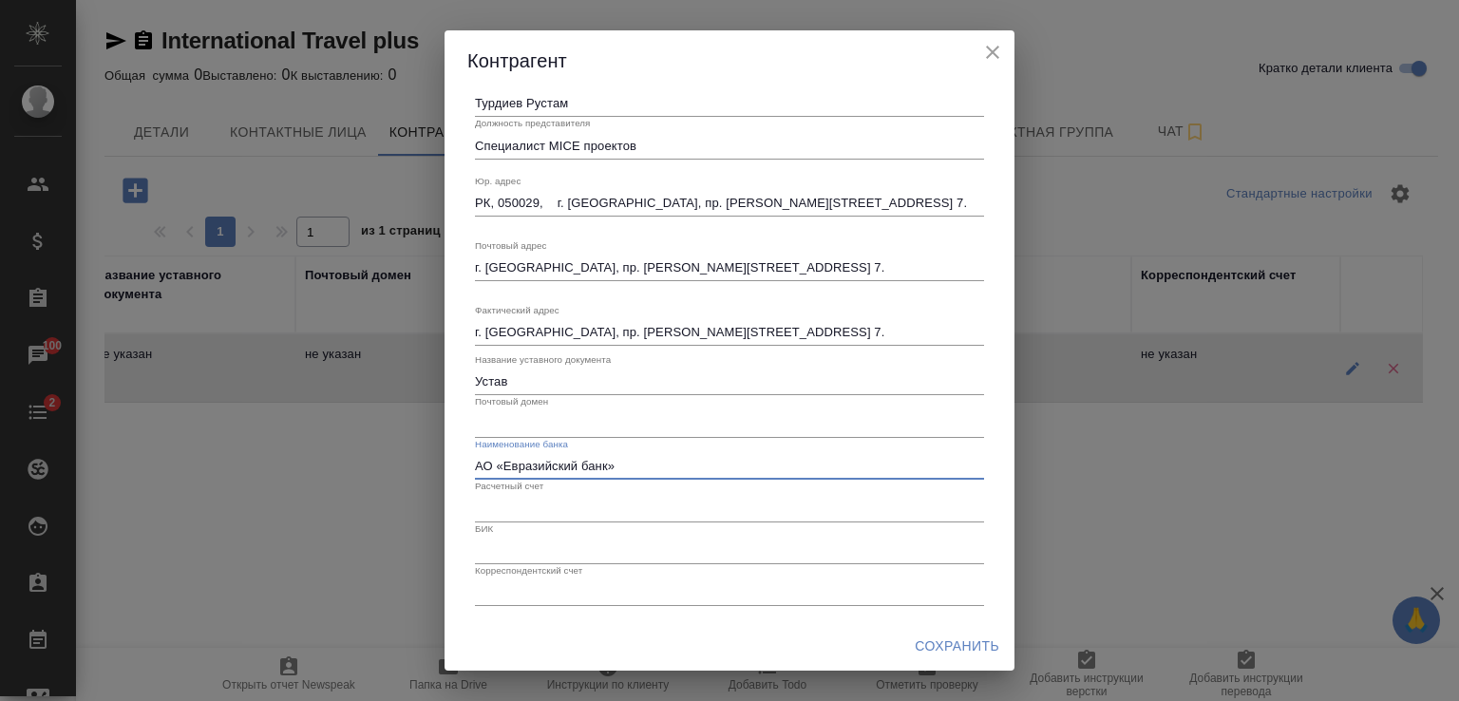
type input "АО «Евразийский банк»"
click at [543, 514] on input "text" at bounding box center [729, 508] width 509 height 27
paste input "KZ1894806KZT22033990"
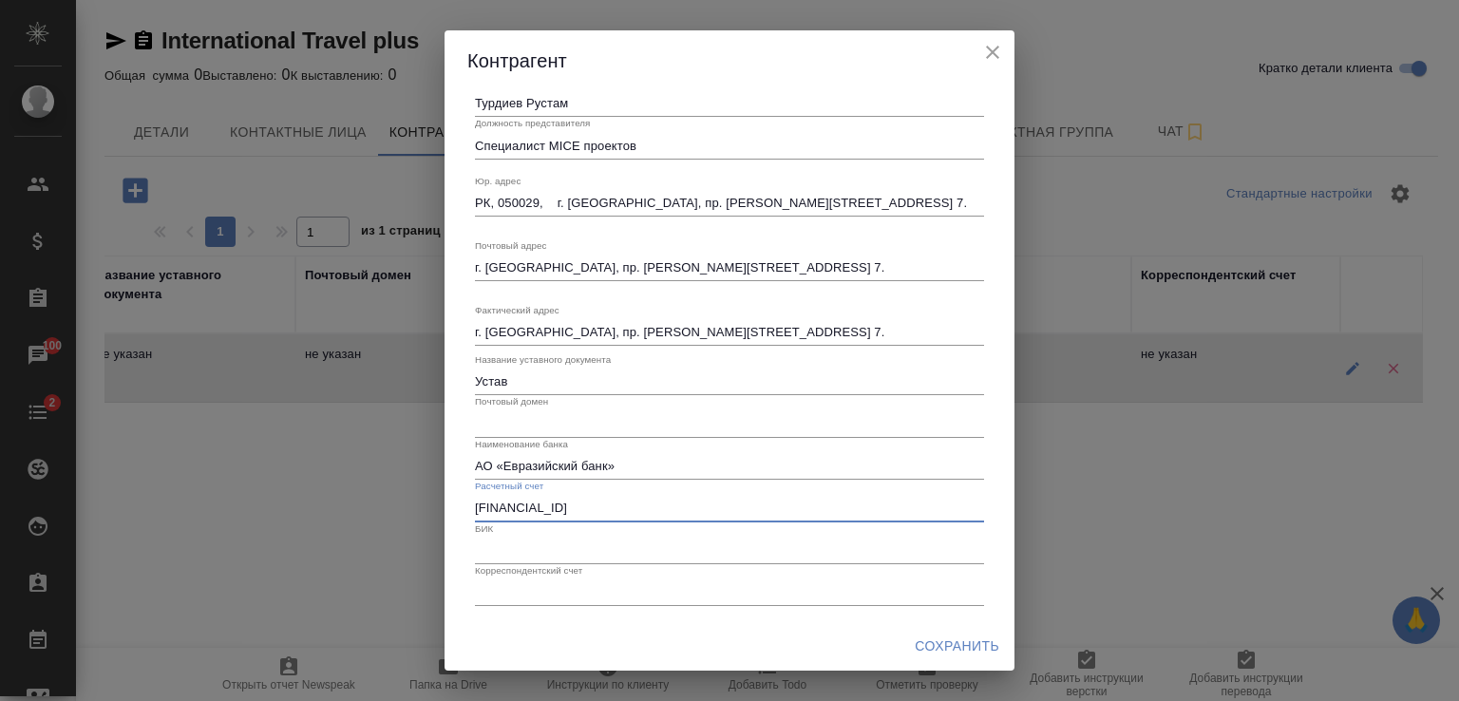
type input "KZ1894806KZT22033990"
click at [509, 542] on input "text" at bounding box center [729, 551] width 509 height 27
paste input "KCJBKZKX"
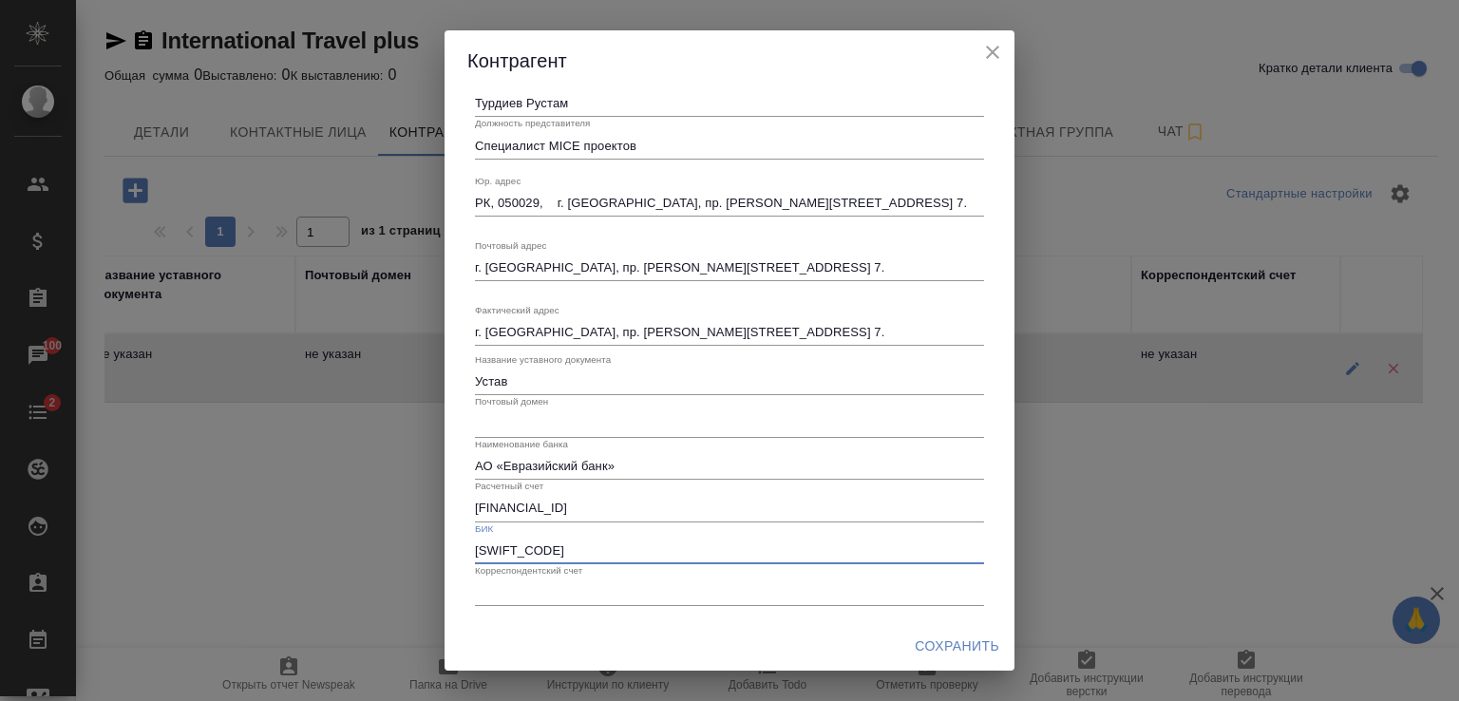
type input "KCJBKZKX"
click at [977, 637] on span "Сохранить" at bounding box center [957, 647] width 85 height 24
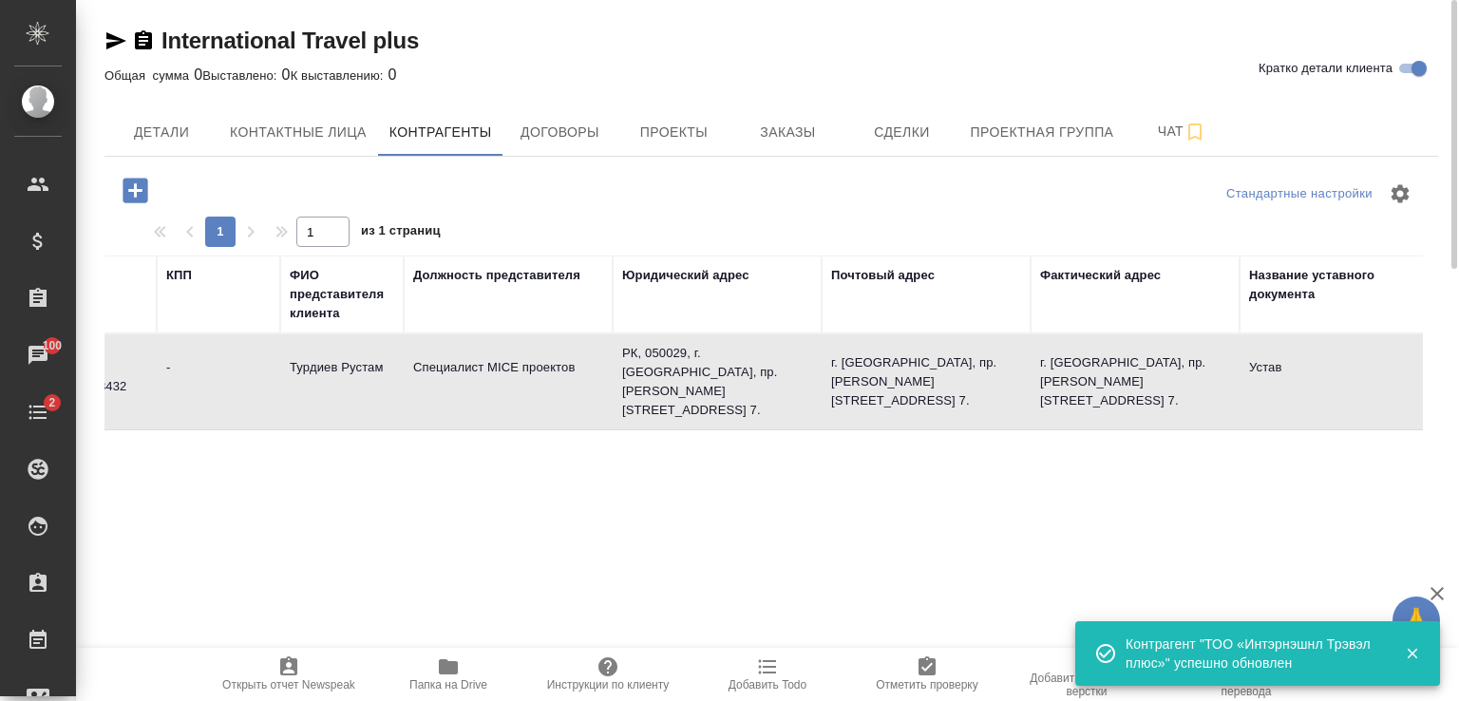
scroll to position [0, 0]
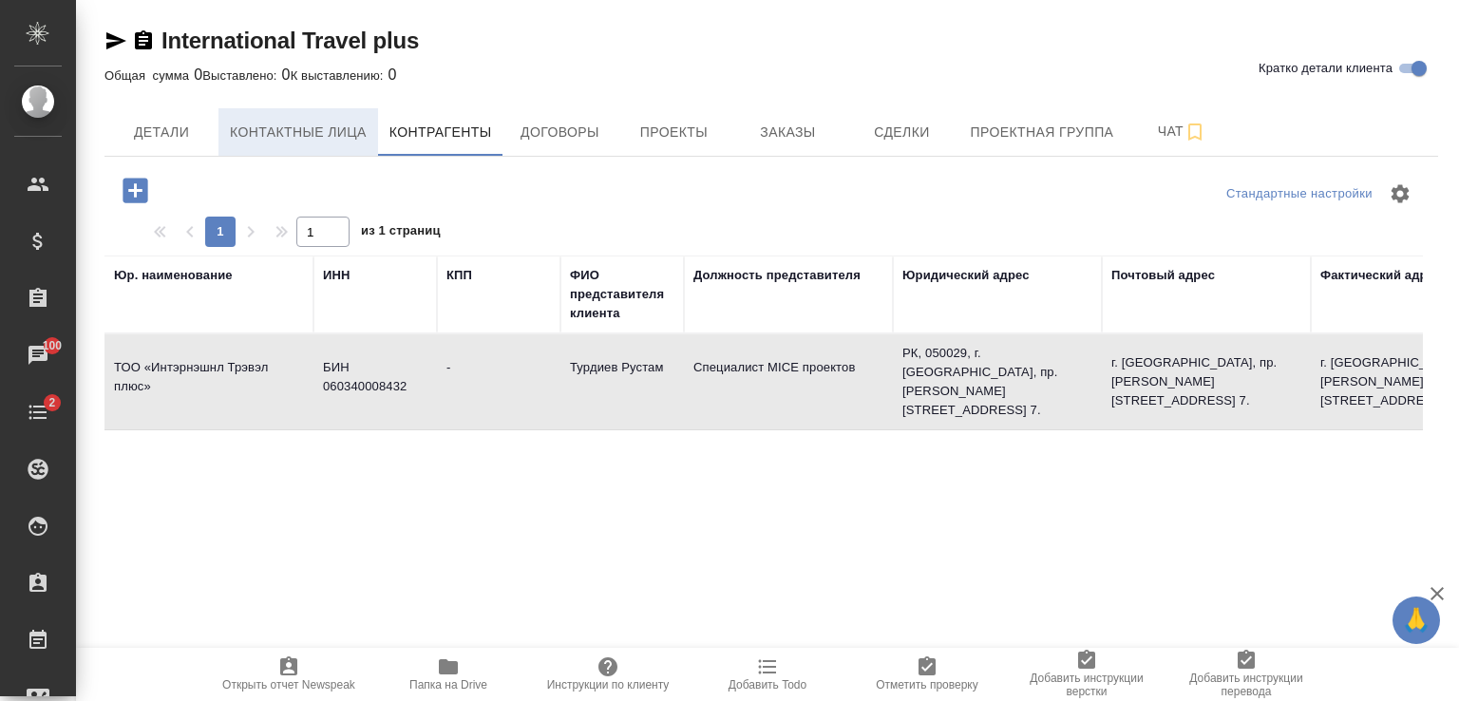
click at [283, 125] on span "Контактные лица" at bounding box center [298, 133] width 137 height 24
select select "RU"
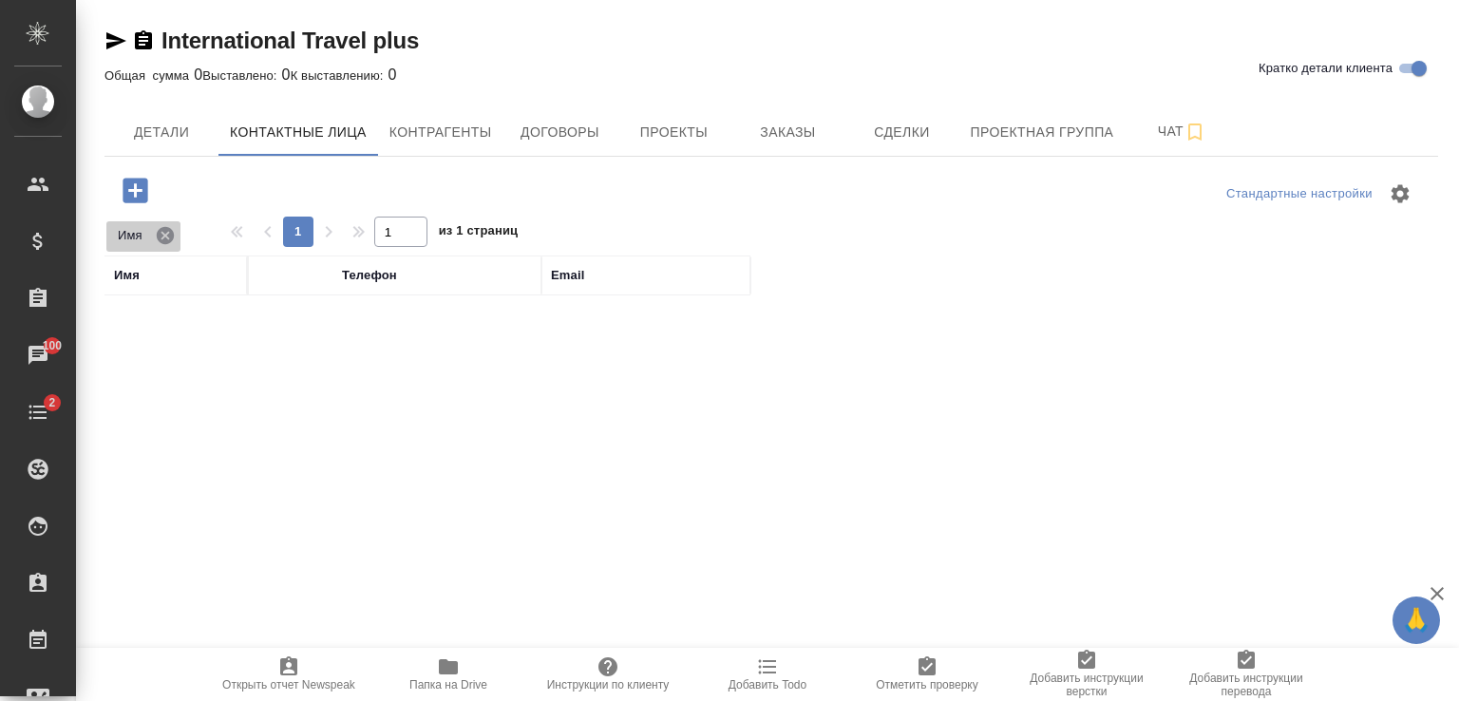
click at [166, 232] on icon at bounding box center [165, 234] width 17 height 17
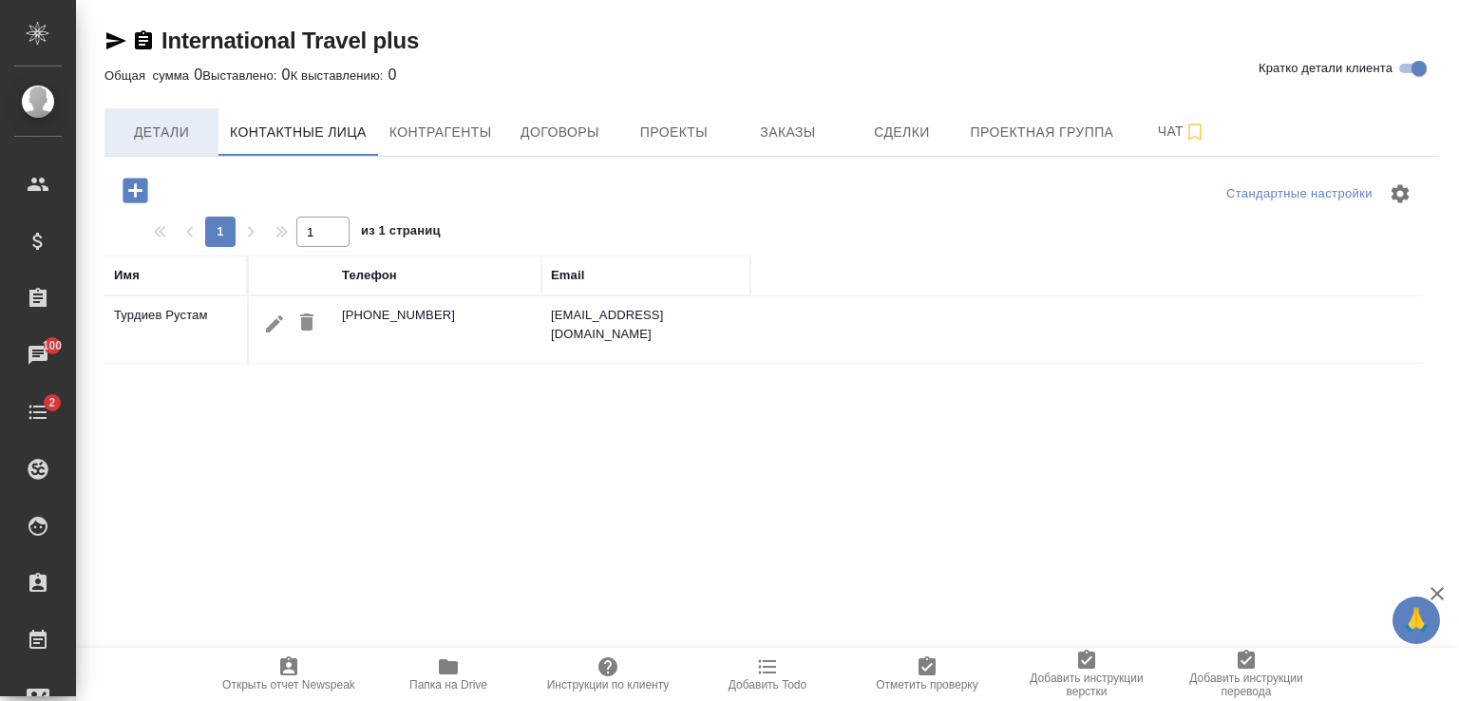
click at [163, 133] on span "Детали" at bounding box center [161, 133] width 91 height 24
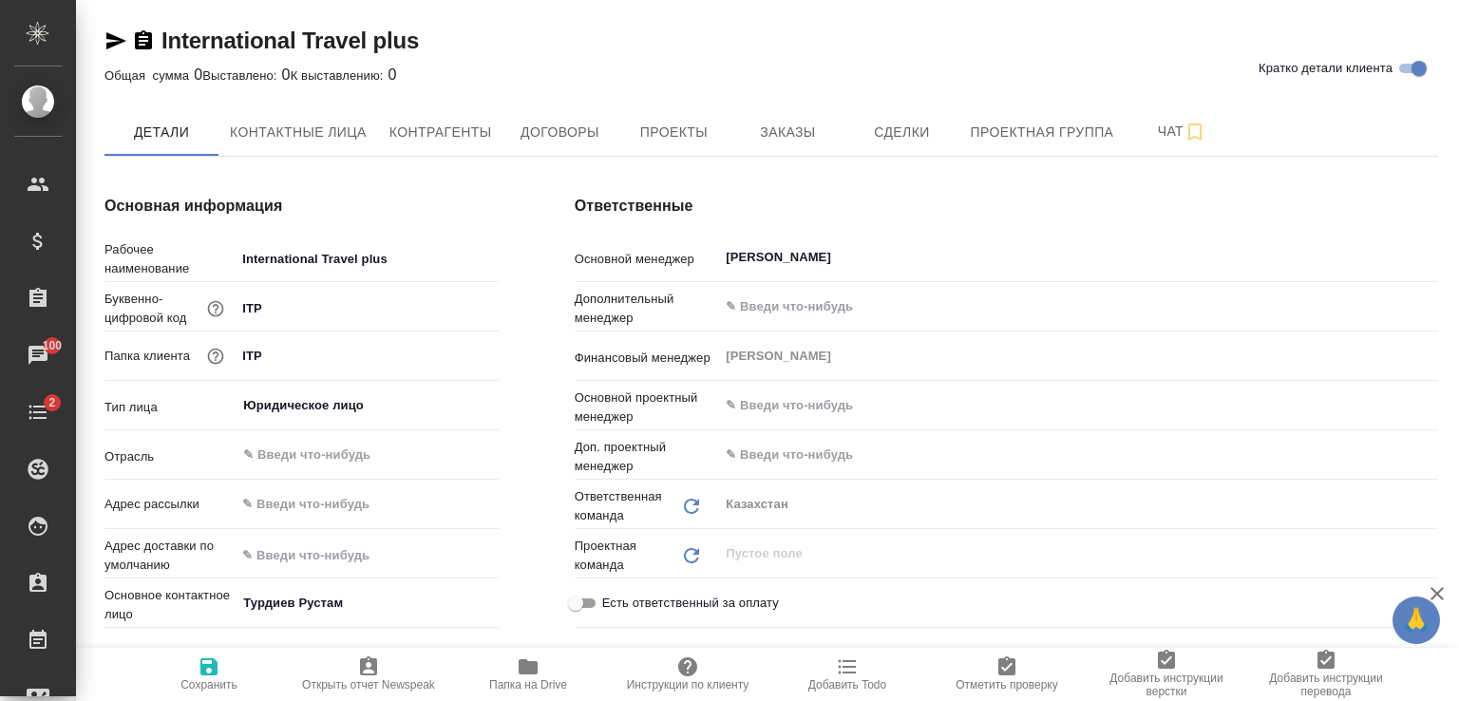
type textarea "x"
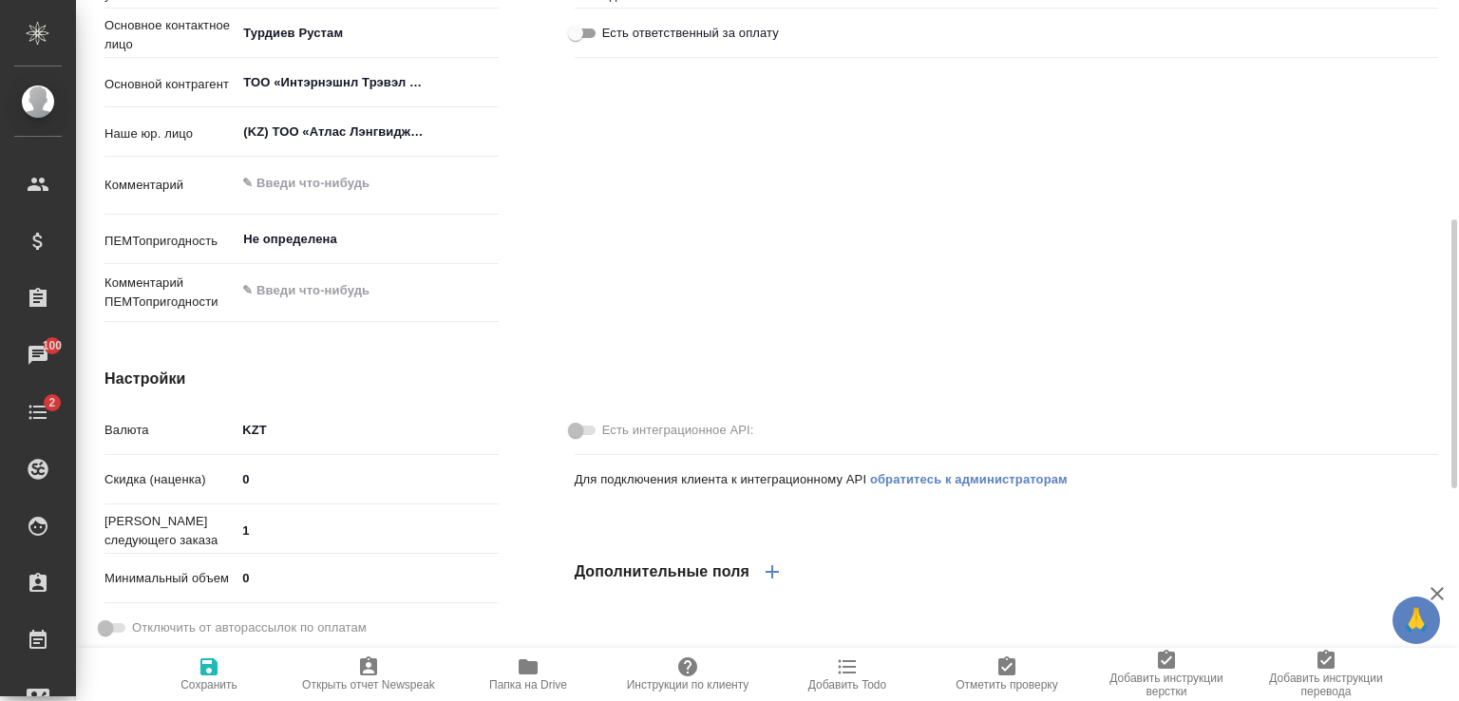
scroll to position [95, 0]
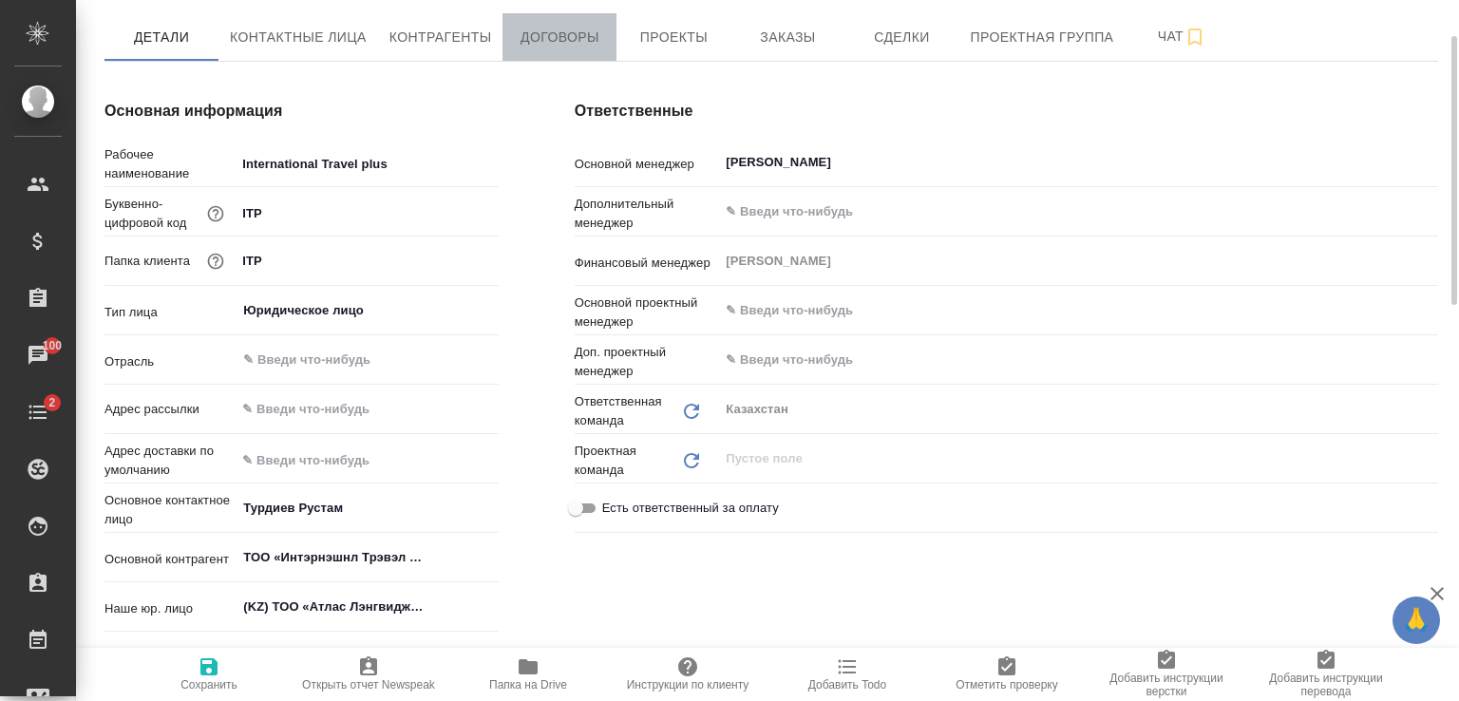
click at [546, 22] on button "Договоры" at bounding box center [560, 37] width 114 height 48
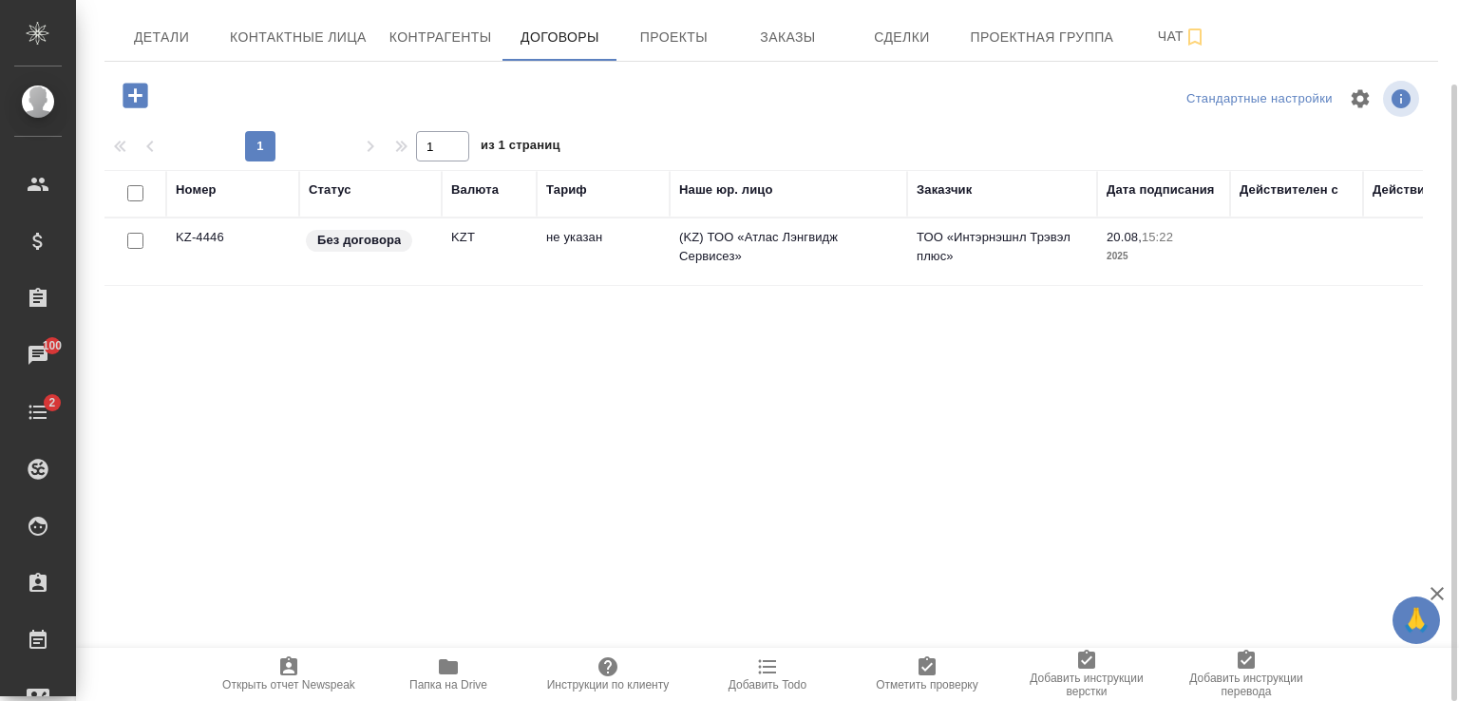
scroll to position [95, 0]
click at [253, 252] on td "KZ-4446" at bounding box center [232, 252] width 133 height 67
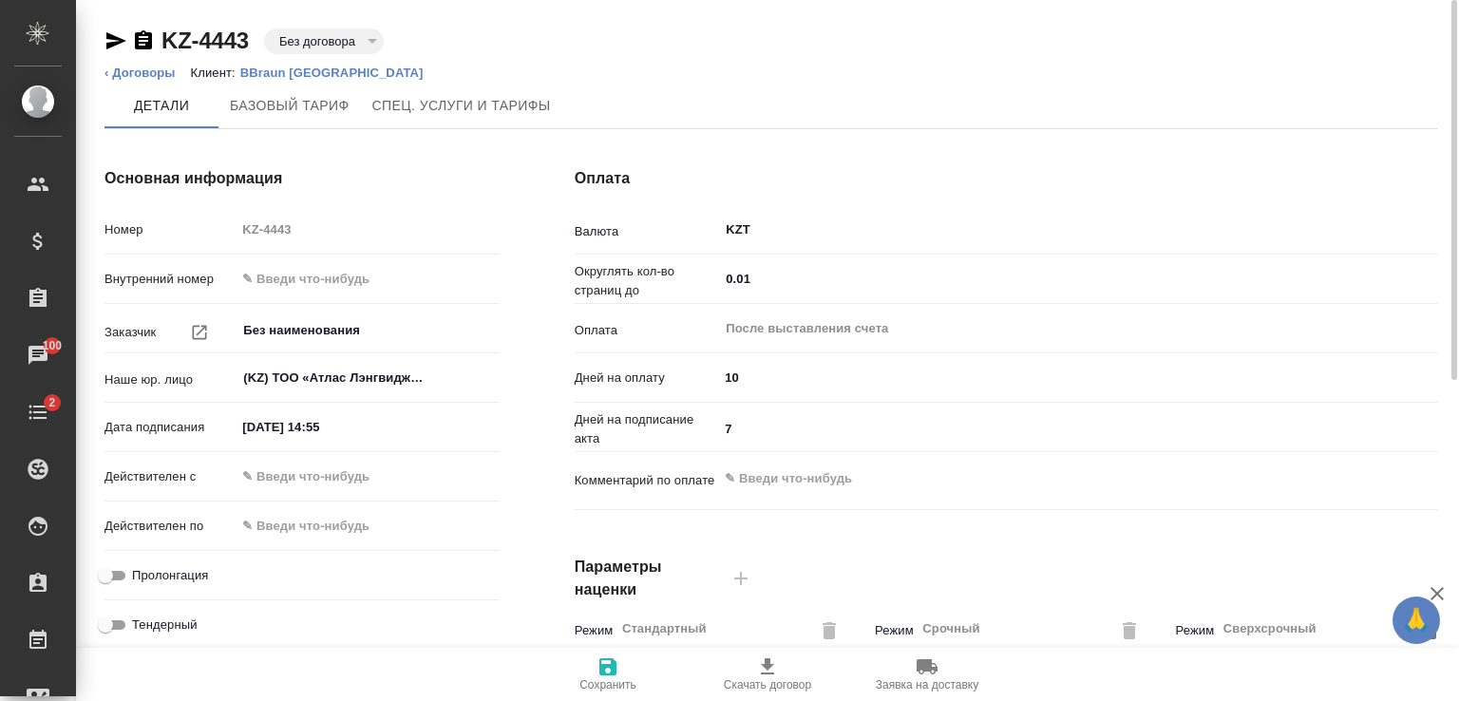
click at [291, 76] on p "BBraun [GEOGRAPHIC_DATA]" at bounding box center [339, 73] width 198 height 14
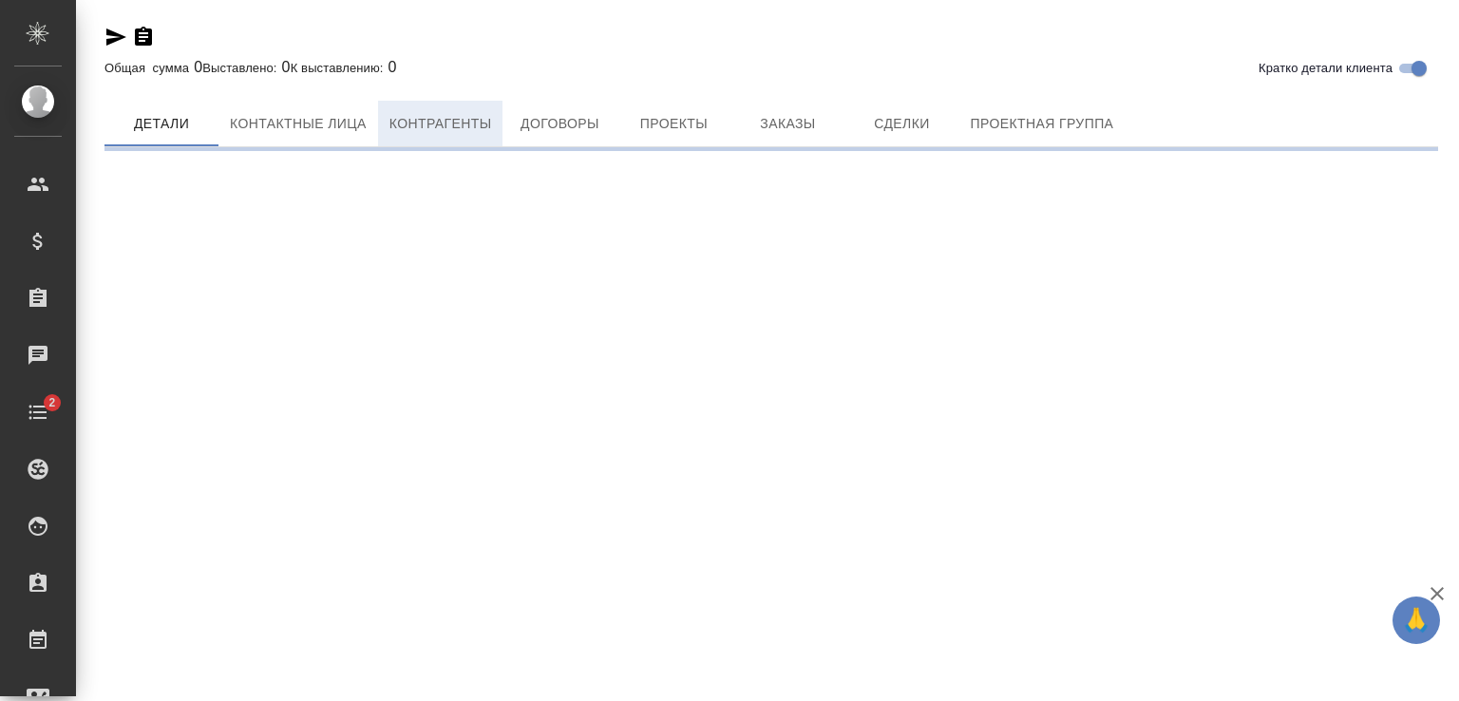
click at [444, 120] on span "Контрагенты" at bounding box center [441, 124] width 103 height 24
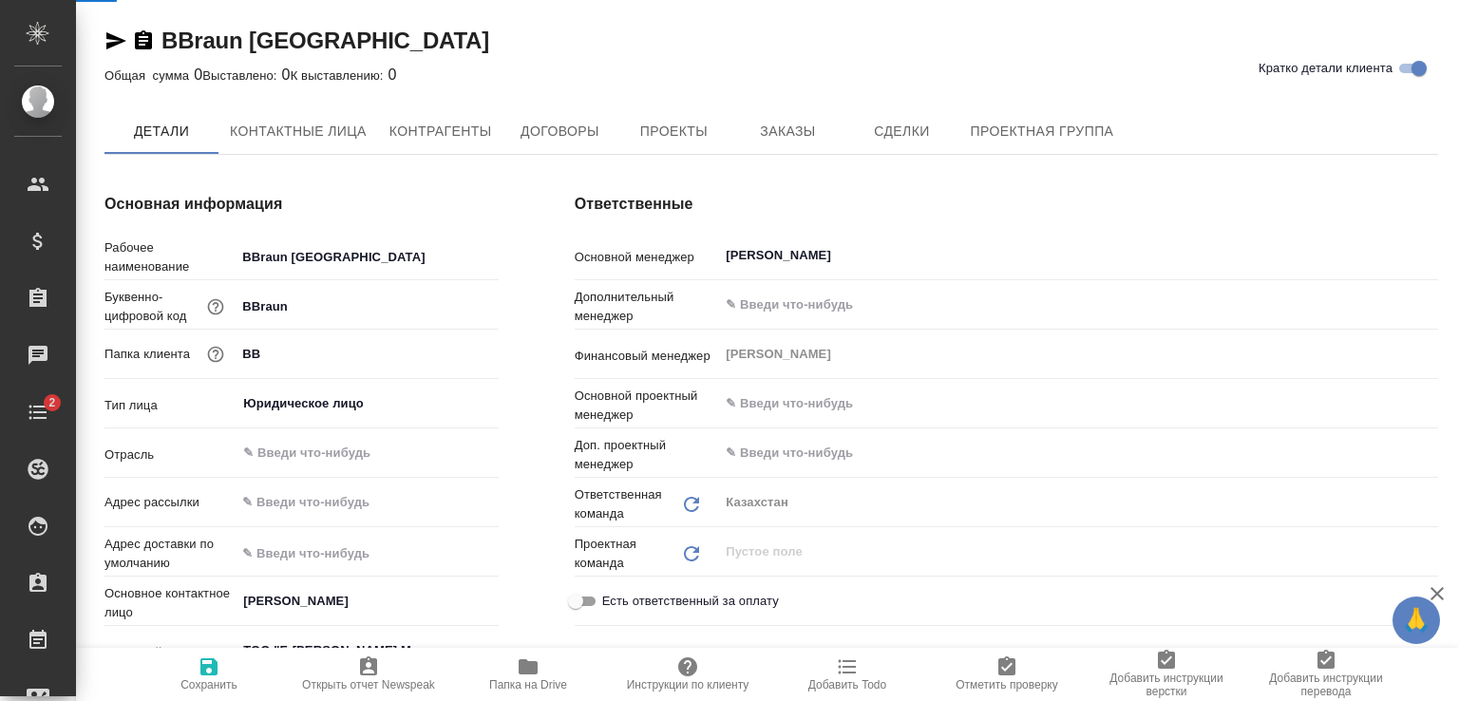
type textarea "x"
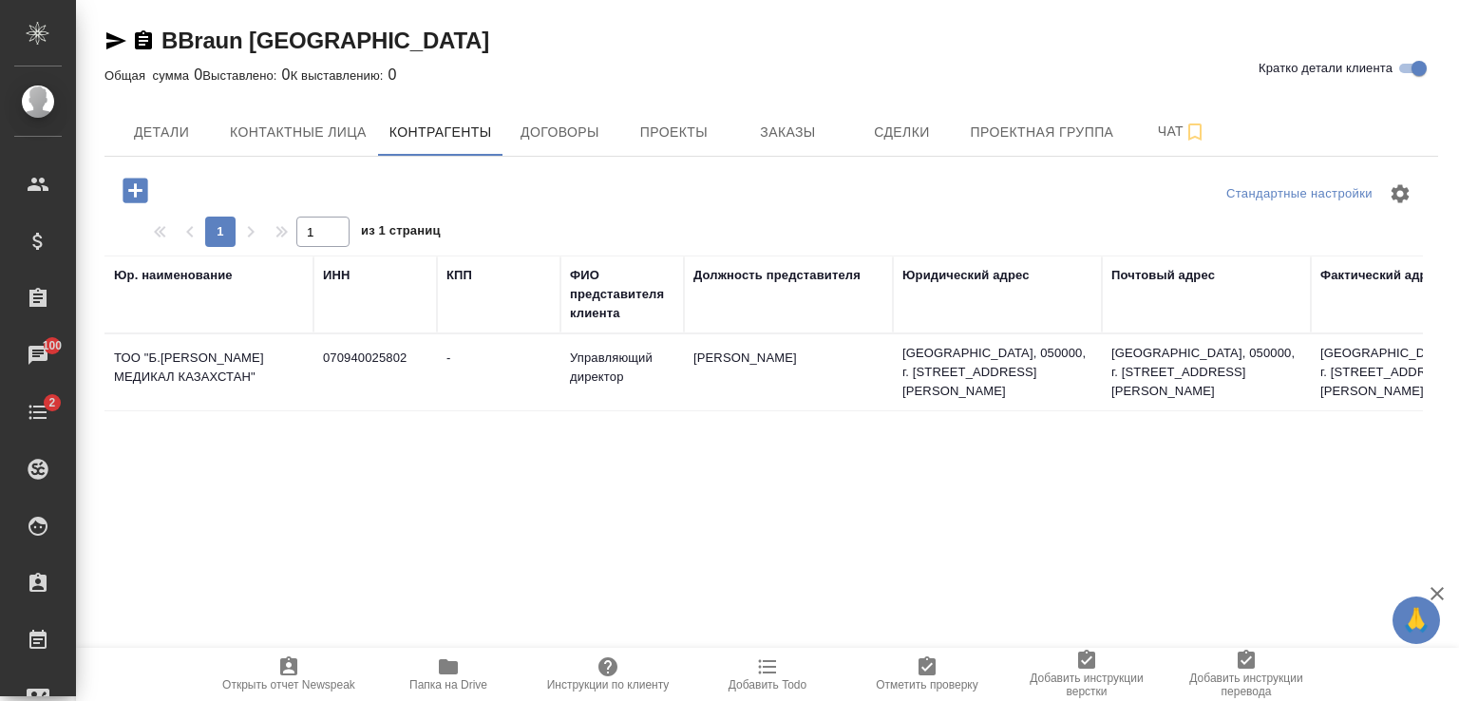
click at [251, 369] on td "ТОО "Б.[PERSON_NAME] МЕДИКАЛ КАЗАХСТАН"" at bounding box center [209, 372] width 209 height 67
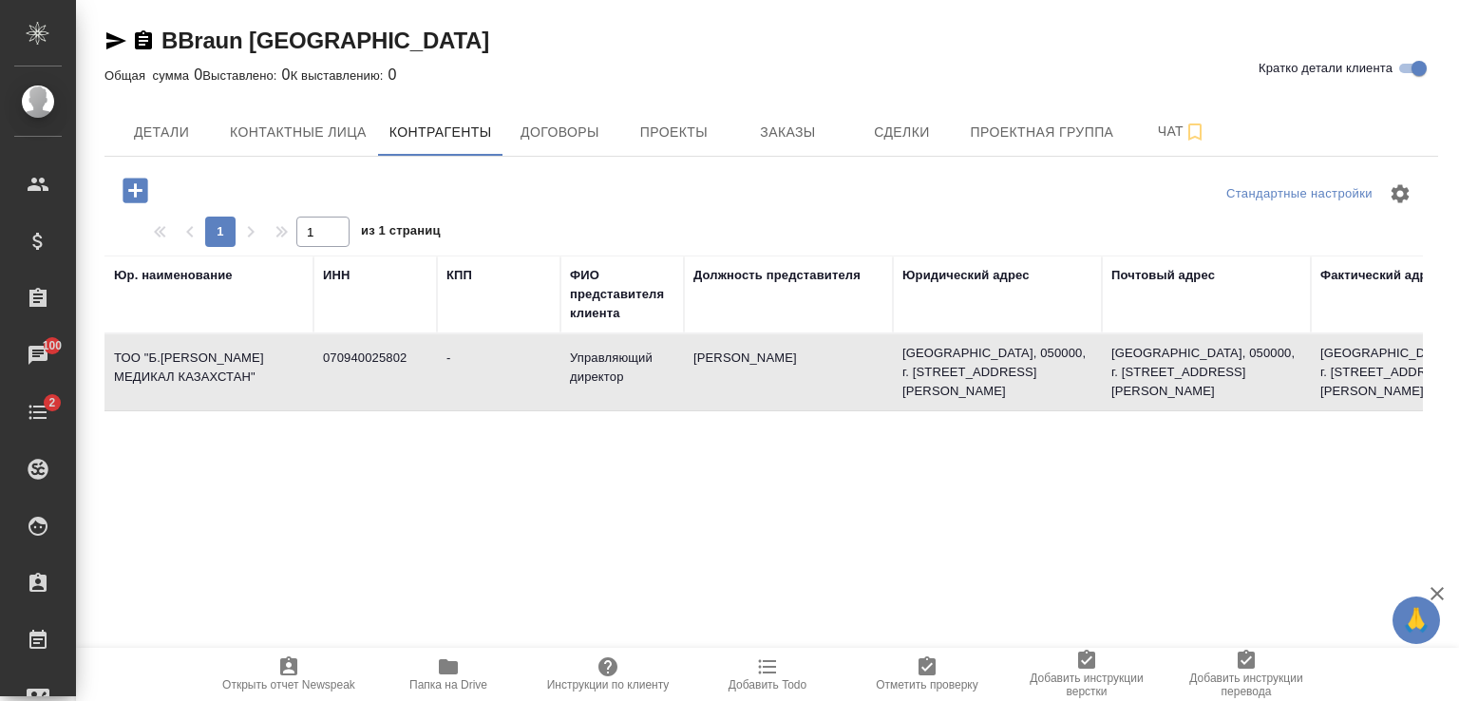
click at [251, 369] on td "ТОО "Б.[PERSON_NAME] МЕДИКАЛ КАЗАХСТАН"" at bounding box center [209, 372] width 209 height 67
type textarea "ТОО "Б.[PERSON_NAME] МЕДИКАЛ КАЗАХСТАН""
type input "070940025802"
type input "-"
type input "Управляющий директор"
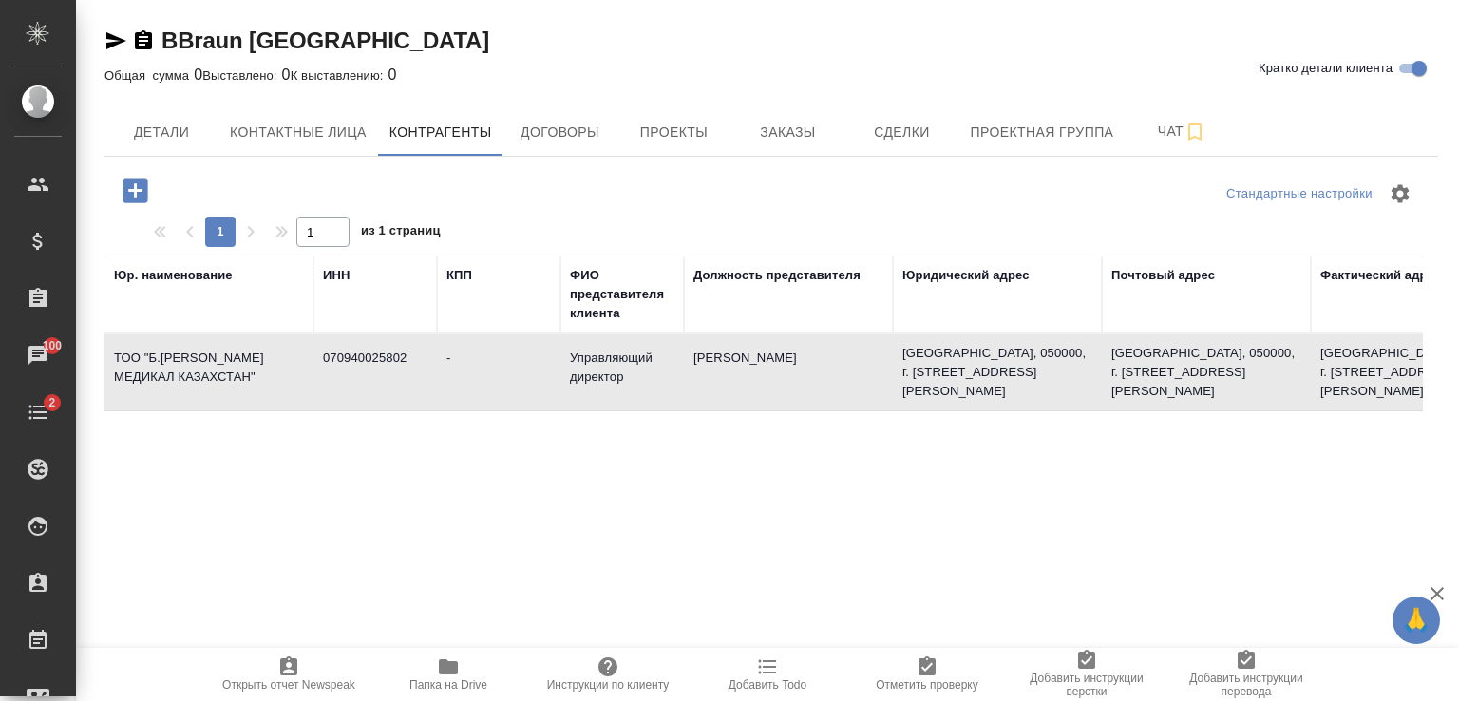
type input "[PERSON_NAME]"
type textarea "[GEOGRAPHIC_DATA], 050000, г. [STREET_ADDRESS][PERSON_NAME]"
type input "Устав"
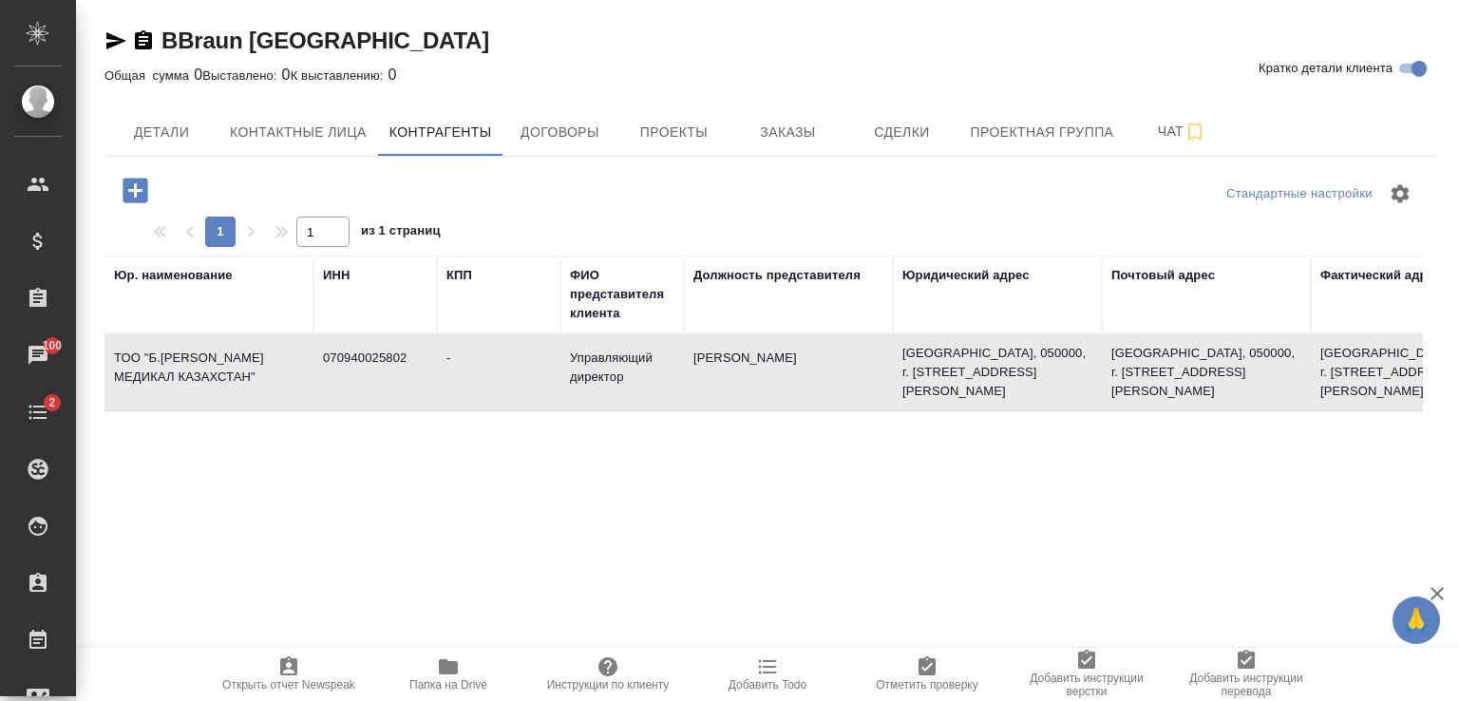
type input "[DOMAIN_NAME]"
type input "Банк АО "Altyn Bank", (ДБ China Citic Bank Corporation Limited), г. [GEOGRAPHIC…"
type input "KZ39490001011964001"
type input "[SWIFT_CODE]"
type input "-"
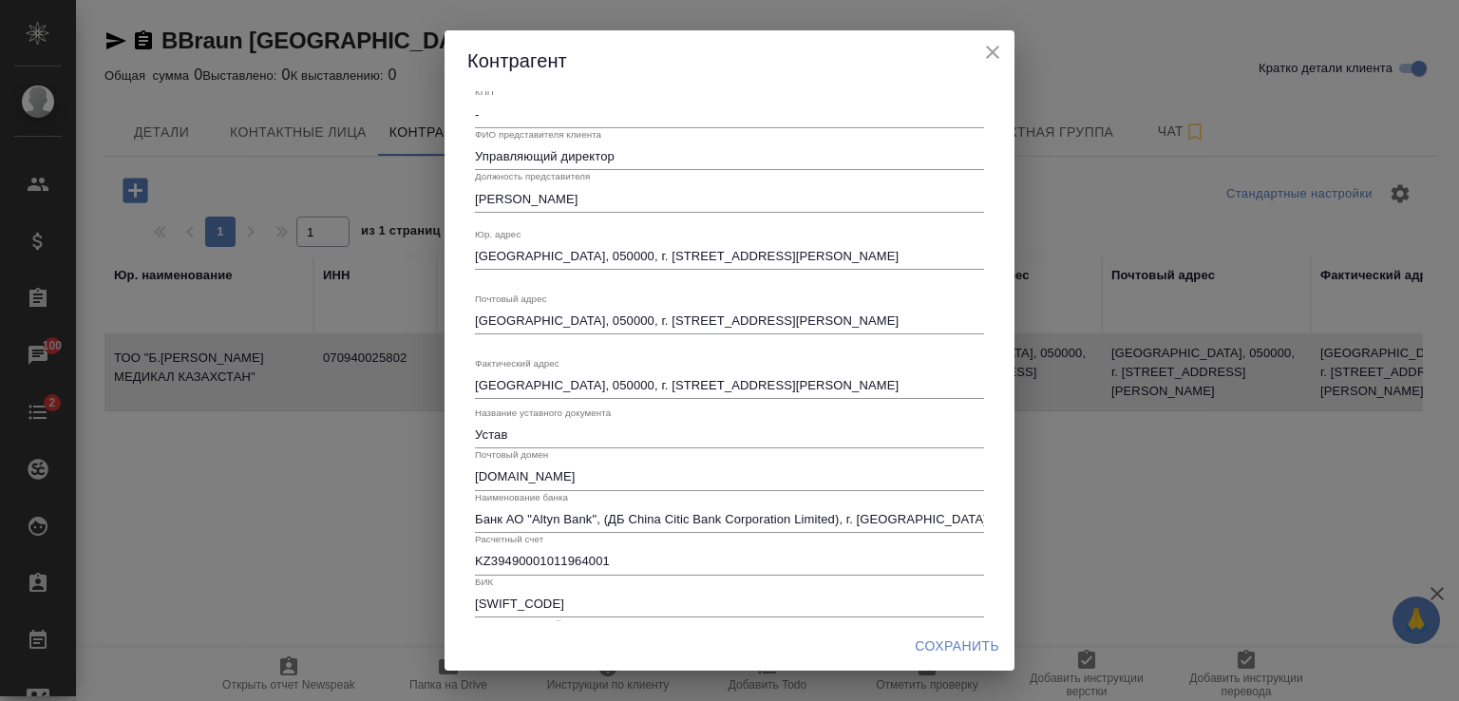
scroll to position [181, 0]
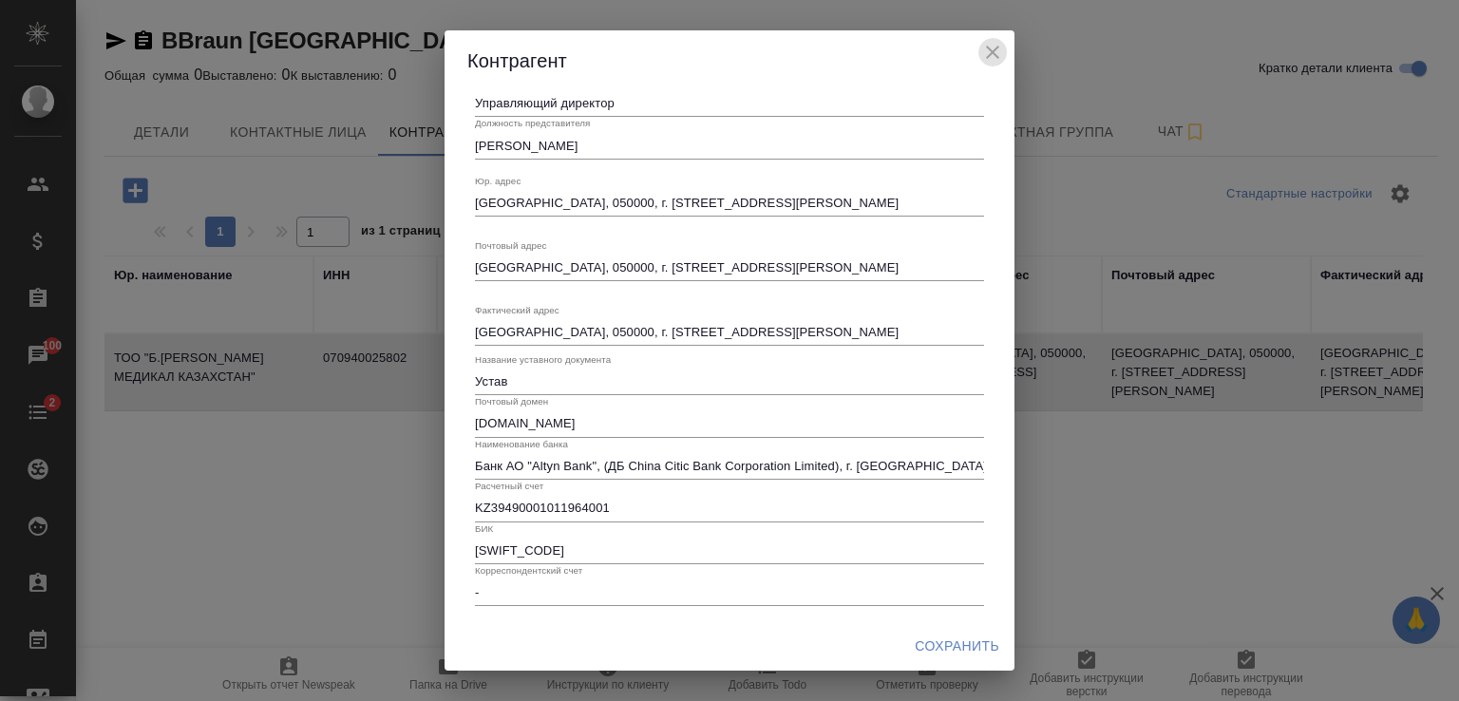
click at [996, 50] on icon "close" at bounding box center [992, 52] width 23 height 23
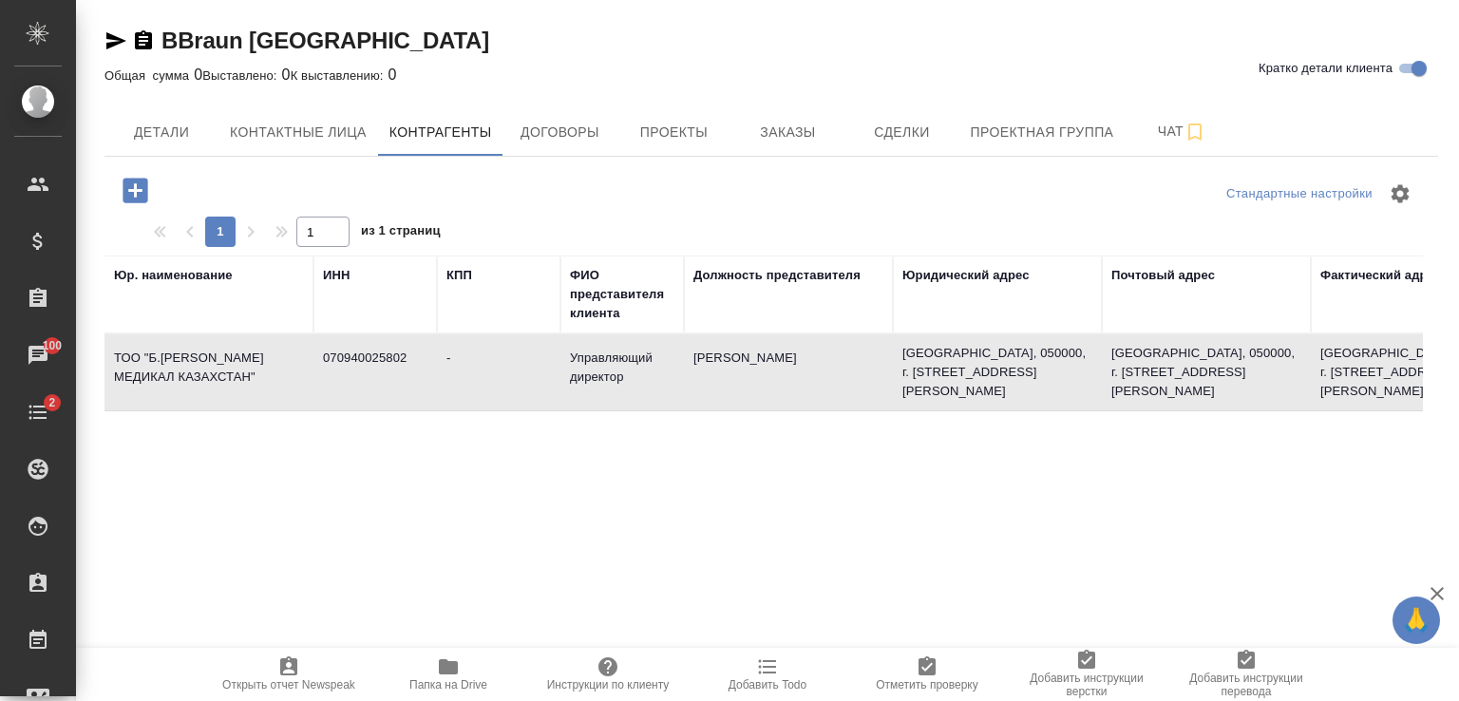
click at [270, 537] on div "Стандартные настройки 1 1 из 1 страниц Юр. наименование ИНН КПП ФИО представите…" at bounding box center [772, 507] width 1334 height 701
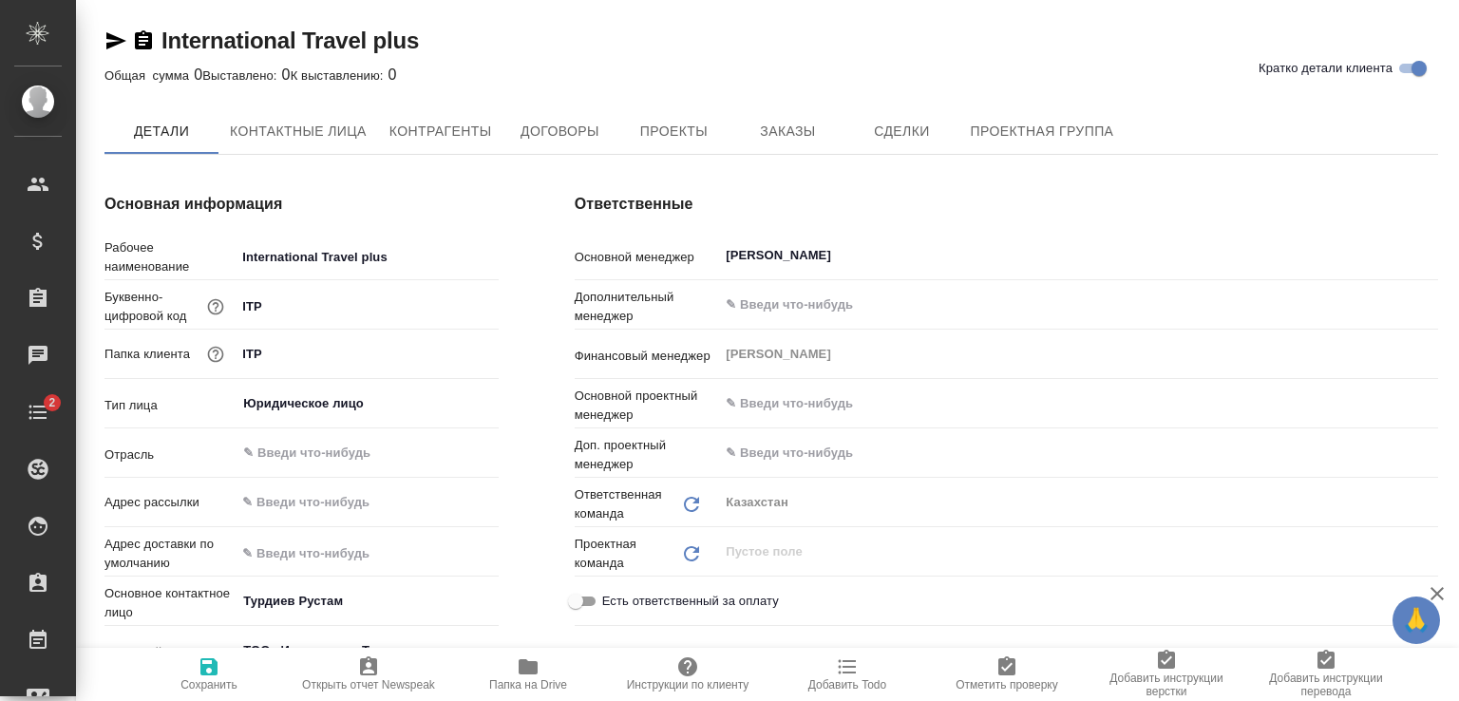
type textarea "x"
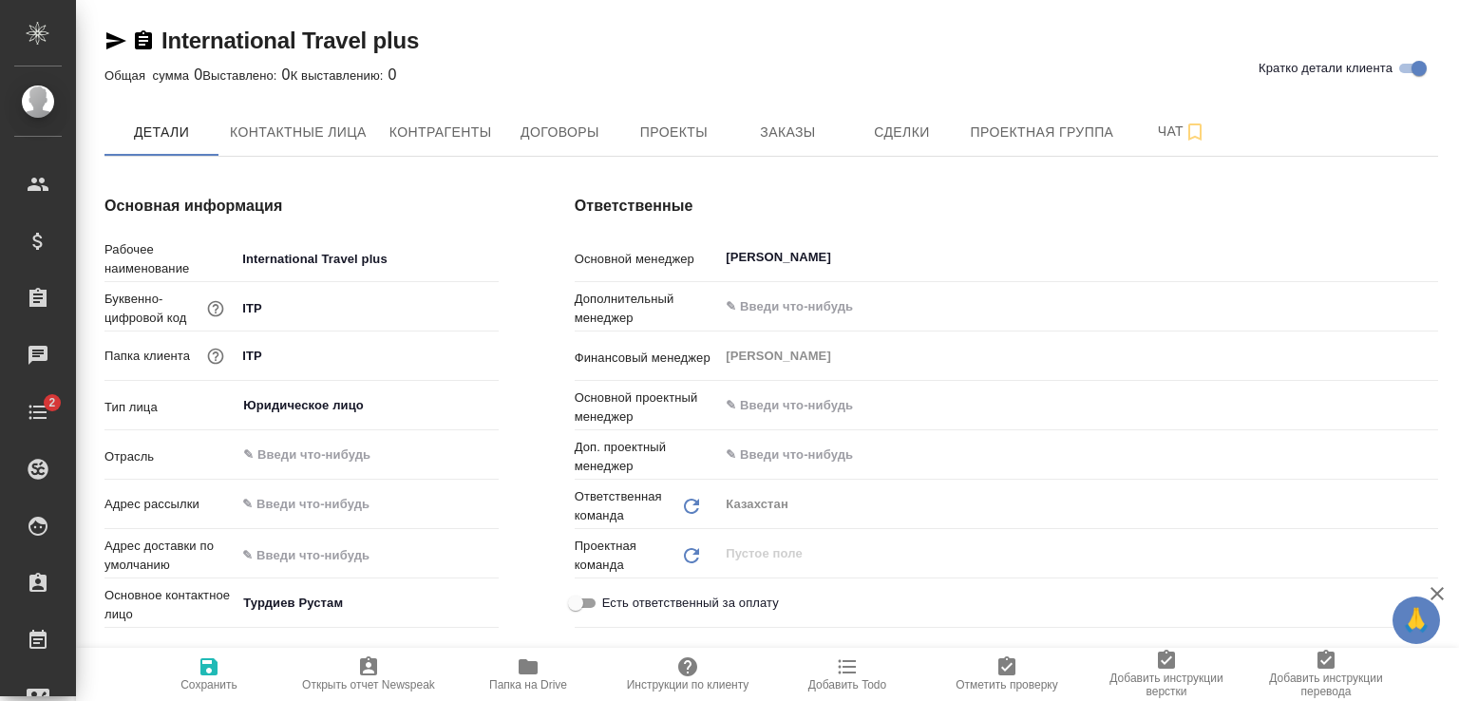
type textarea "x"
click at [137, 41] on icon "button" at bounding box center [143, 39] width 17 height 19
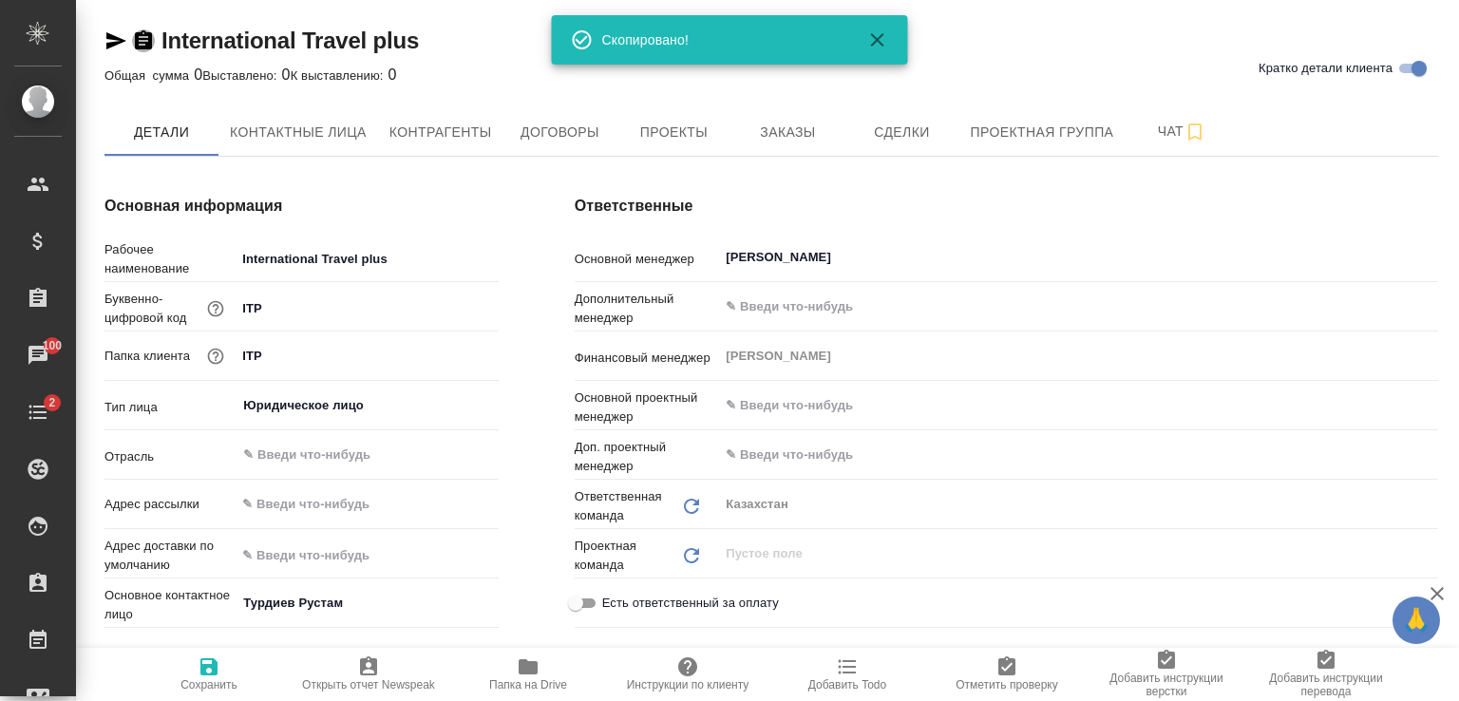
click at [147, 39] on icon "button" at bounding box center [143, 39] width 17 height 19
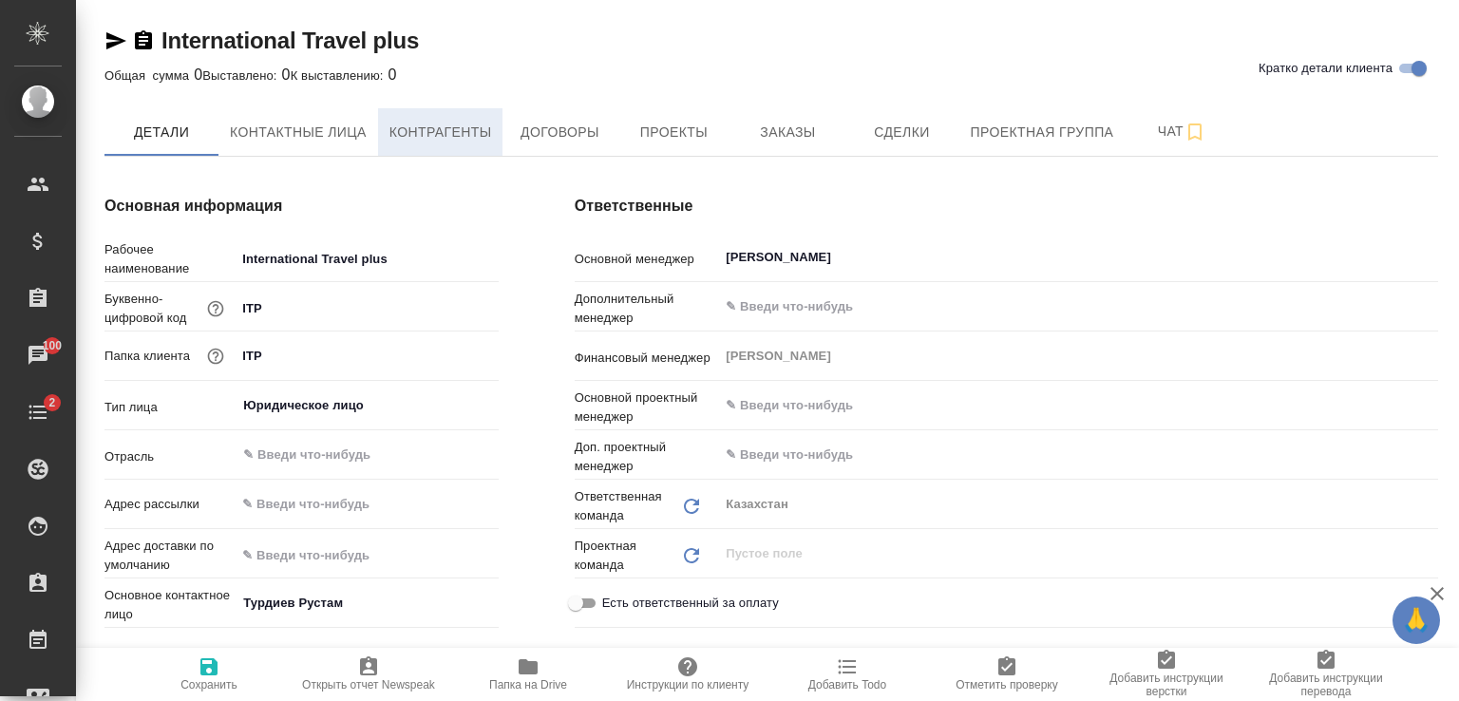
click at [437, 134] on span "Контрагенты" at bounding box center [441, 133] width 103 height 24
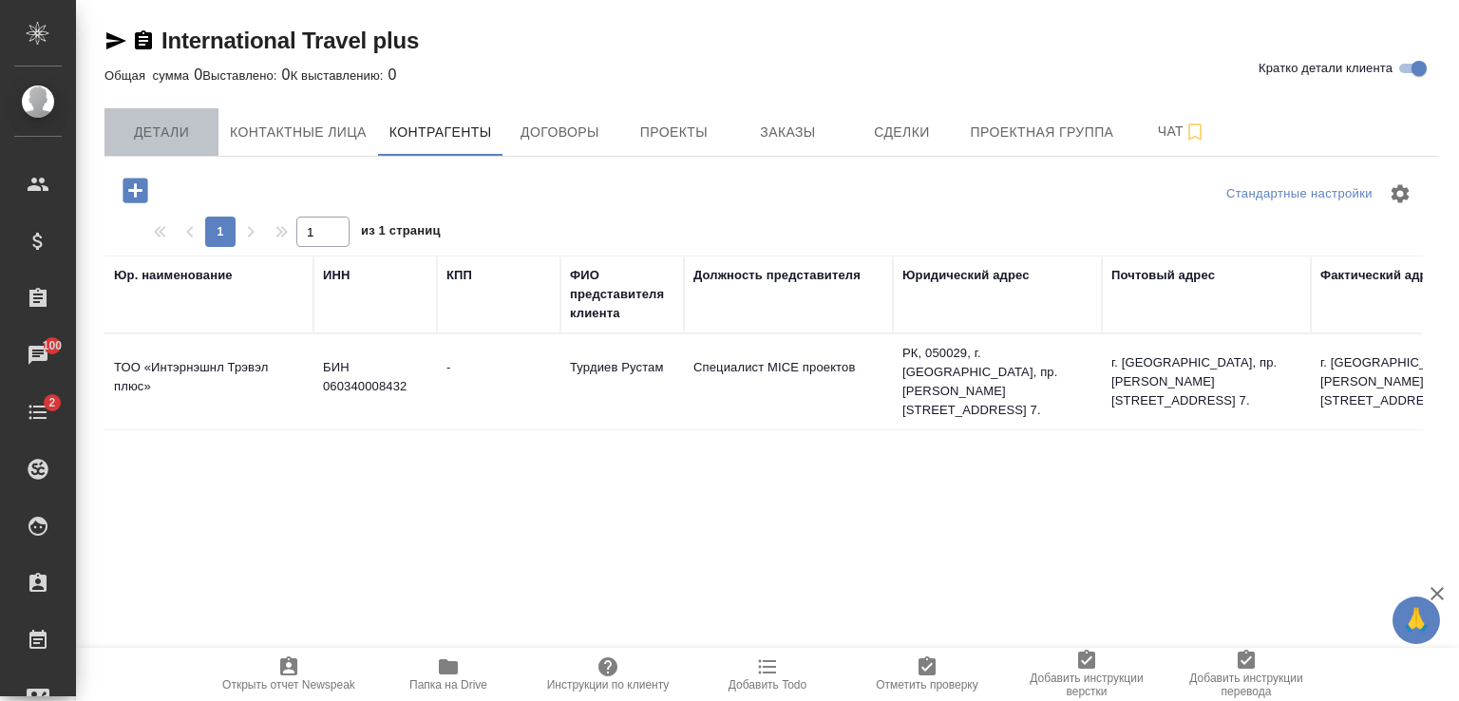
click at [172, 128] on span "Детали" at bounding box center [161, 133] width 91 height 24
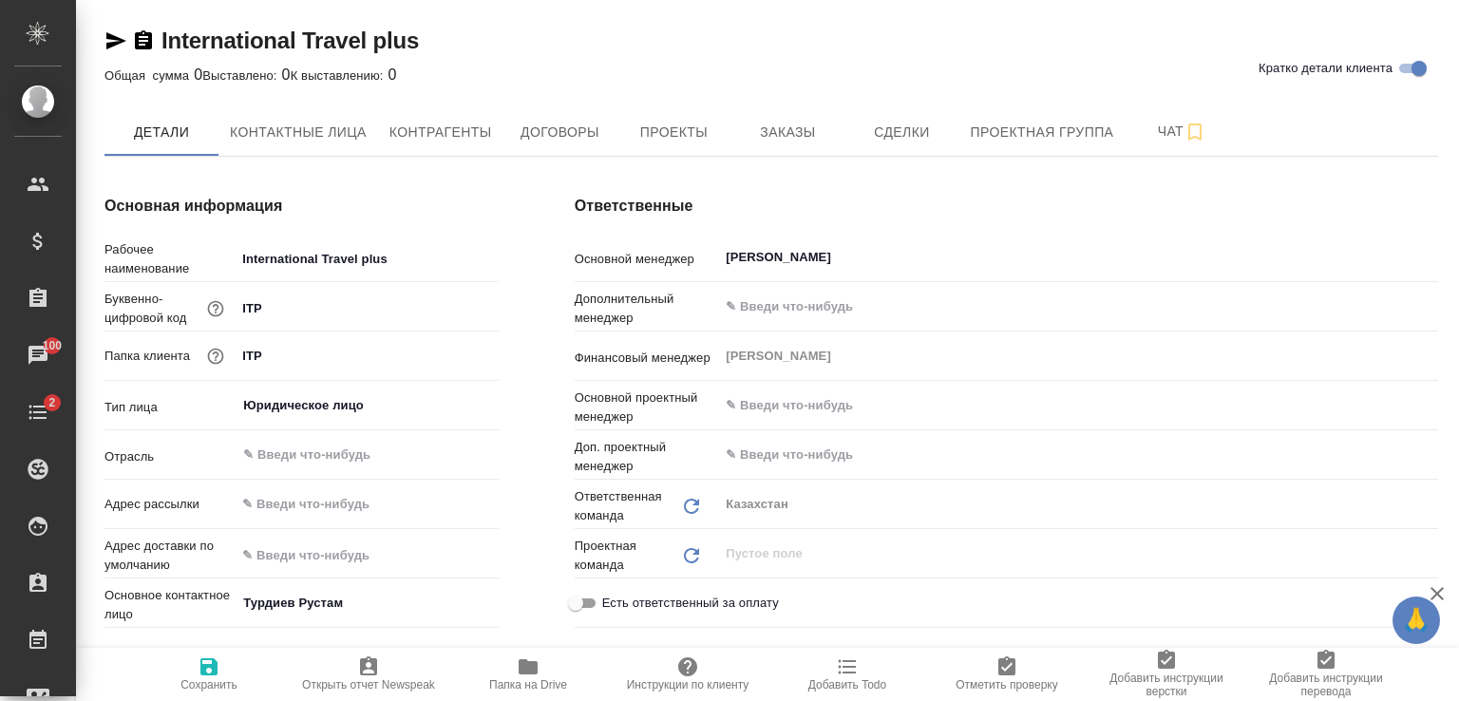
type textarea "x"
click at [573, 131] on span "Договоры" at bounding box center [559, 133] width 91 height 24
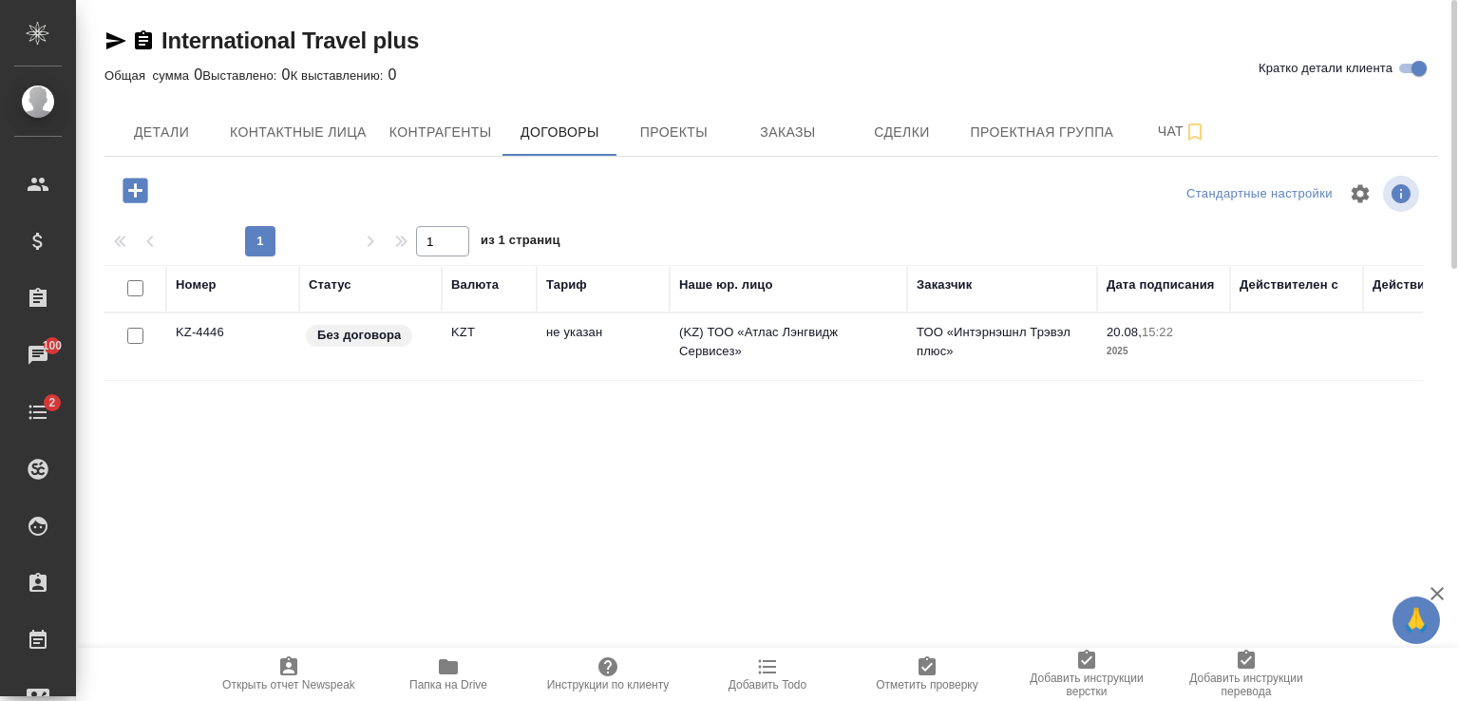
click at [274, 346] on td "KZ-4446" at bounding box center [232, 347] width 133 height 67
